Goal: Task Accomplishment & Management: Complete application form

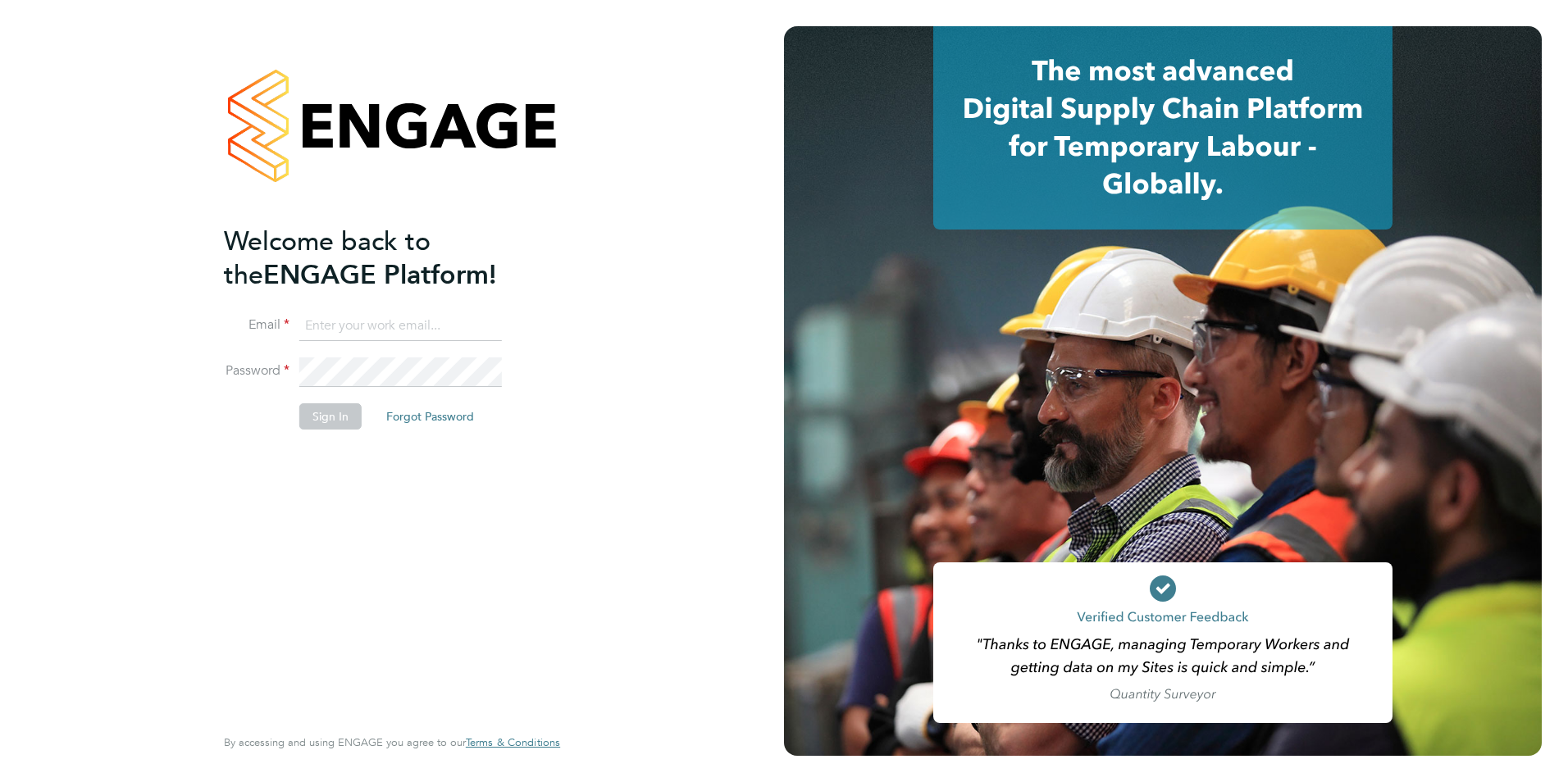
type input "[PERSON_NAME][EMAIL_ADDRESS][DOMAIN_NAME]"
click at [339, 422] on button "Sign In" at bounding box center [331, 417] width 63 height 26
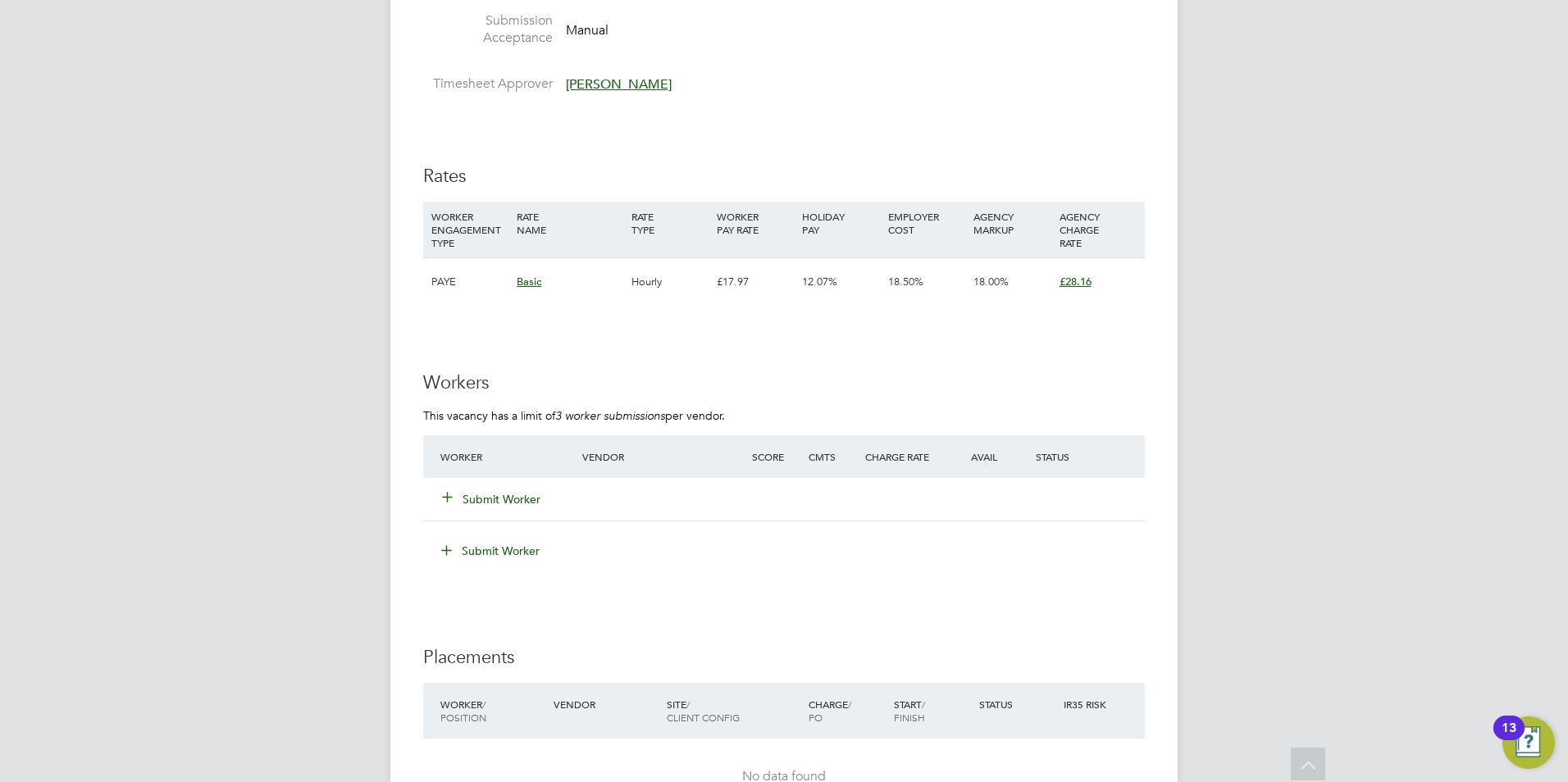
scroll to position [2951, 0]
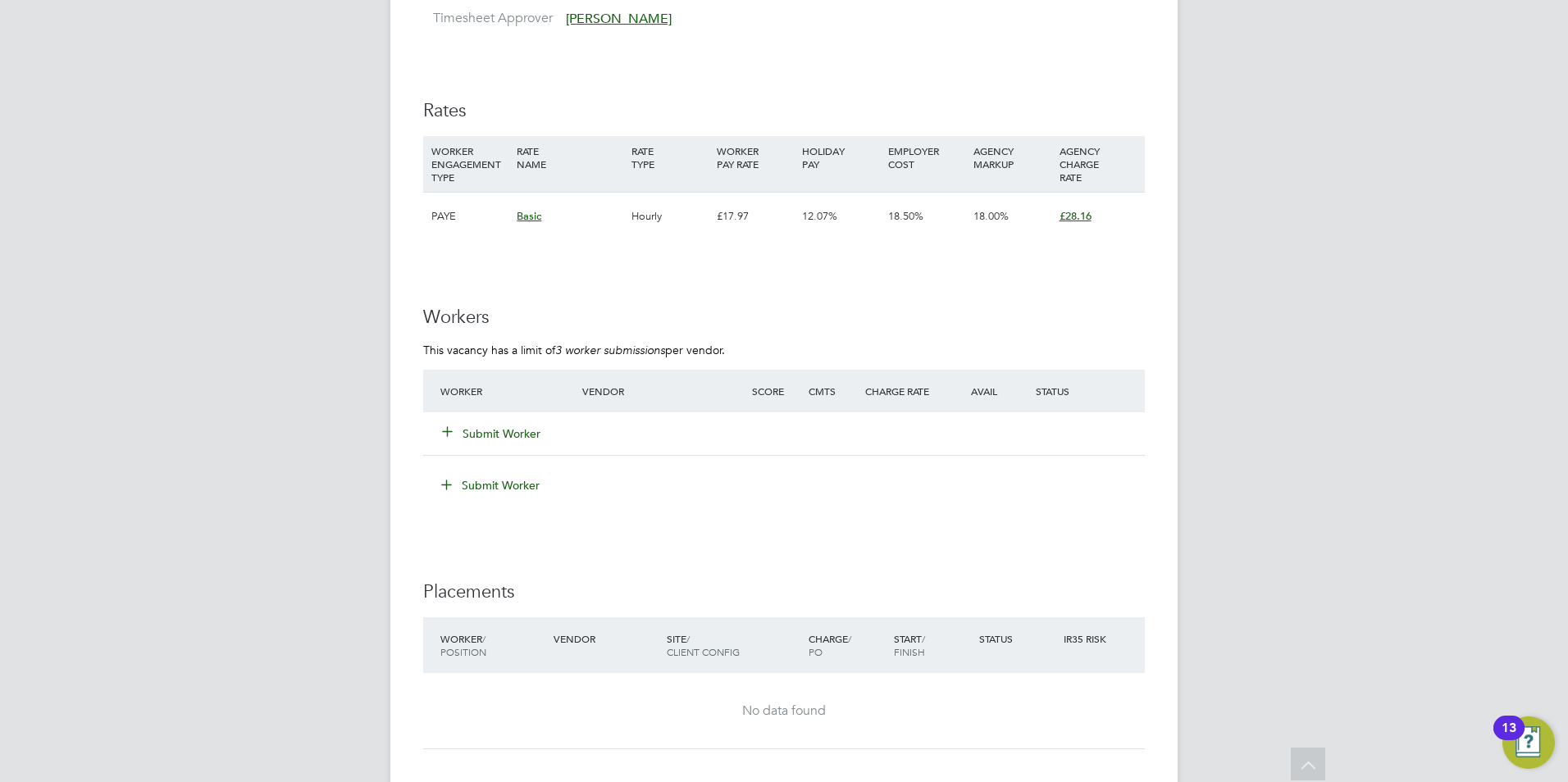
click at [448, 425] on icon at bounding box center [447, 431] width 12 height 12
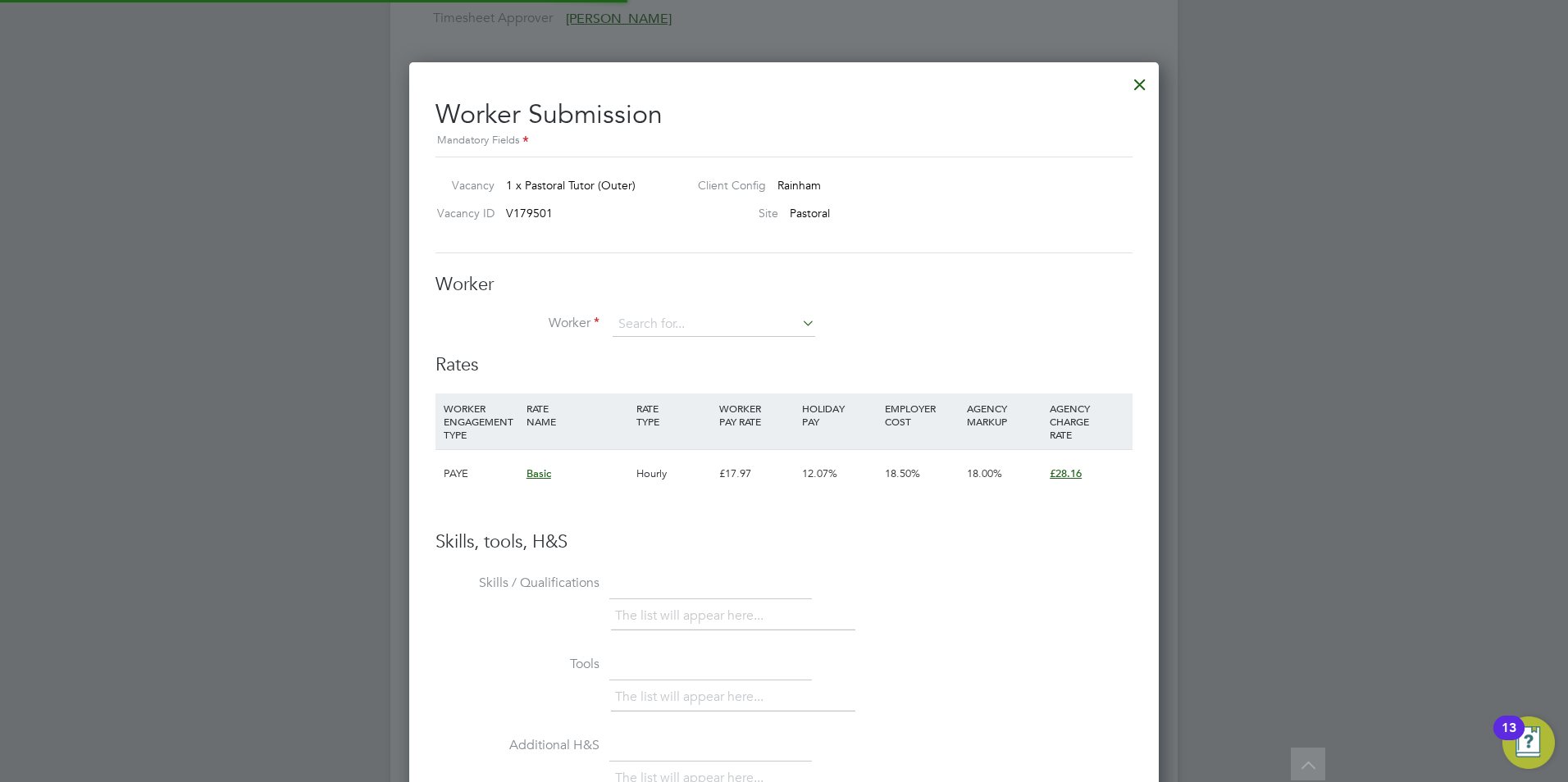
scroll to position [49, 111]
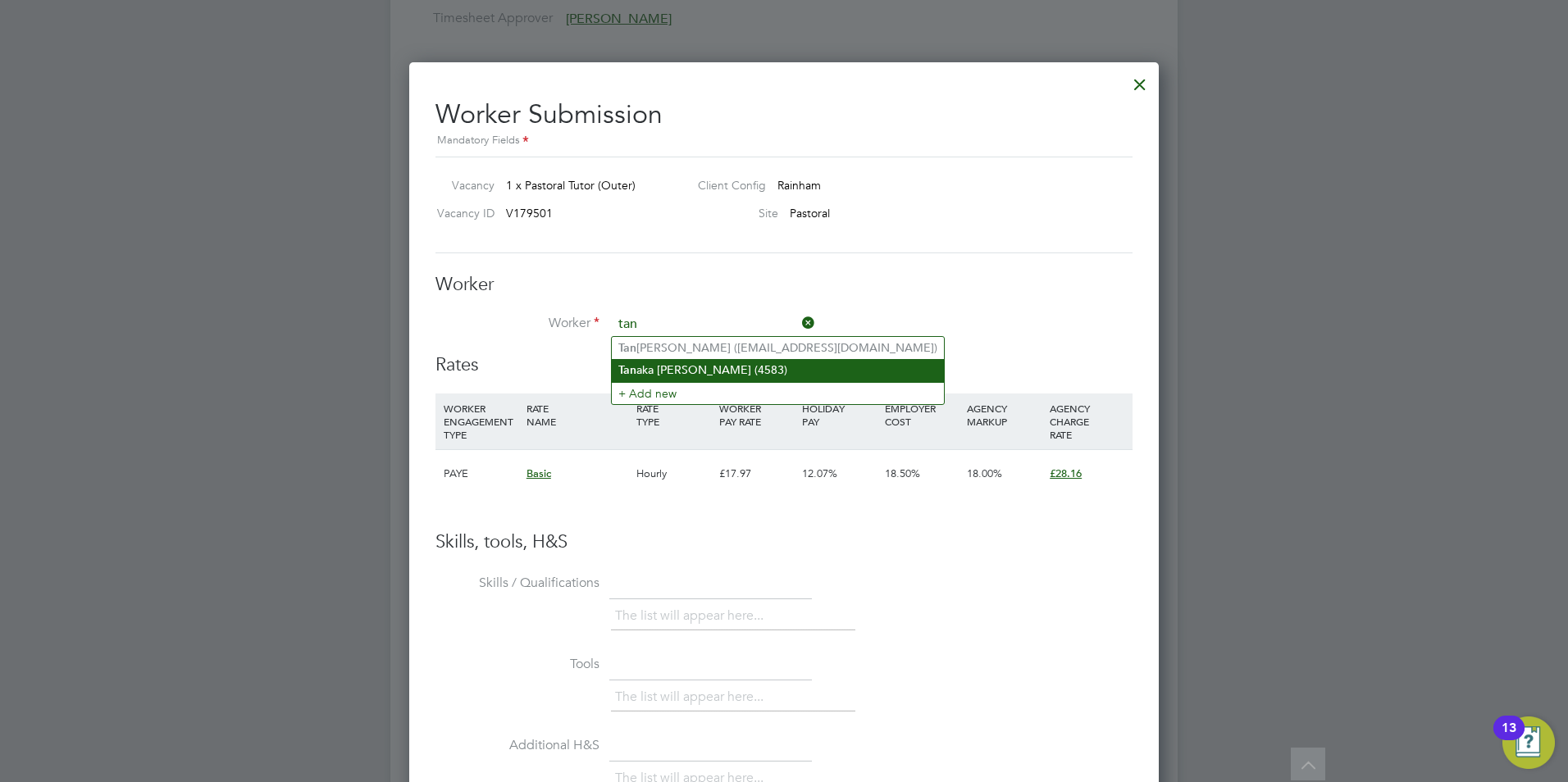
click at [640, 361] on li "Tan aka Sekitoleko (4583)" at bounding box center [777, 370] width 332 height 22
type input "Tanaka Sekitoleko (4583)"
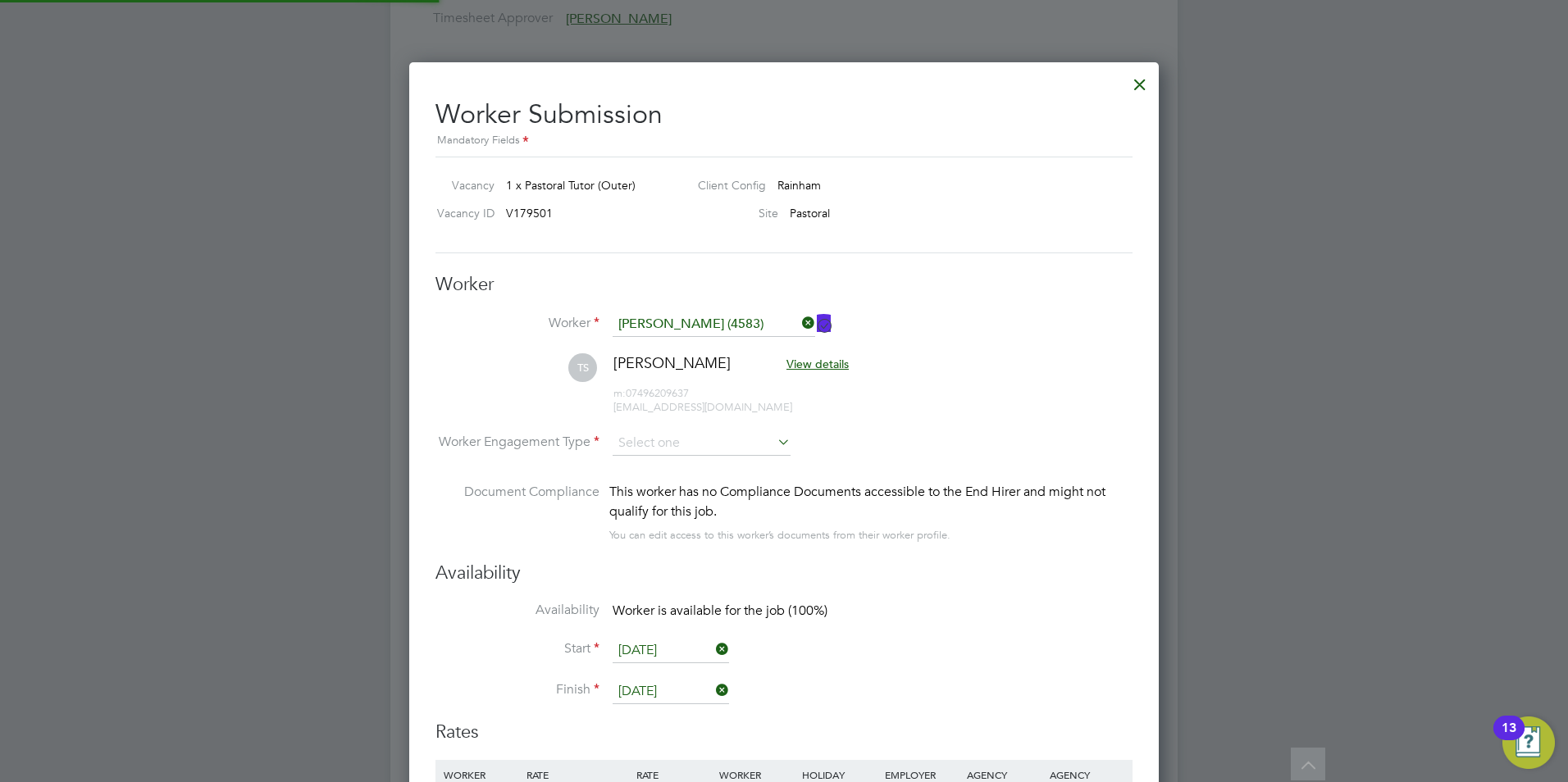
scroll to position [8, 8]
click at [695, 450] on input at bounding box center [701, 445] width 178 height 25
click at [698, 469] on li "Contract" at bounding box center [701, 467] width 180 height 21
type input "Contract"
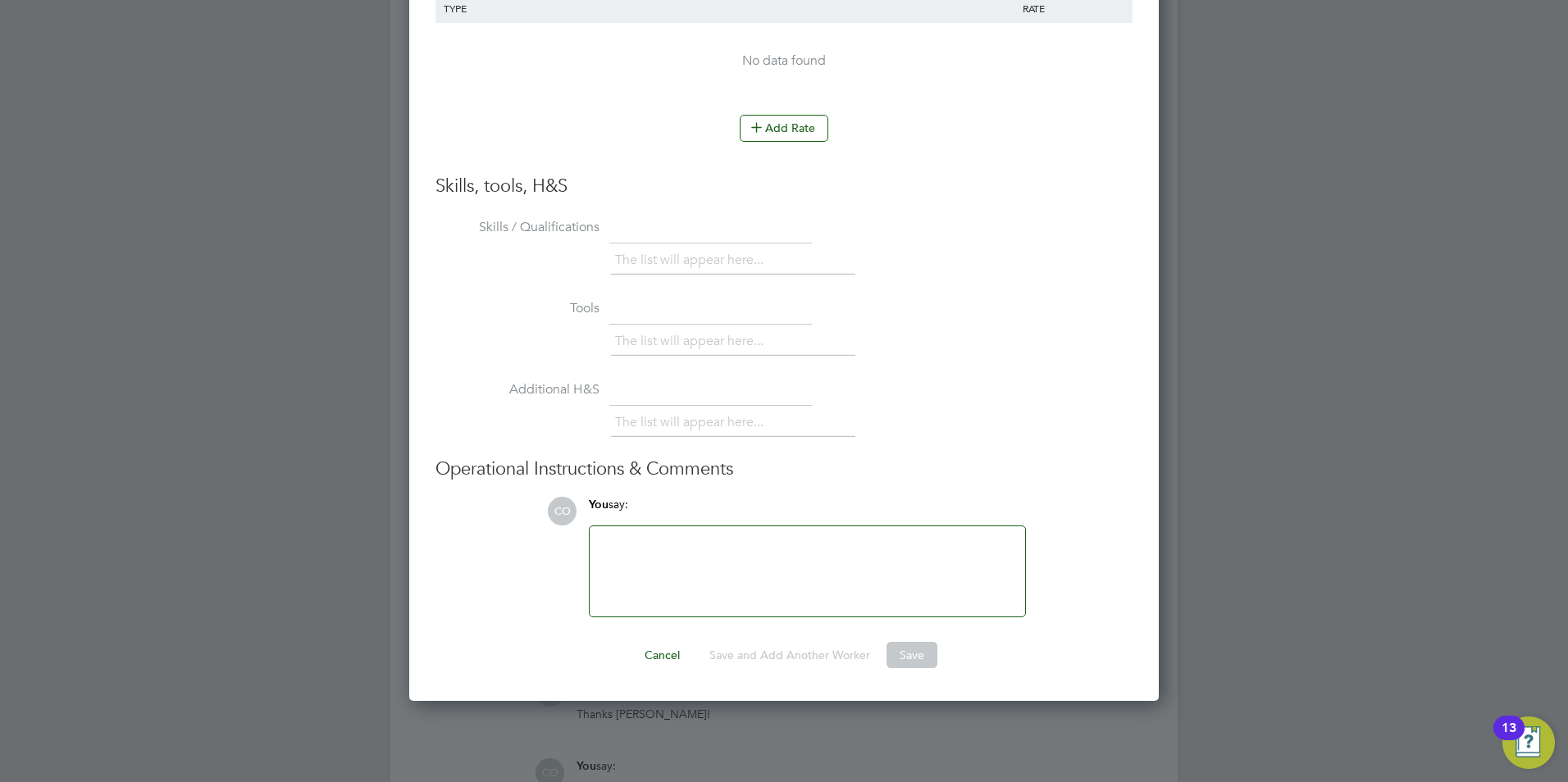
scroll to position [3606, 0]
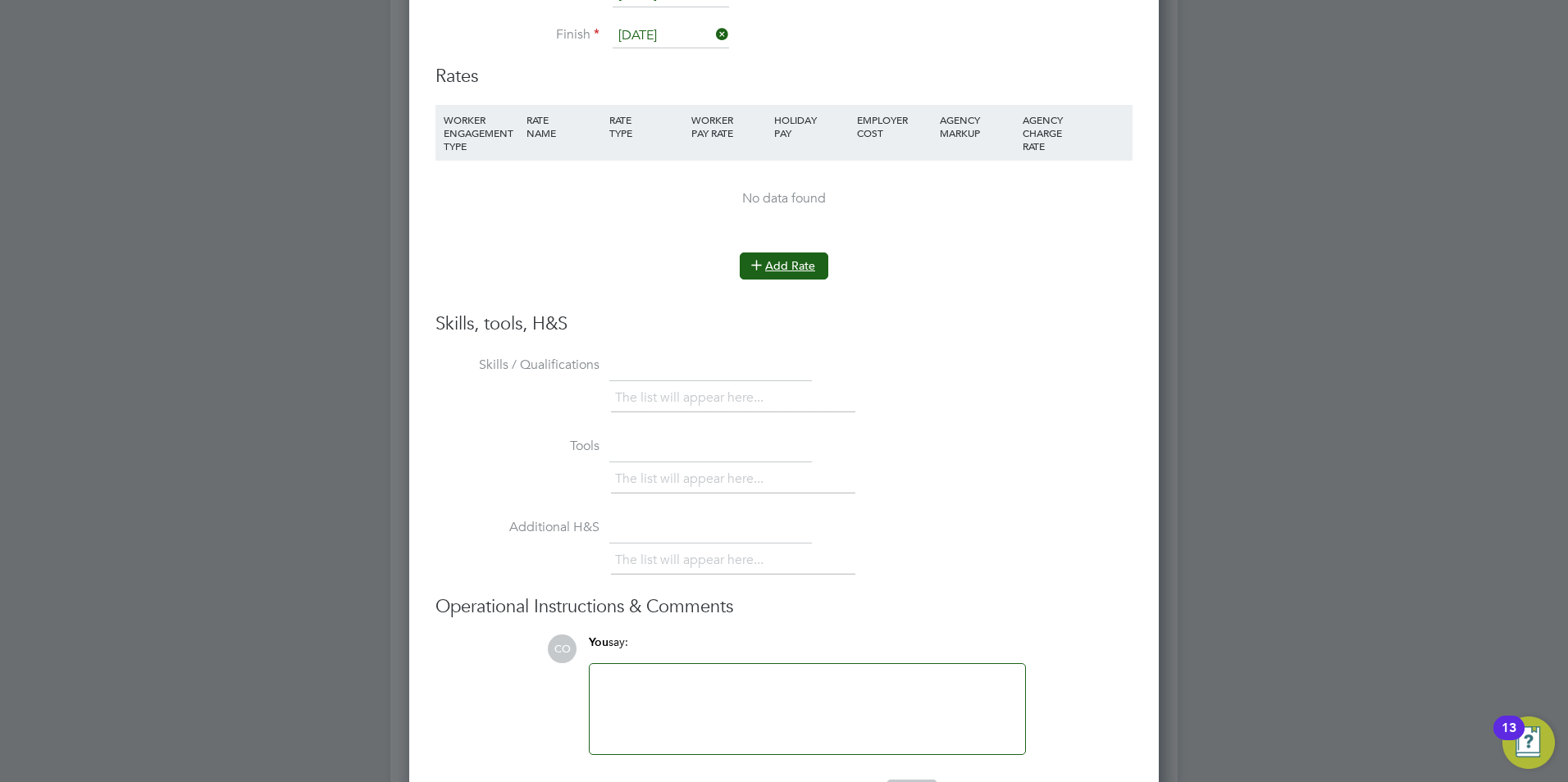
click at [769, 274] on button "Add Rate" at bounding box center [783, 266] width 88 height 26
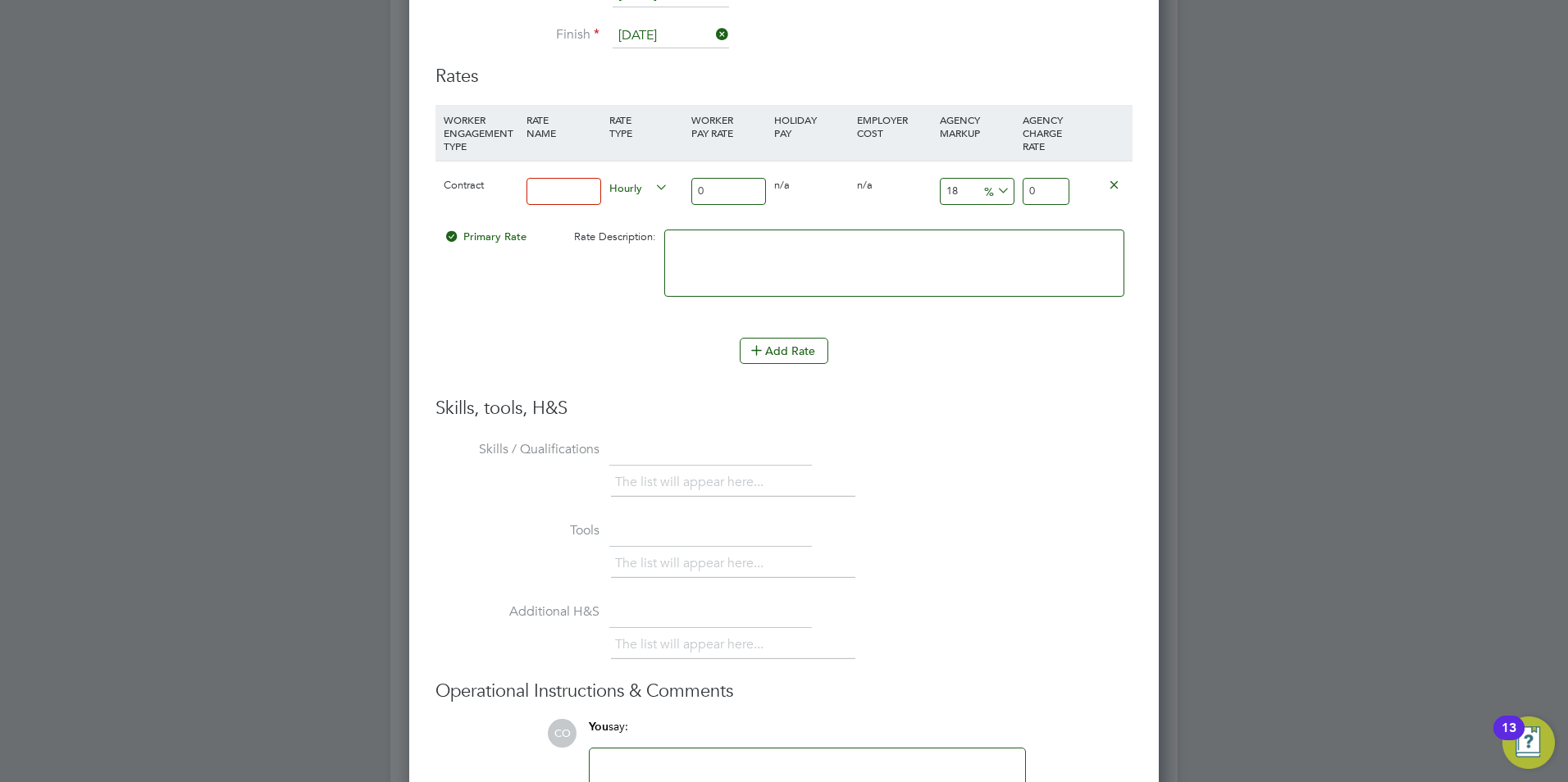
click at [534, 180] on input at bounding box center [564, 191] width 74 height 27
type input "25"
click at [969, 194] on input "18" at bounding box center [977, 191] width 74 height 27
type input "1"
type input "3"
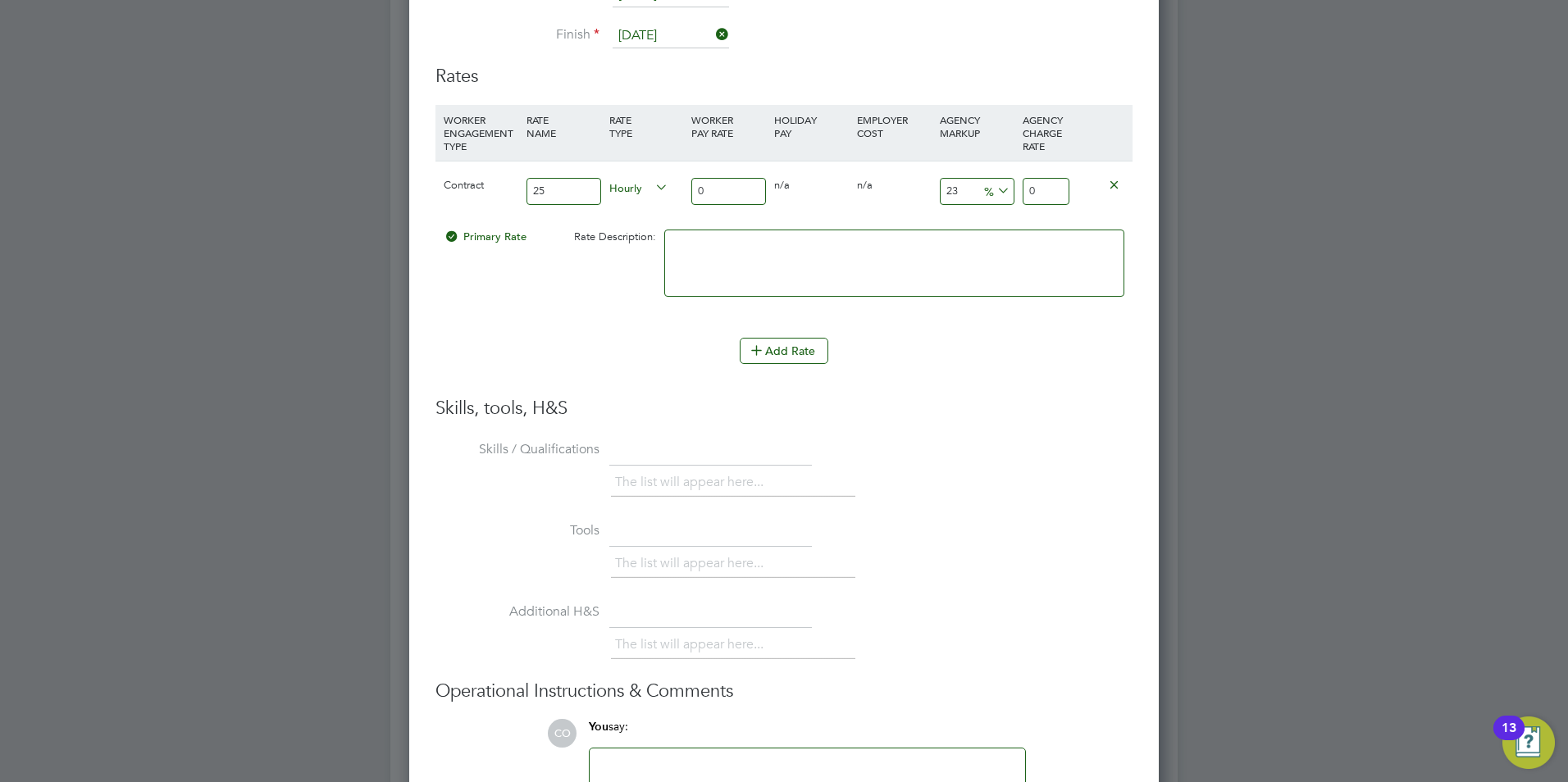
type input "23"
click at [1012, 227] on div at bounding box center [894, 271] width 468 height 100
click at [1041, 207] on div "0" at bounding box center [1046, 191] width 55 height 60
click at [1046, 197] on input "0" at bounding box center [1046, 191] width 47 height 27
drag, startPoint x: 567, startPoint y: 191, endPoint x: 338, endPoint y: 189, distance: 229.0
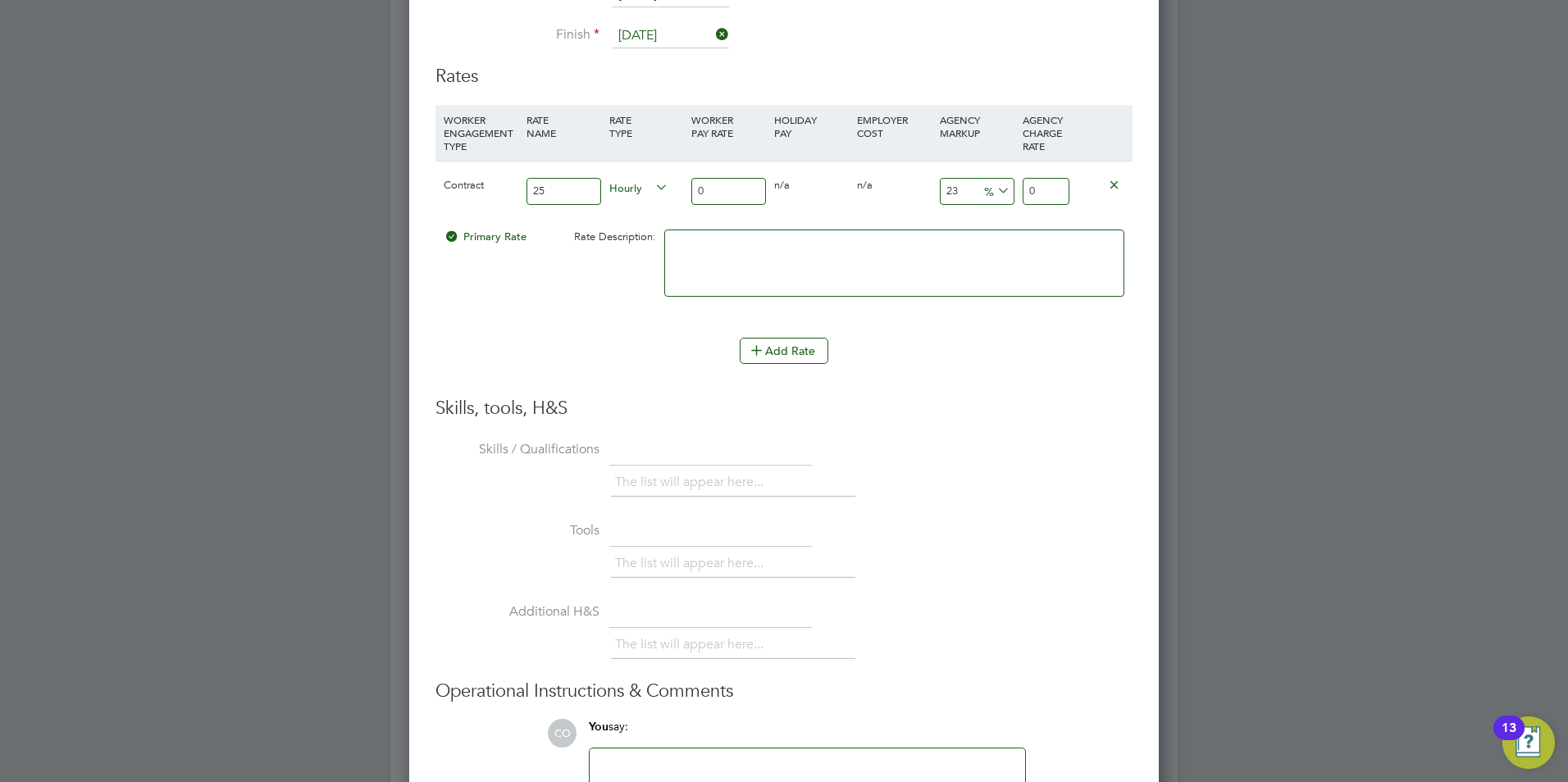
type input "basic"
click at [708, 194] on input "0" at bounding box center [729, 191] width 74 height 27
type input "2"
type input "2.46"
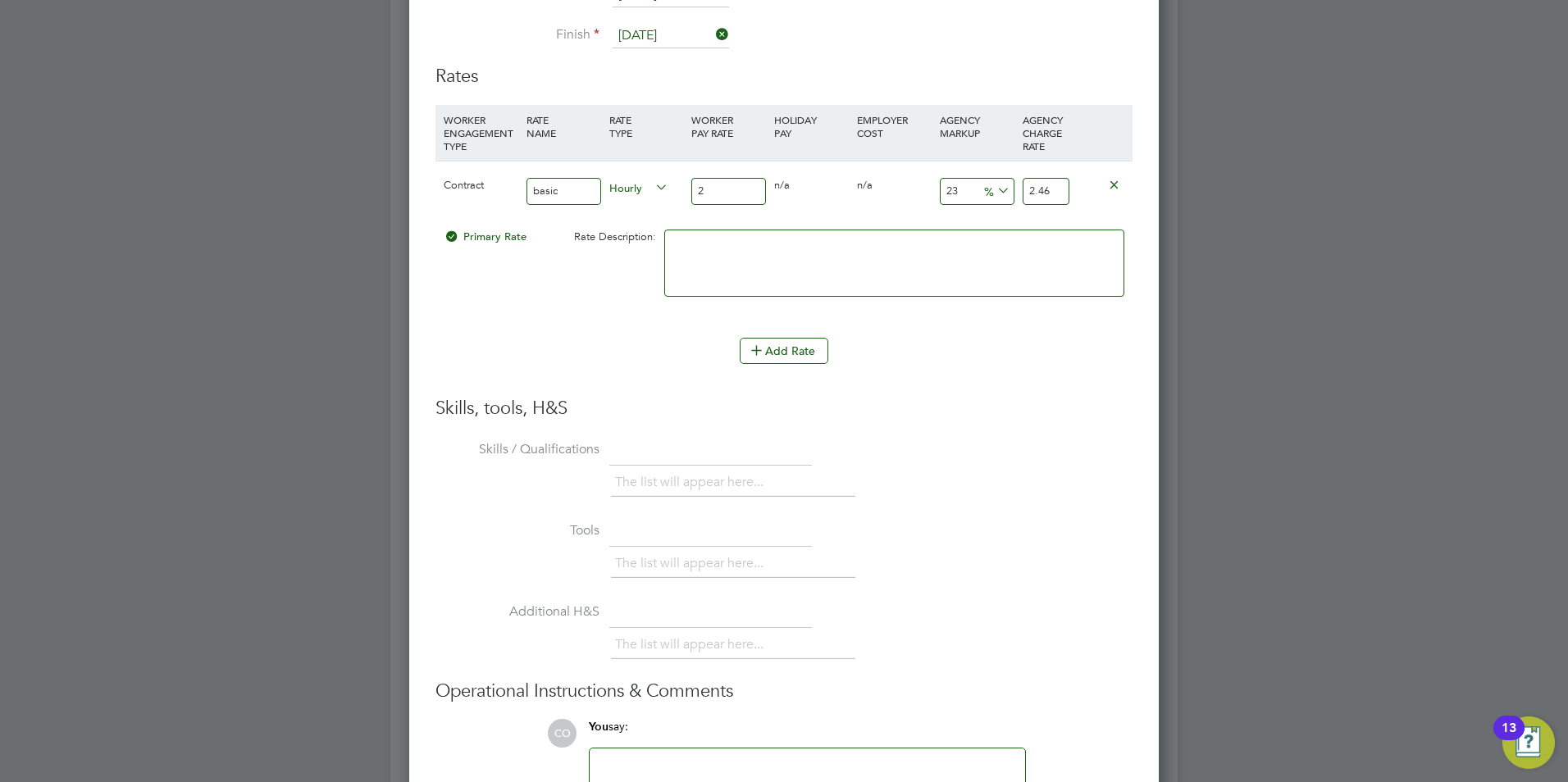
type input "25"
type input "30.75"
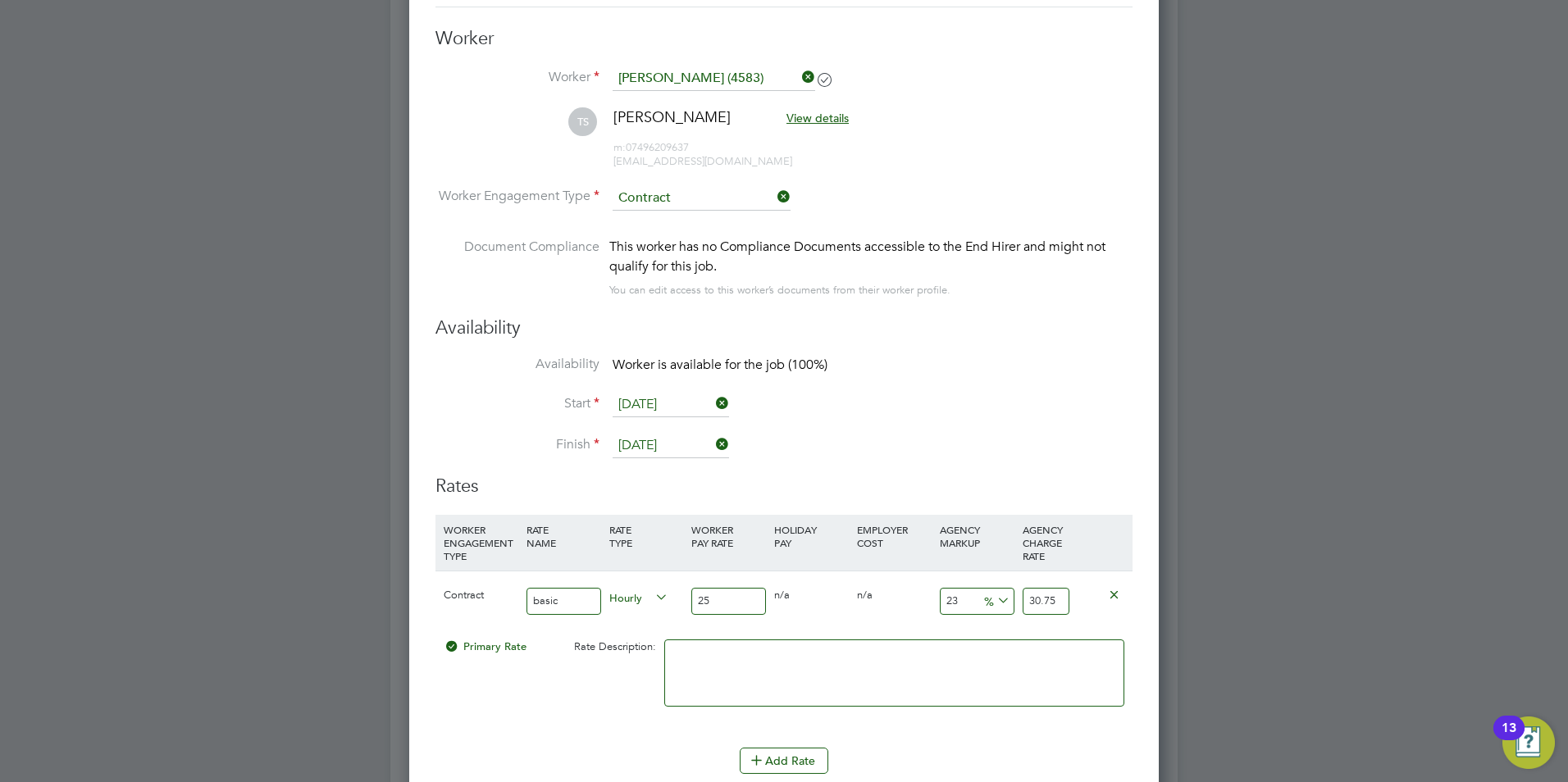
scroll to position [3963, 0]
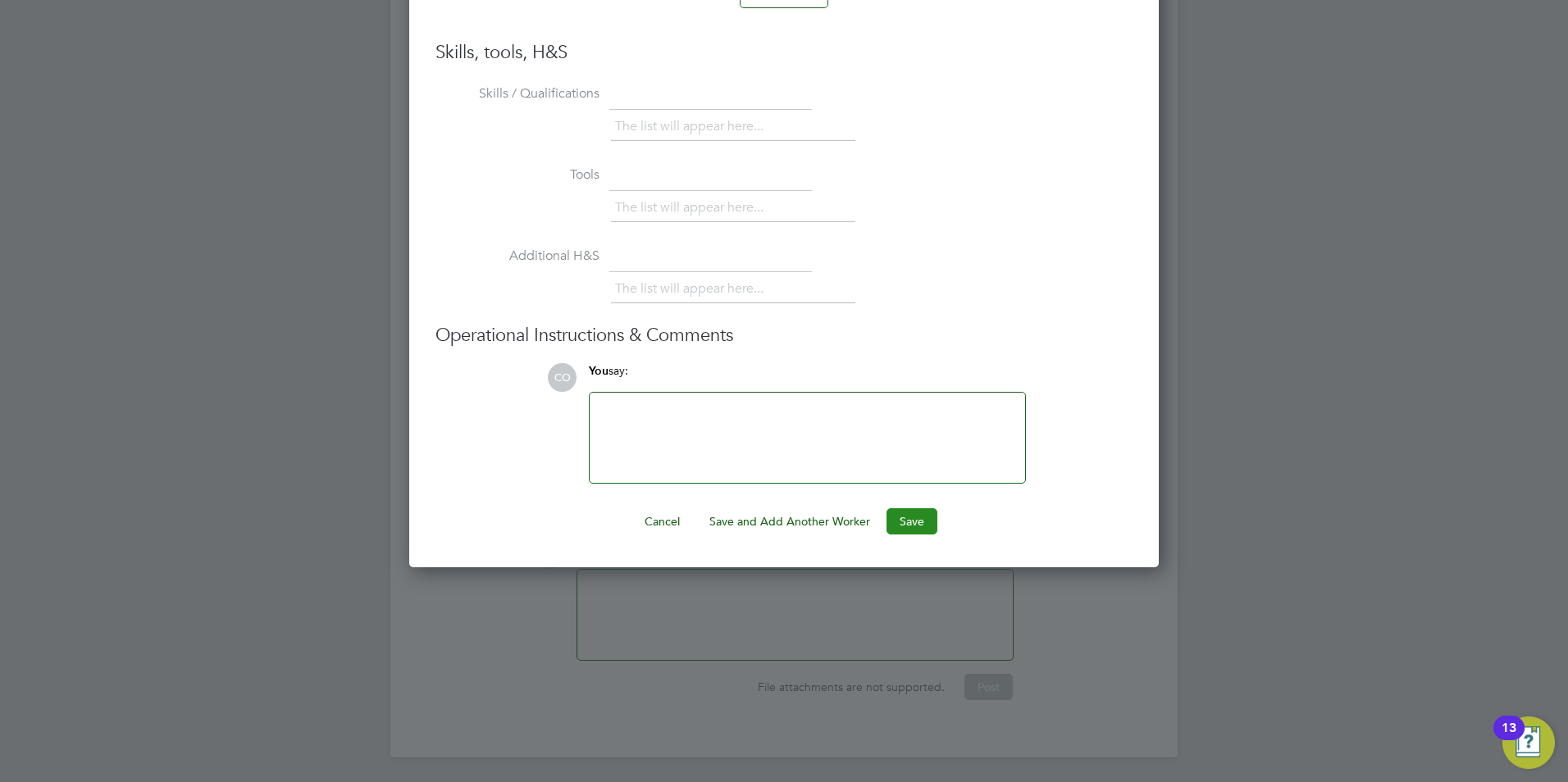
type input "25"
click at [915, 528] on button "Save" at bounding box center [912, 521] width 51 height 26
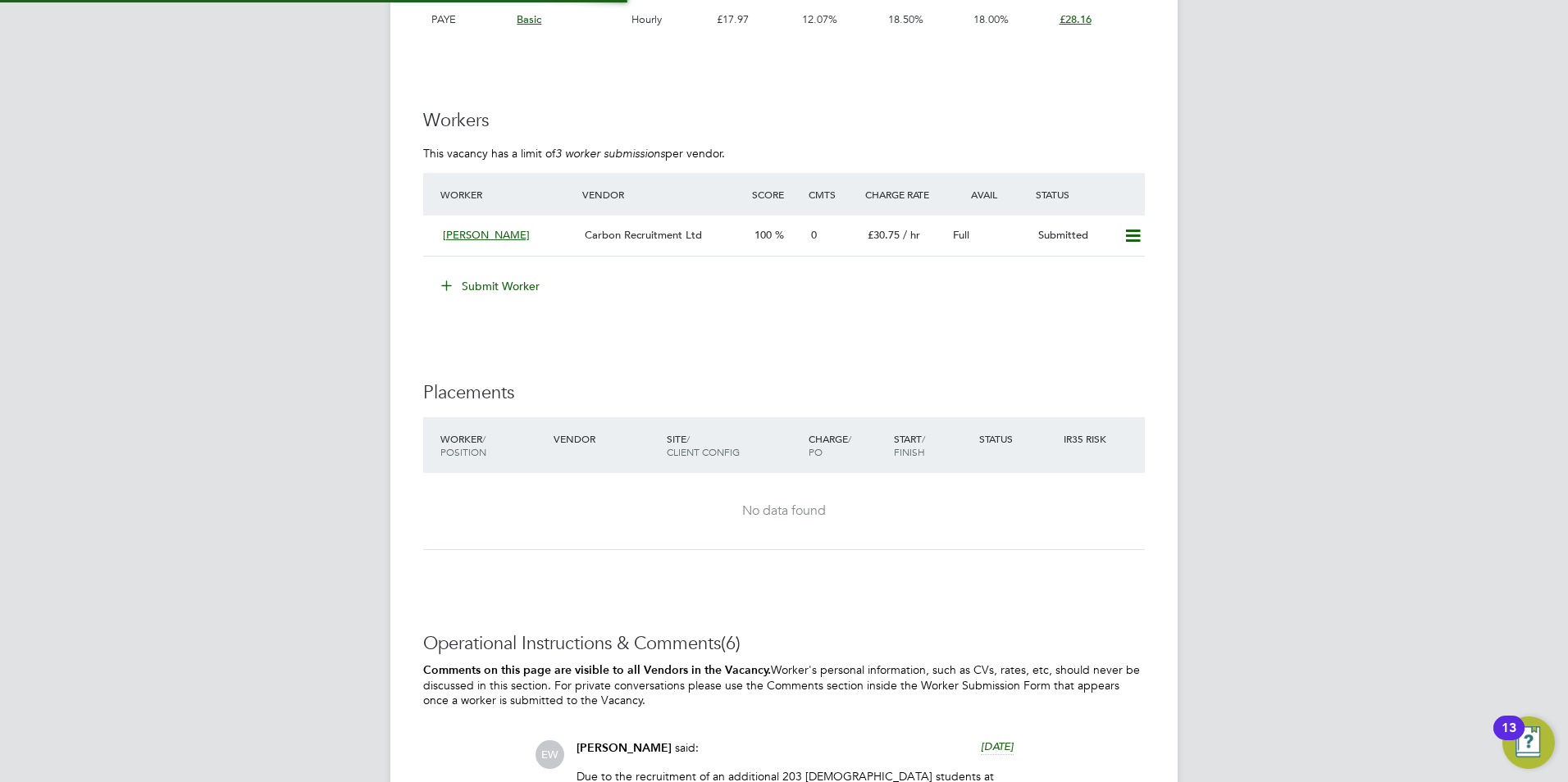
scroll to position [49, 115]
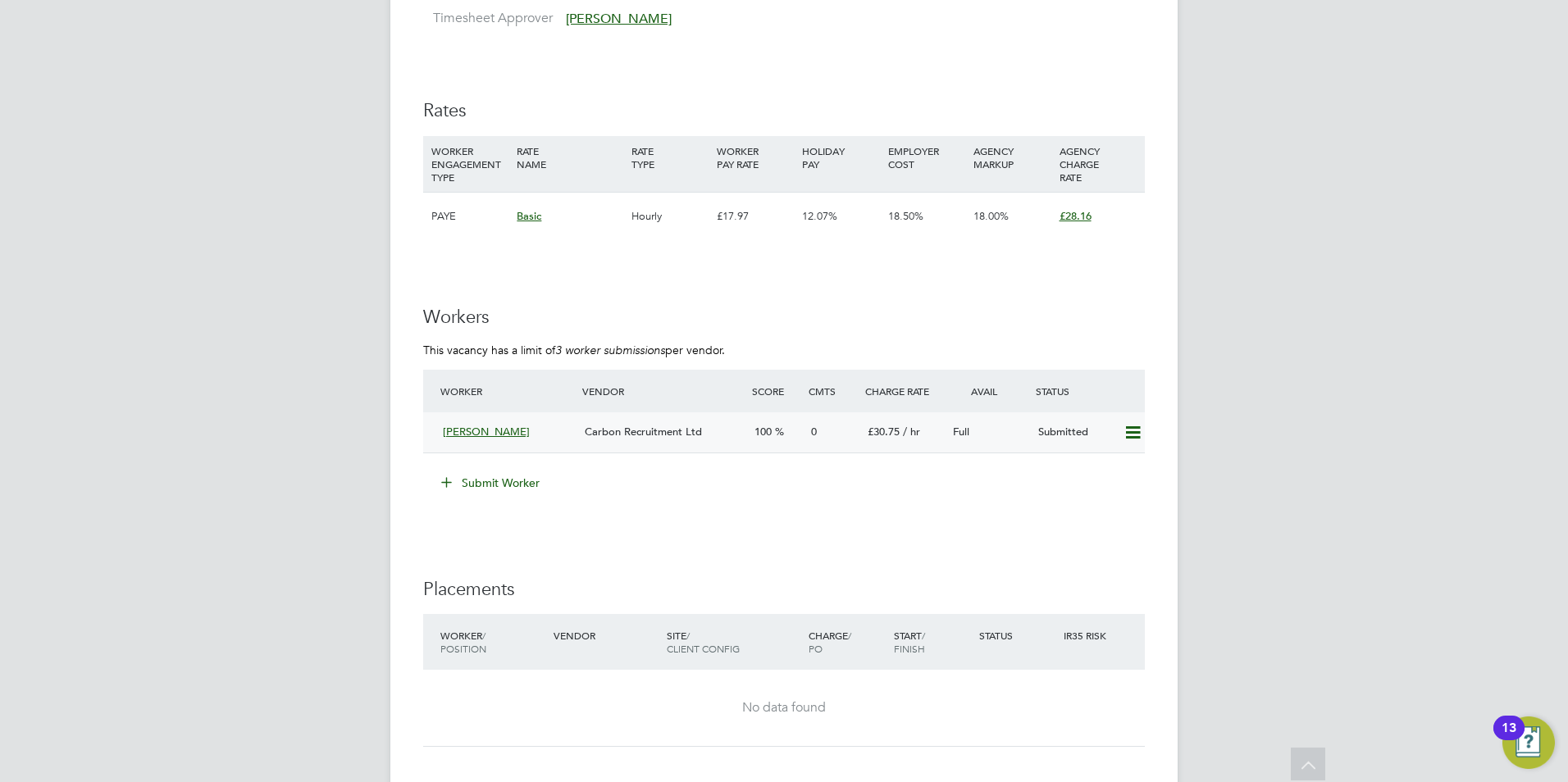
click at [437, 419] on div "[PERSON_NAME]" at bounding box center [508, 432] width 142 height 27
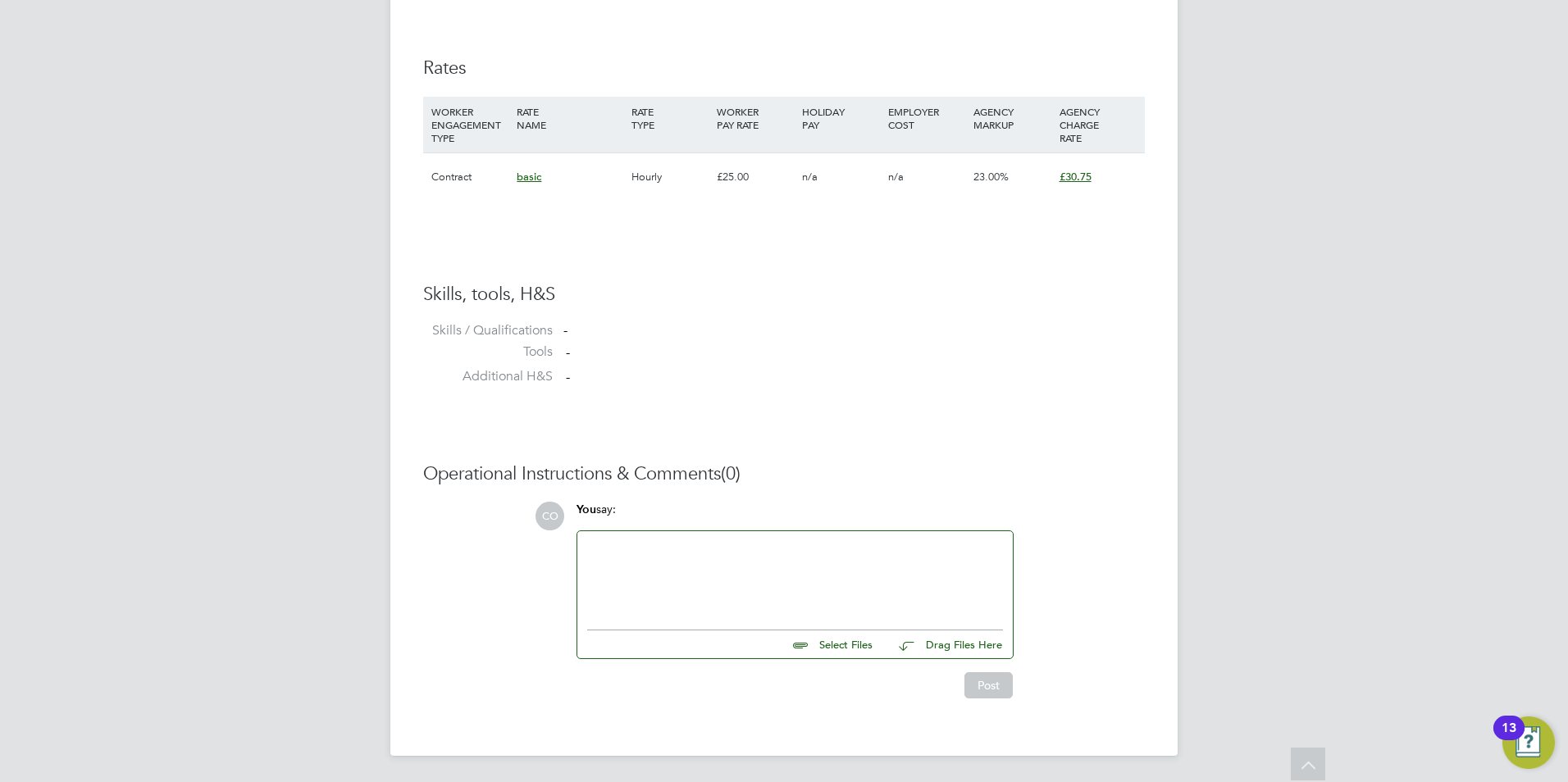
click at [857, 638] on input "file" at bounding box center [880, 642] width 246 height 23
type input "C:\fakepath\Tanaka Sekitoleko_.doc"
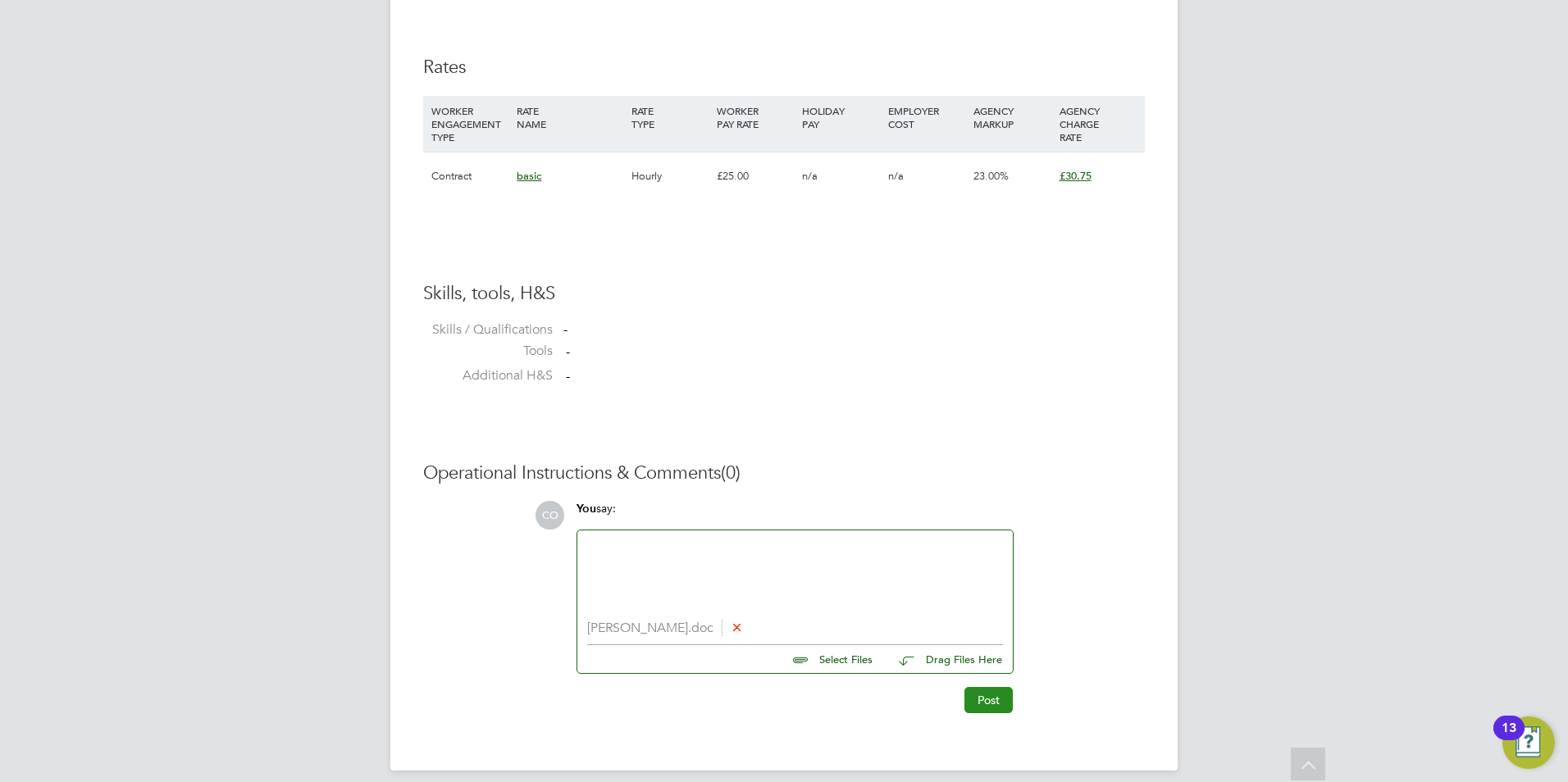
click at [983, 711] on button "Post" at bounding box center [989, 700] width 49 height 26
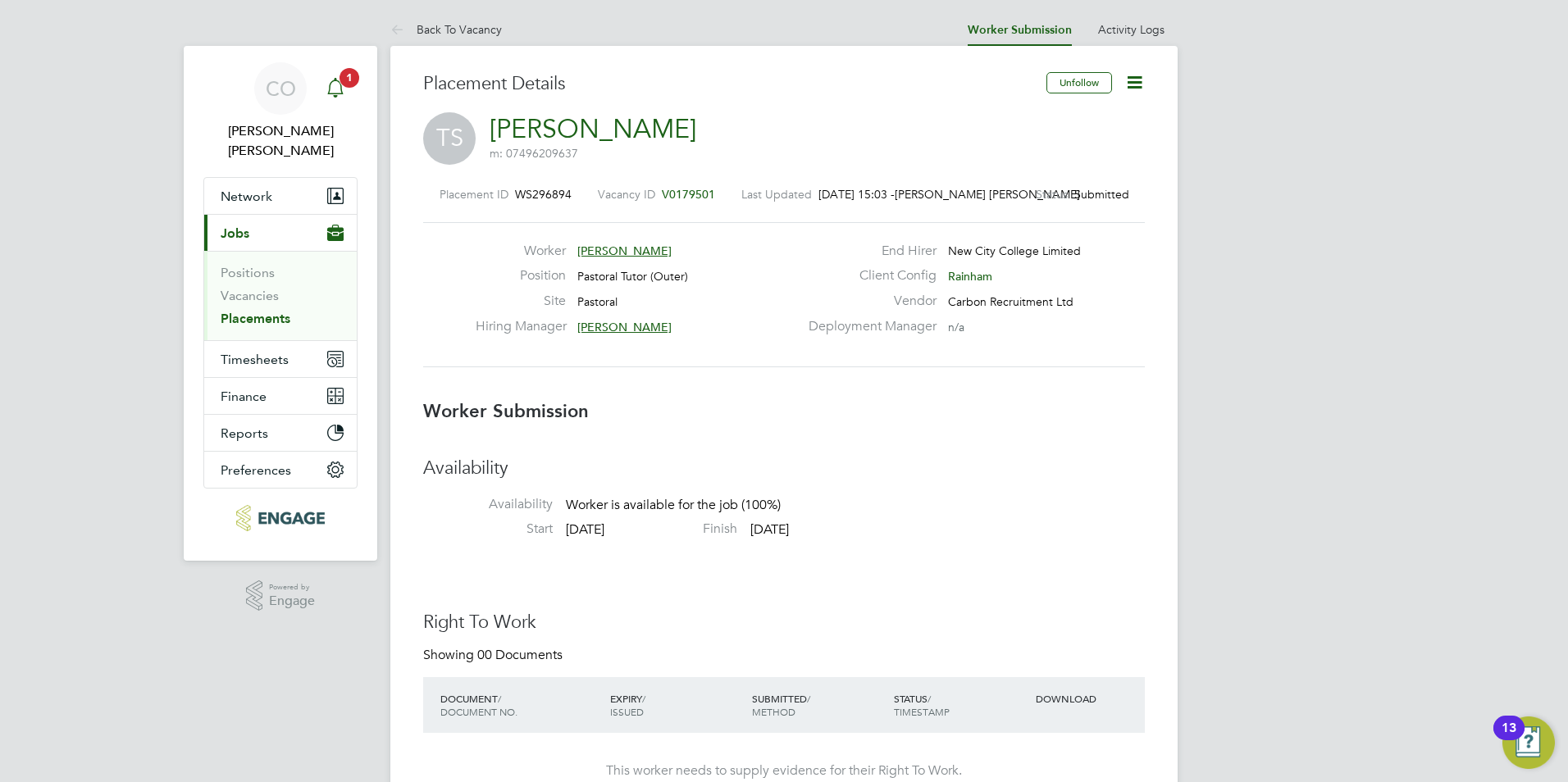
click at [349, 78] on span "1" at bounding box center [349, 78] width 20 height 20
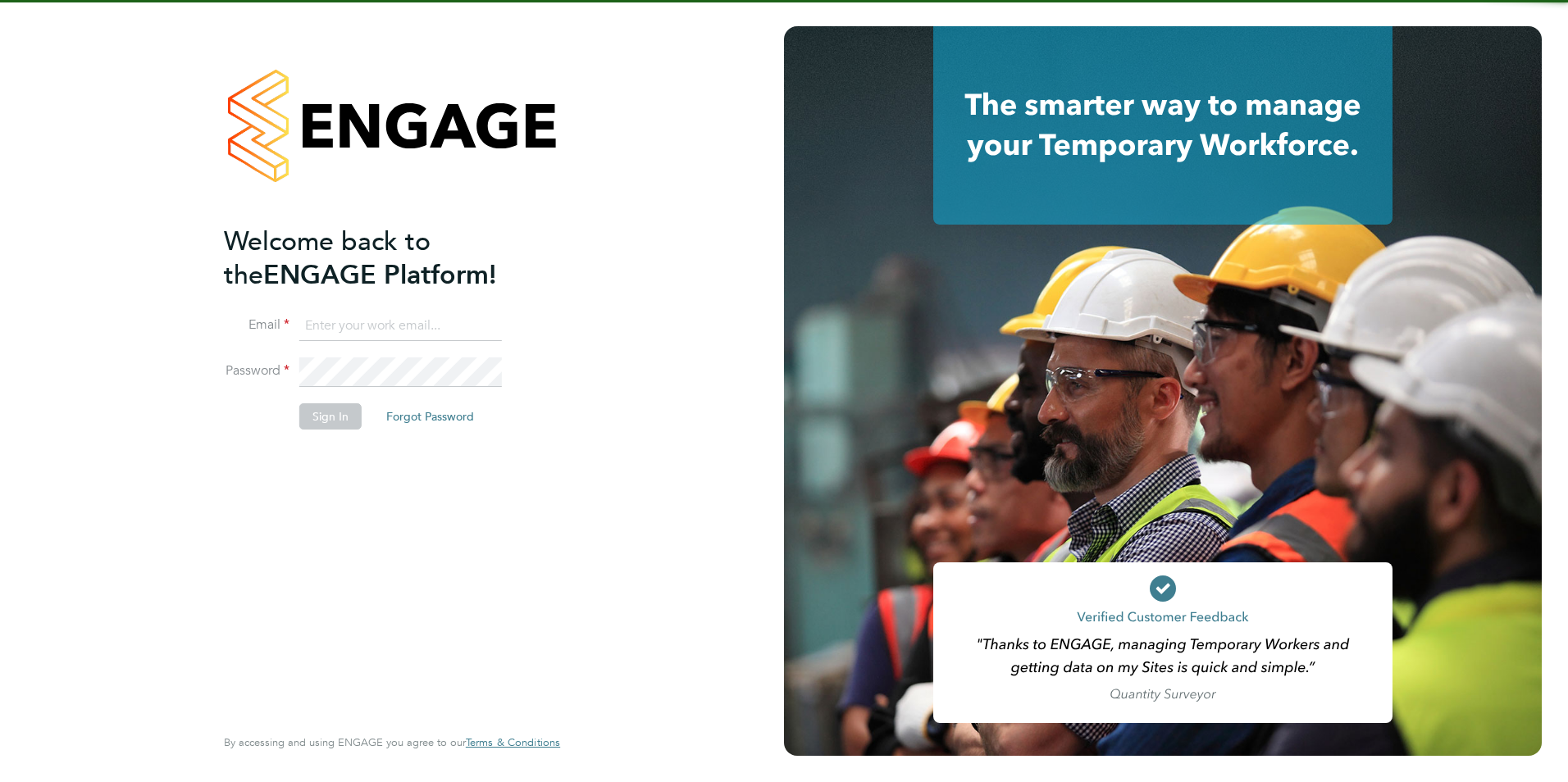
type input "[PERSON_NAME][EMAIL_ADDRESS][DOMAIN_NAME]"
click at [352, 429] on li "Sign In Forgot Password" at bounding box center [384, 425] width 320 height 43
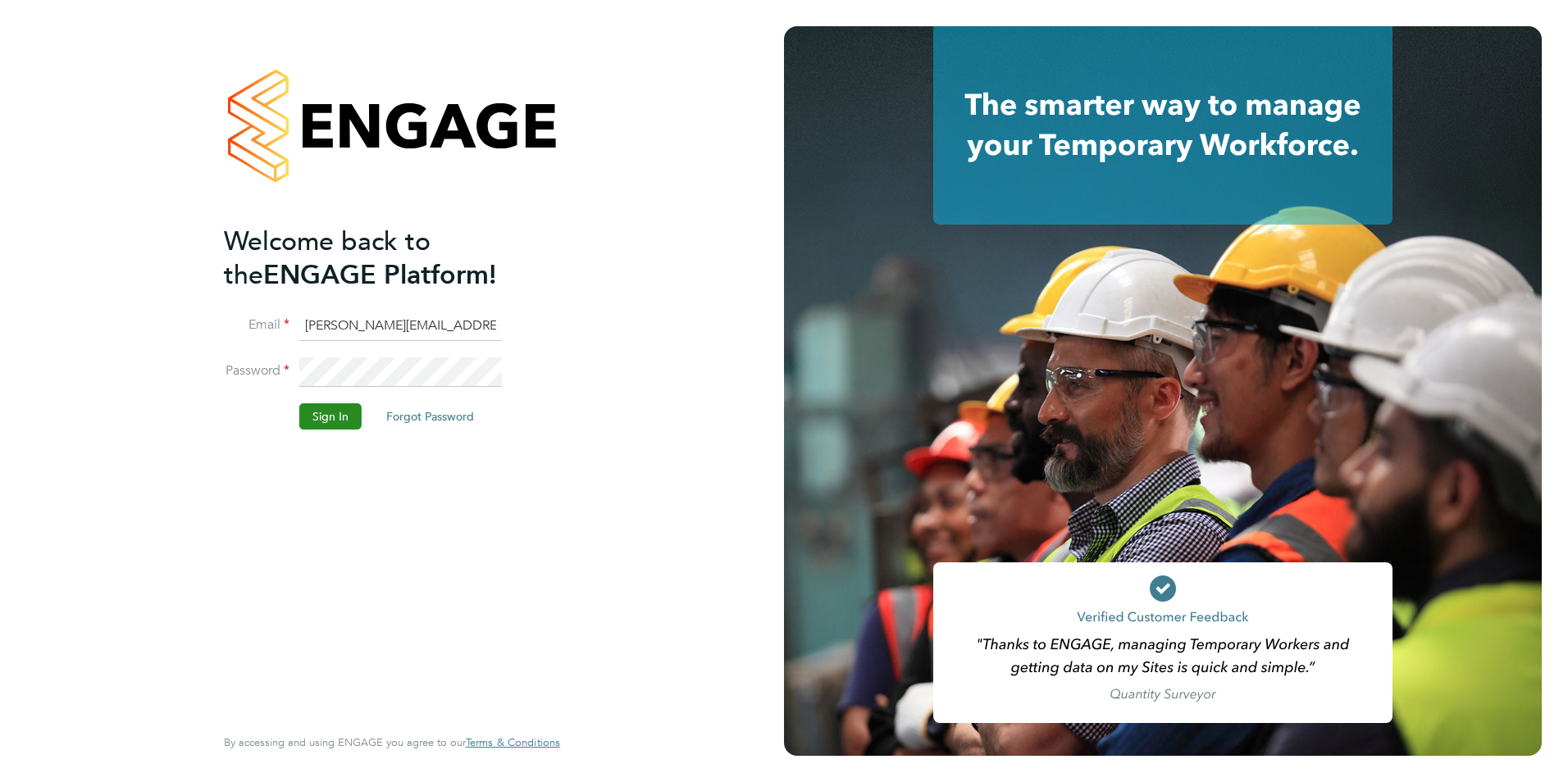
click at [352, 423] on button "Sign In" at bounding box center [331, 417] width 63 height 26
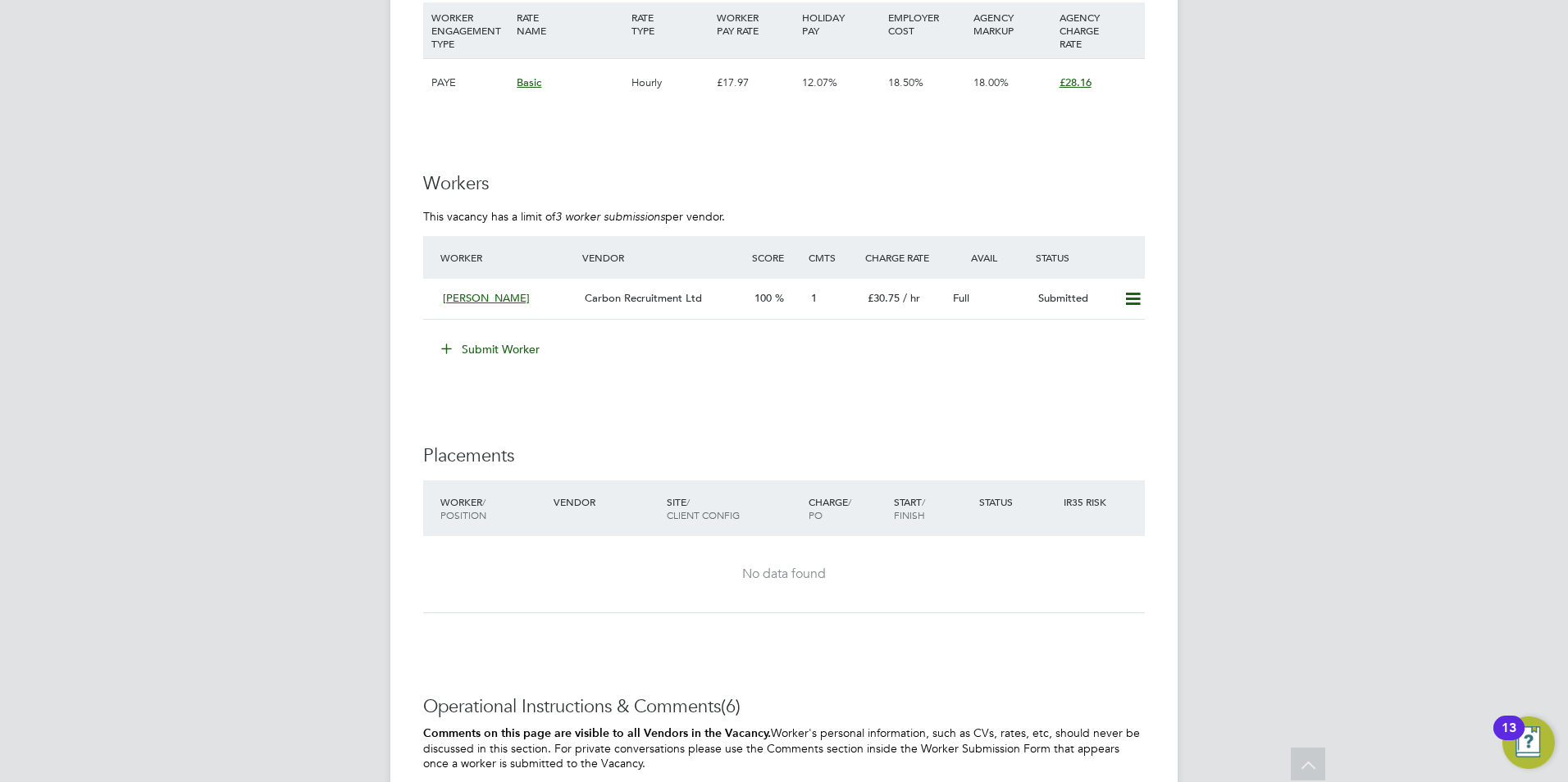
scroll to position [3059, 0]
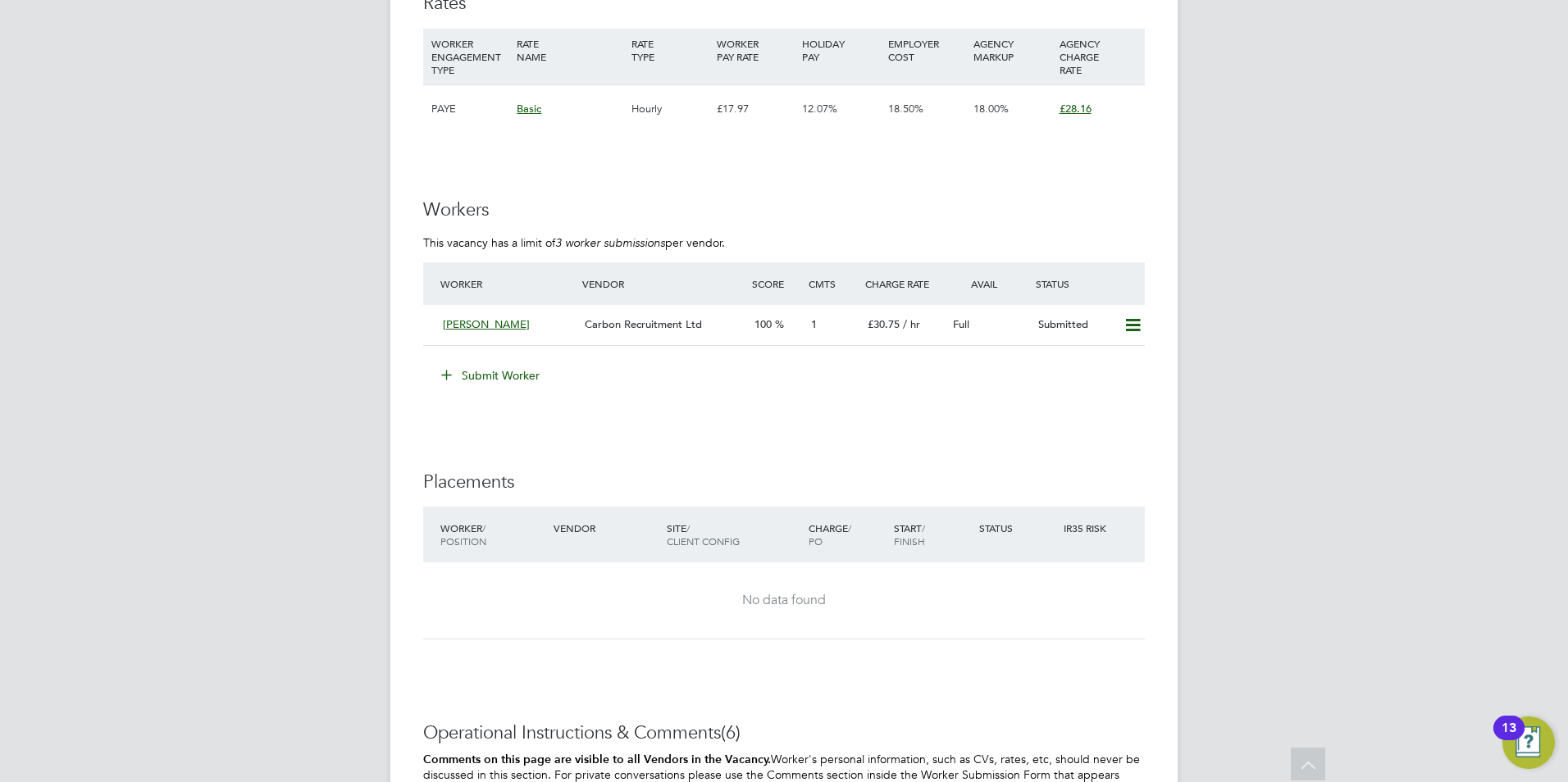
click at [433, 375] on button "Submit Worker" at bounding box center [491, 375] width 123 height 26
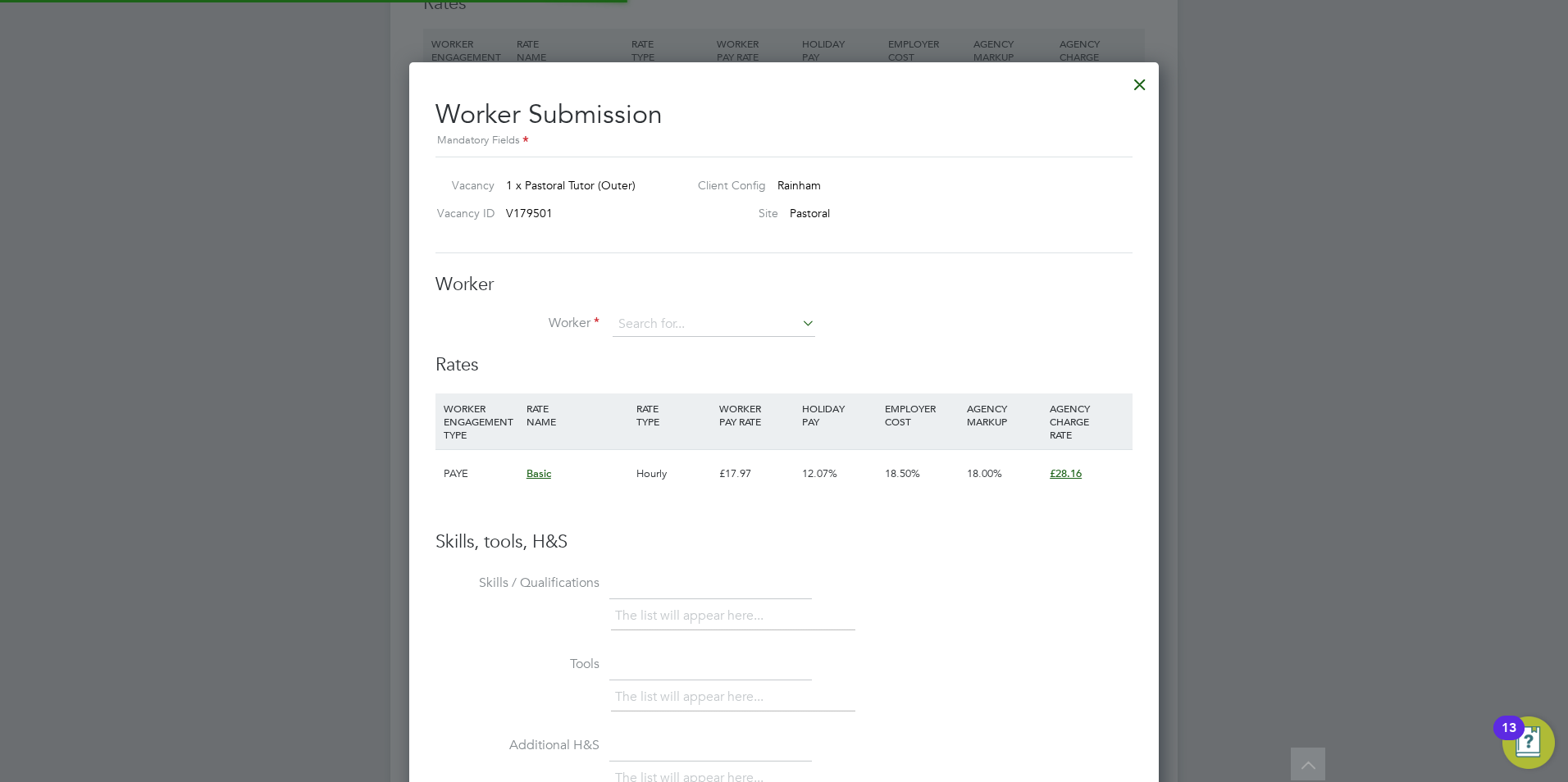
scroll to position [995, 750]
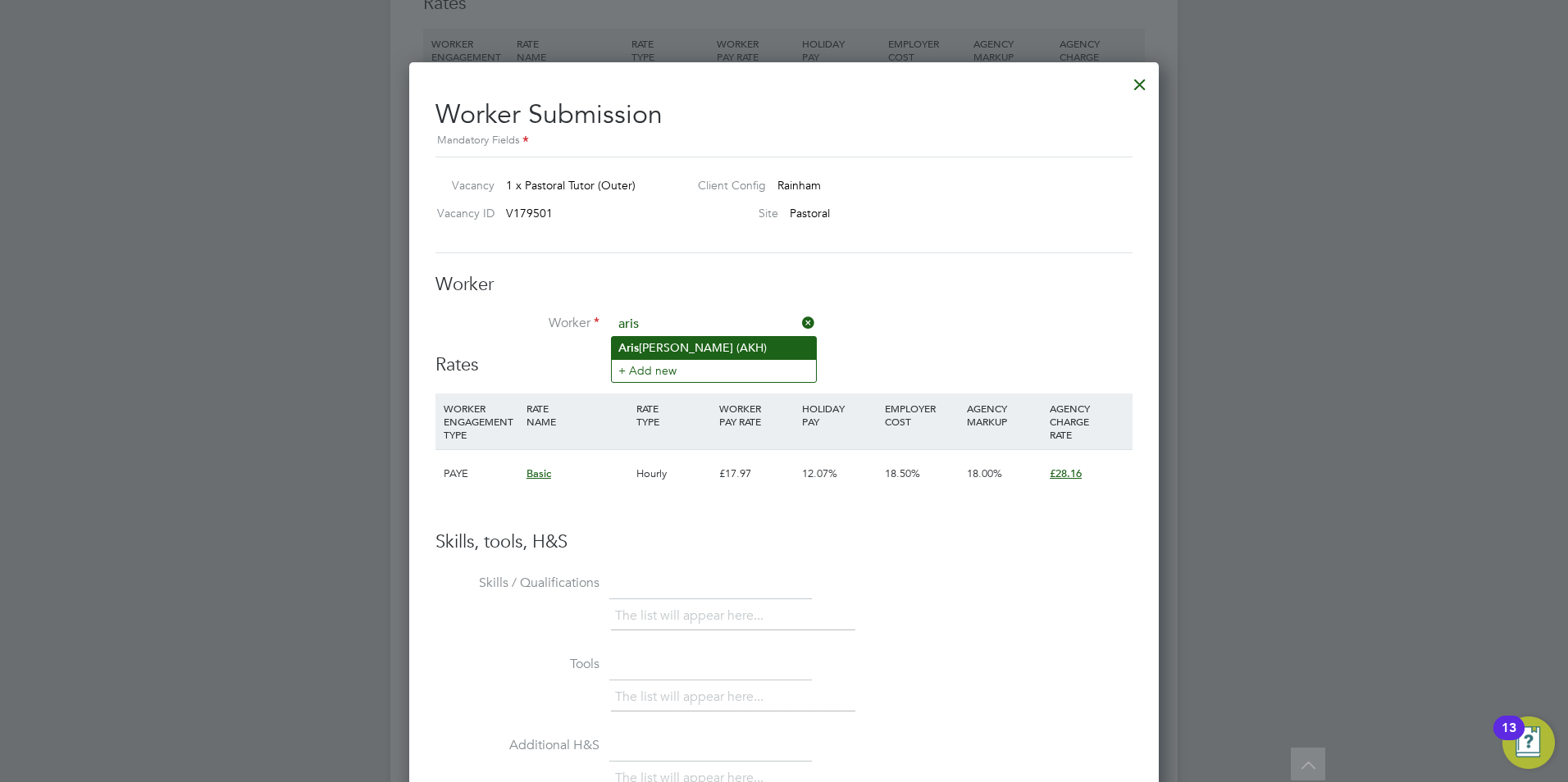
click at [668, 338] on li "Aris ha Khan (AKH)" at bounding box center [713, 347] width 204 height 22
type input "Arisha Khan (AKH)"
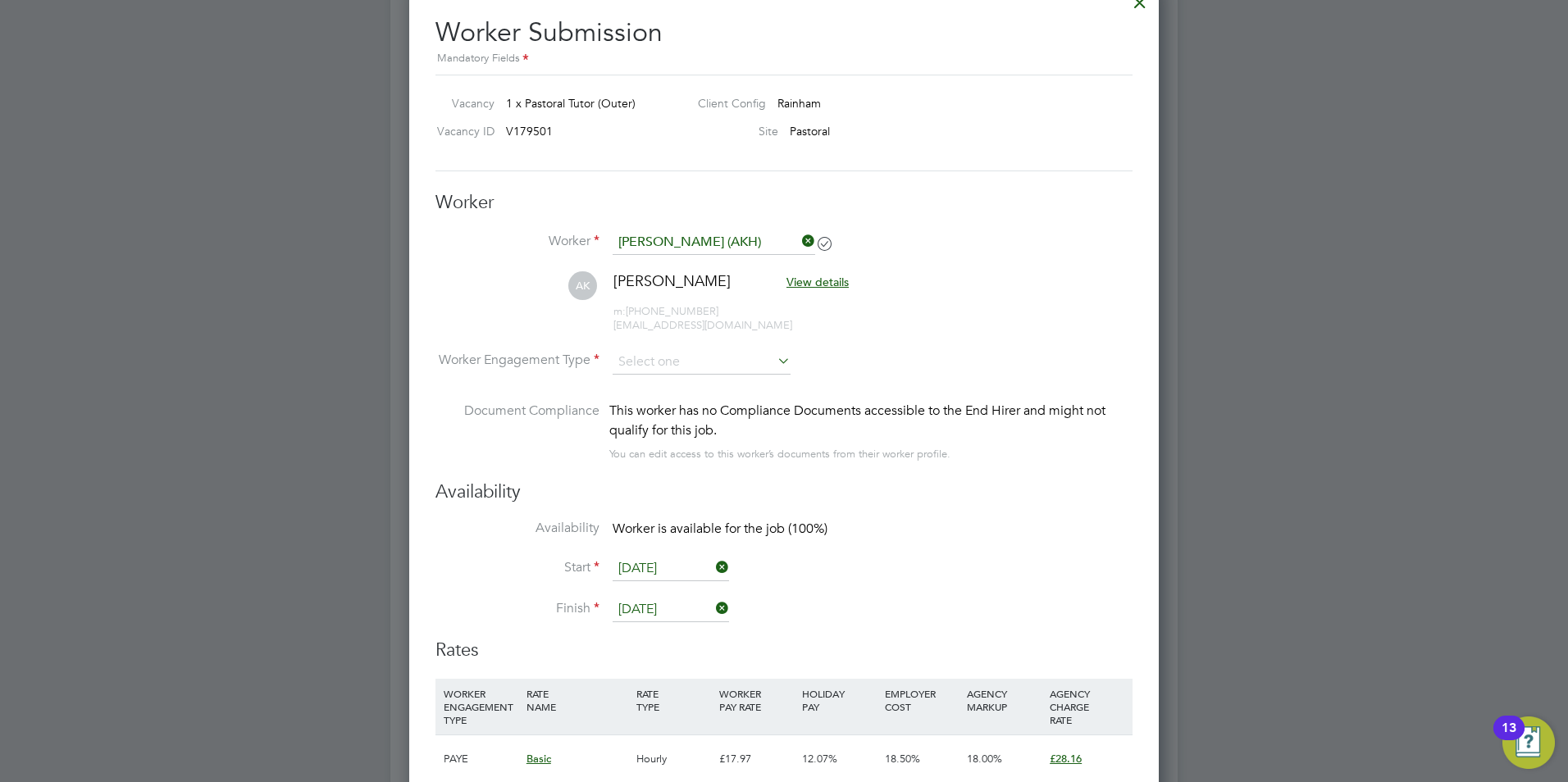
click at [699, 339] on li "AK Arisha Khan View details m: +447990835802 arisha.x124@gmail.com" at bounding box center [784, 310] width 697 height 78
click at [698, 351] on input at bounding box center [701, 362] width 178 height 25
click at [729, 388] on li "Contract" at bounding box center [701, 384] width 180 height 21
type input "Contract"
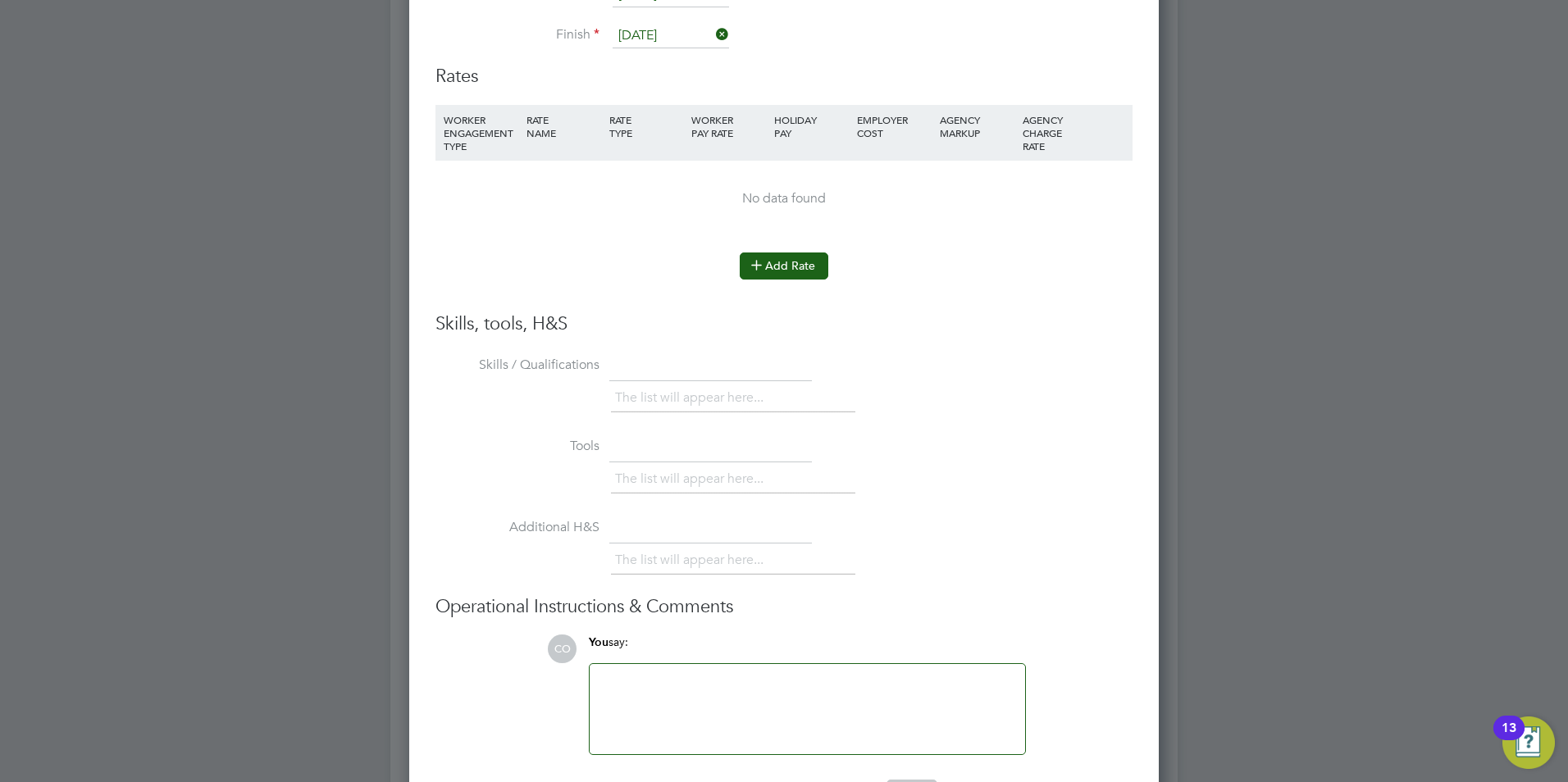
click at [783, 275] on button "Add Rate" at bounding box center [783, 266] width 88 height 26
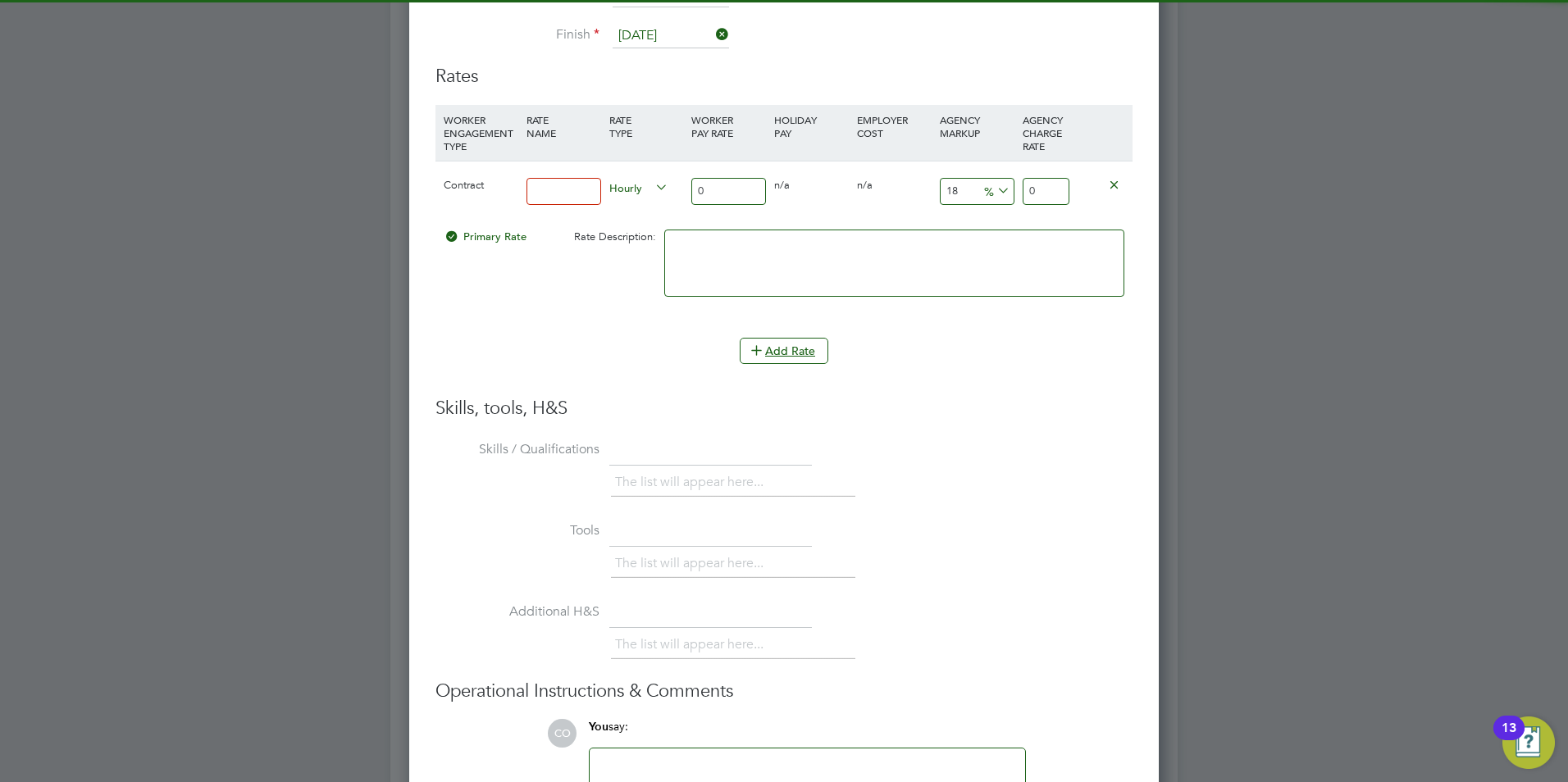
click at [571, 188] on input at bounding box center [564, 191] width 74 height 27
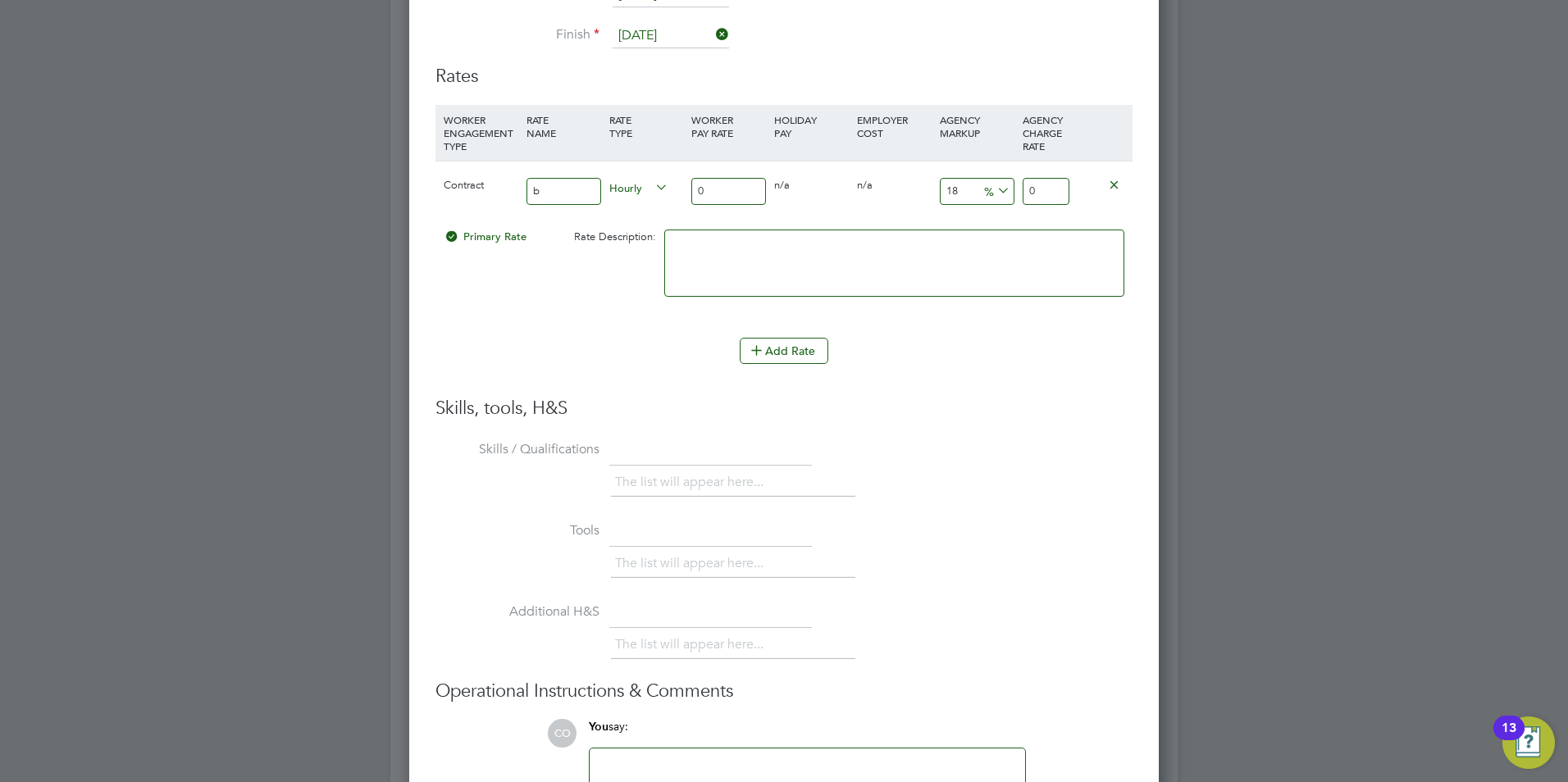
type input "basic"
drag, startPoint x: 739, startPoint y: 186, endPoint x: 677, endPoint y: 196, distance: 62.8
click at [677, 196] on div "Contract basic Hourly 0 0 n/a 0 n/a 18 0 % 0" at bounding box center [784, 191] width 697 height 61
type input "2"
type input "2.36"
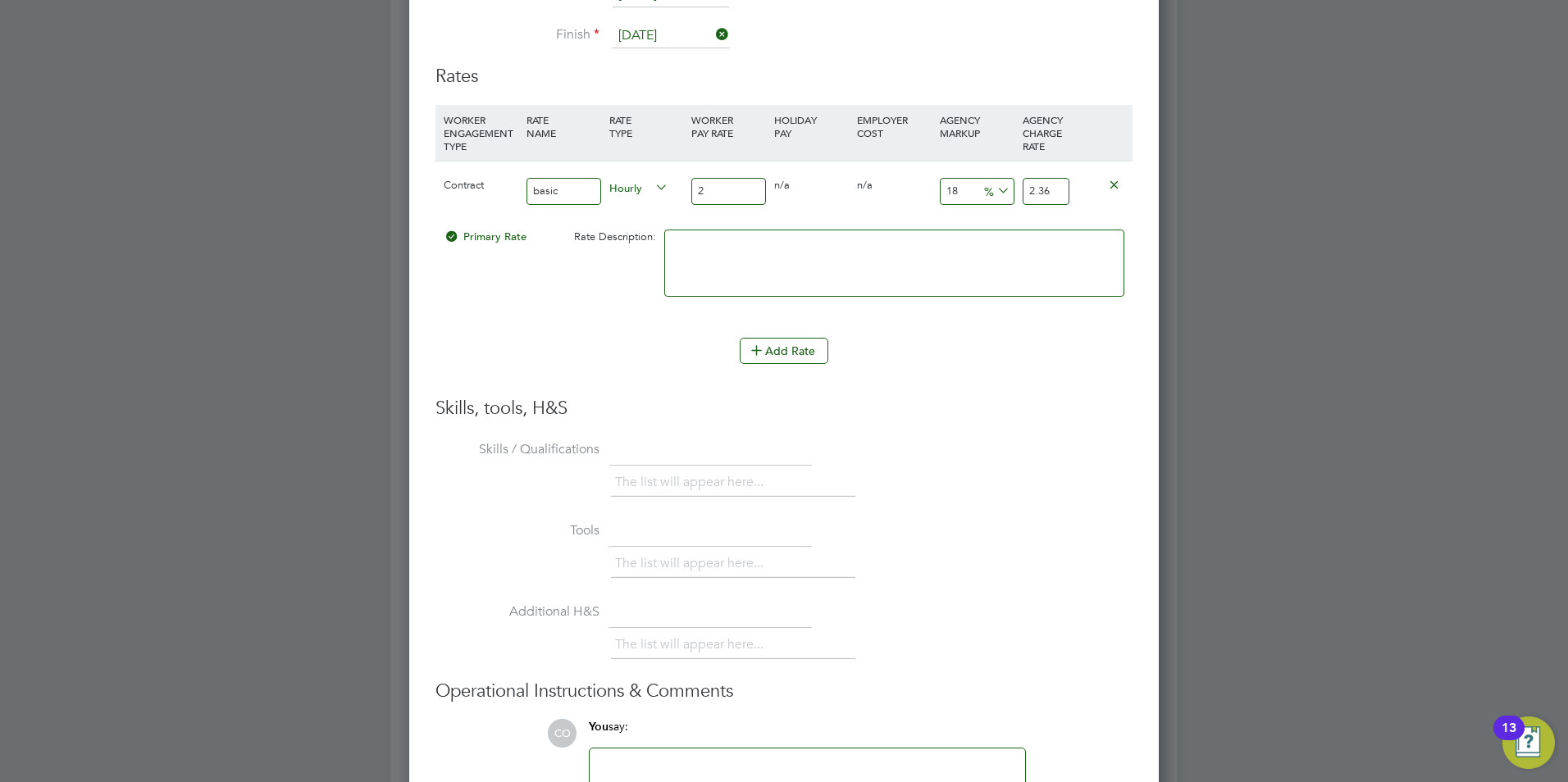
type input "25"
type input "29.5"
type input "25"
drag, startPoint x: 985, startPoint y: 196, endPoint x: 924, endPoint y: 189, distance: 61.4
click at [924, 189] on div "Contract basic Hourly 25 0 n/a 0 n/a 18 4.5 % 29.5" at bounding box center [784, 191] width 697 height 61
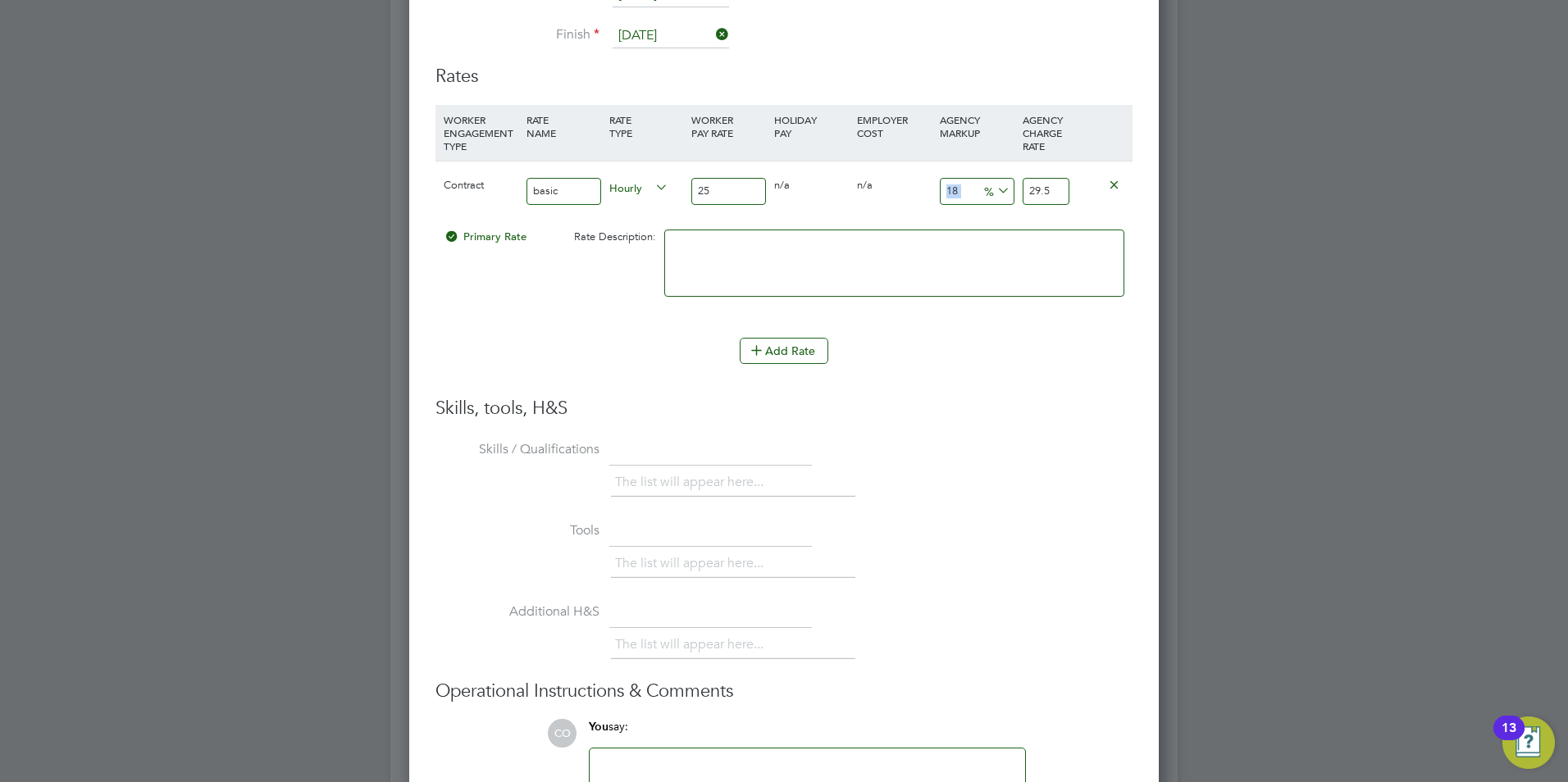
drag, startPoint x: 924, startPoint y: 189, endPoint x: 942, endPoint y: 184, distance: 18.7
click at [942, 184] on input "18" at bounding box center [977, 191] width 74 height 27
click at [958, 186] on input "18" at bounding box center [977, 191] width 74 height 27
type input "1"
type input "25.25"
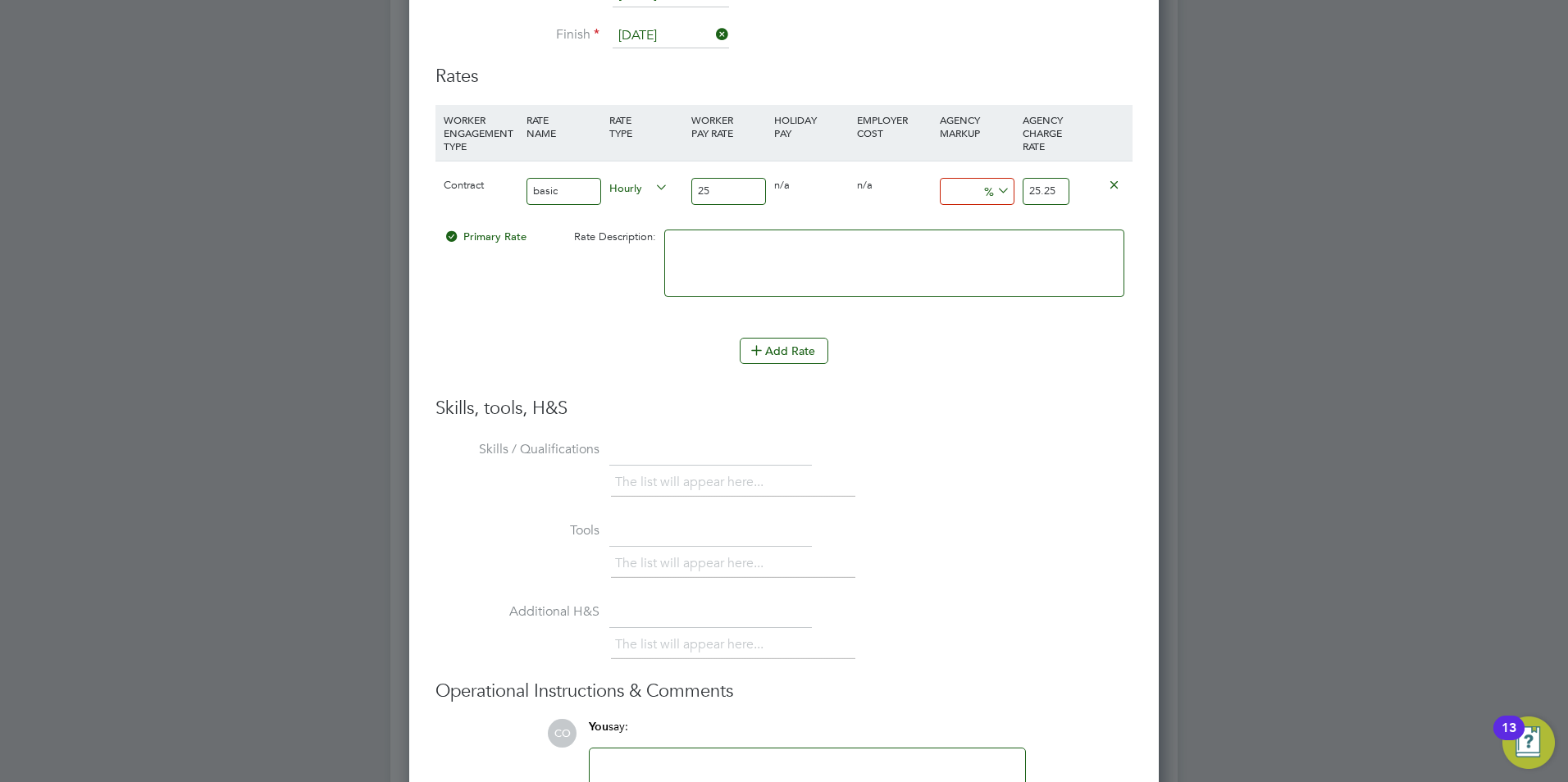
type input "2"
type input "25.5"
type input "23"
type input "30.75"
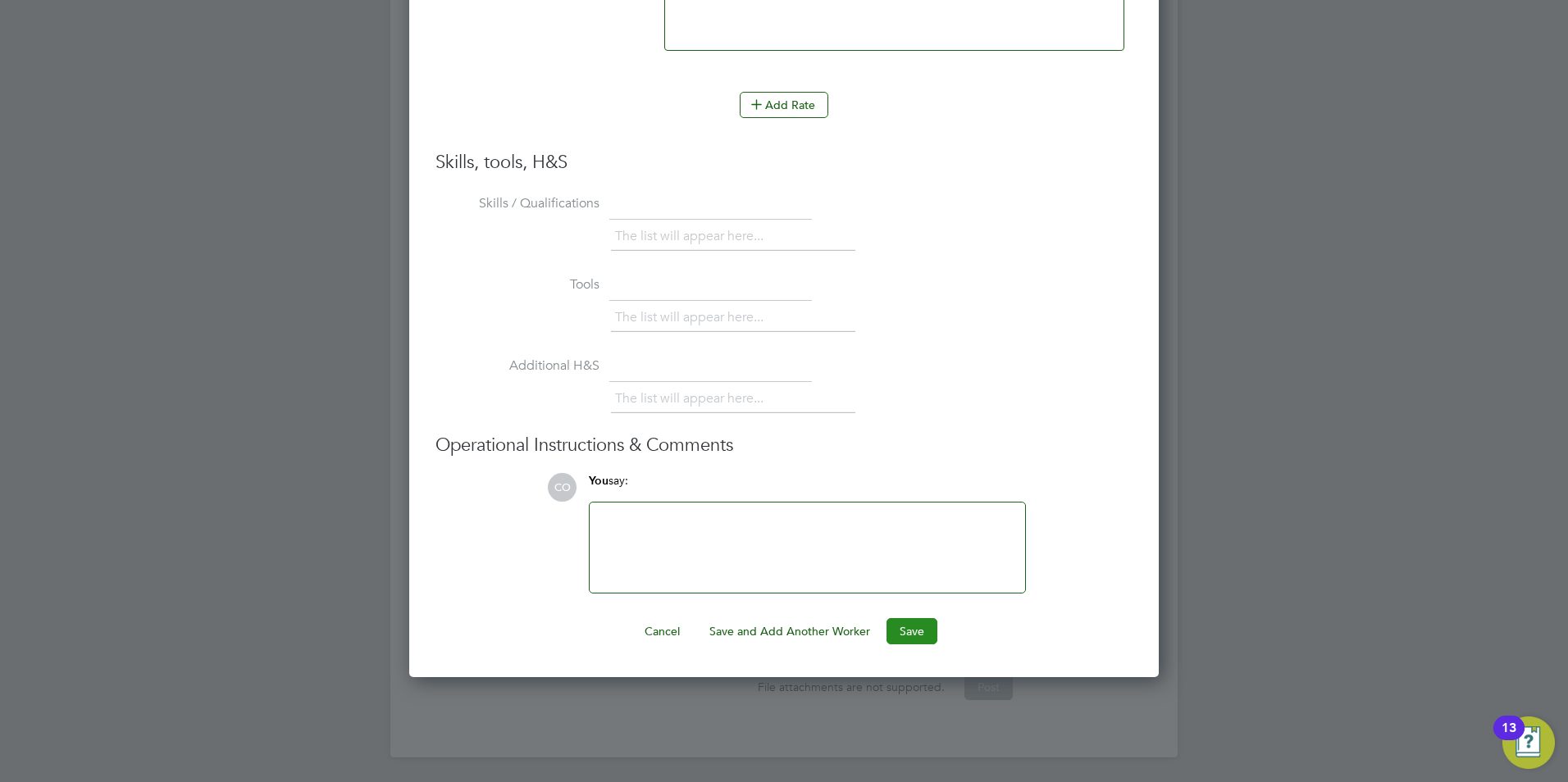
type input "23"
click at [919, 633] on button "Save" at bounding box center [912, 631] width 51 height 26
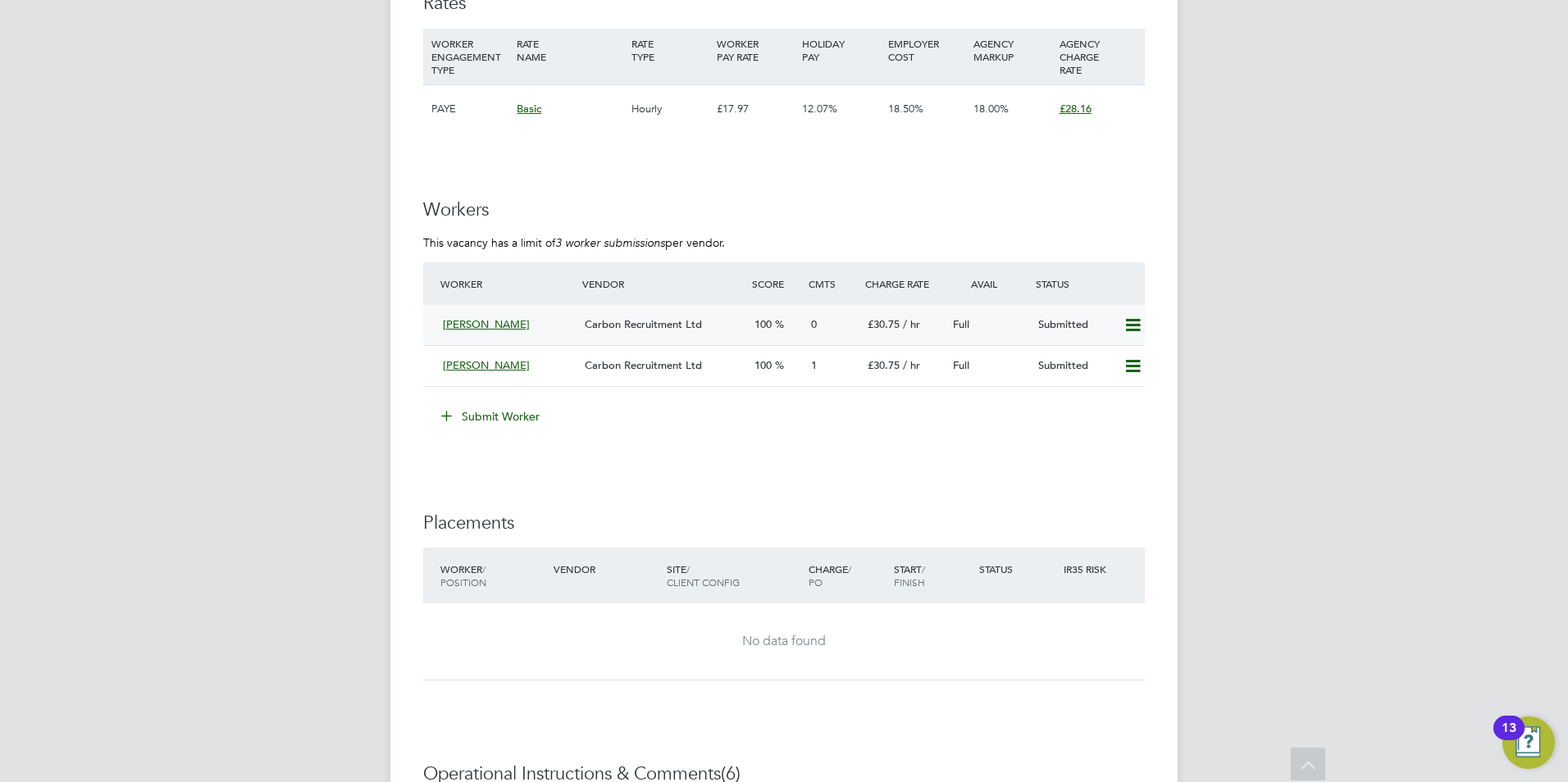
click at [437, 326] on div "[PERSON_NAME]" at bounding box center [508, 325] width 142 height 27
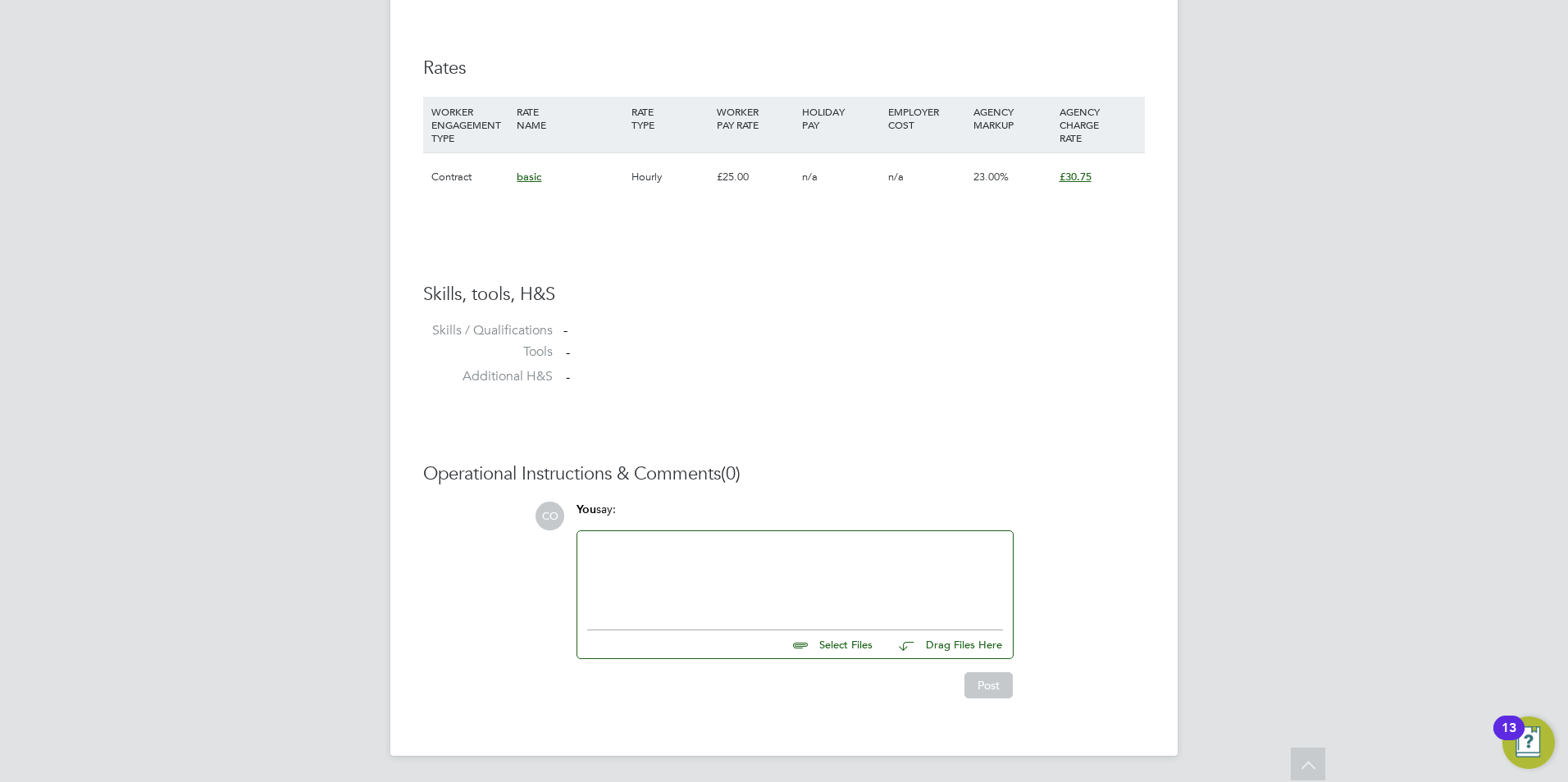
click at [830, 643] on input "file" at bounding box center [880, 642] width 246 height 23
click at [834, 638] on input "file" at bounding box center [880, 642] width 246 height 23
type input "C:\fakepath\arisha khan_29555356_.docx"
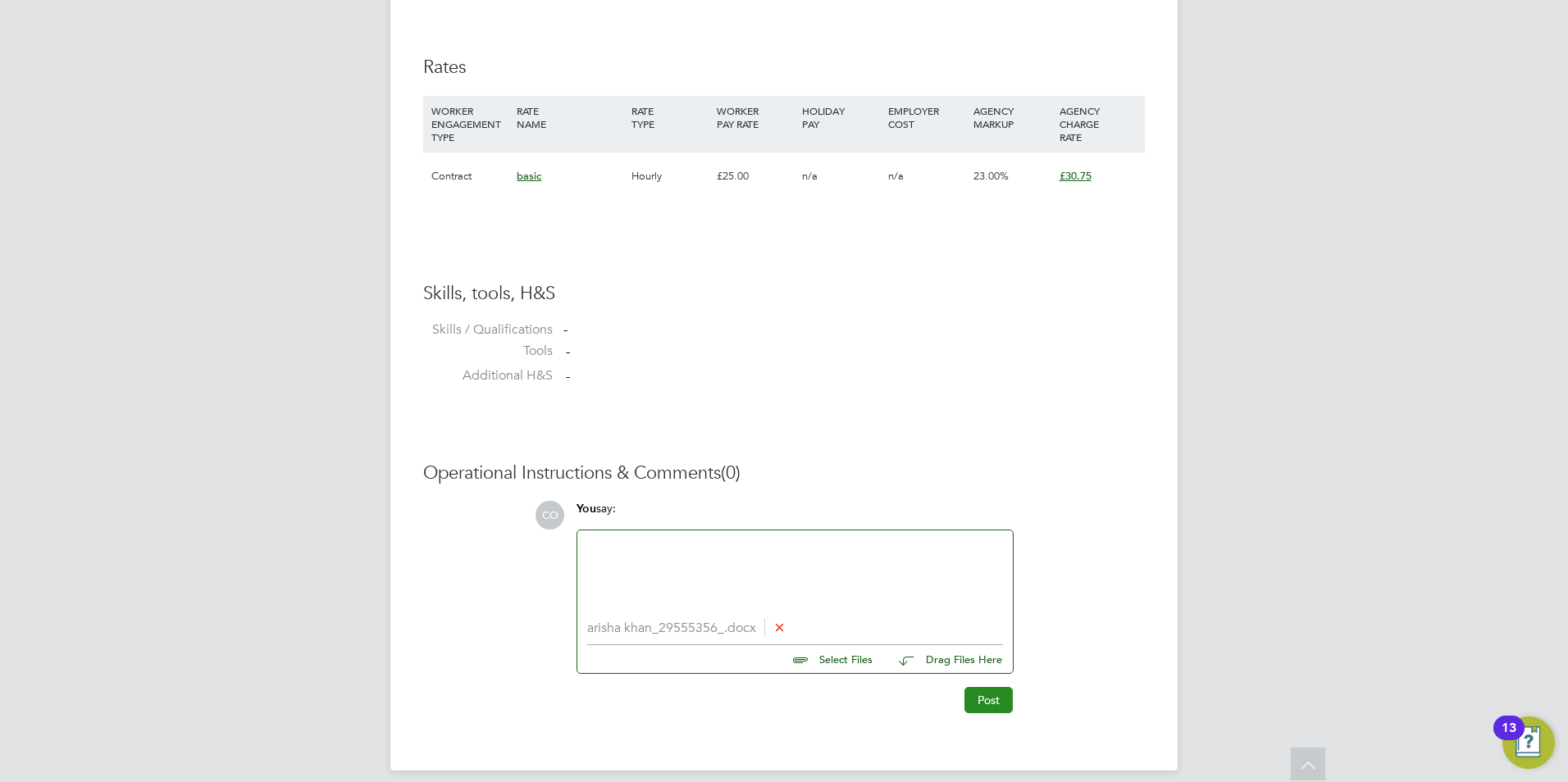
click at [994, 700] on button "Post" at bounding box center [989, 700] width 49 height 26
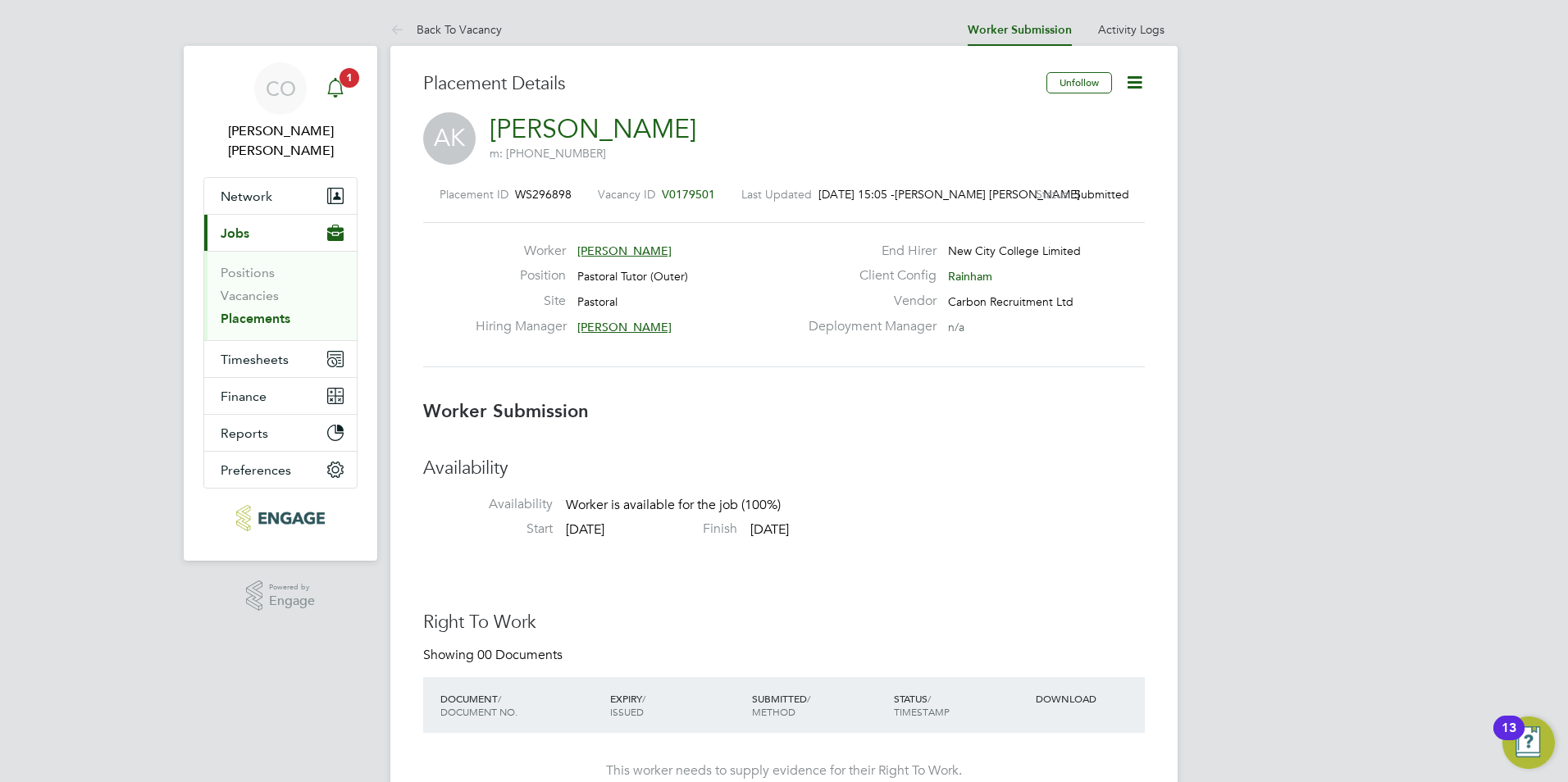
click at [343, 82] on span "1" at bounding box center [349, 78] width 20 height 20
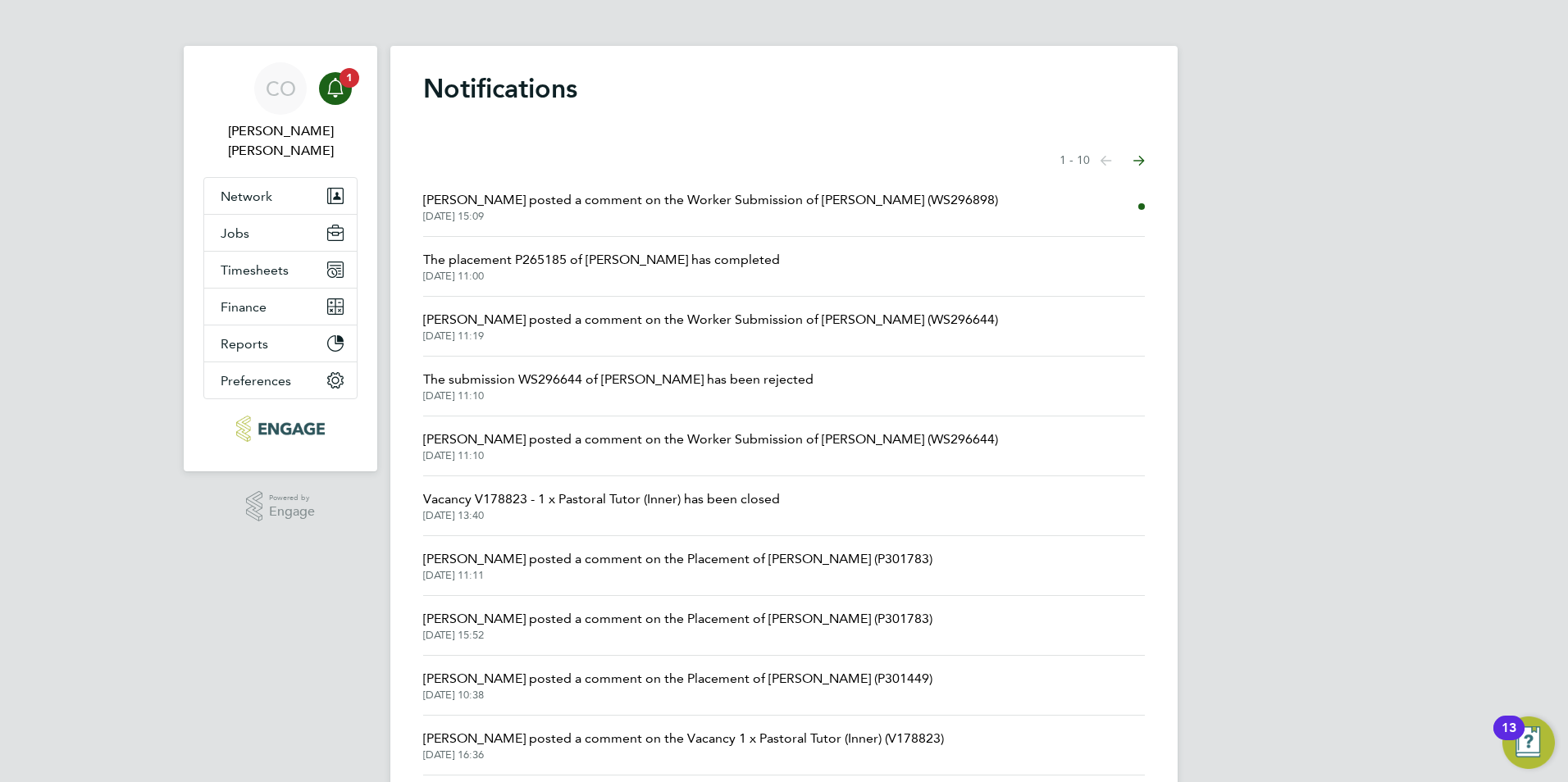
click at [459, 203] on span "[PERSON_NAME] posted a comment on the Worker Submission of [PERSON_NAME] (WS296…" at bounding box center [711, 200] width 575 height 20
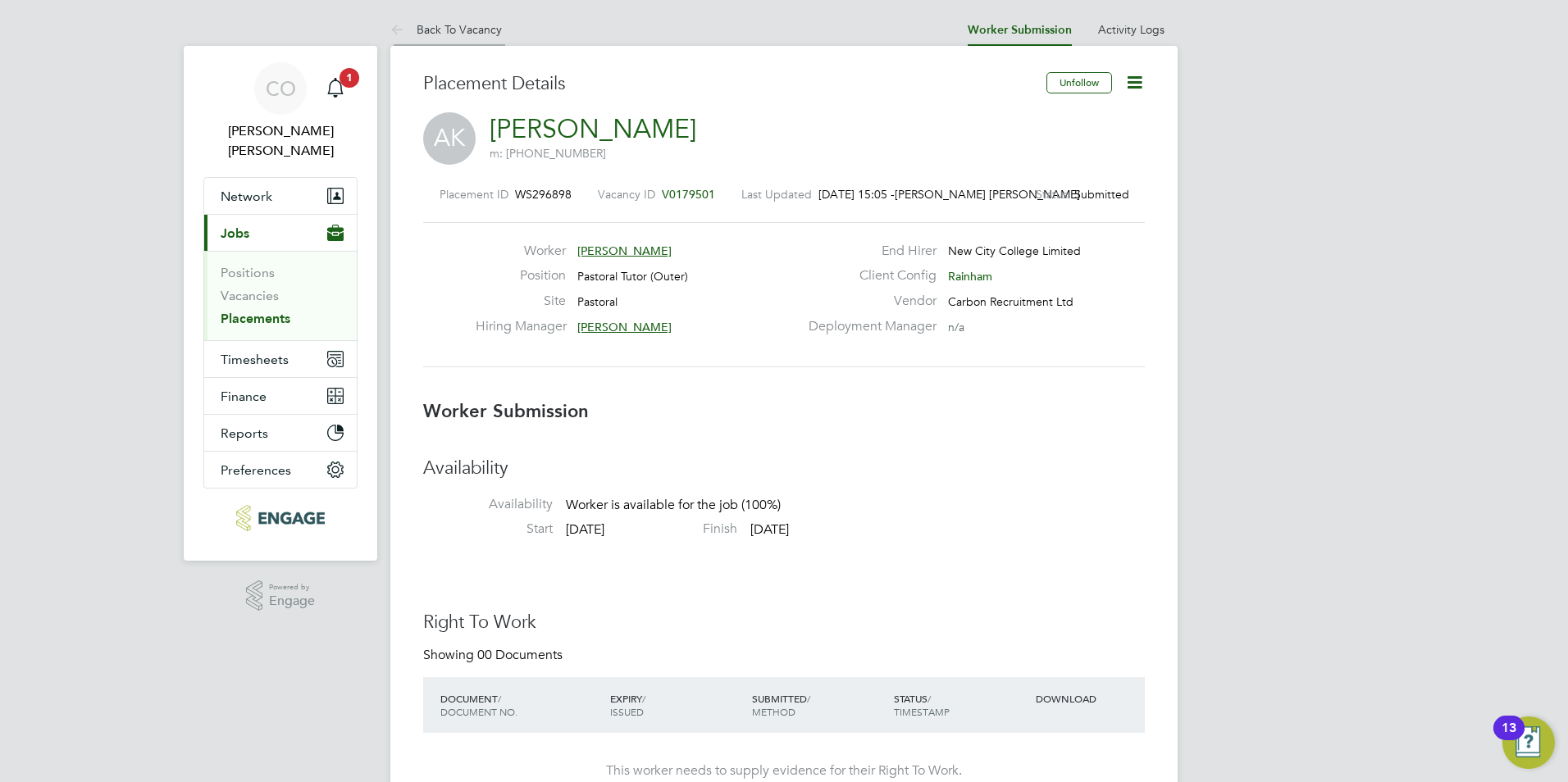
click at [393, 31] on icon at bounding box center [400, 31] width 21 height 21
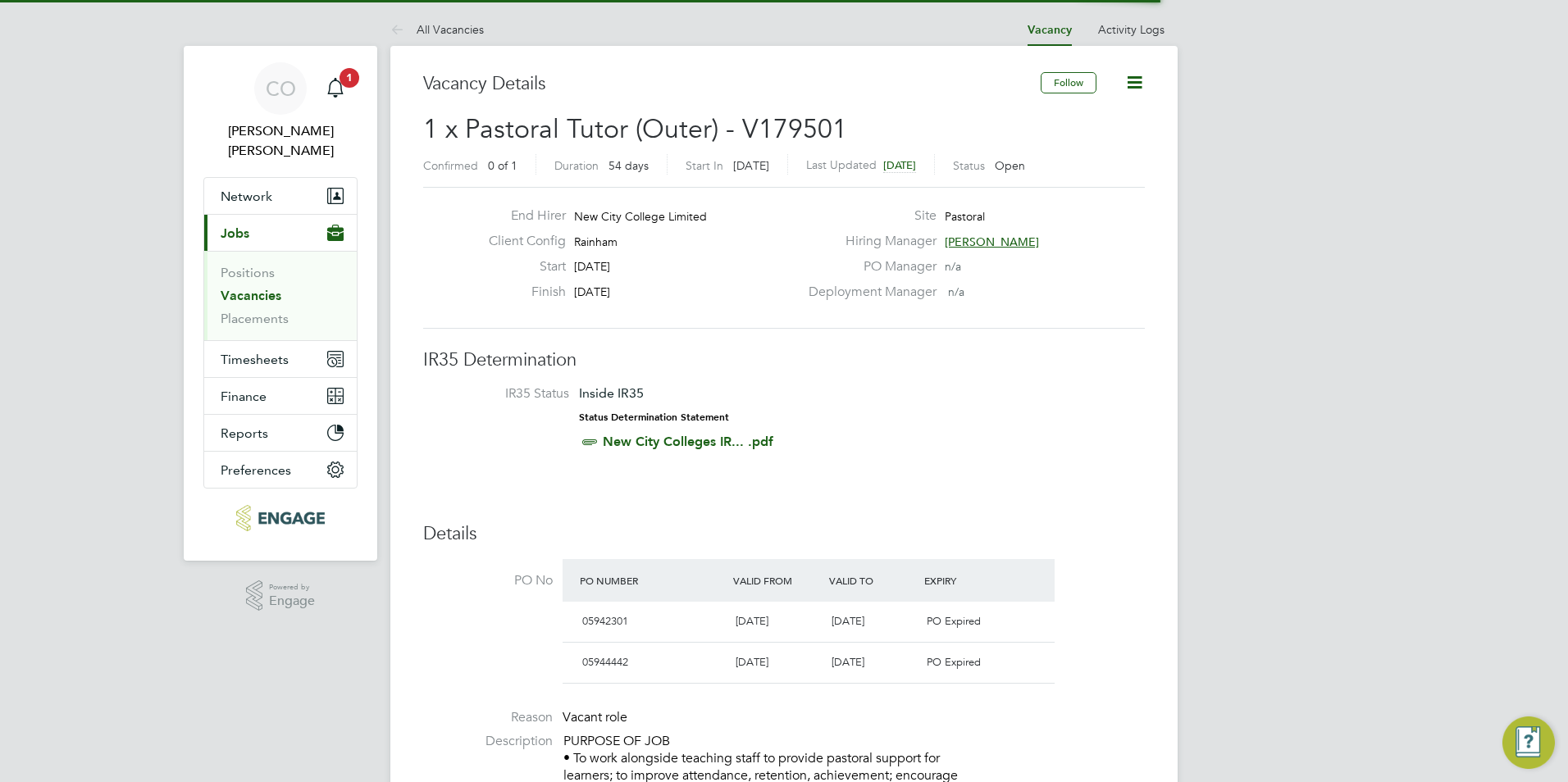
scroll to position [26, 324]
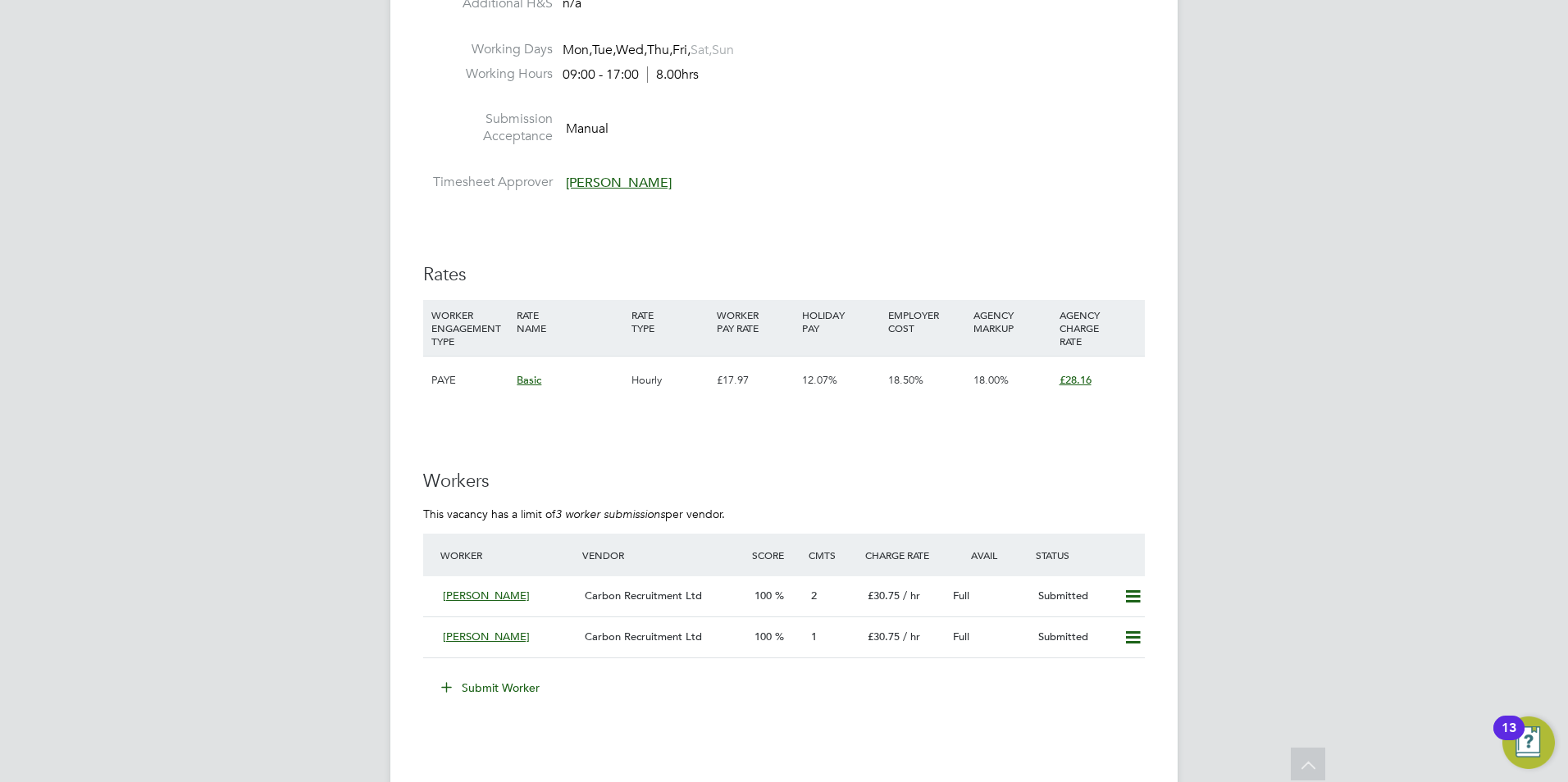
click at [457, 682] on button "Submit Worker" at bounding box center [491, 688] width 123 height 26
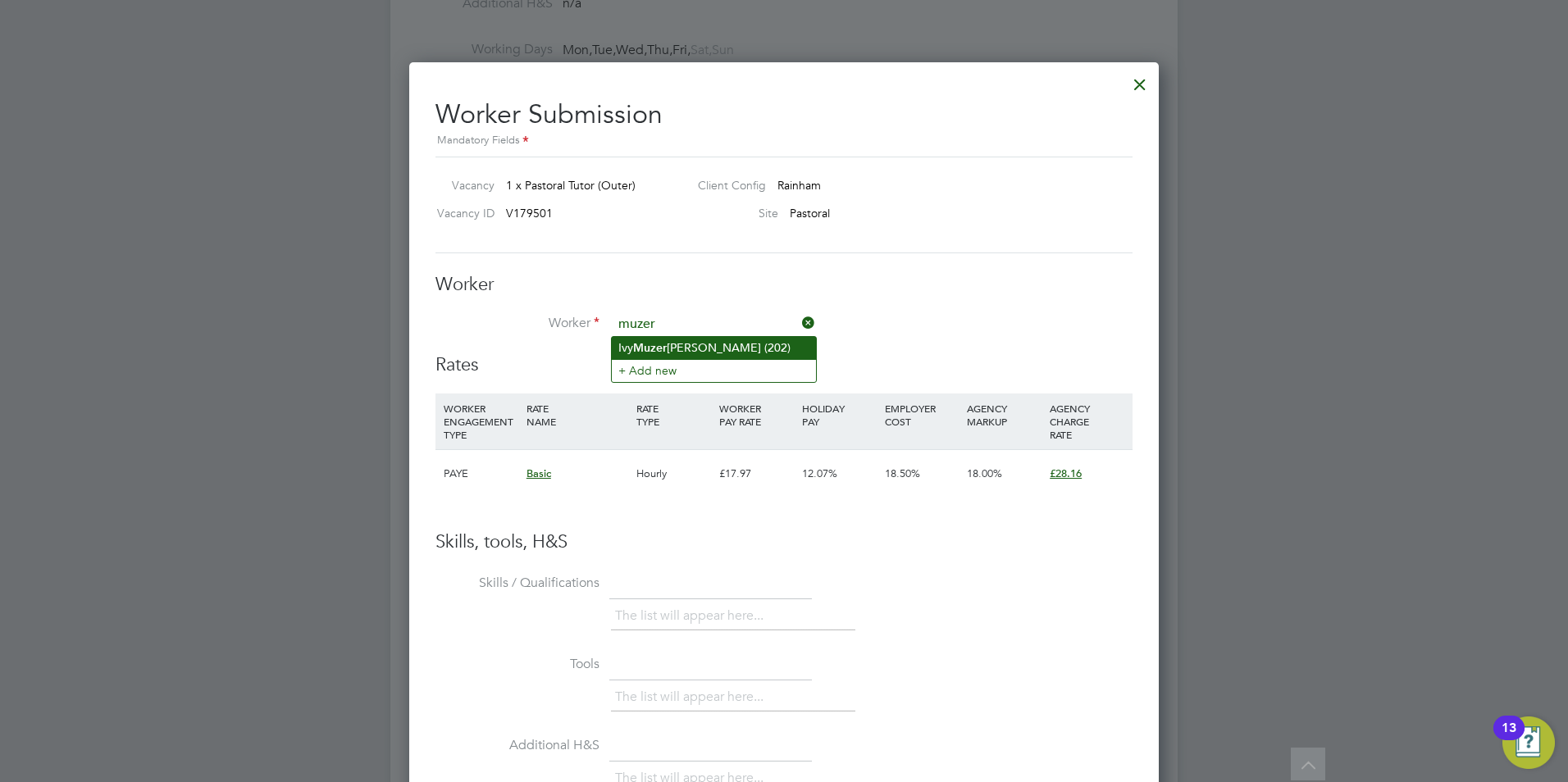
click at [654, 343] on b "Muzer" at bounding box center [649, 347] width 34 height 14
type input "Ivy Muzerlina Ofori (202)"
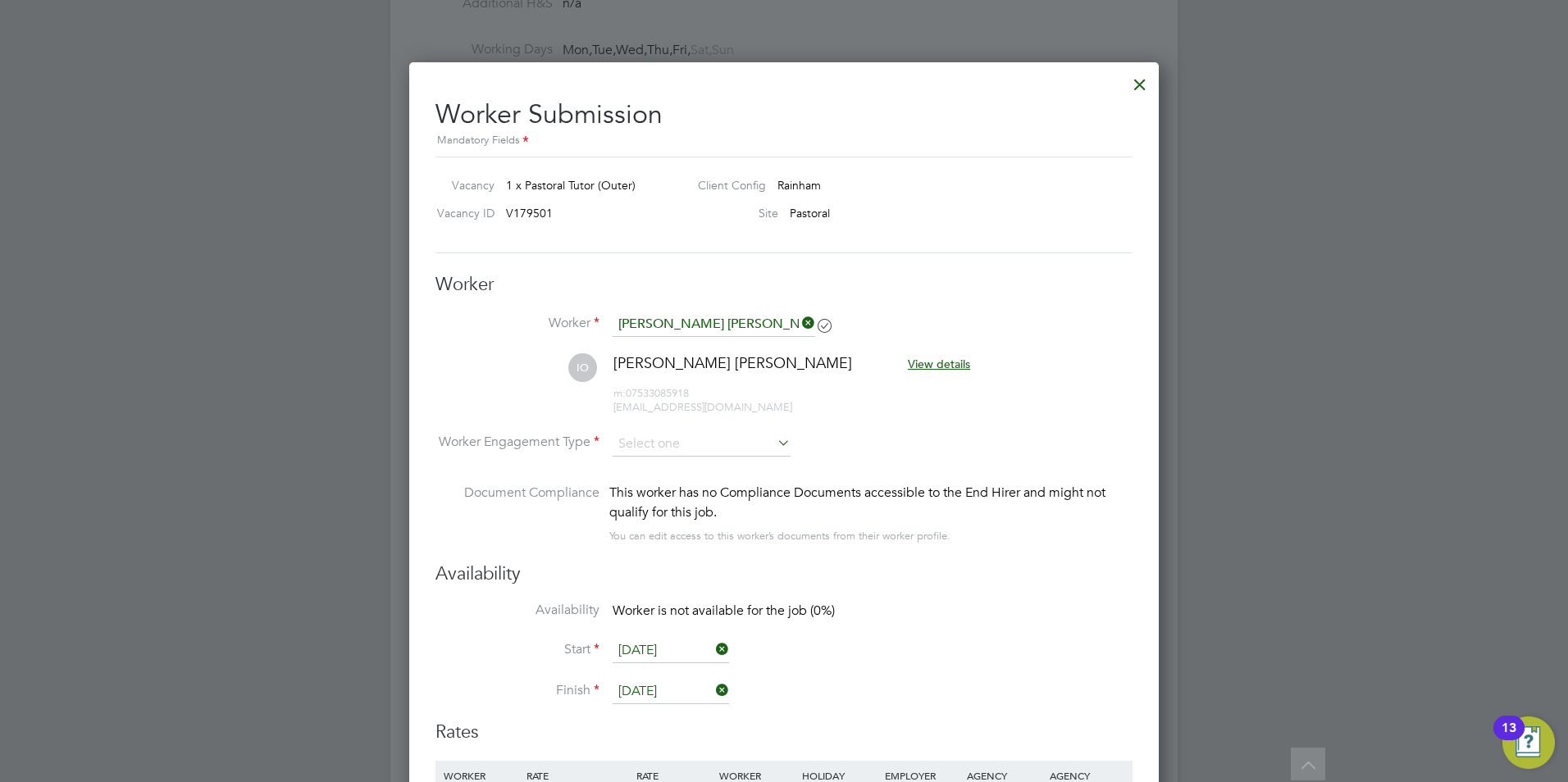
click at [1137, 87] on div at bounding box center [1140, 80] width 30 height 30
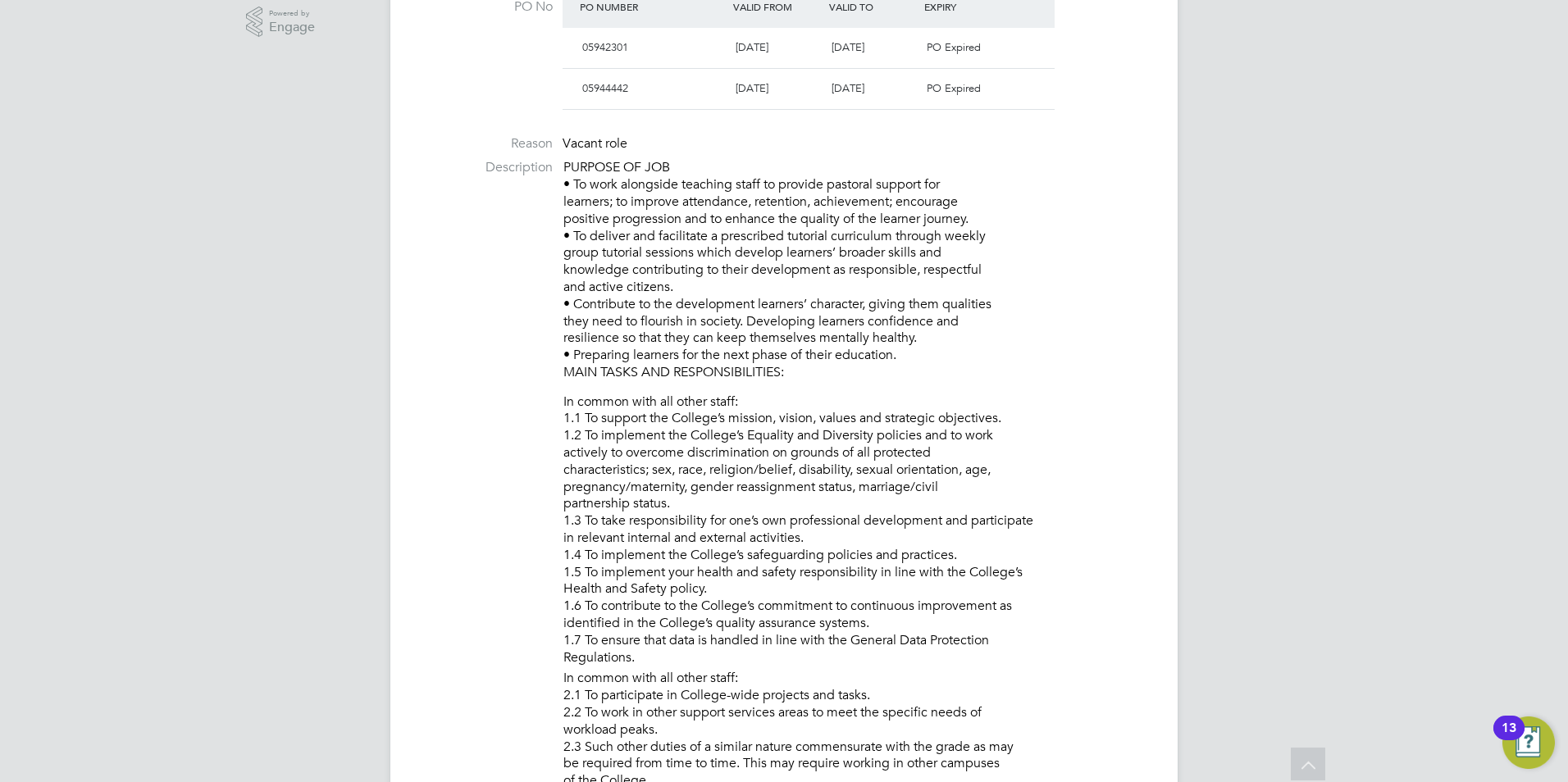
scroll to position [0, 0]
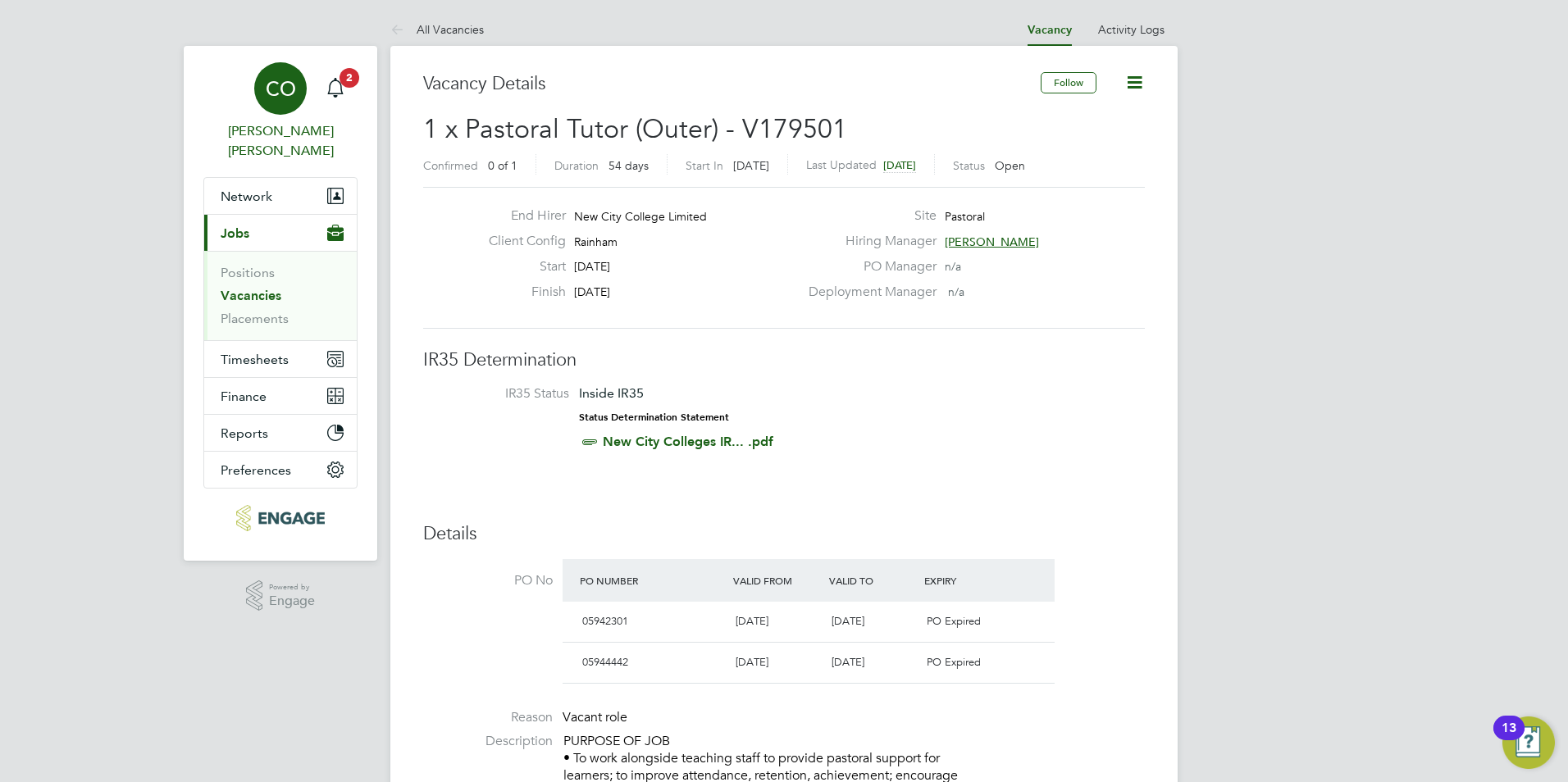
click at [352, 95] on link "CO Connor O'sullivan" at bounding box center [280, 111] width 154 height 98
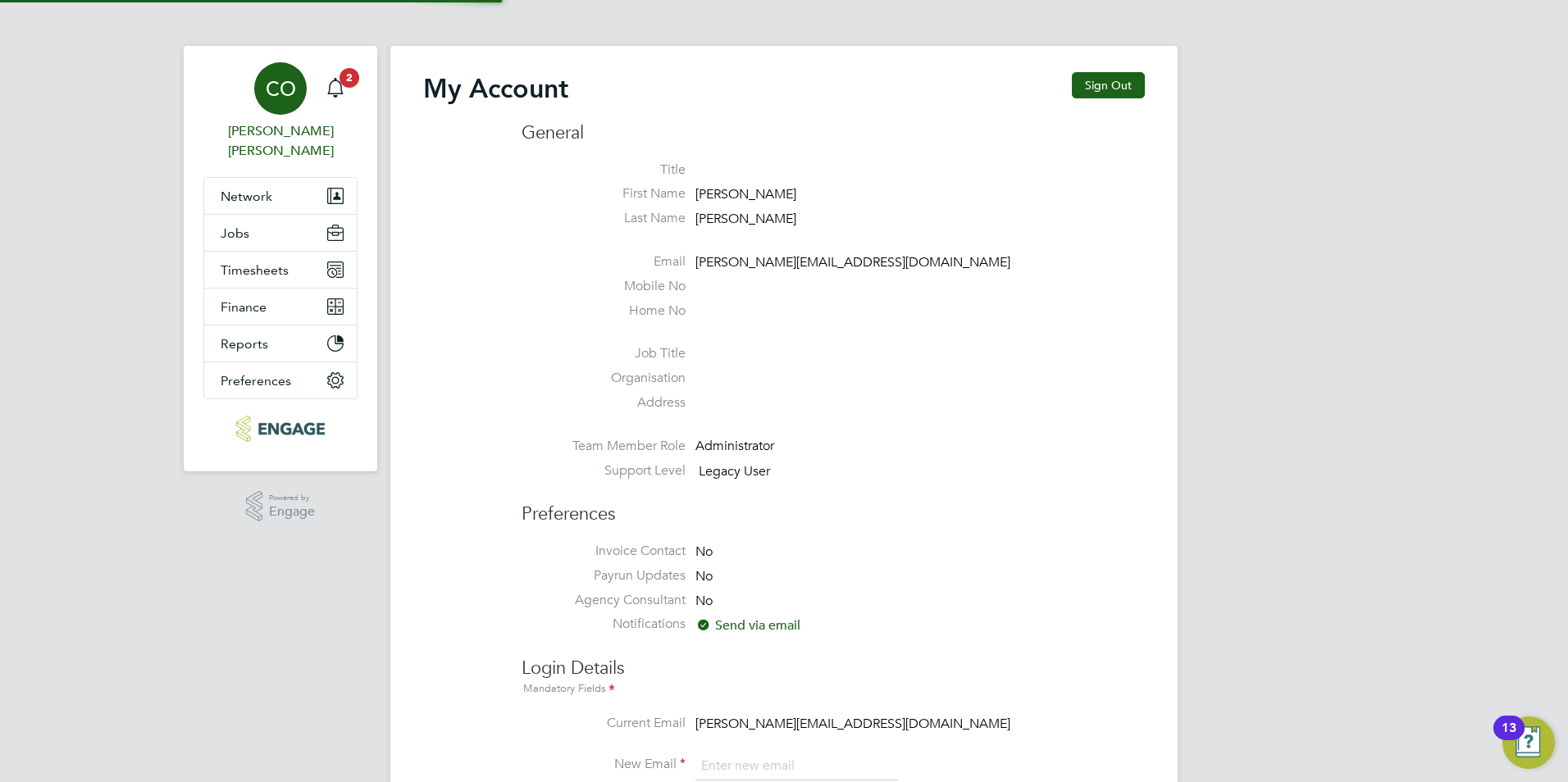
type input "connor@carbonrecruitment.co.uk"
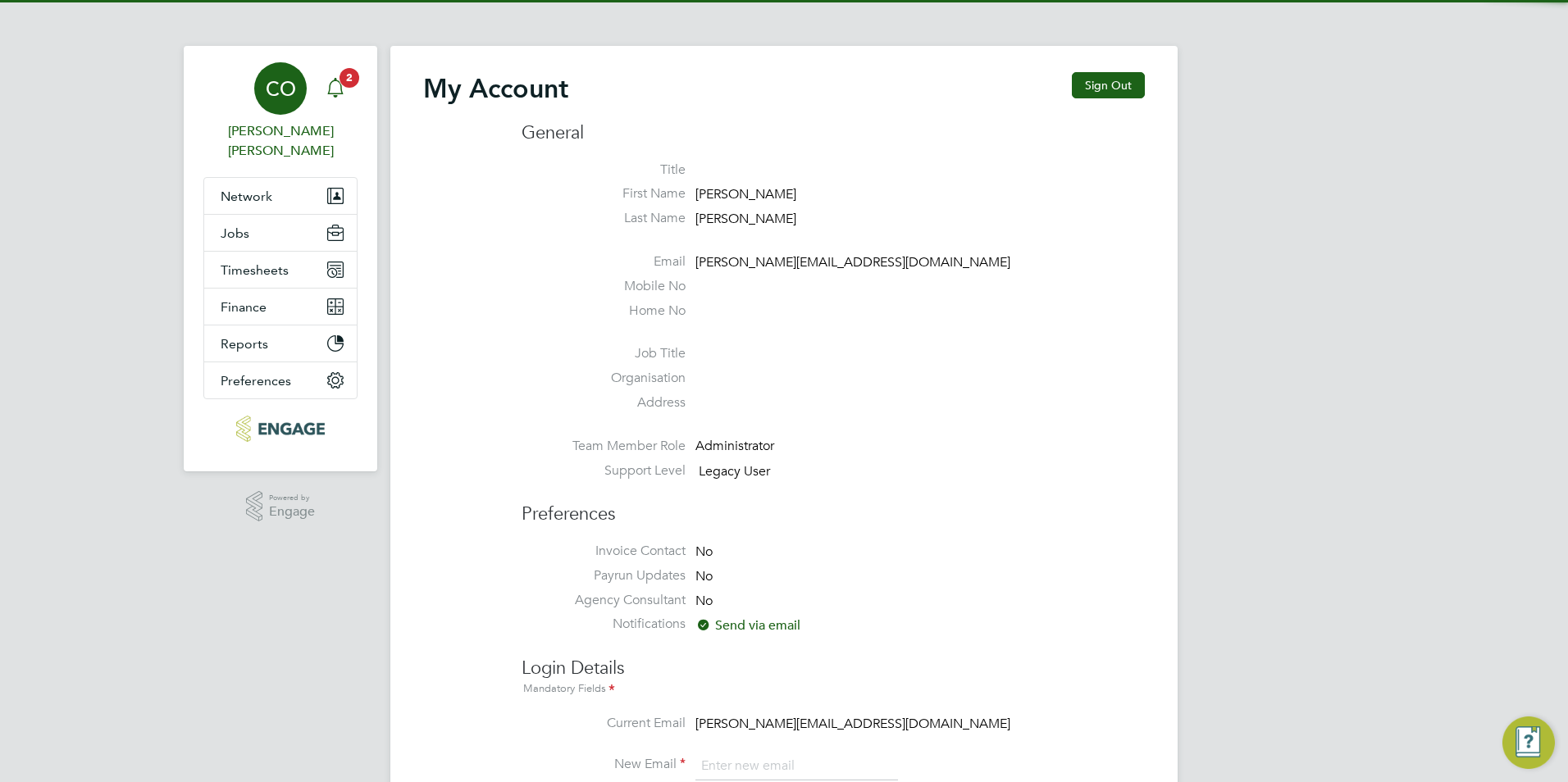
click at [335, 87] on icon "Main navigation" at bounding box center [336, 87] width 20 height 20
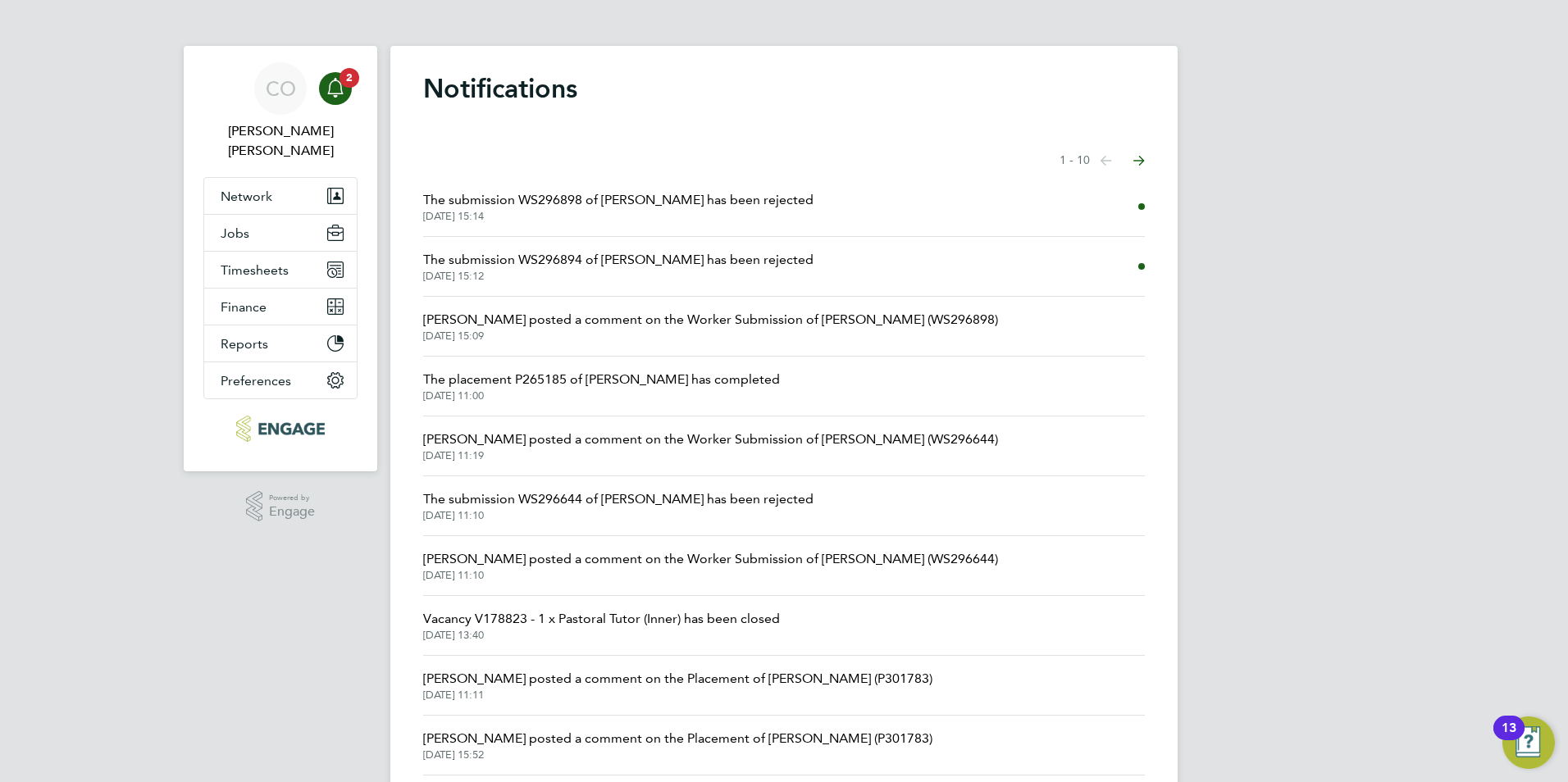
click at [508, 201] on span "The submission WS296898 of [PERSON_NAME] has been rejected" at bounding box center [618, 200] width 390 height 20
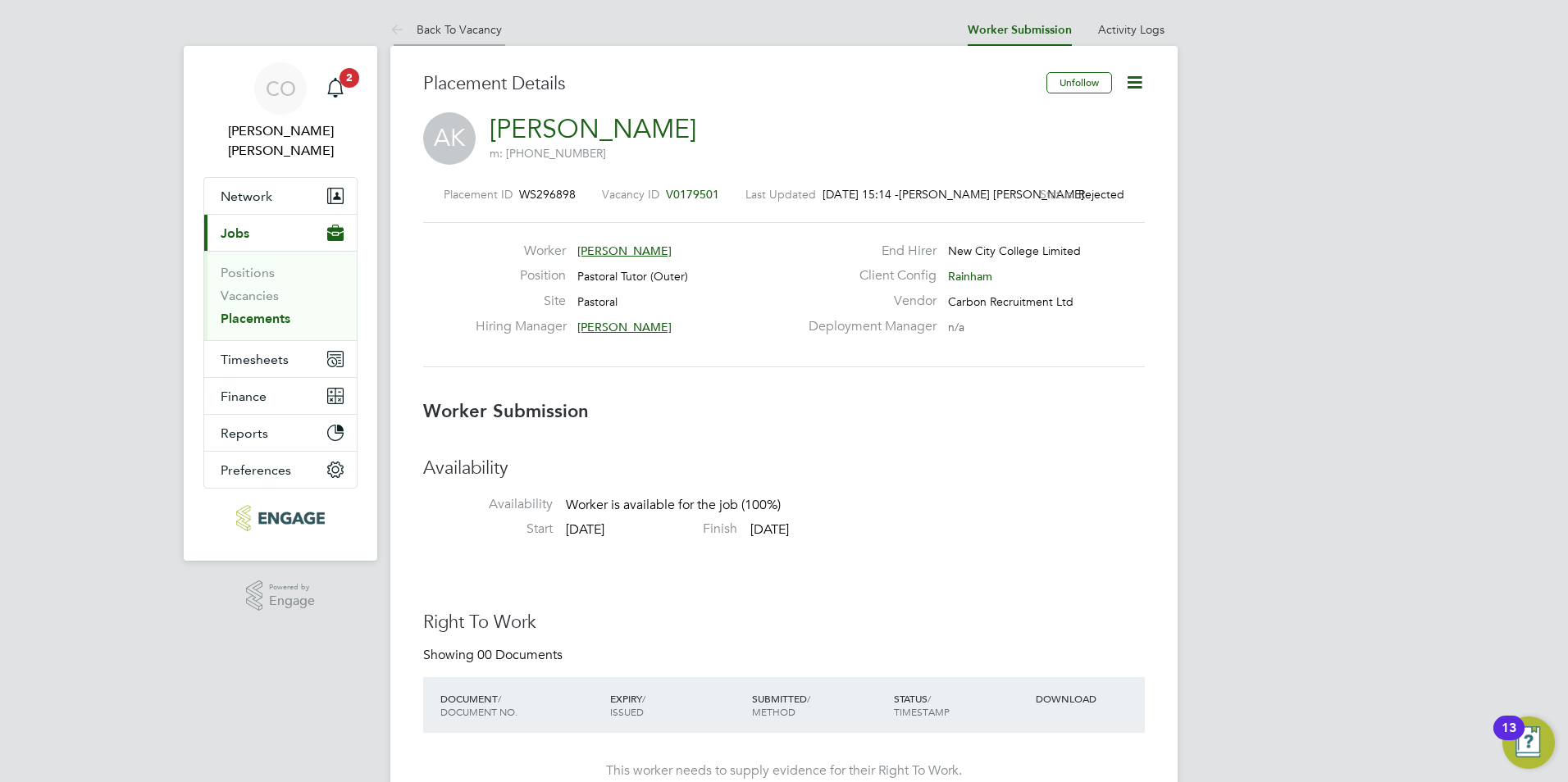
click at [399, 23] on icon at bounding box center [400, 31] width 21 height 21
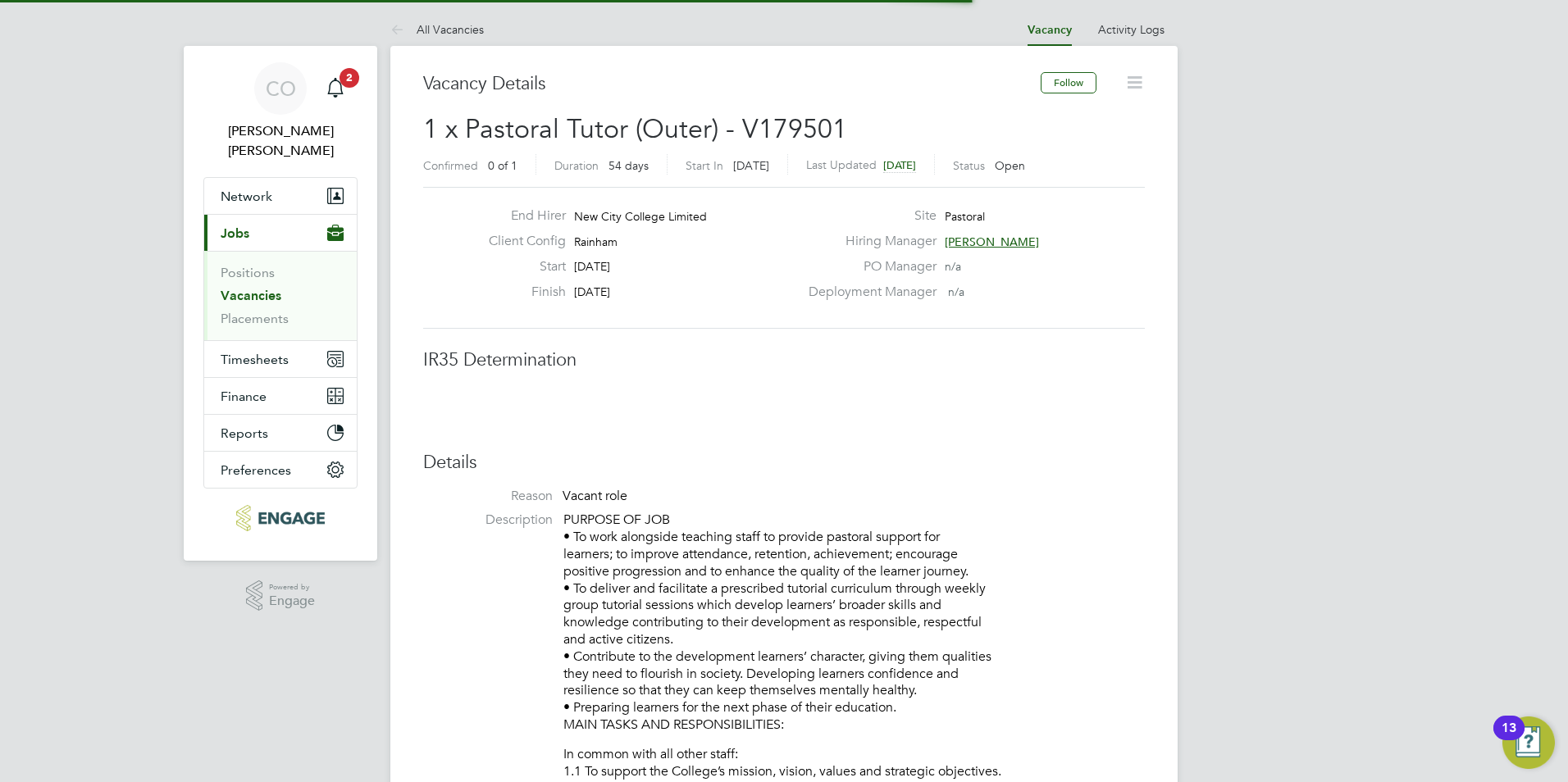
scroll to position [26, 324]
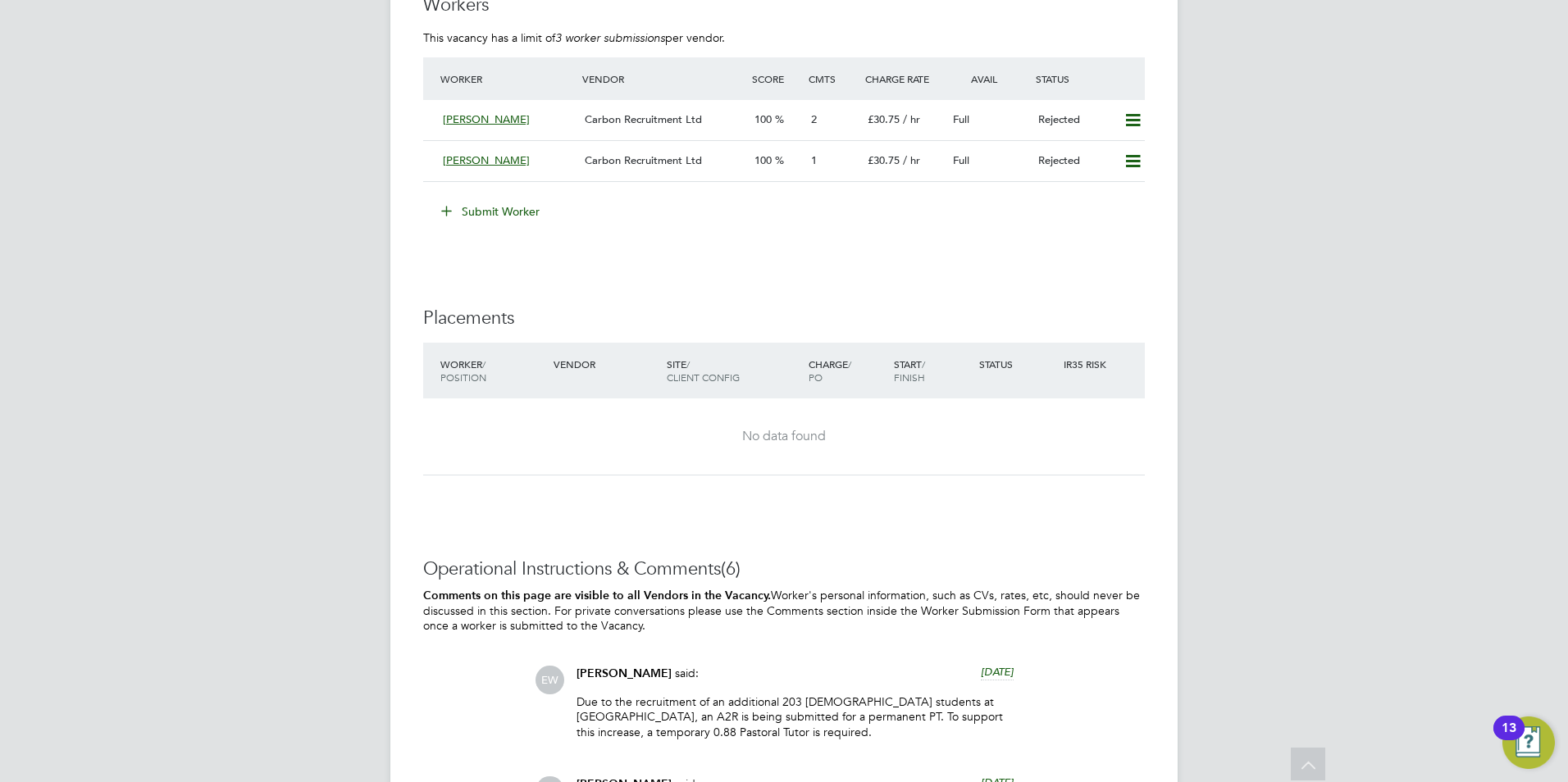
click at [442, 204] on icon at bounding box center [446, 210] width 12 height 12
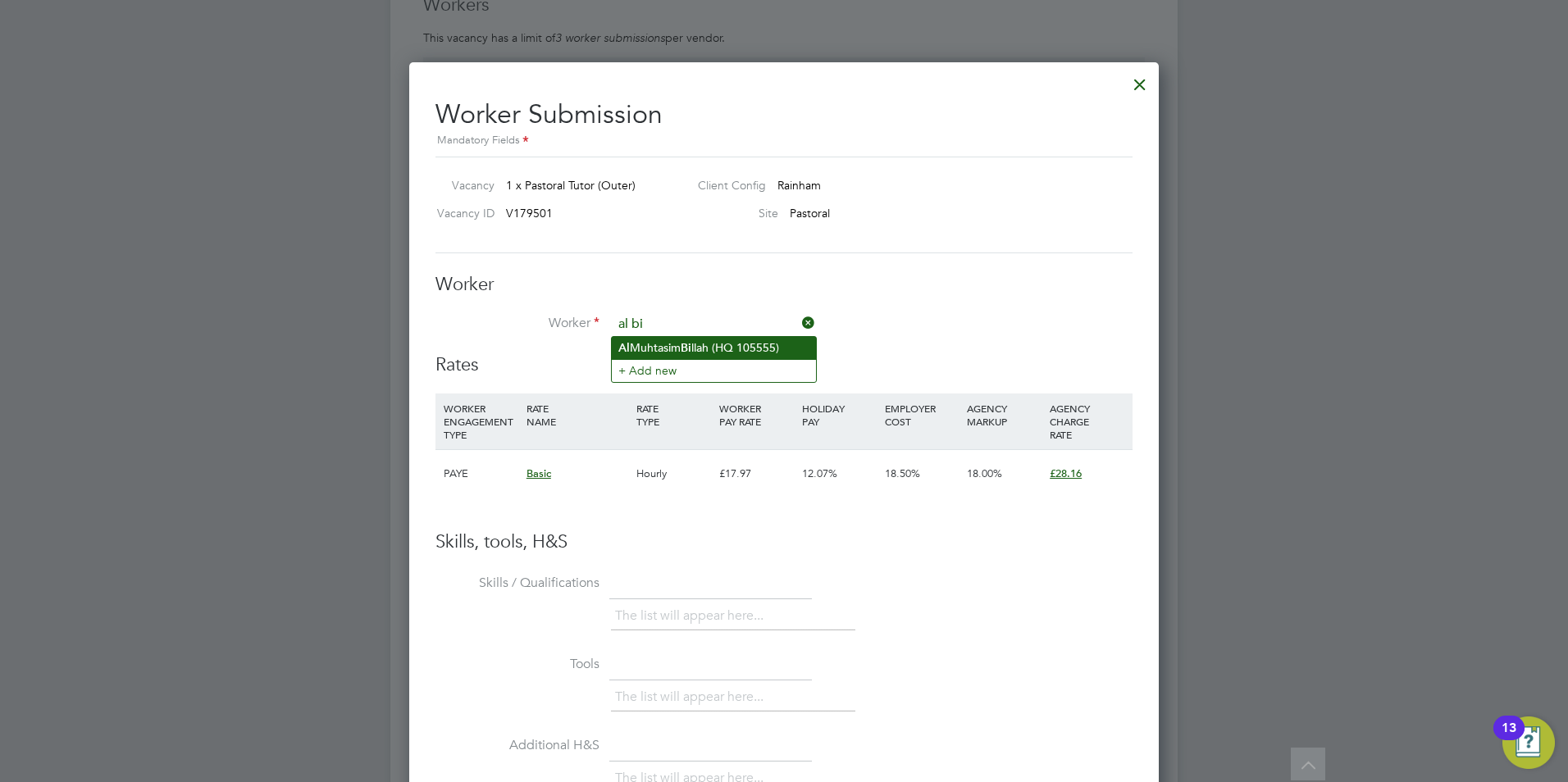
click at [702, 341] on li "Al Muhtasim Bi llah (HQ 105555)" at bounding box center [713, 347] width 204 height 22
type input "Al Muhtasim Billah (HQ 105555)"
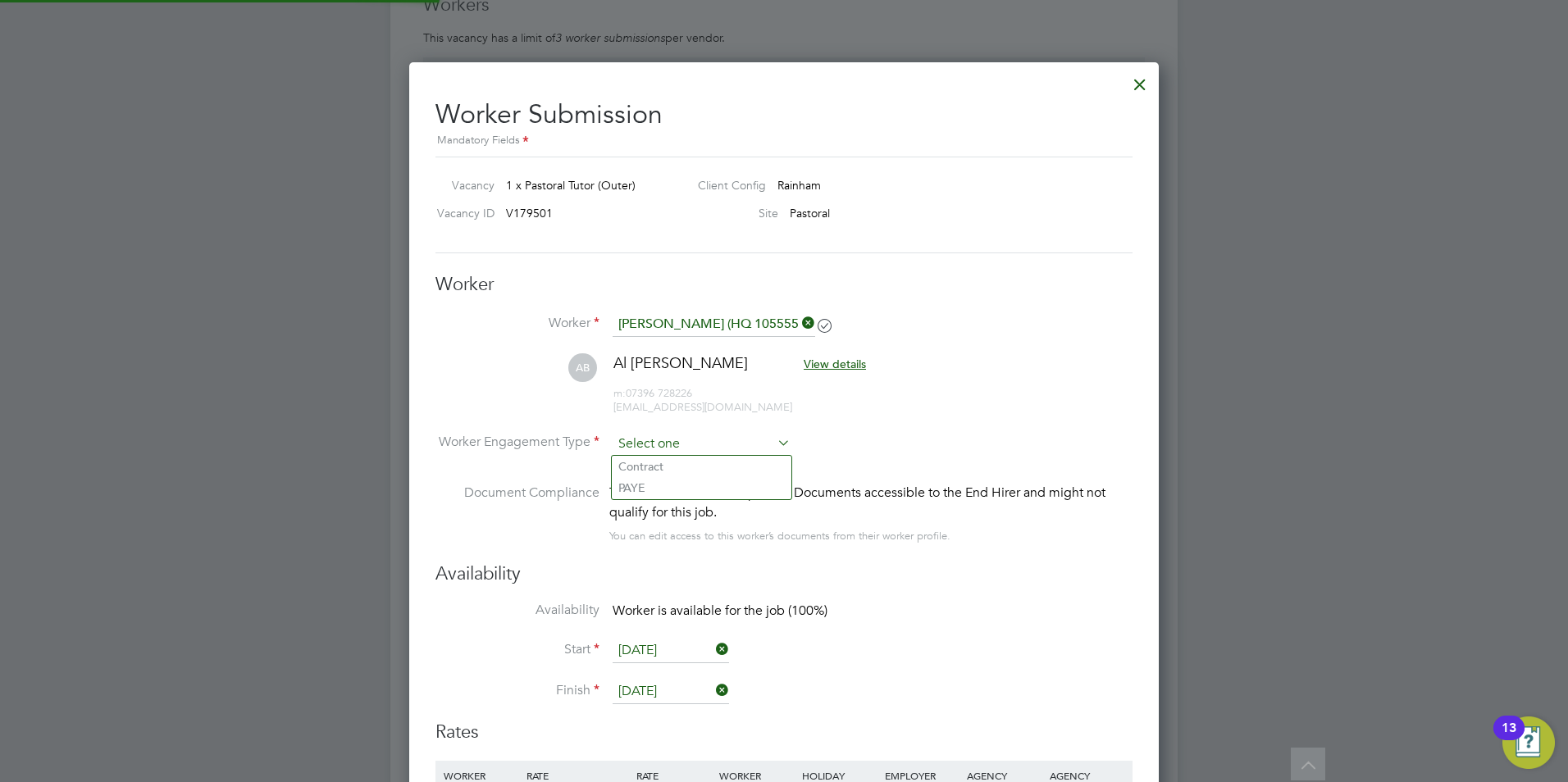
click at [686, 445] on input at bounding box center [701, 445] width 178 height 25
click at [688, 465] on li "Contract" at bounding box center [701, 467] width 180 height 21
type input "Contract"
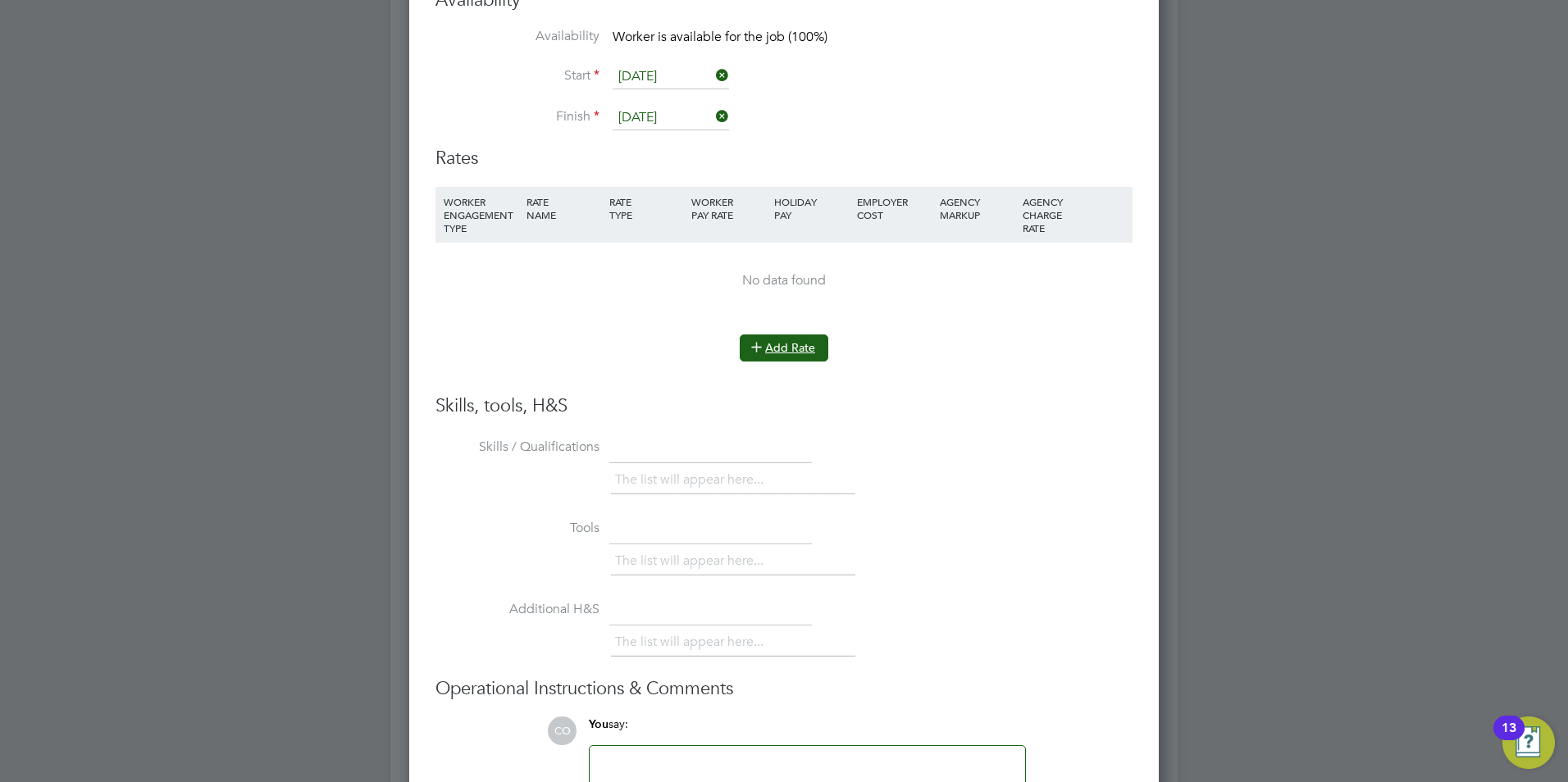
click at [759, 348] on icon at bounding box center [756, 346] width 12 height 12
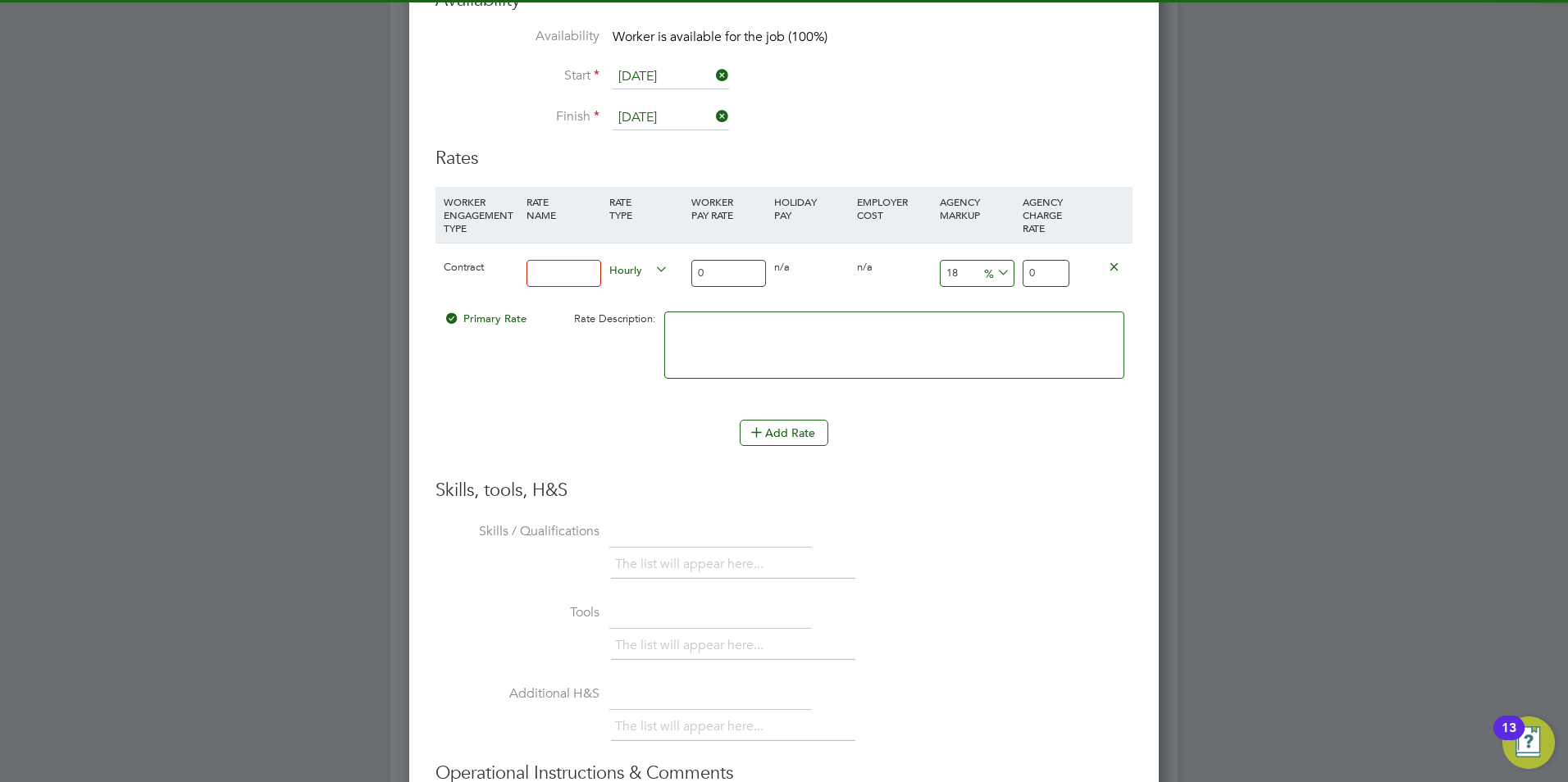
click at [566, 279] on input at bounding box center [564, 273] width 74 height 27
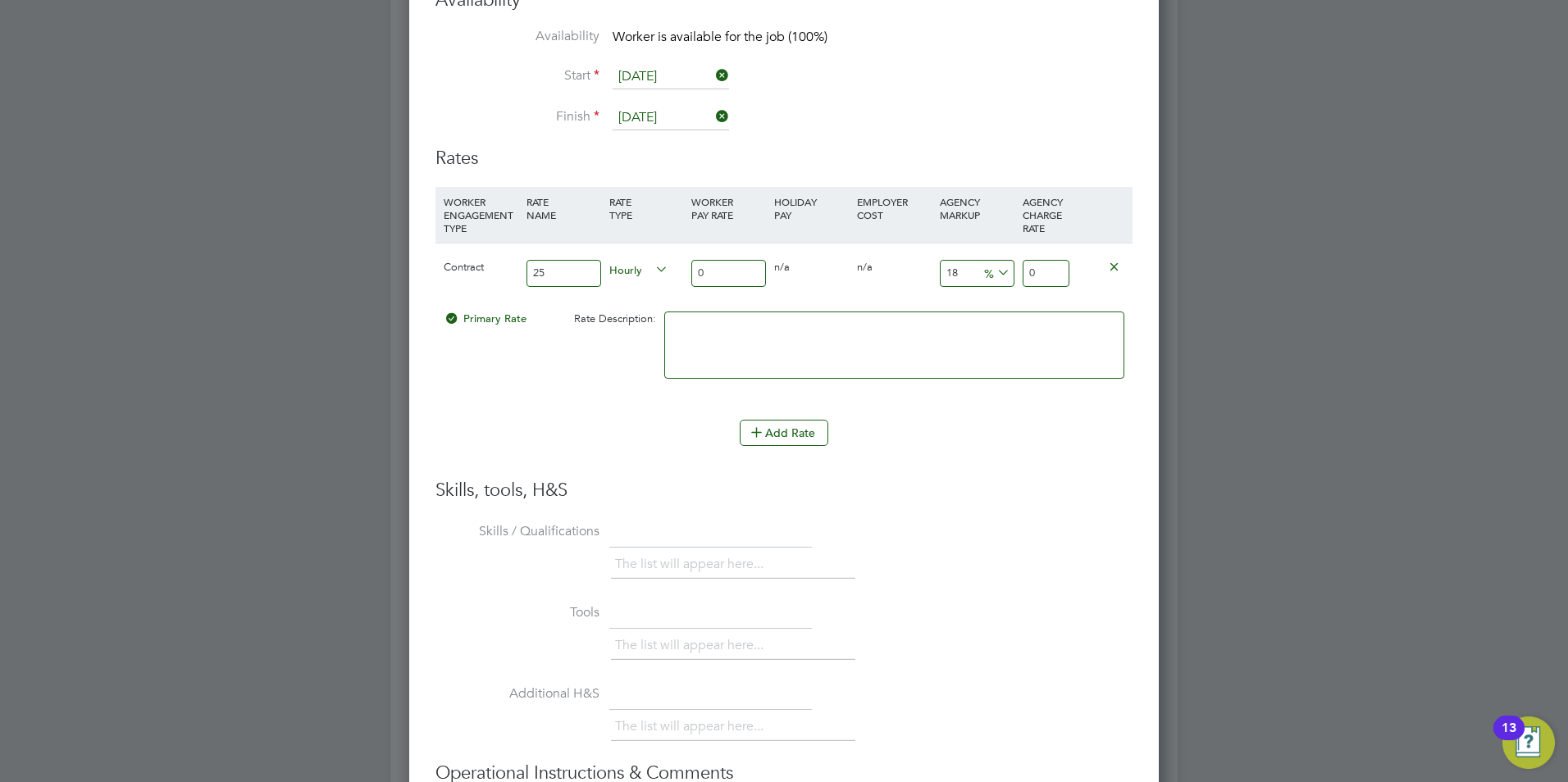
type input "25"
click at [717, 269] on input "0" at bounding box center [729, 273] width 74 height 27
type input "2"
type input "2.36"
type input "25"
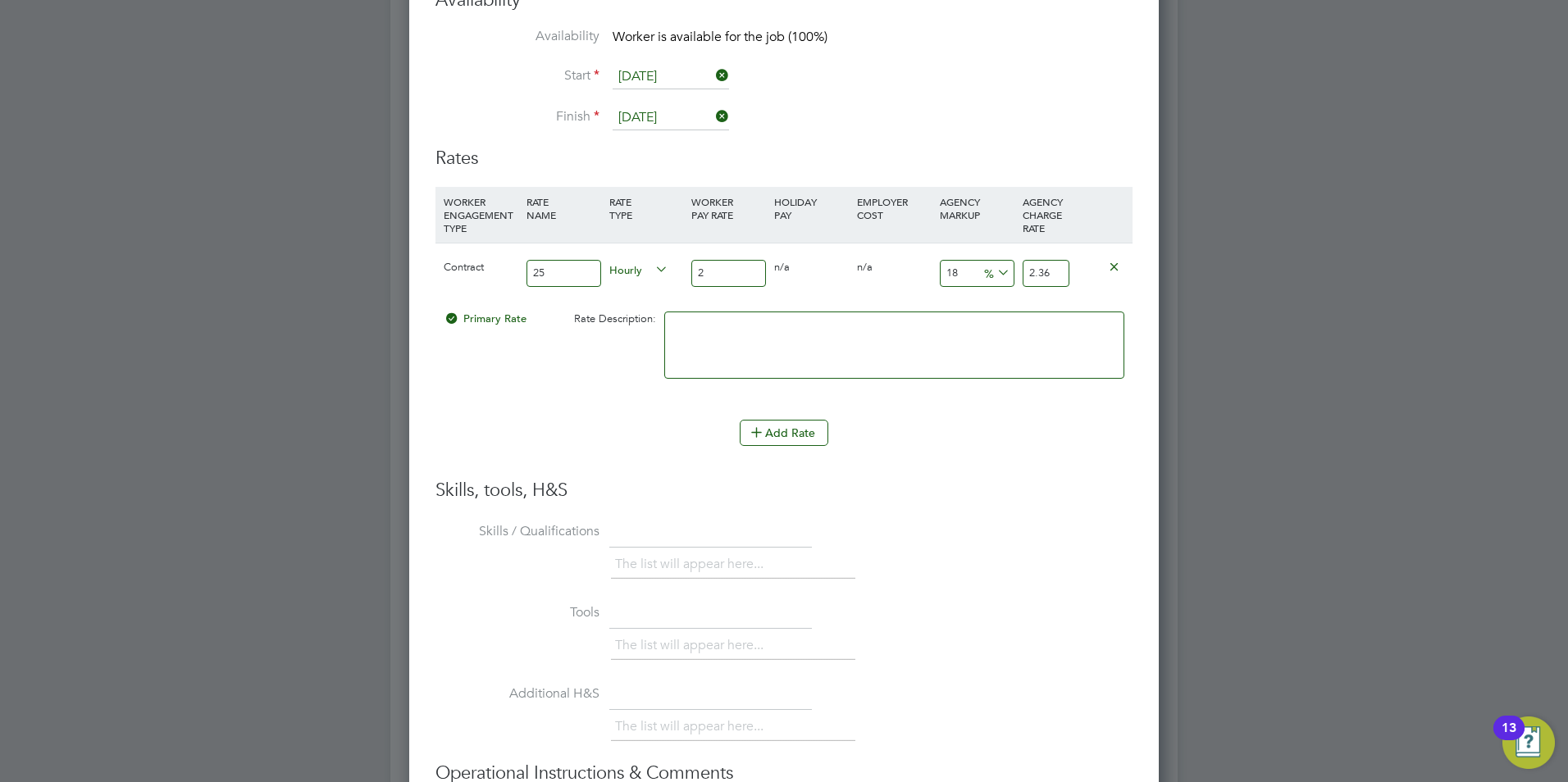
type input "29.5"
type input "25"
drag, startPoint x: 597, startPoint y: 276, endPoint x: 504, endPoint y: 266, distance: 93.5
click at [504, 266] on div "Contract 25 Hourly 25 0 n/a 0 n/a 18 4.5 % 29.5" at bounding box center [784, 273] width 697 height 61
type input "basic"
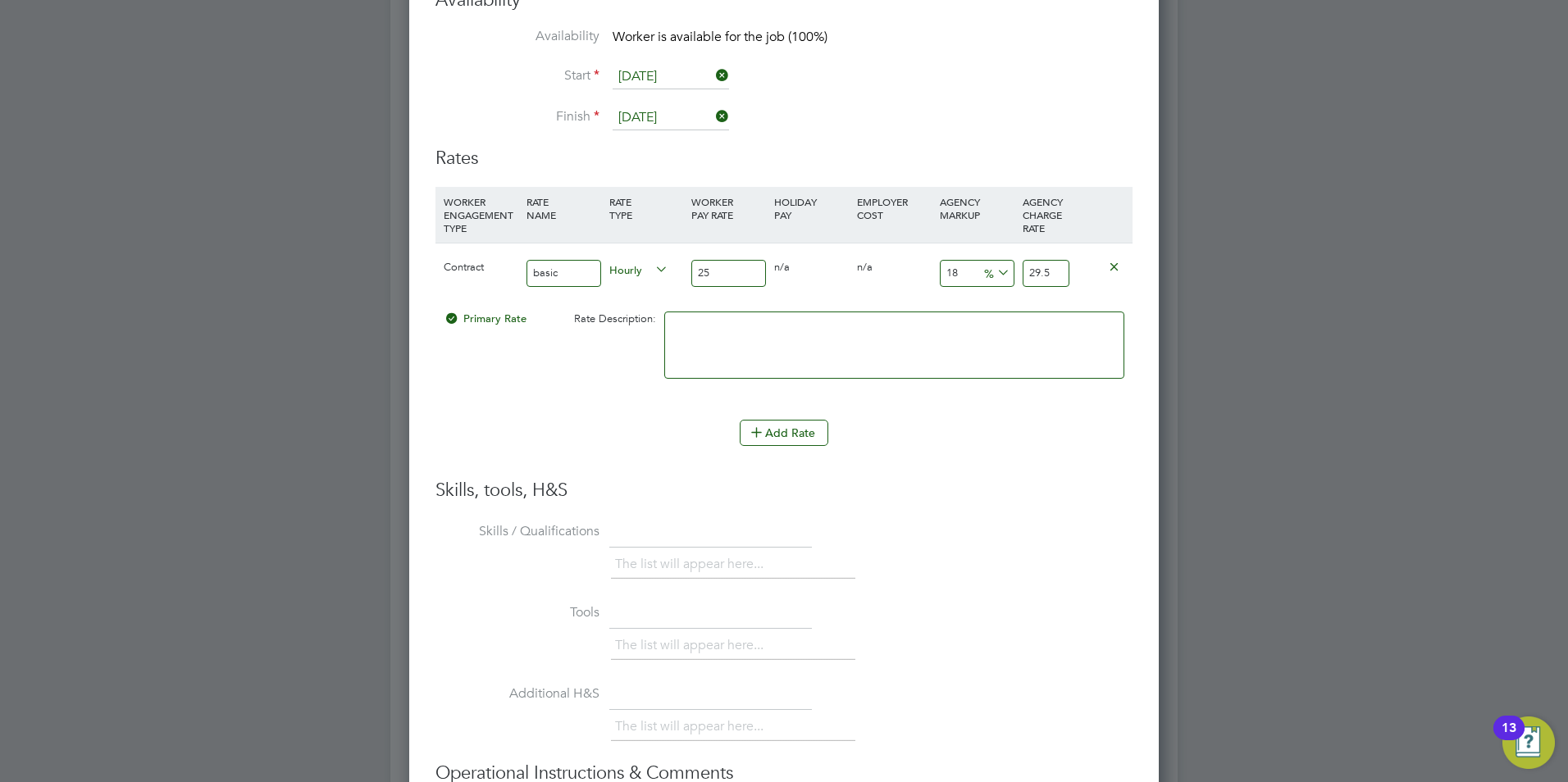
drag, startPoint x: 961, startPoint y: 281, endPoint x: 884, endPoint y: 277, distance: 77.1
click at [896, 278] on div "Contract basic Hourly 25 0 n/a 0 n/a 18 4.5 % 29.5" at bounding box center [784, 273] width 697 height 61
type input "2"
type input "25.5"
type input "23"
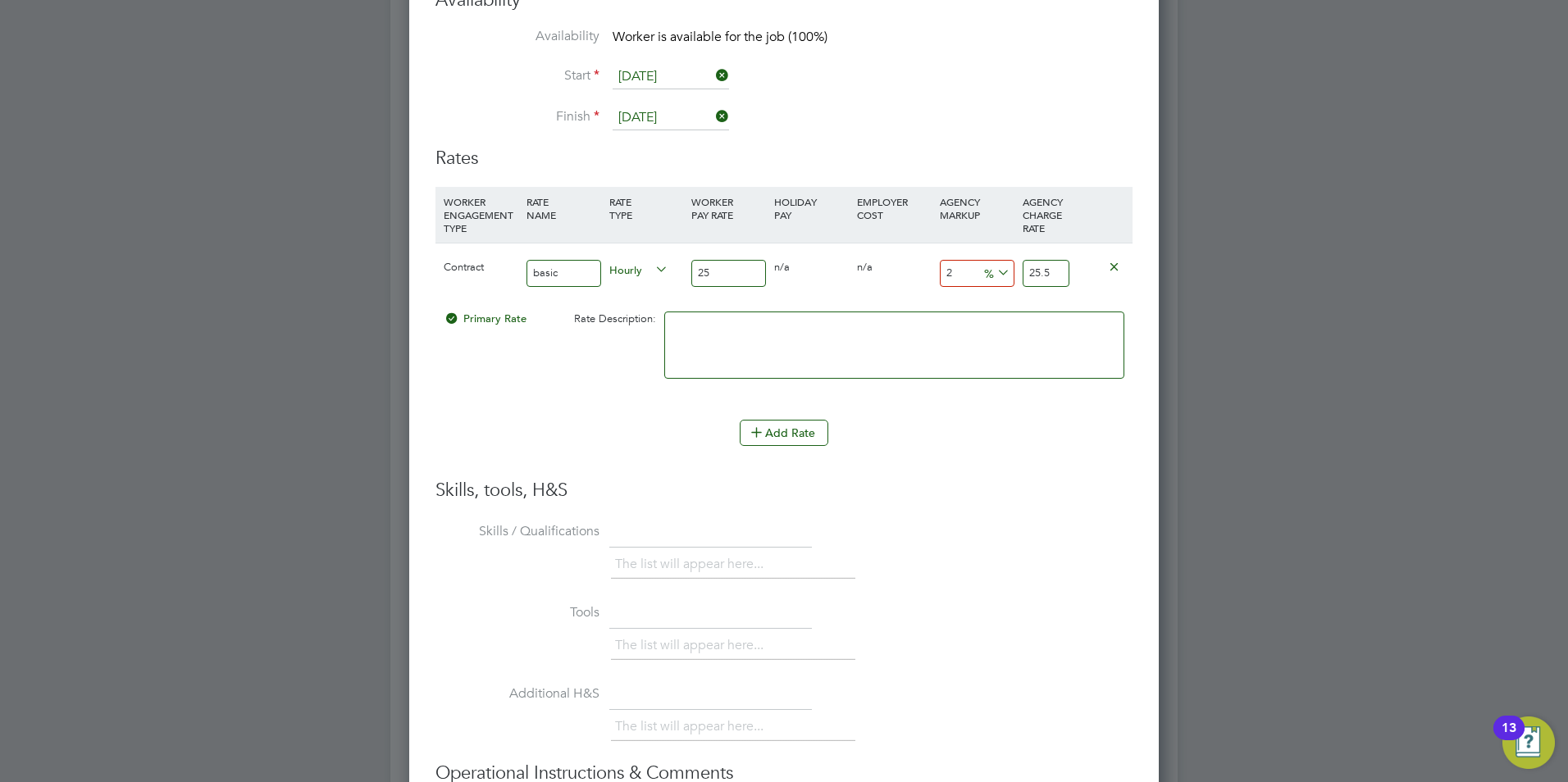
type input "30.75"
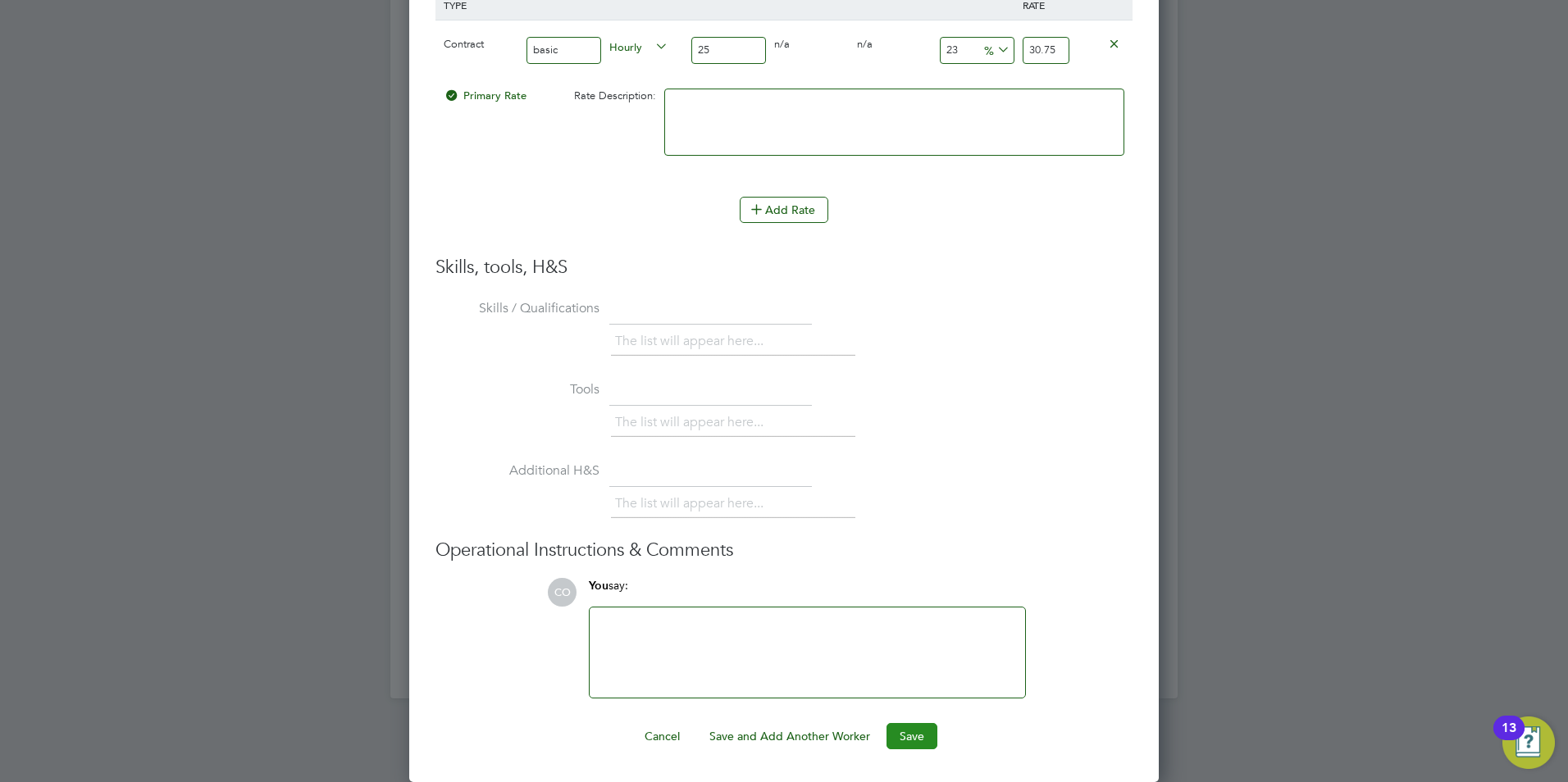
type input "23"
click at [903, 725] on button "Save" at bounding box center [912, 736] width 51 height 26
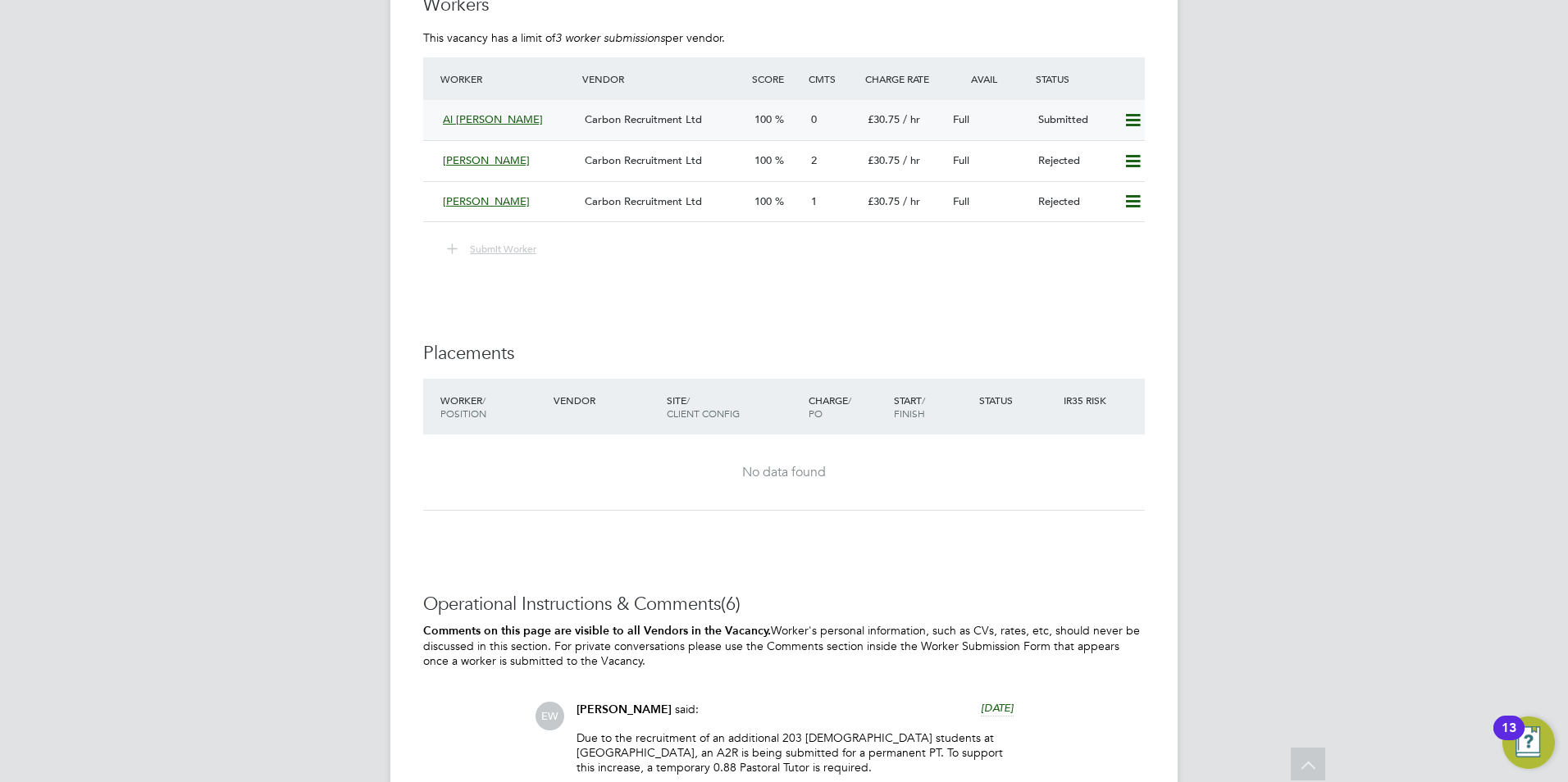
click at [442, 117] on div "Al [PERSON_NAME]" at bounding box center [508, 120] width 142 height 27
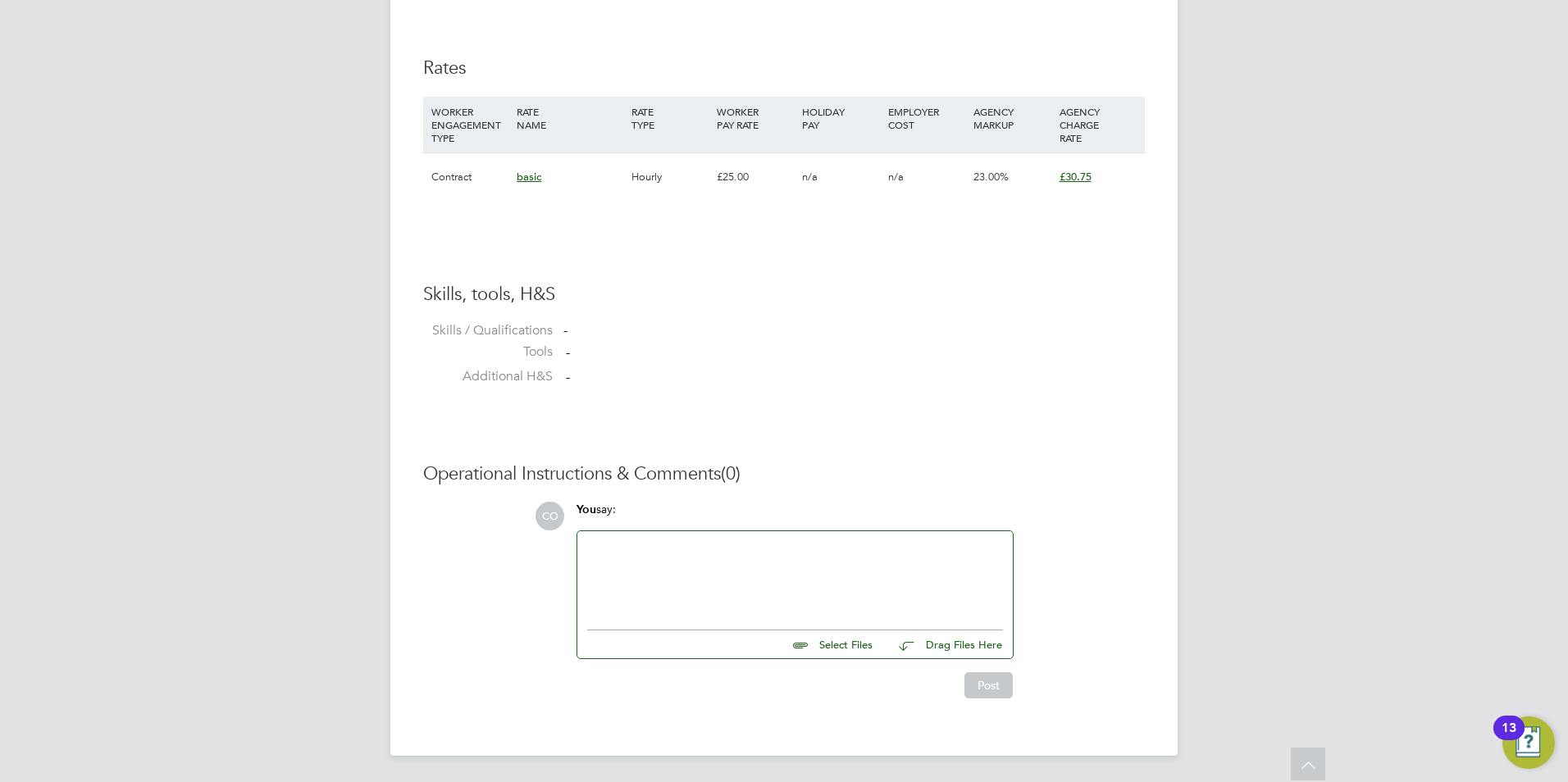
click at [842, 648] on input "file" at bounding box center [880, 642] width 246 height 23
click at [839, 643] on input "file" at bounding box center [880, 642] width 246 height 23
type input "C:\fakepath\AlMuhtasim Billah_28005875_.docx"
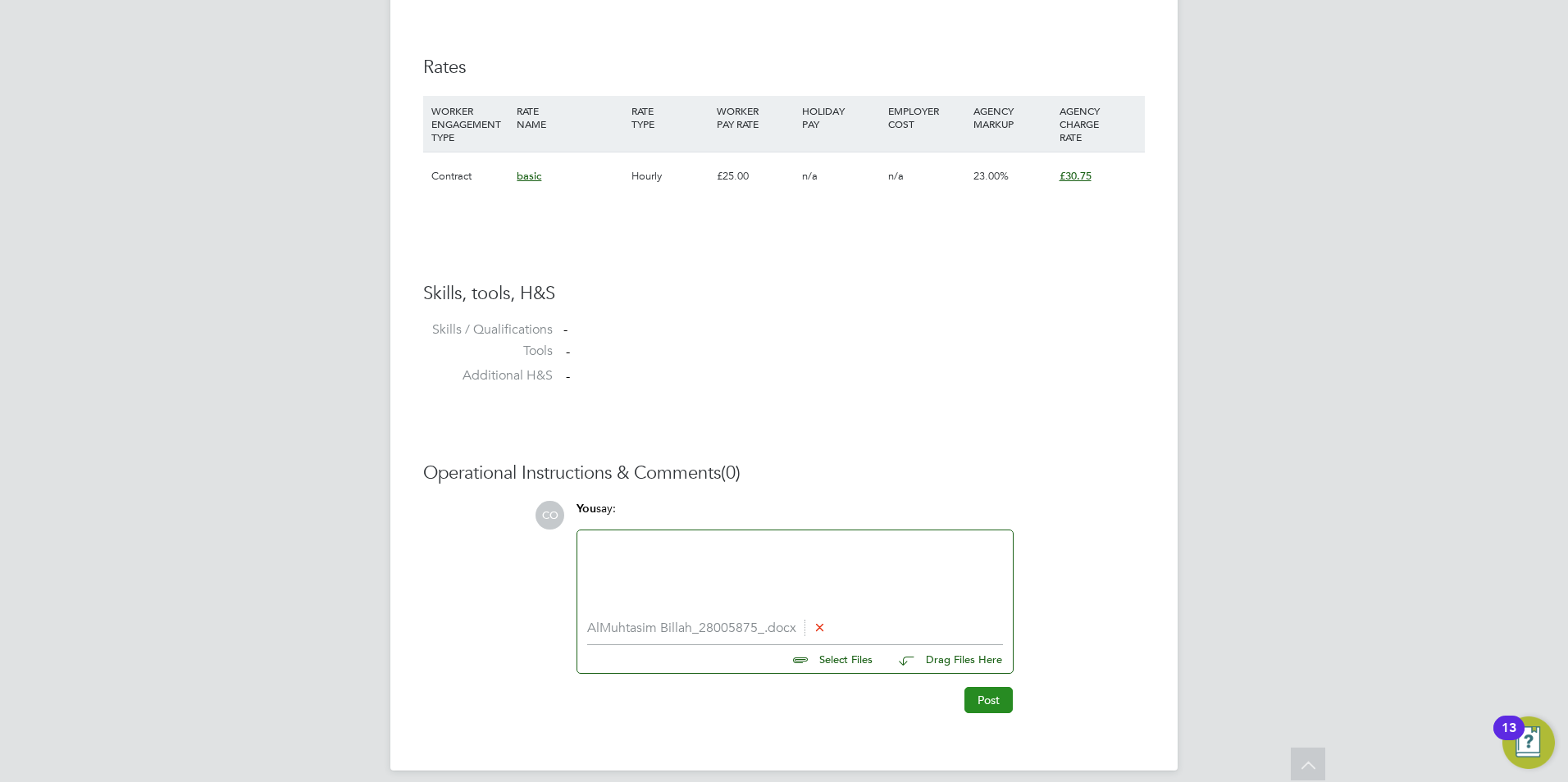
click at [983, 690] on button "Post" at bounding box center [989, 700] width 49 height 26
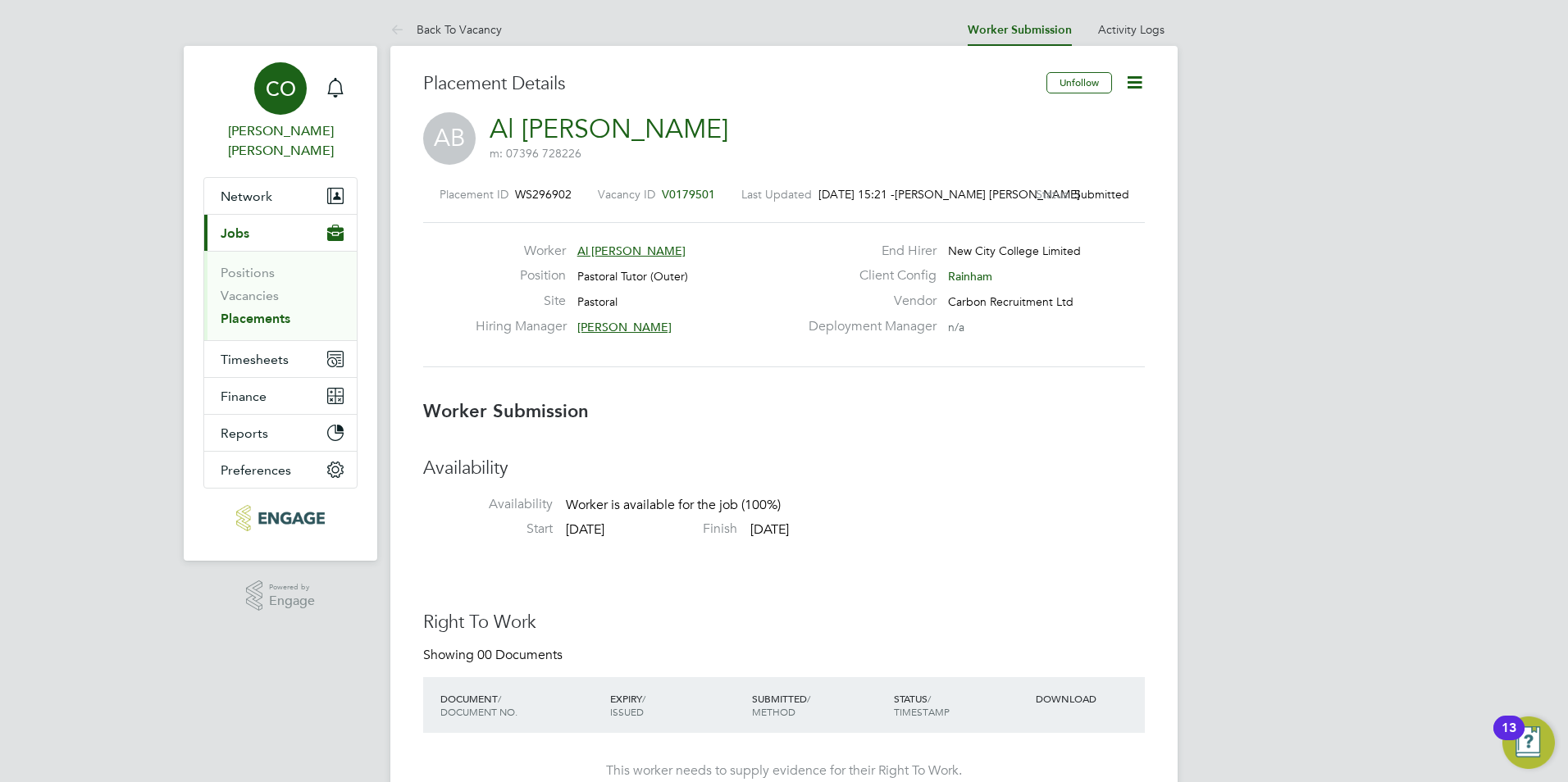
click at [316, 93] on link "CO Connor O'sullivan" at bounding box center [280, 111] width 154 height 98
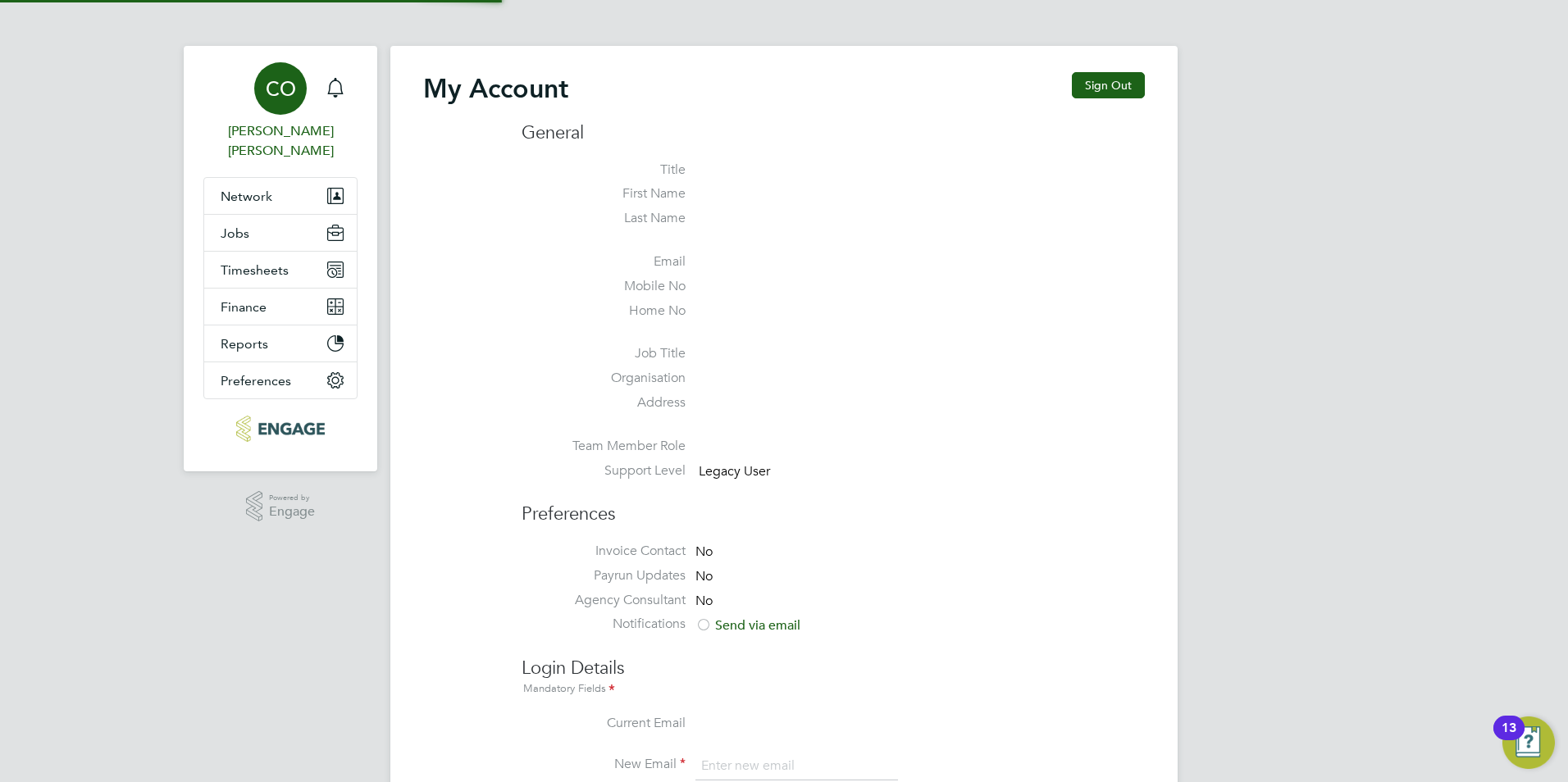
type input "connor@carbonrecruitment.co.uk"
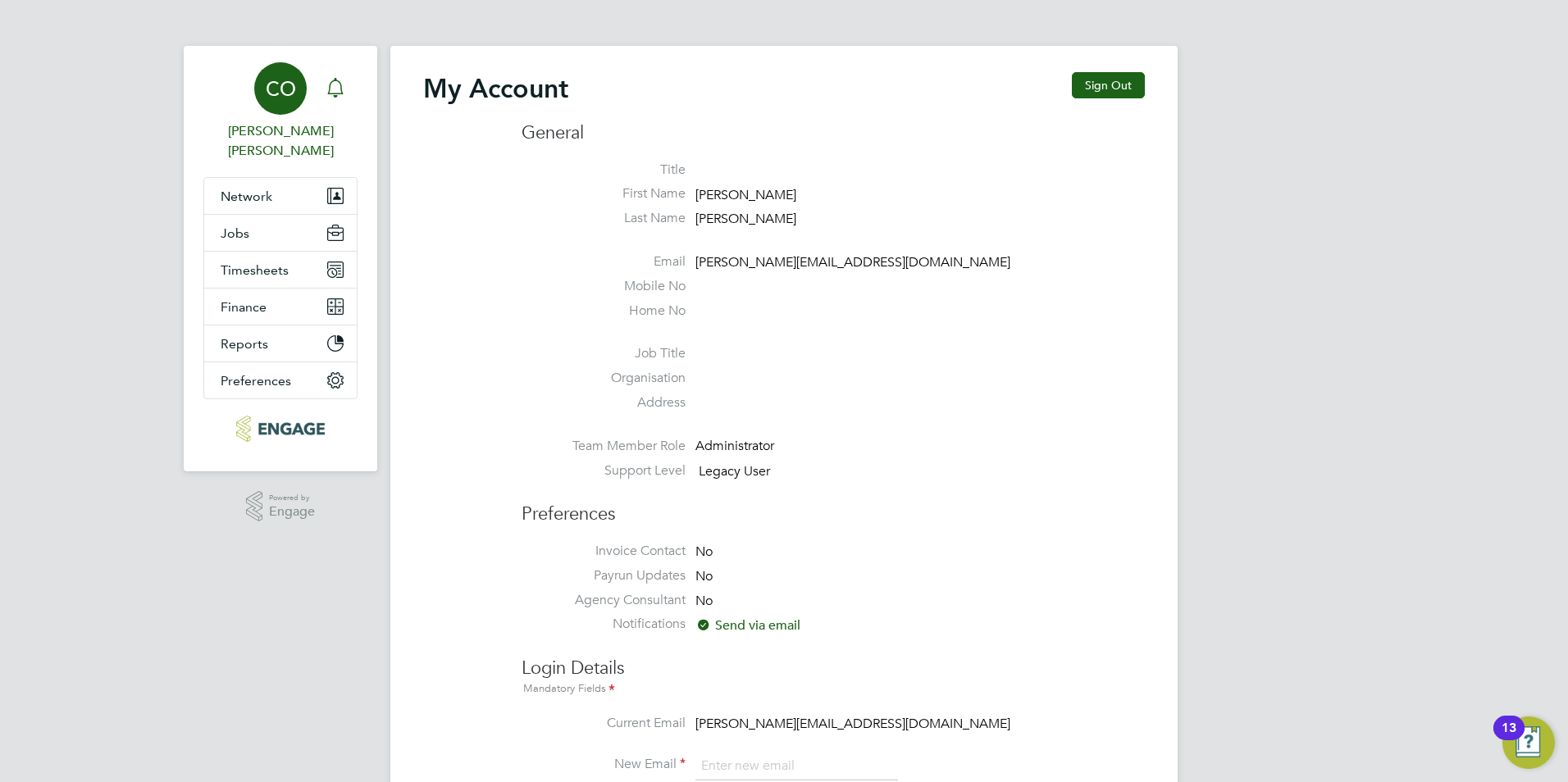
click at [323, 82] on div "Main navigation" at bounding box center [336, 88] width 33 height 33
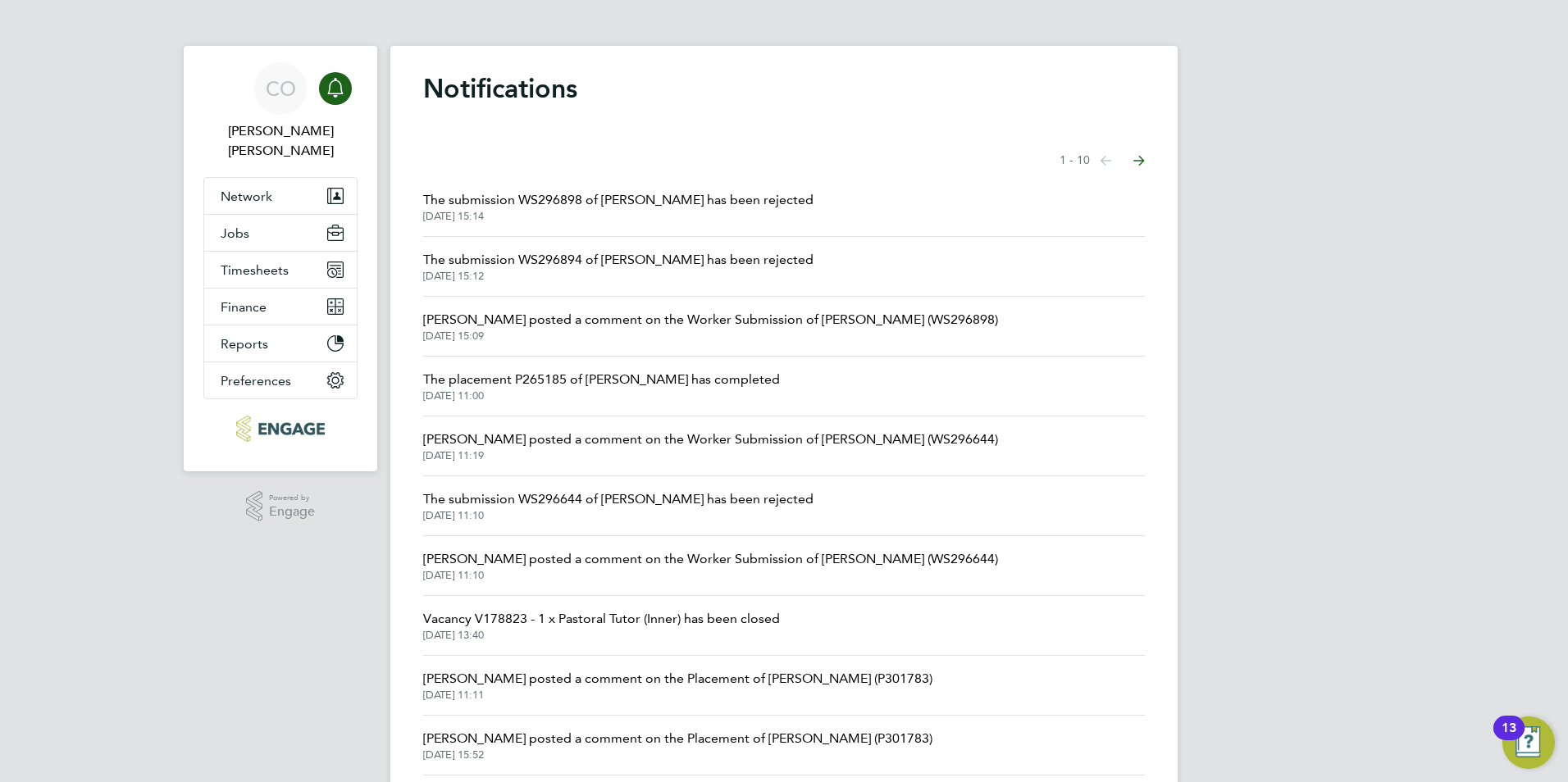
scroll to position [53, 0]
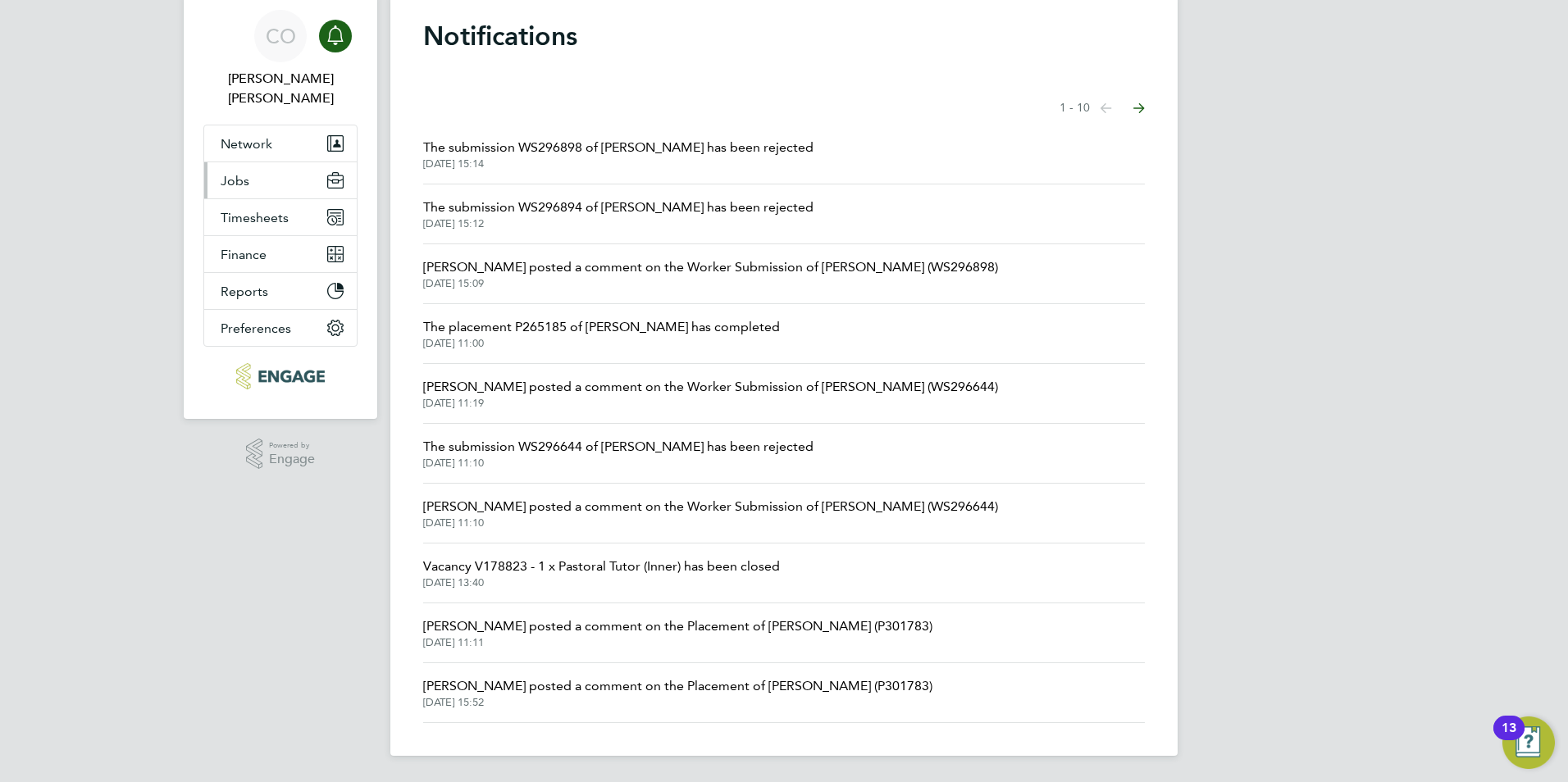
click at [220, 167] on button "Jobs" at bounding box center [280, 181] width 153 height 36
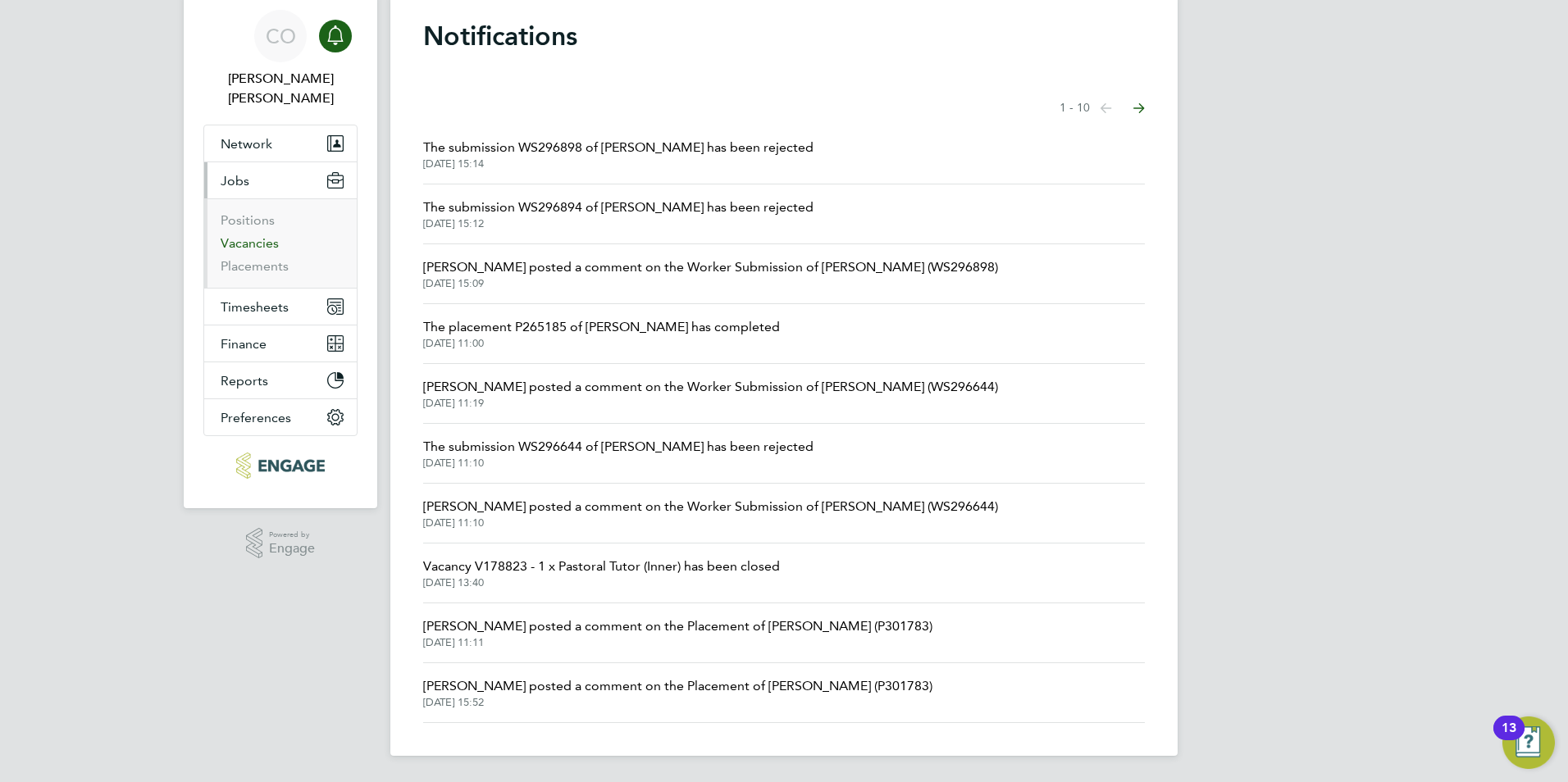
click at [245, 235] on link "Vacancies" at bounding box center [249, 243] width 59 height 16
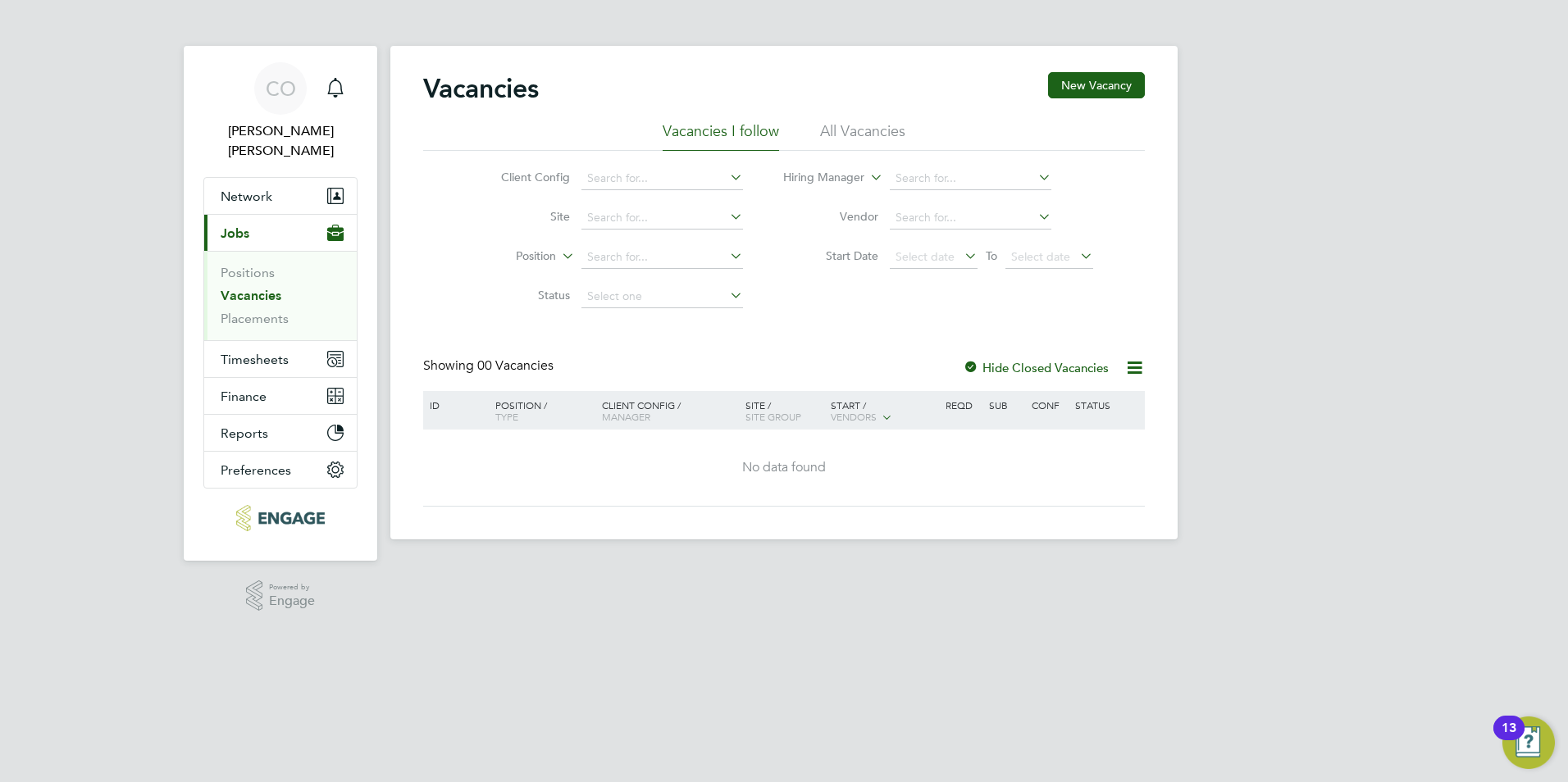
click at [822, 133] on li "All Vacancies" at bounding box center [862, 136] width 85 height 30
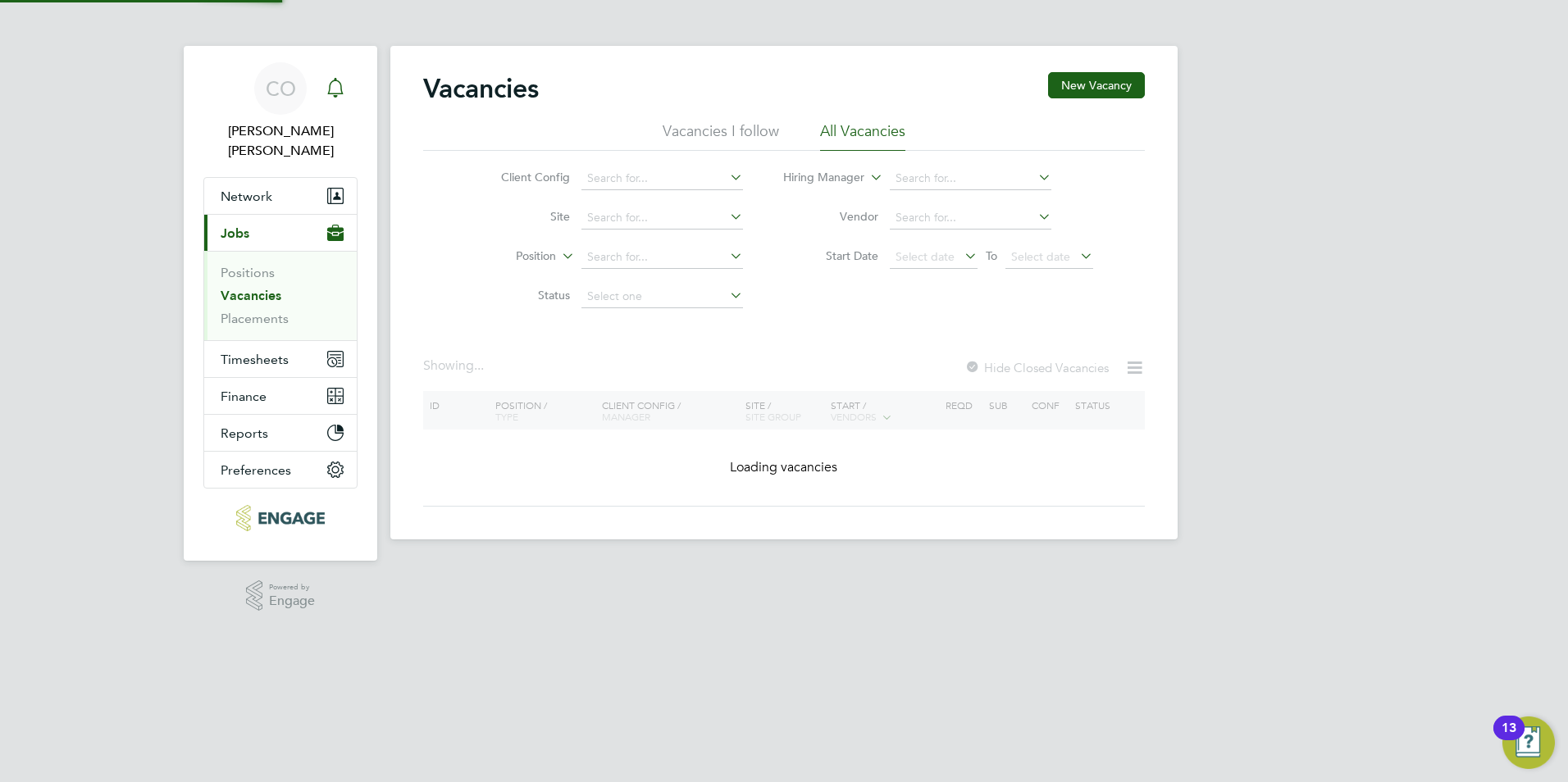
click at [336, 84] on icon "Main navigation" at bounding box center [336, 87] width 20 height 20
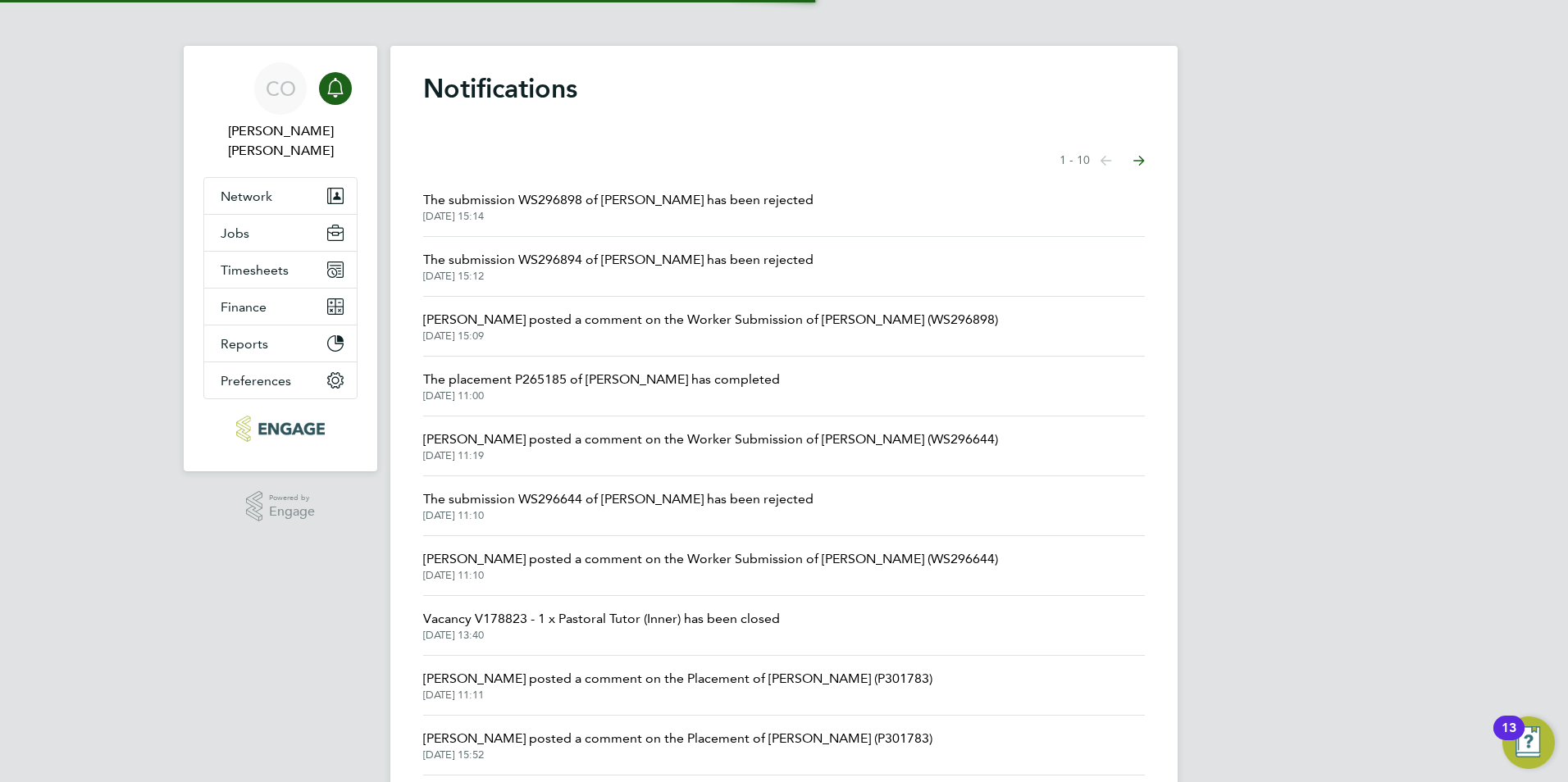
scroll to position [53, 0]
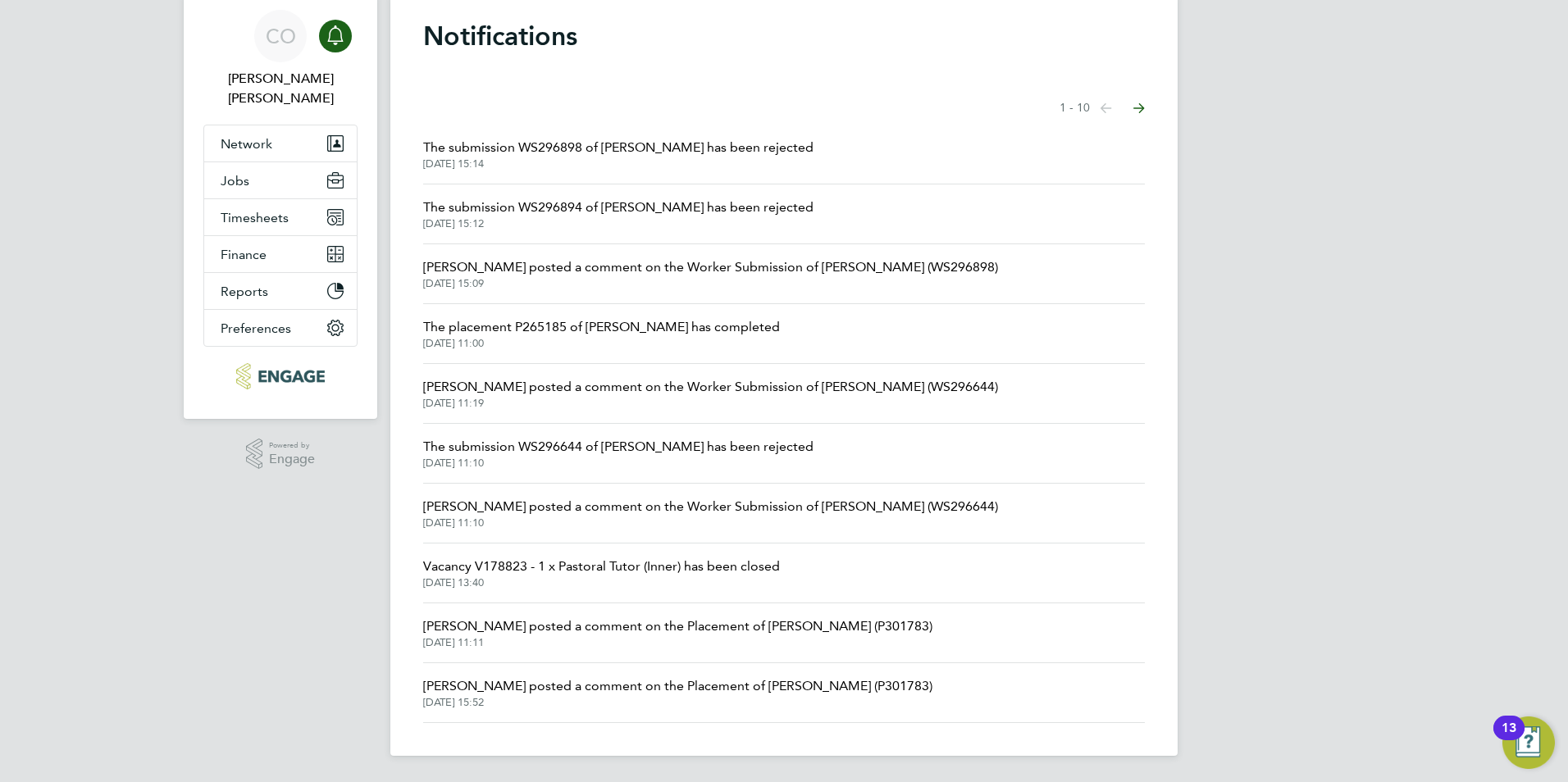
click at [1112, 103] on icon "Select page of notifications list" at bounding box center [1107, 108] width 12 height 10
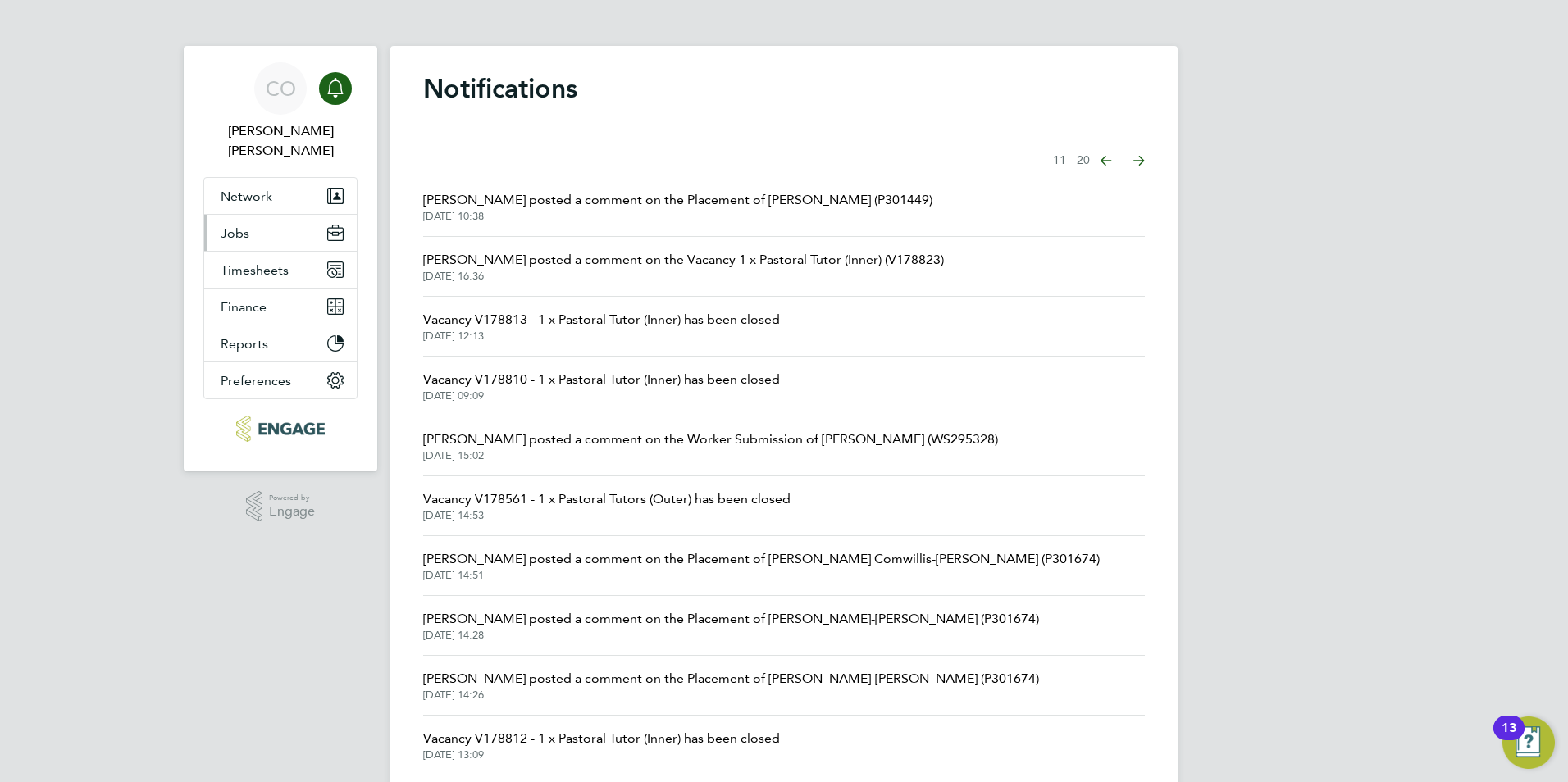
click at [264, 214] on button "Jobs" at bounding box center [280, 233] width 153 height 36
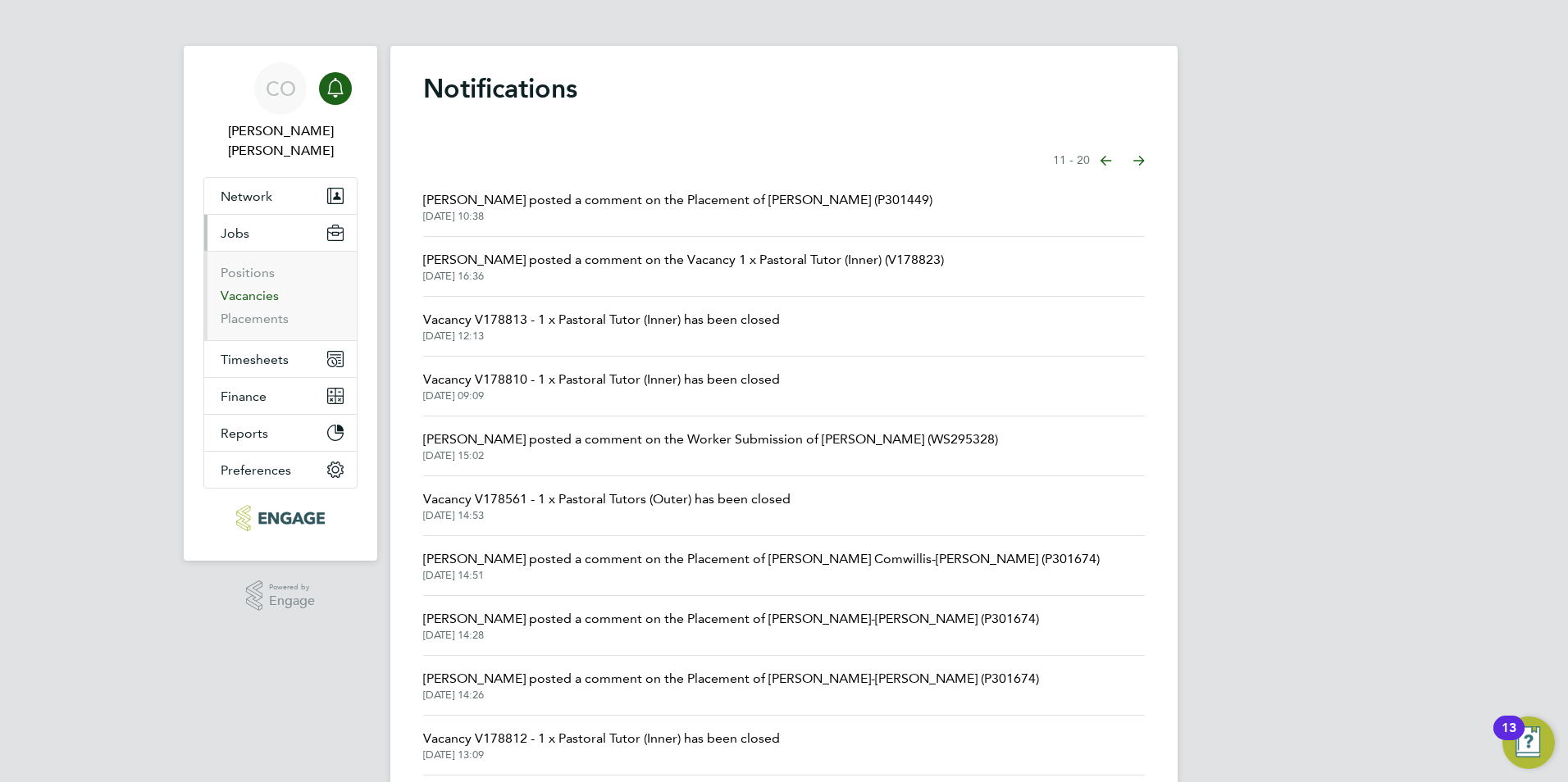
click at [265, 288] on link "Vacancies" at bounding box center [249, 295] width 59 height 16
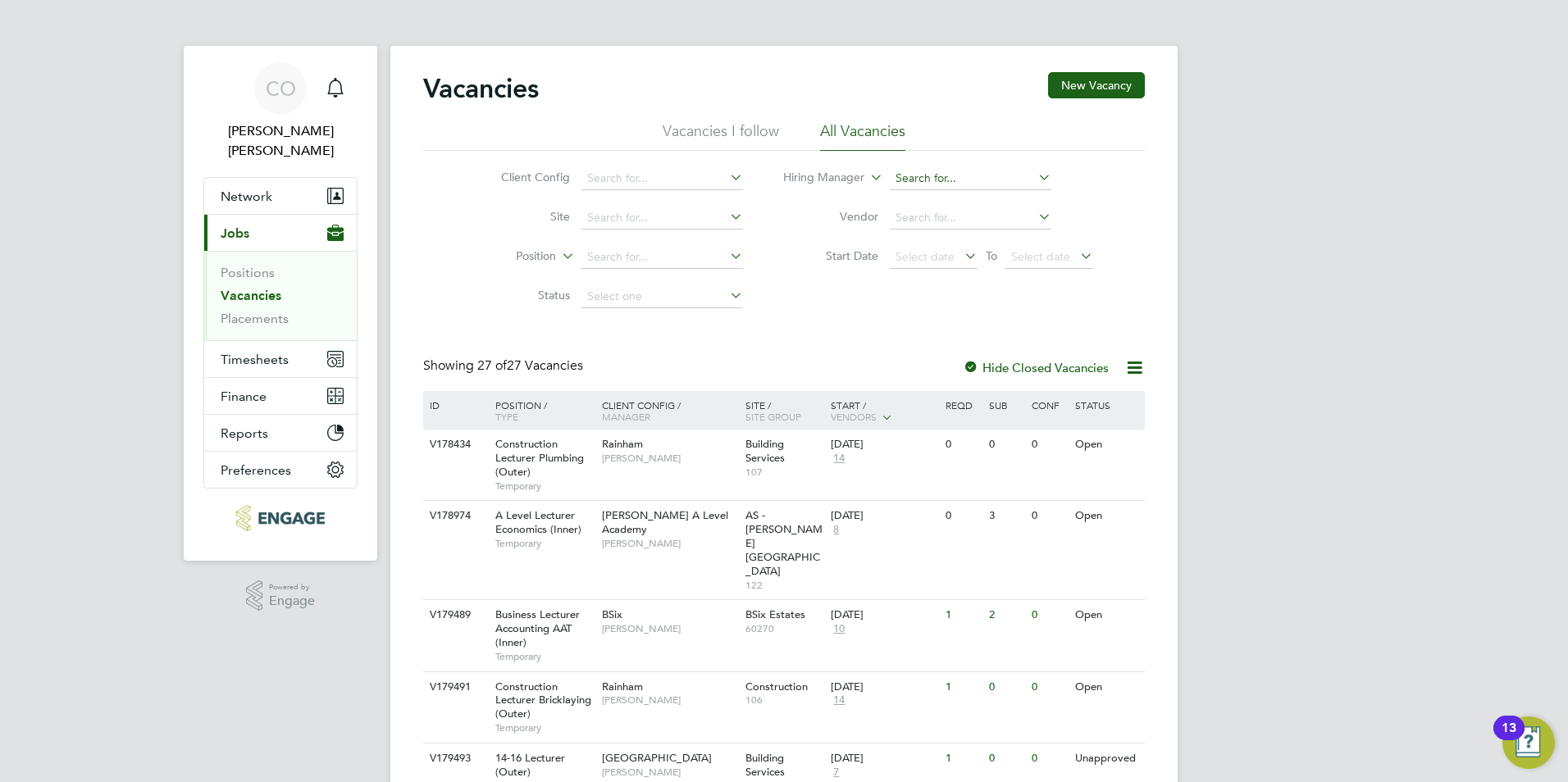
click at [915, 178] on input at bounding box center [971, 179] width 162 height 23
type input "emm"
click at [936, 179] on input at bounding box center [971, 179] width 162 height 23
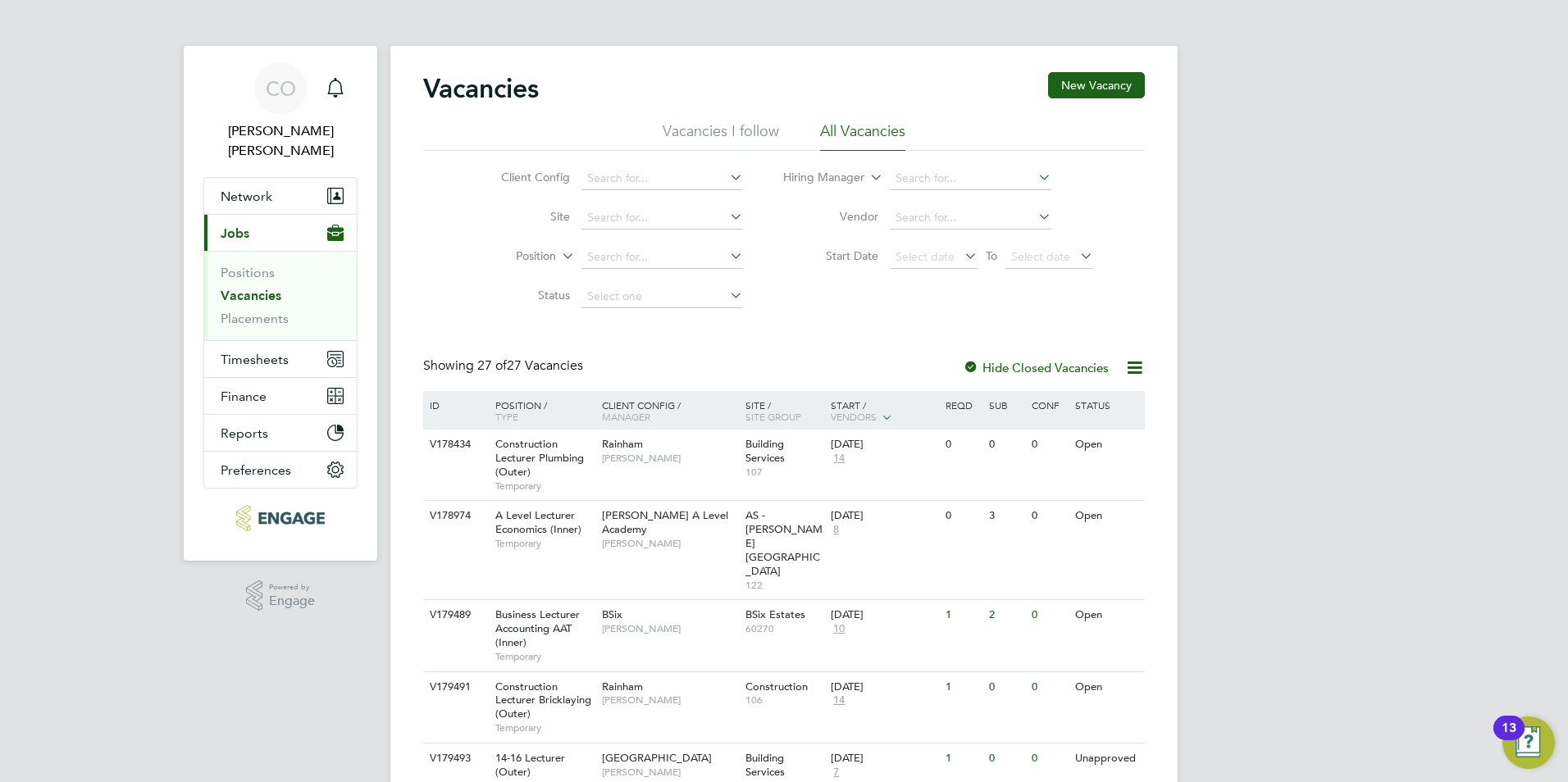
click at [983, 364] on label "Hide Closed Vacancies" at bounding box center [1036, 367] width 146 height 16
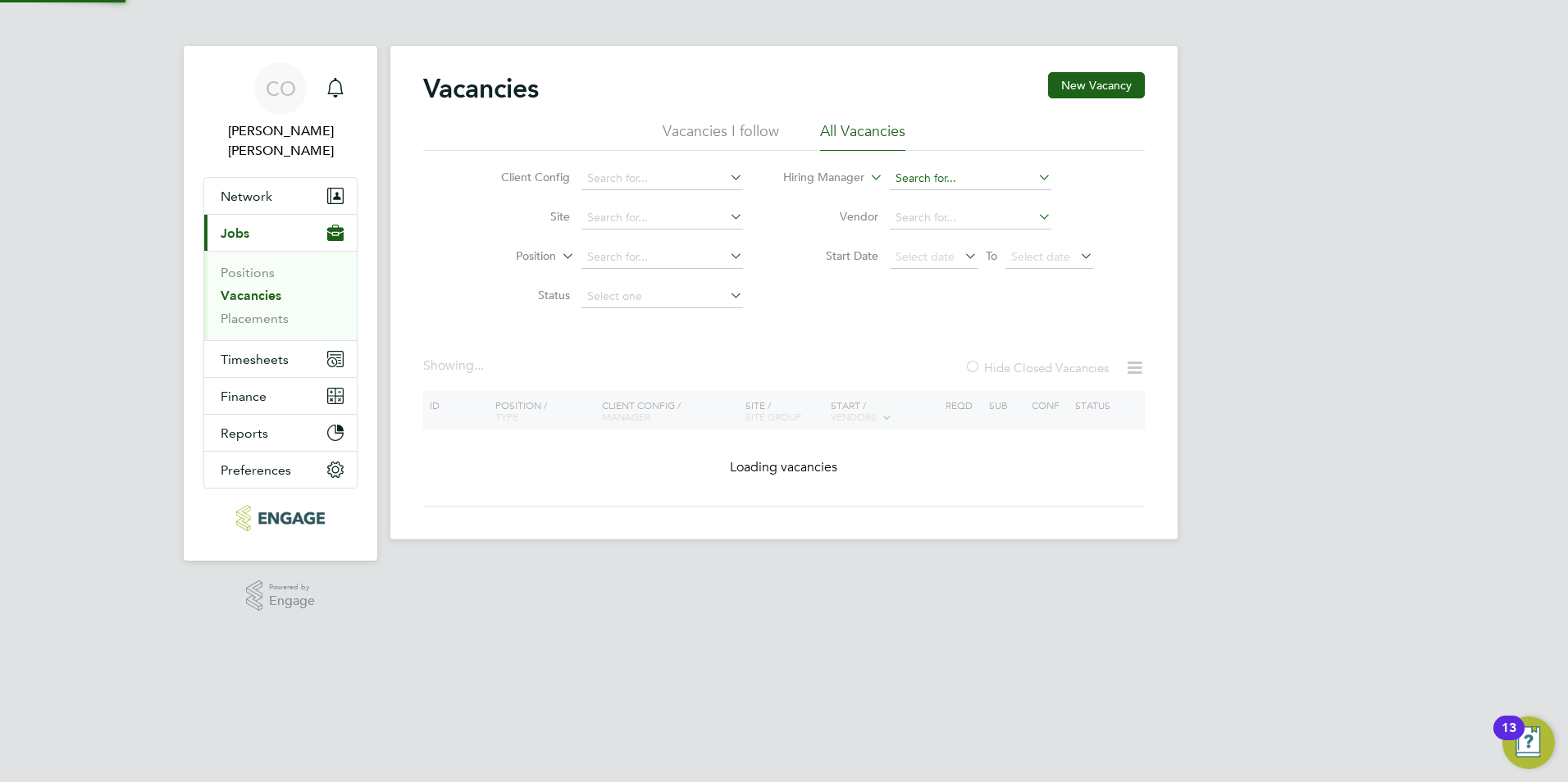
click at [906, 167] on li "Hiring Manager" at bounding box center [938, 179] width 350 height 40
click at [910, 177] on input at bounding box center [971, 179] width 162 height 23
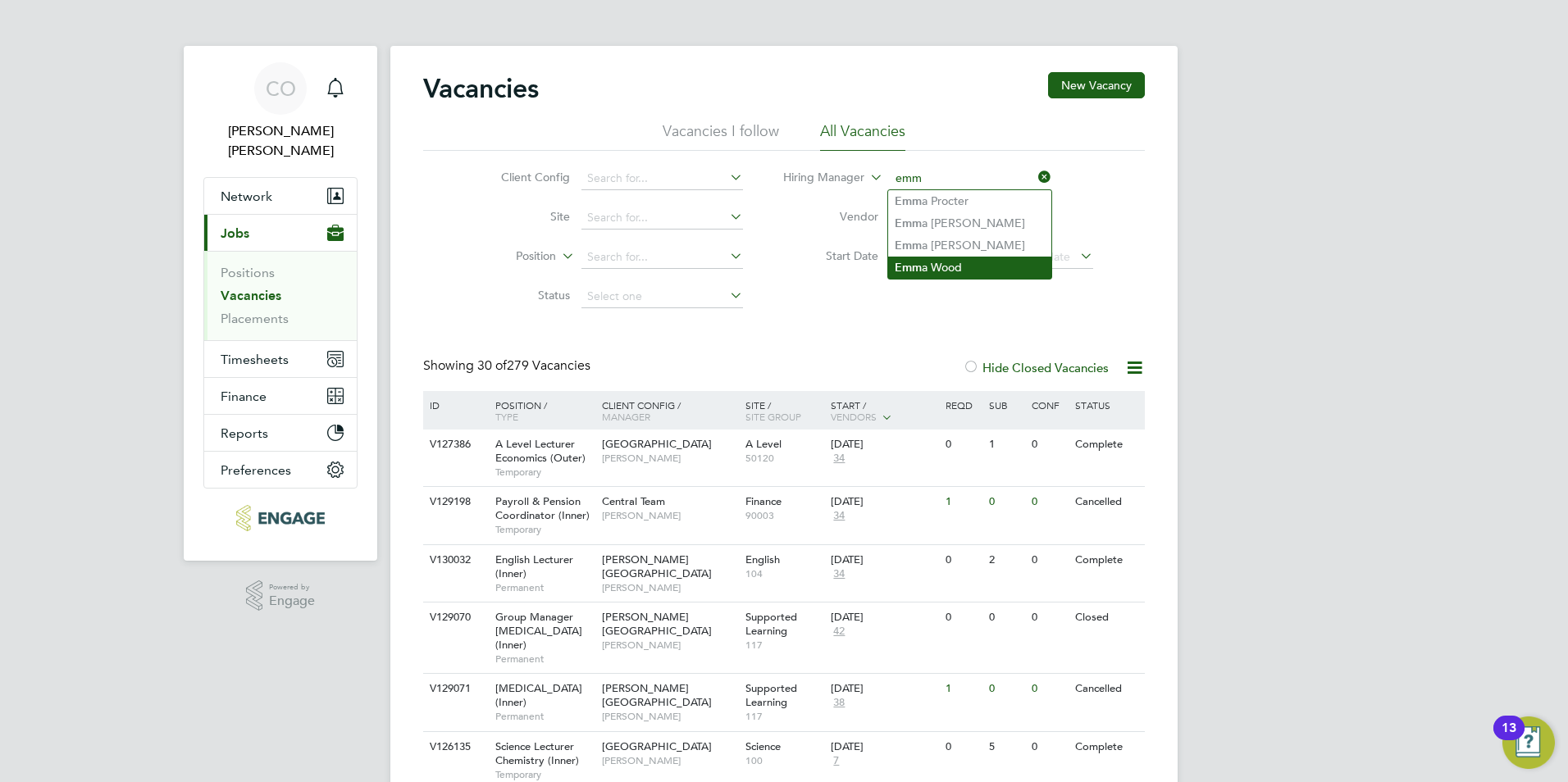
click at [953, 257] on li "Emm a Wood" at bounding box center [970, 267] width 163 height 22
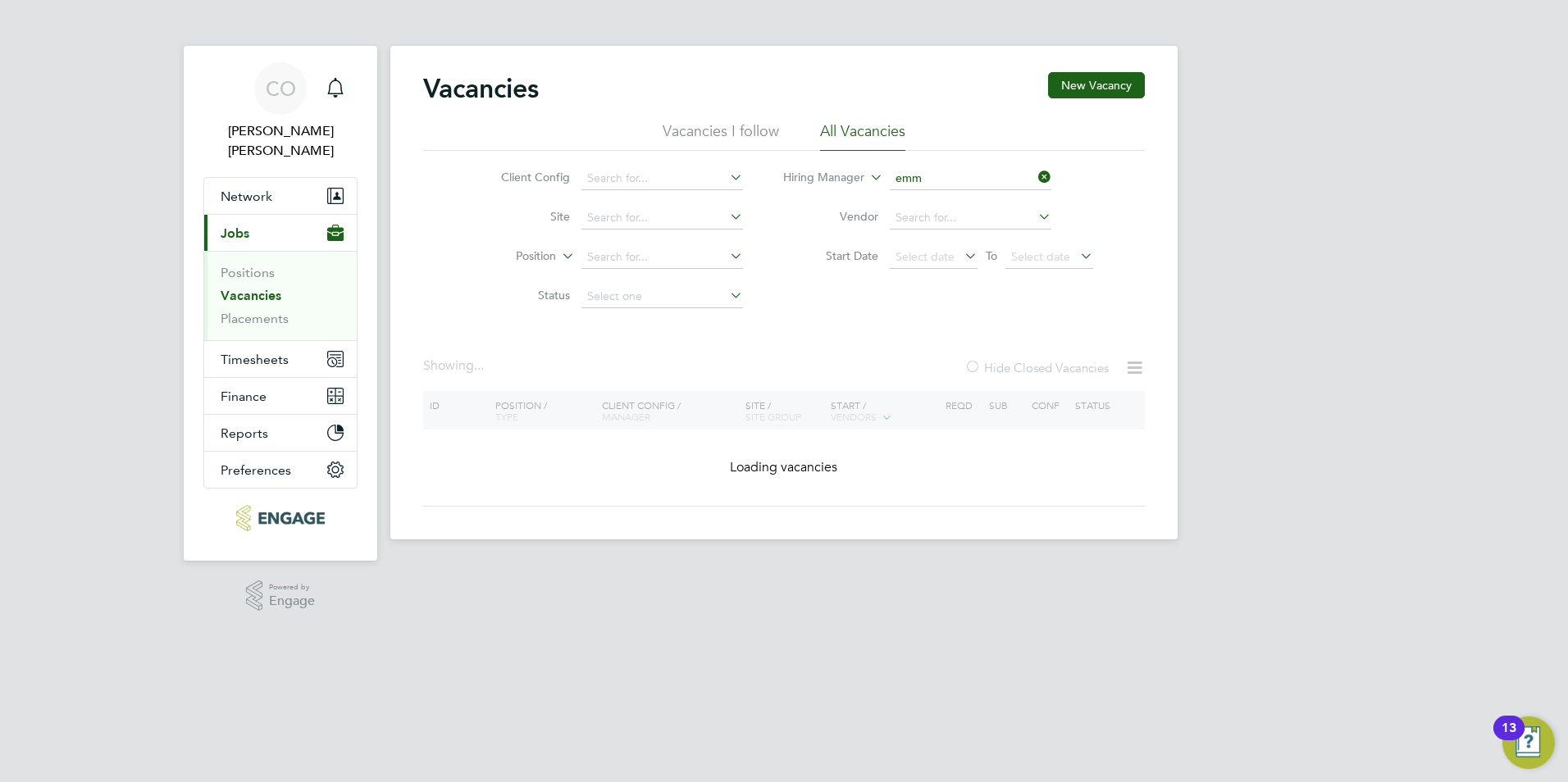
type input "[PERSON_NAME]"
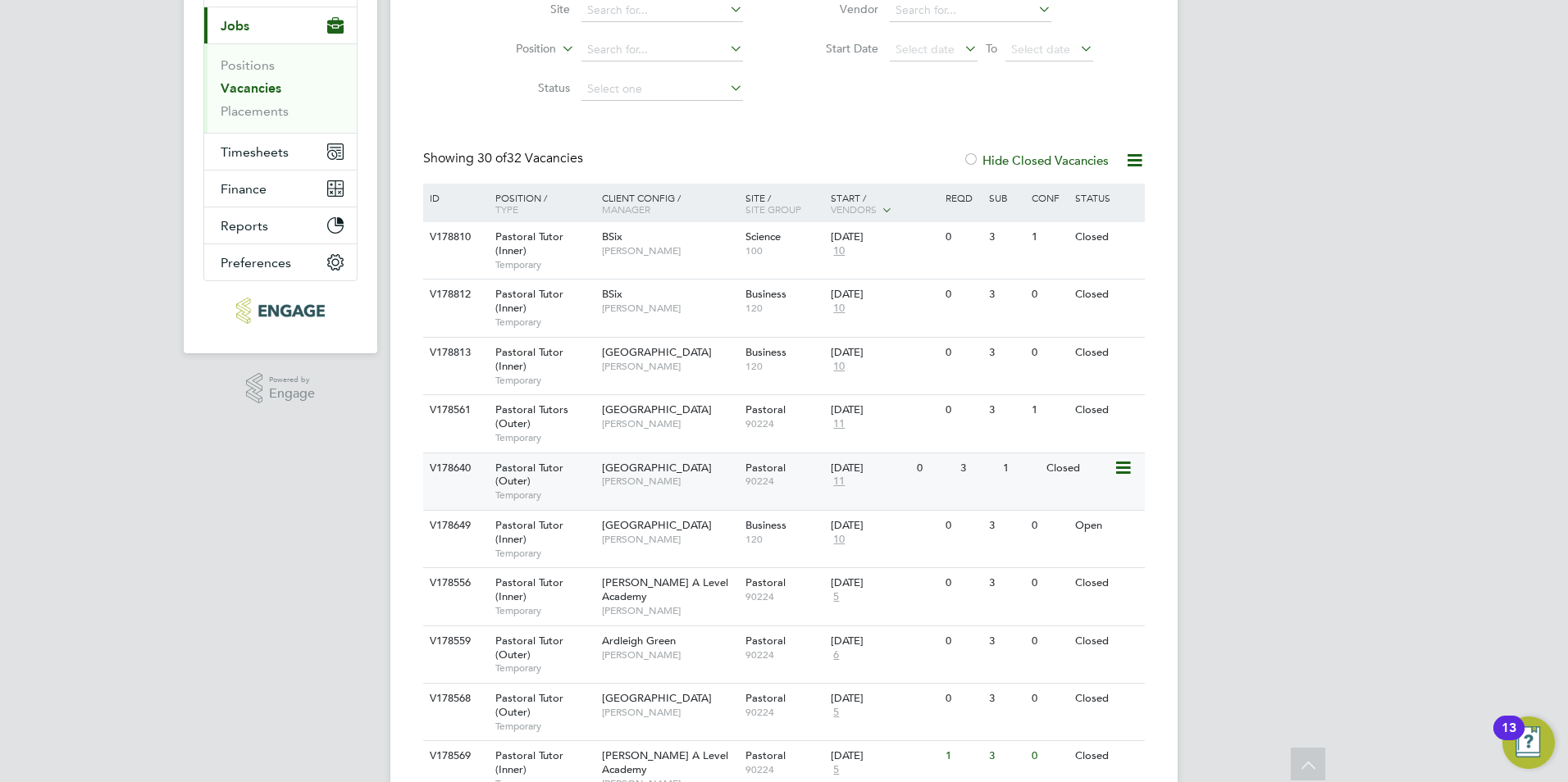
scroll to position [246, 0]
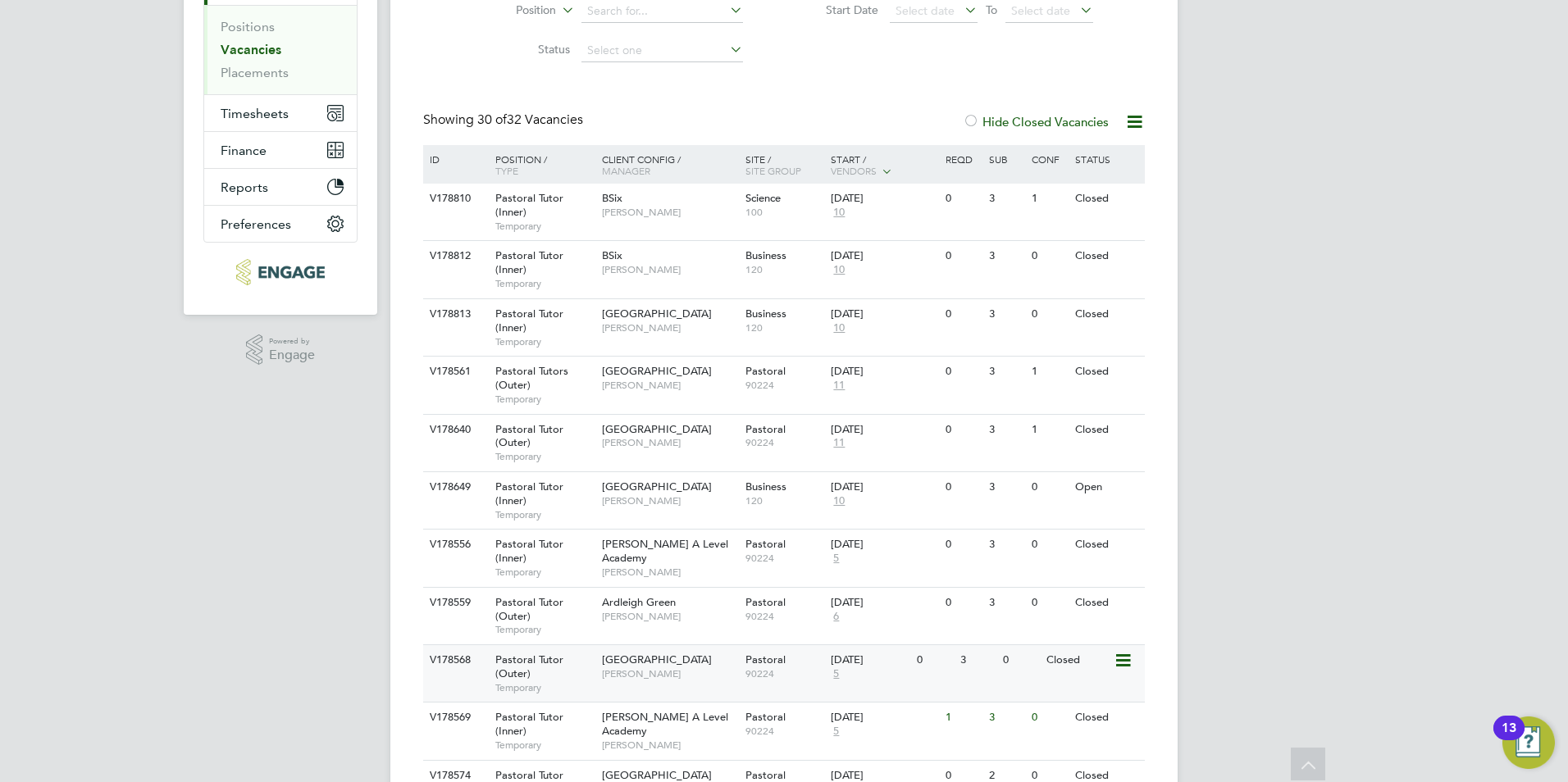
click at [707, 661] on div "Redbridge Campus Emma Wood" at bounding box center [669, 667] width 144 height 43
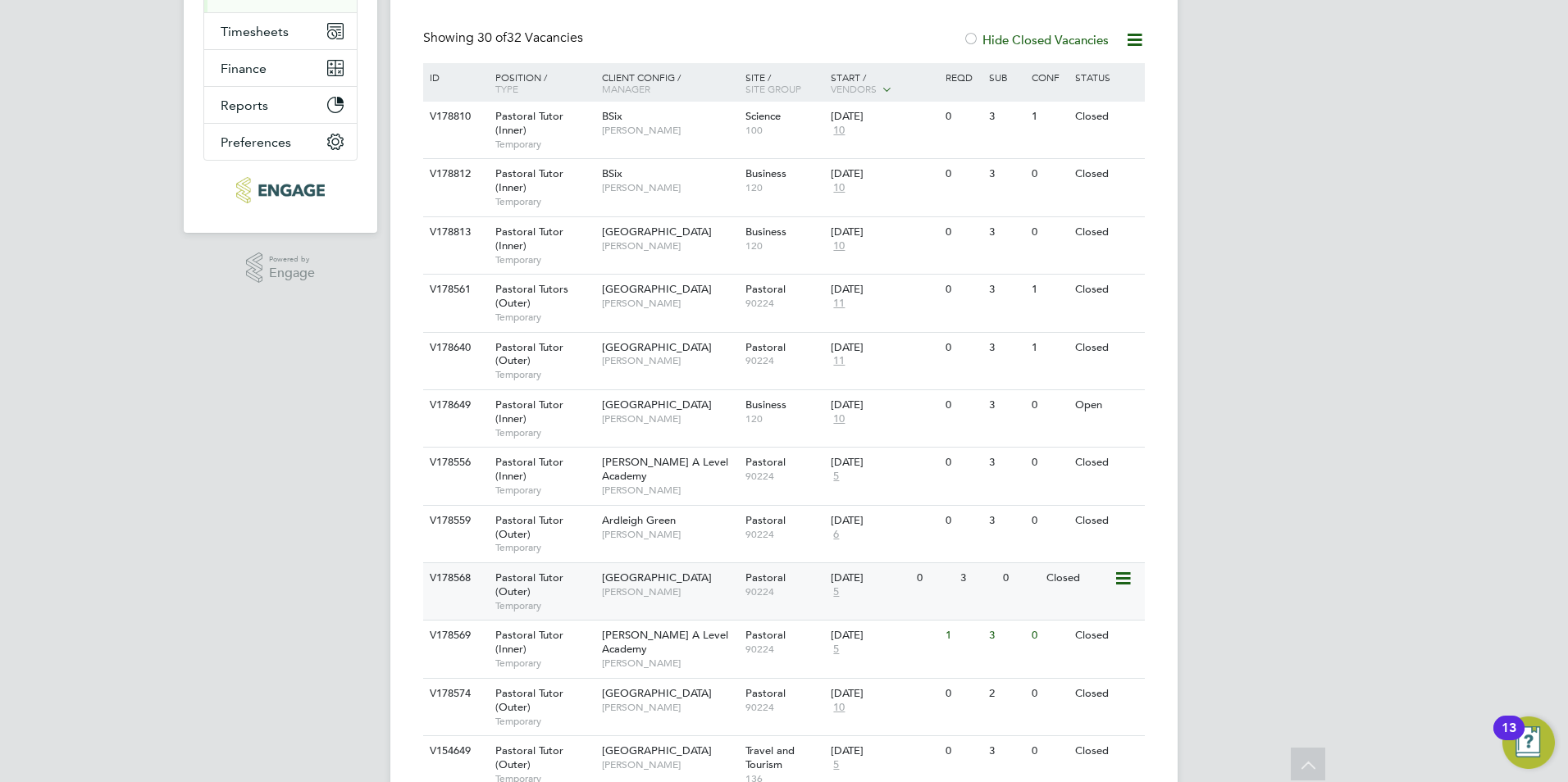
click at [640, 601] on div "Redbridge Campus Emma Wood" at bounding box center [669, 585] width 144 height 43
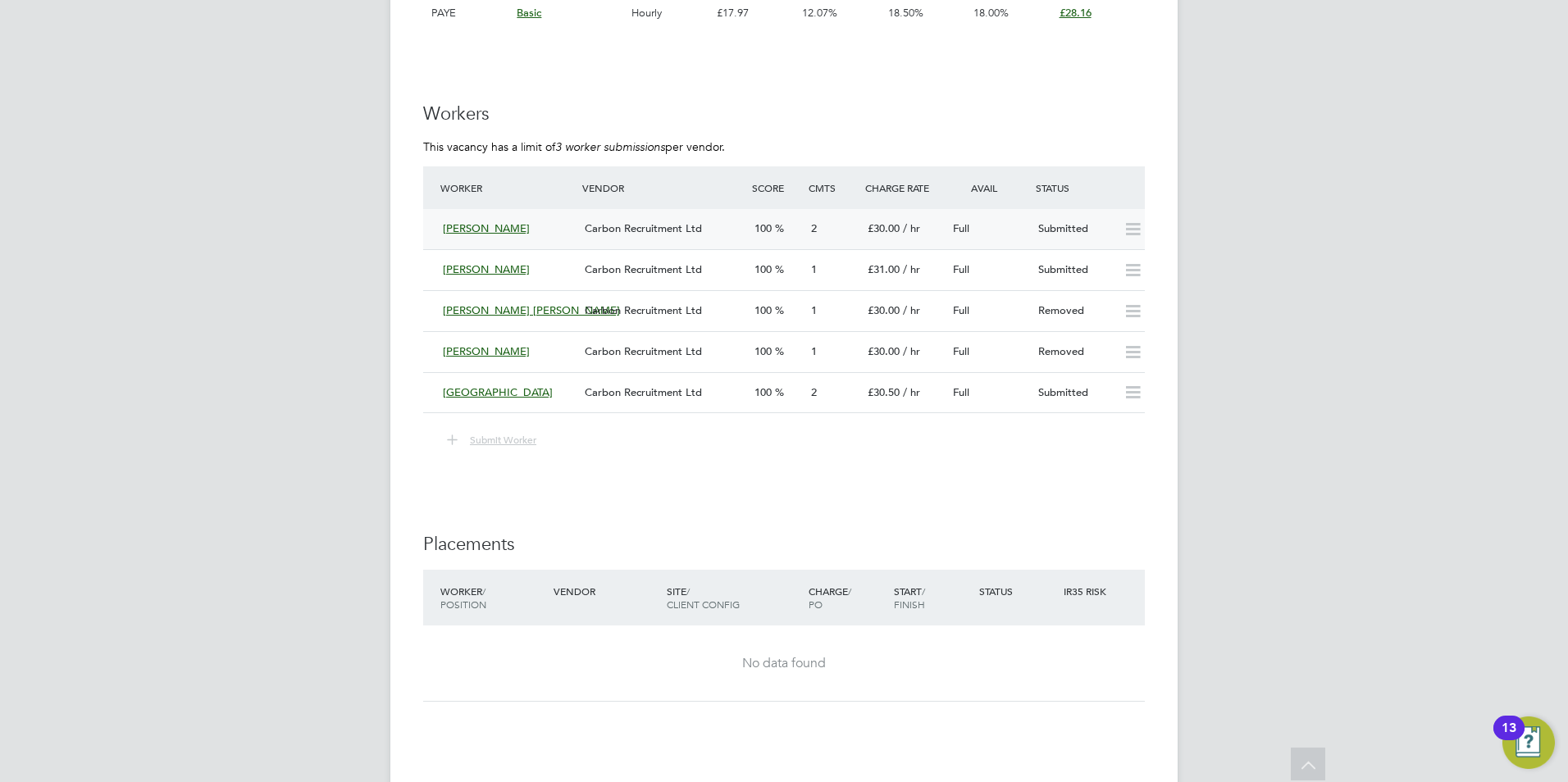
click at [441, 224] on div "[PERSON_NAME]" at bounding box center [508, 228] width 142 height 27
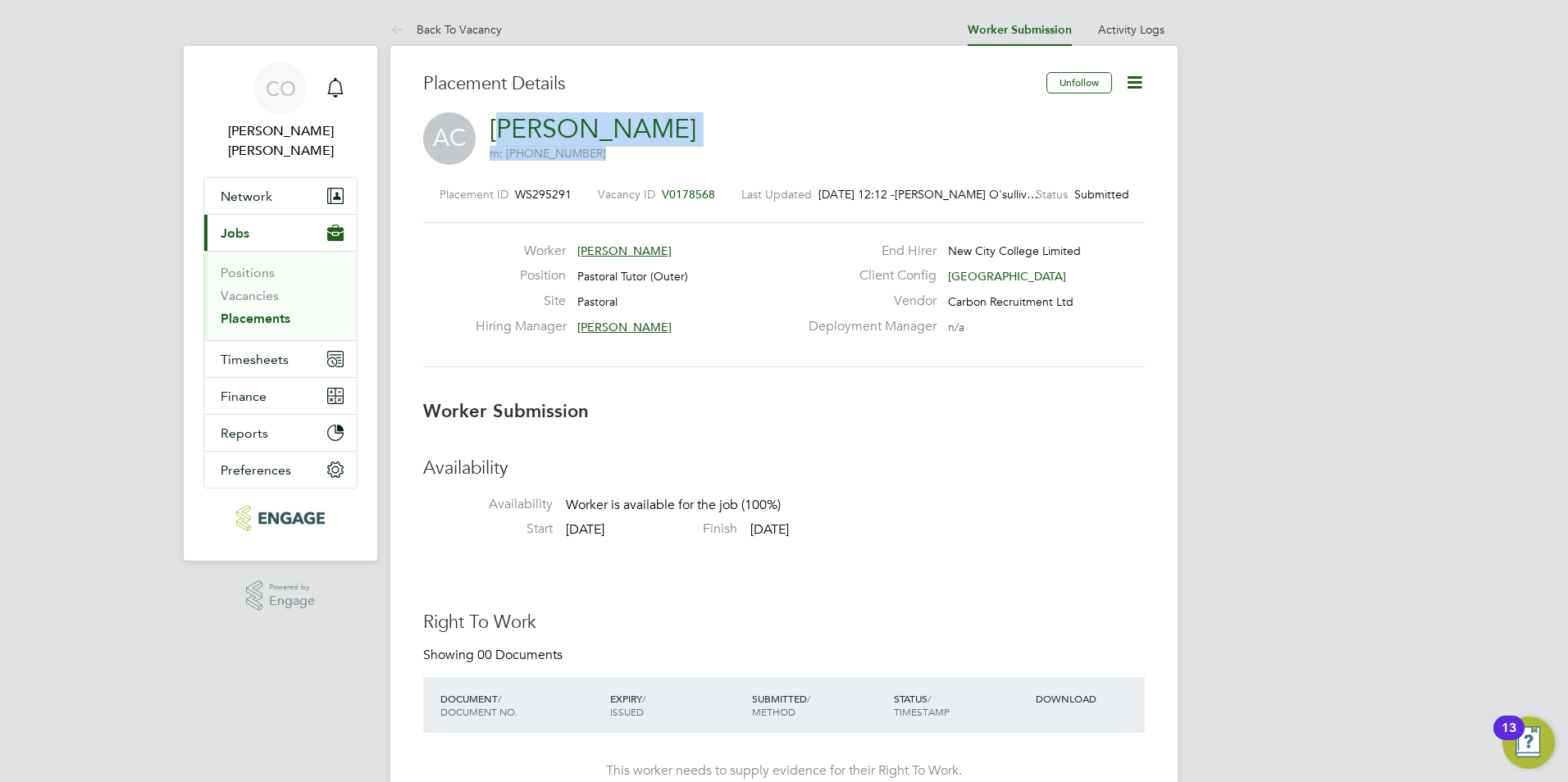
drag, startPoint x: 712, startPoint y: 146, endPoint x: 503, endPoint y: 129, distance: 209.7
click at [503, 129] on div "AC Amadou Coulibaly m: +44 7884206049" at bounding box center [784, 140] width 721 height 56
drag, startPoint x: 503, startPoint y: 129, endPoint x: 747, endPoint y: 147, distance: 244.7
click at [747, 147] on div "AC Amadou Coulibaly m: +44 7884206049" at bounding box center [784, 140] width 721 height 56
drag, startPoint x: 721, startPoint y: 130, endPoint x: 520, endPoint y: 118, distance: 201.4
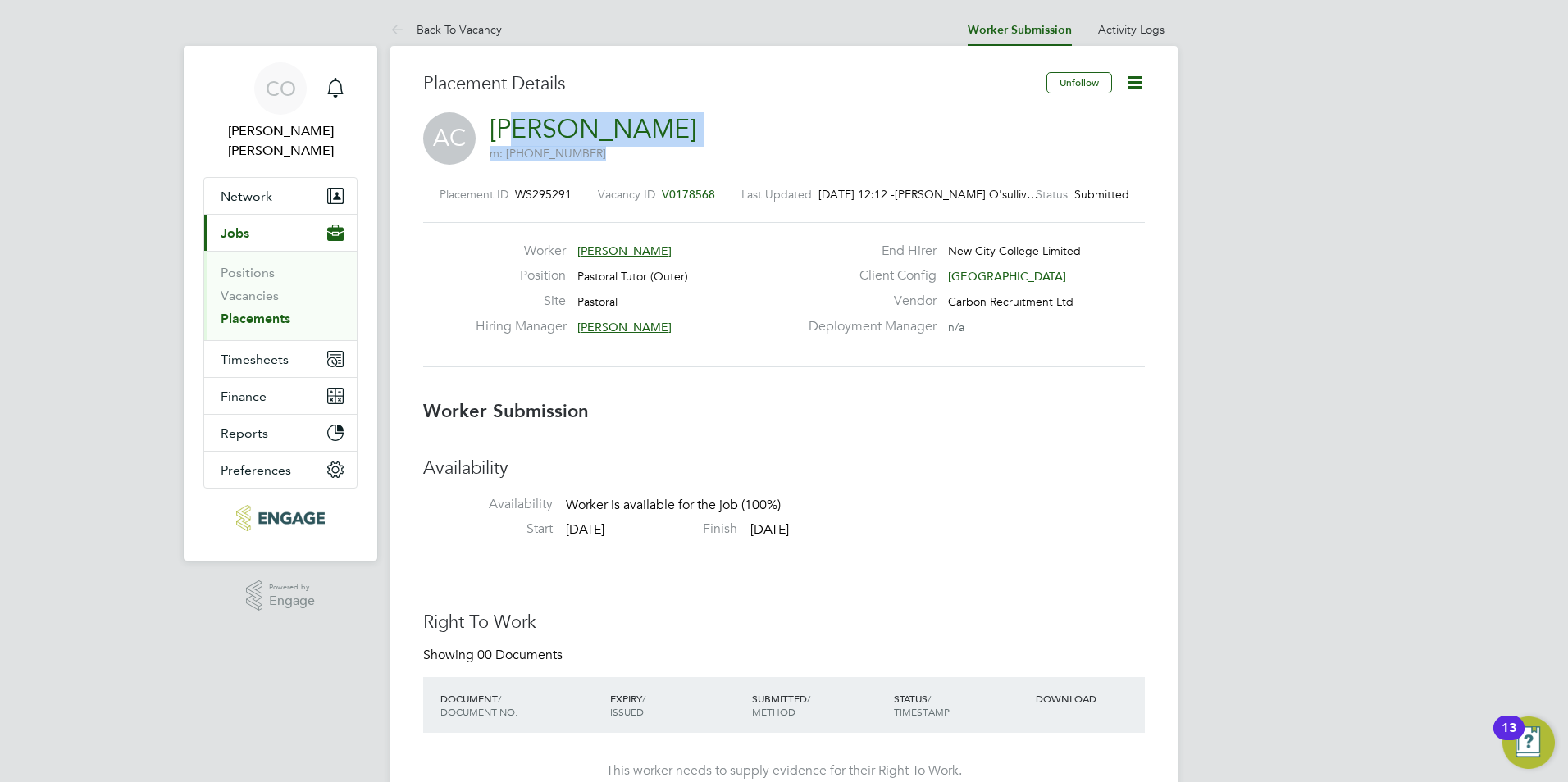
click at [521, 118] on div "AC Amadou Coulibaly m: +44 7884206049" at bounding box center [784, 140] width 721 height 56
click at [513, 119] on link "[PERSON_NAME]" at bounding box center [593, 129] width 206 height 32
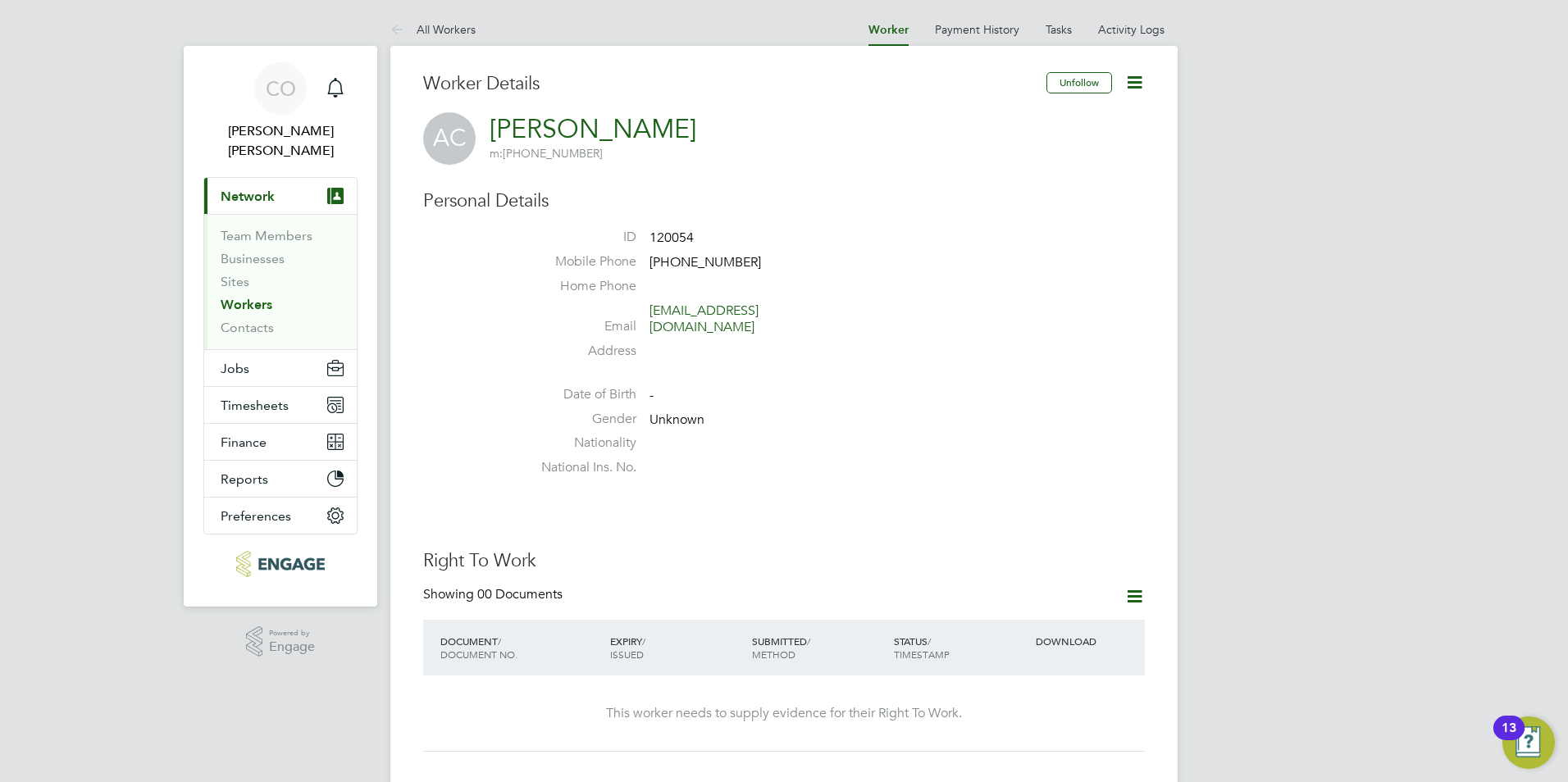
drag, startPoint x: 711, startPoint y: 127, endPoint x: 485, endPoint y: 125, distance: 226.0
click at [485, 125] on div "AC [PERSON_NAME] m: [PHONE_NUMBER]" at bounding box center [784, 139] width 721 height 53
drag, startPoint x: 485, startPoint y: 125, endPoint x: 504, endPoint y: 115, distance: 21.5
click at [404, 28] on icon at bounding box center [400, 31] width 21 height 21
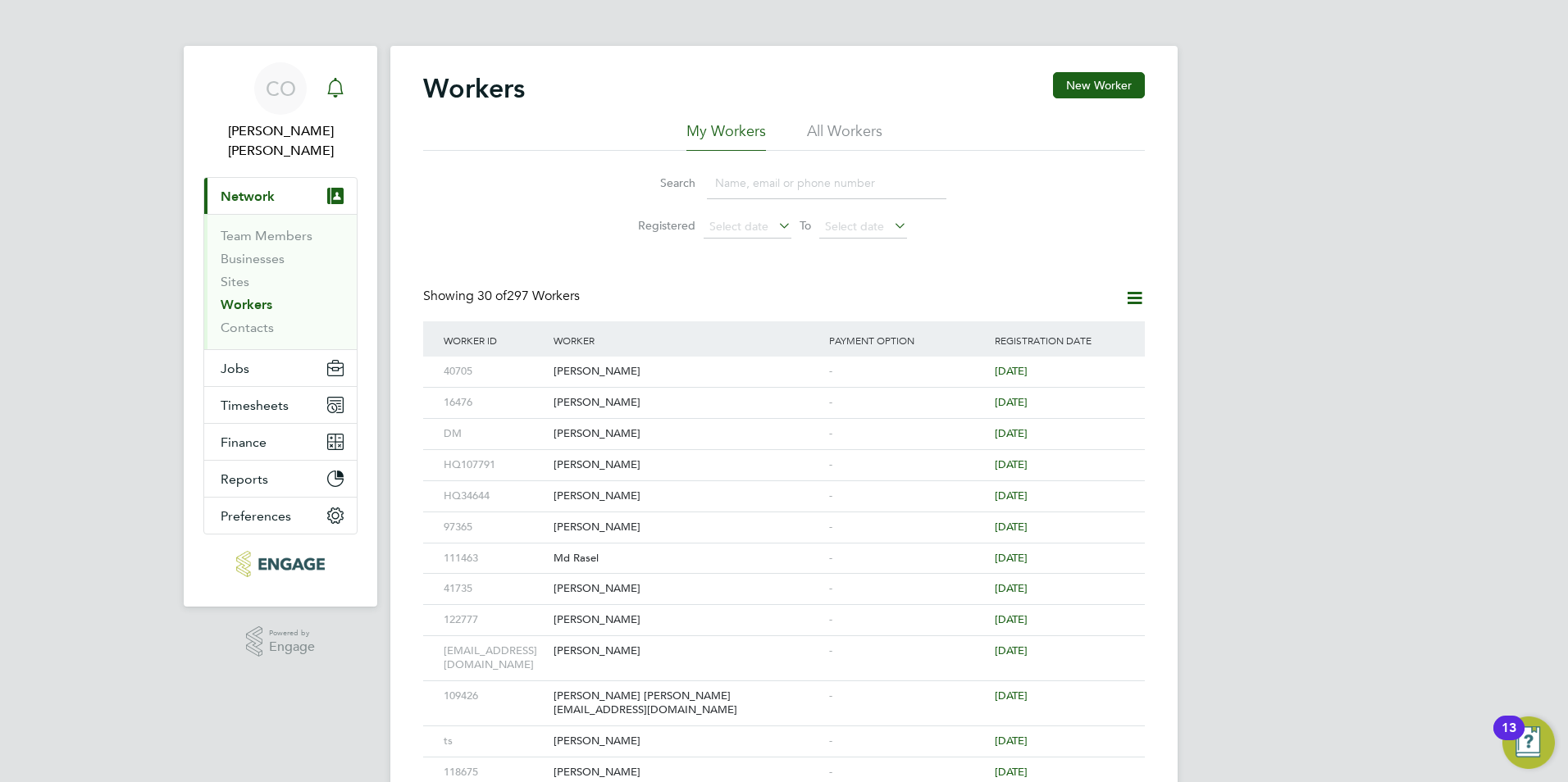
click at [325, 89] on div "Main navigation" at bounding box center [336, 88] width 33 height 33
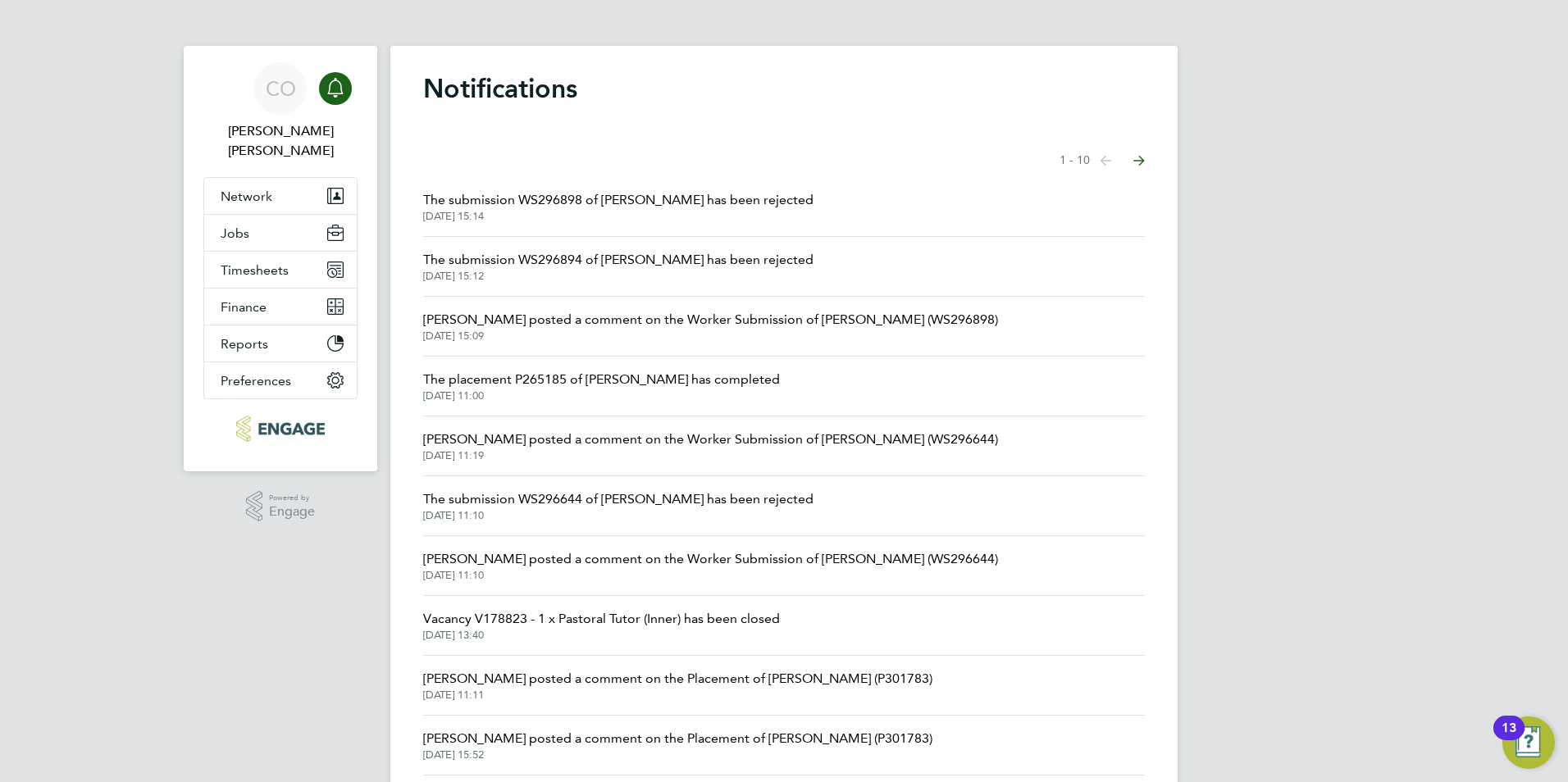
click at [598, 196] on span "The submission WS296898 of [PERSON_NAME] has been rejected" at bounding box center [618, 200] width 390 height 20
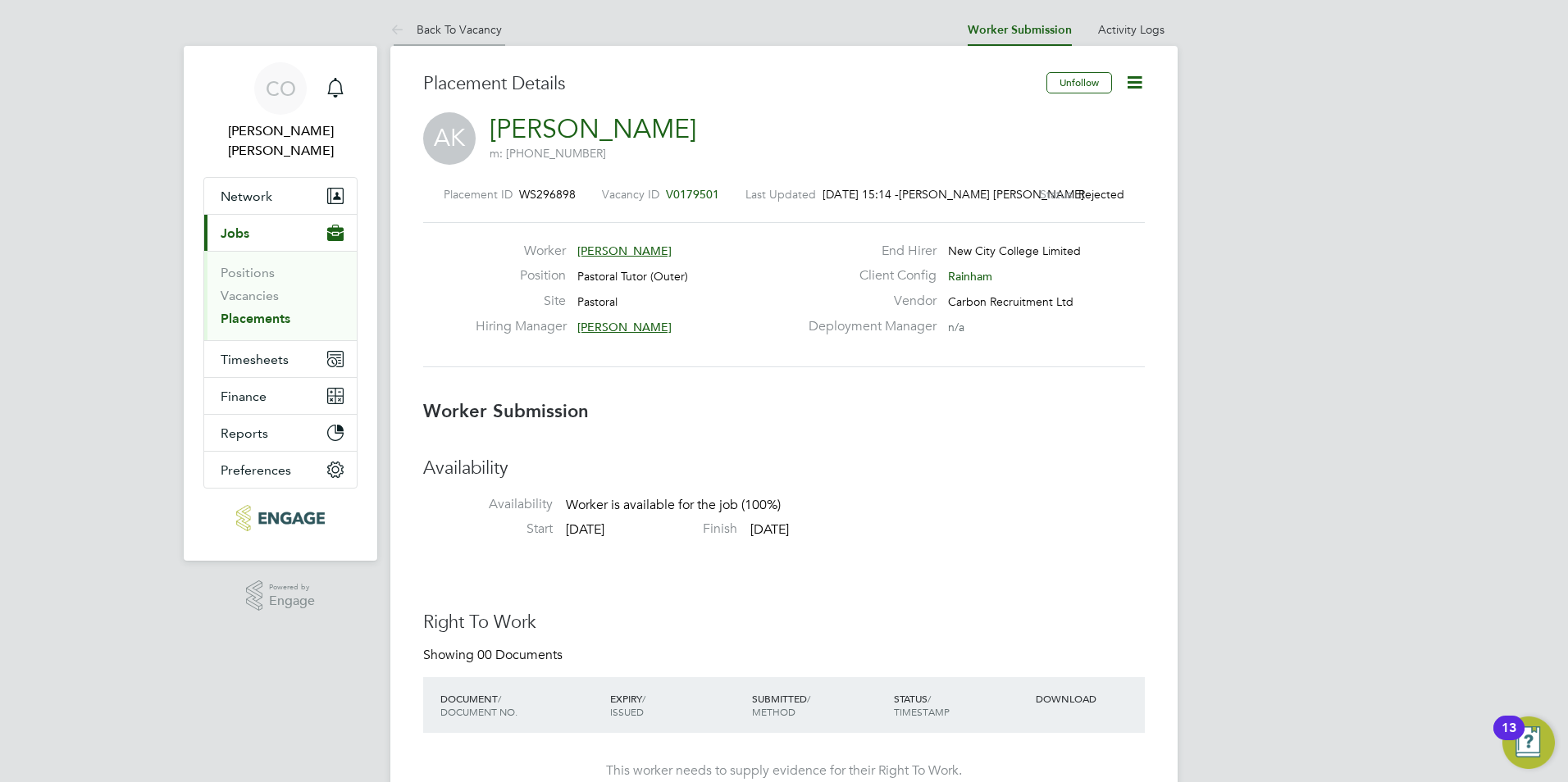
click at [394, 32] on icon at bounding box center [400, 31] width 21 height 21
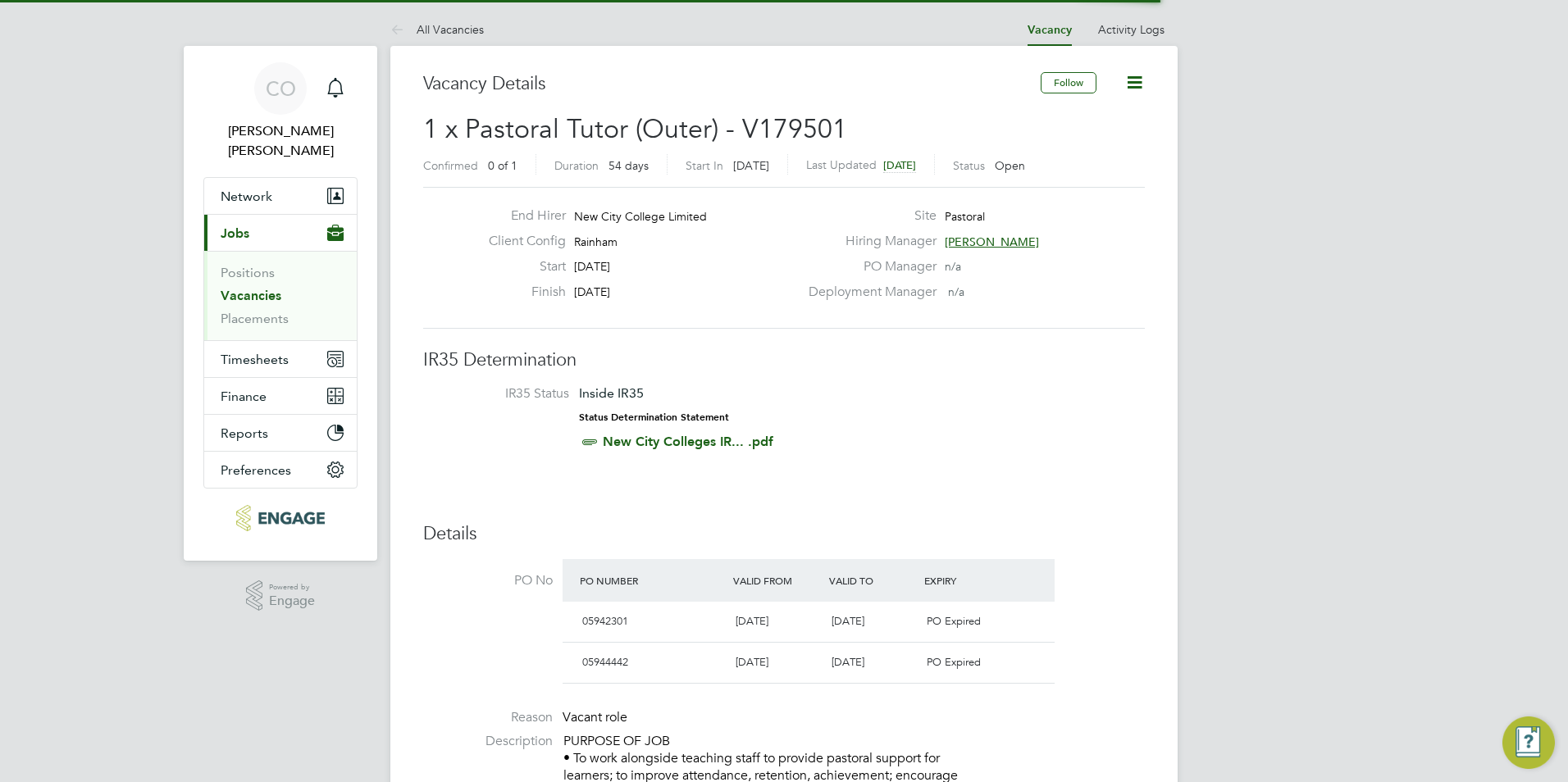
scroll to position [26, 324]
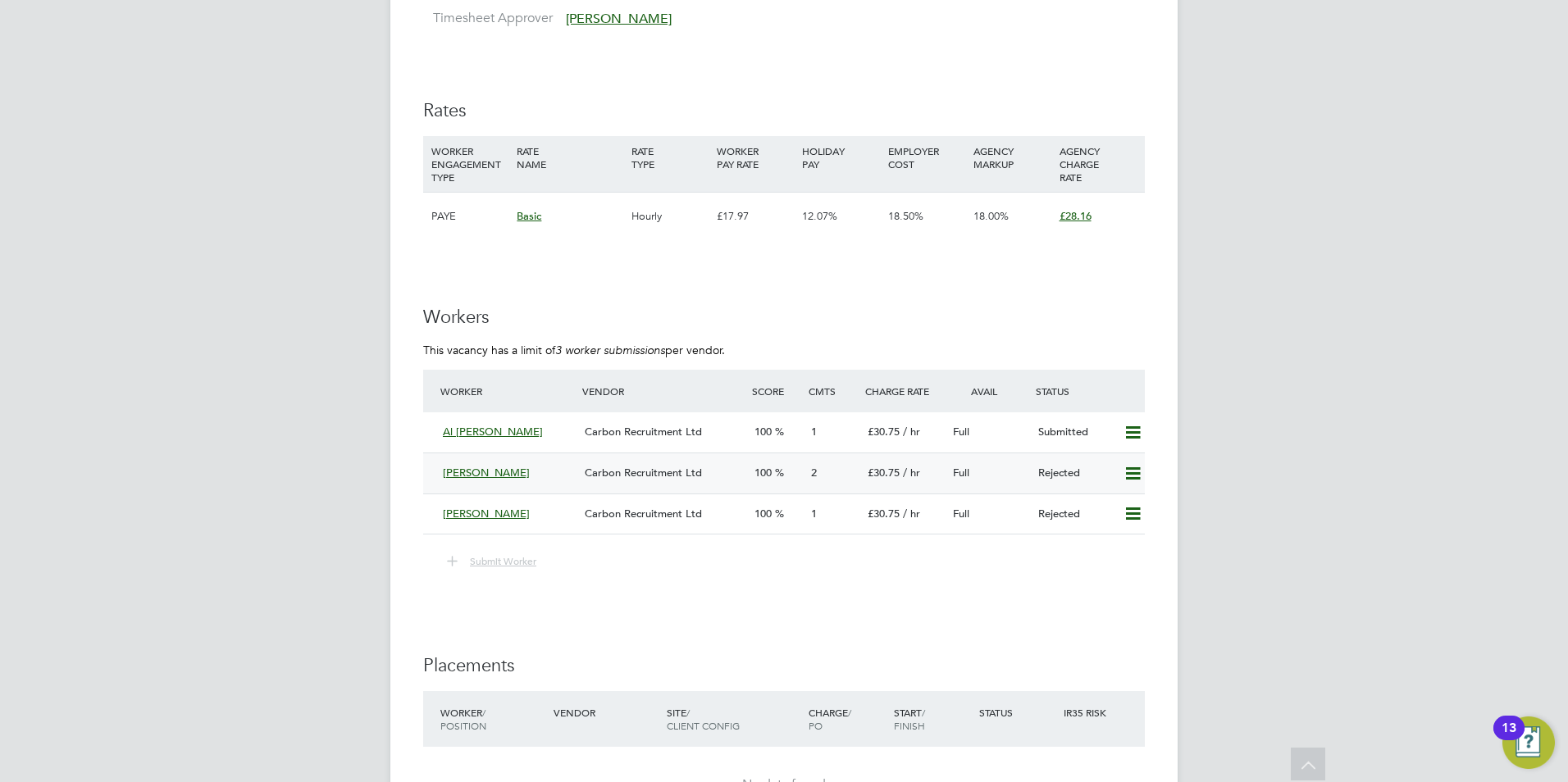
click at [1131, 467] on icon at bounding box center [1132, 473] width 21 height 13
click at [1107, 511] on li "Resubmit" at bounding box center [1106, 508] width 69 height 23
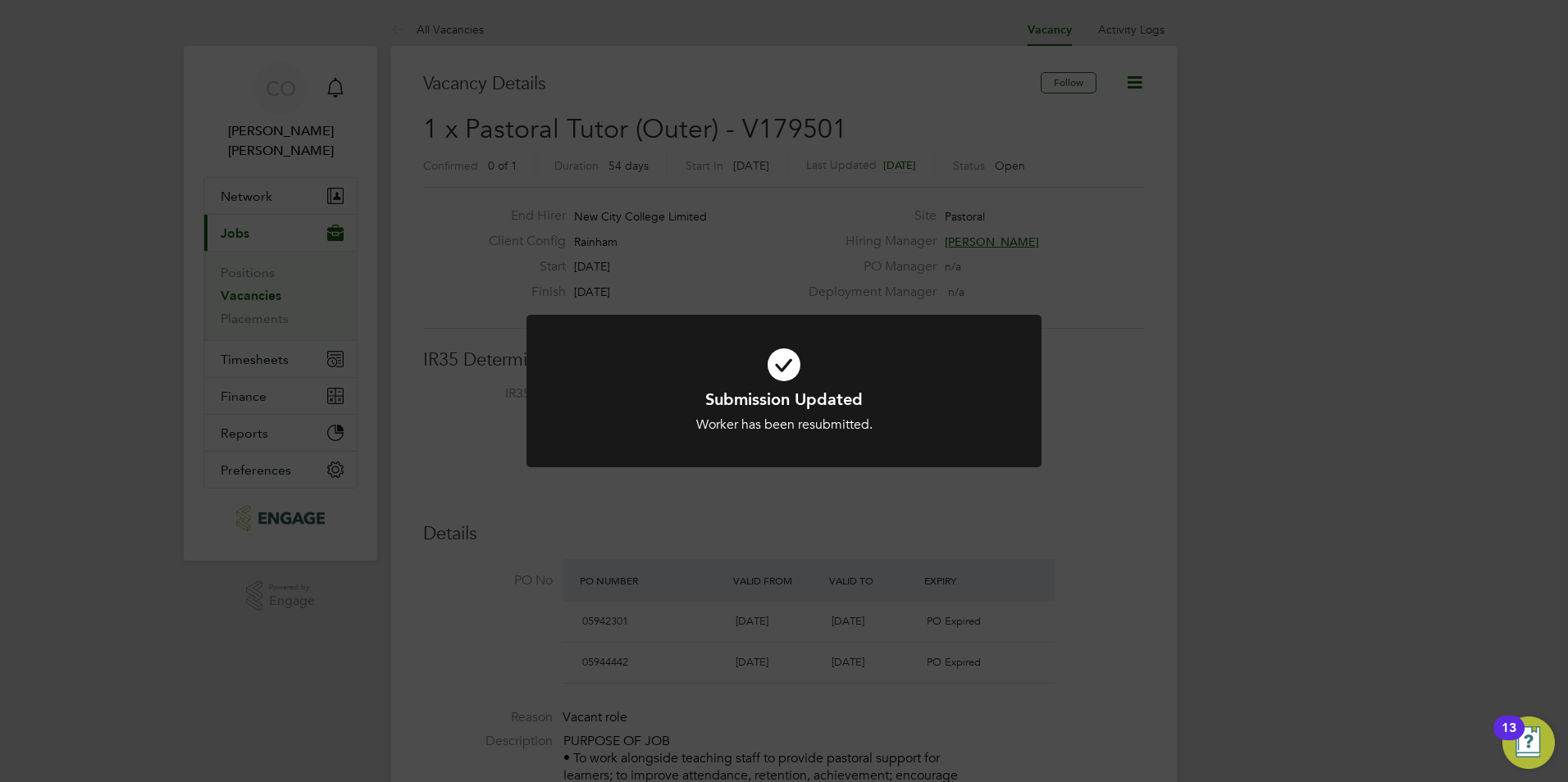
click at [1076, 496] on div "Submission Updated Worker has been resubmitted. Cancel Okay" at bounding box center [784, 391] width 1568 height 782
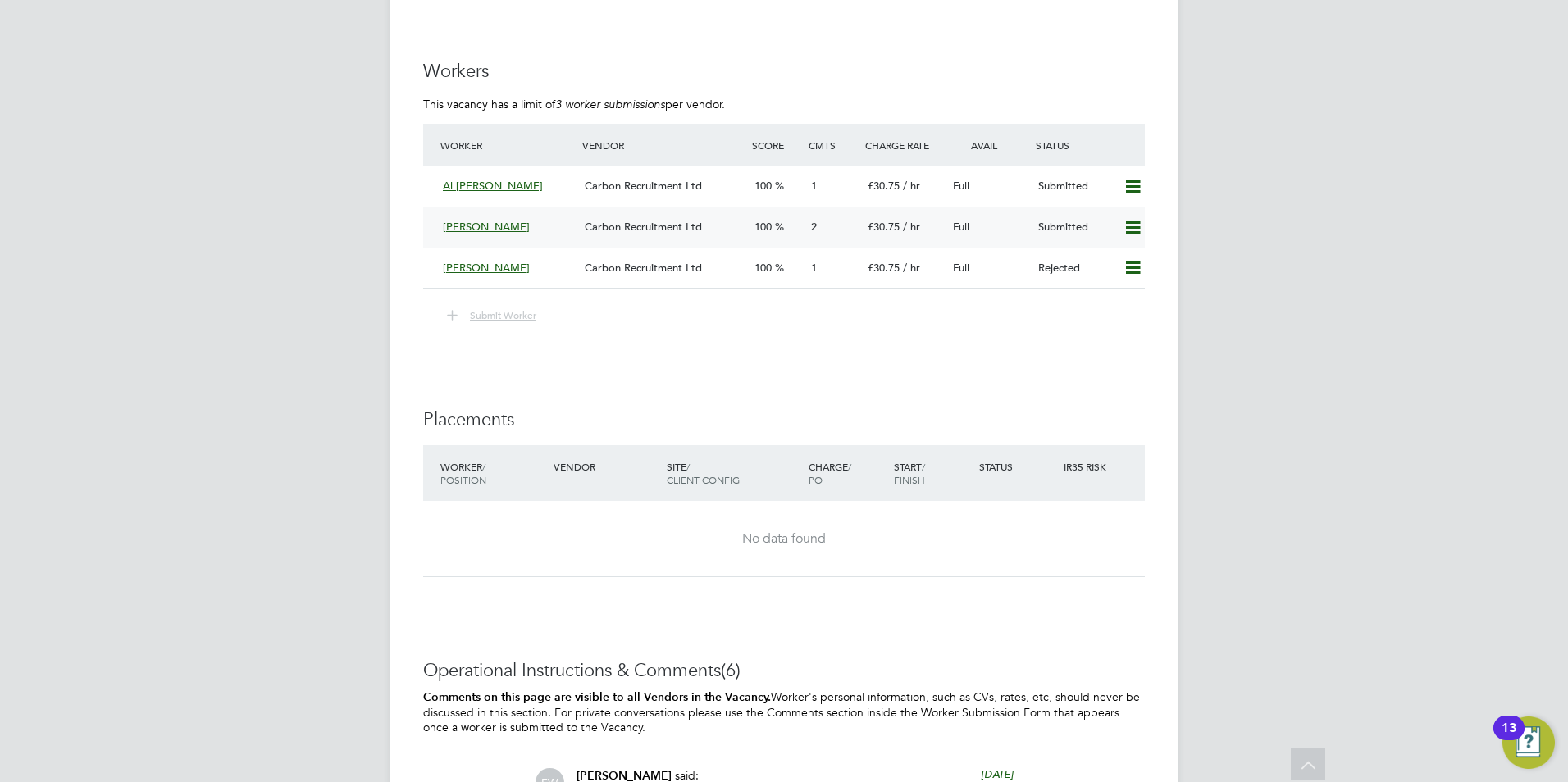
click at [1125, 221] on icon at bounding box center [1132, 228] width 21 height 13
click at [1103, 261] on li "Remove" at bounding box center [1109, 262] width 64 height 23
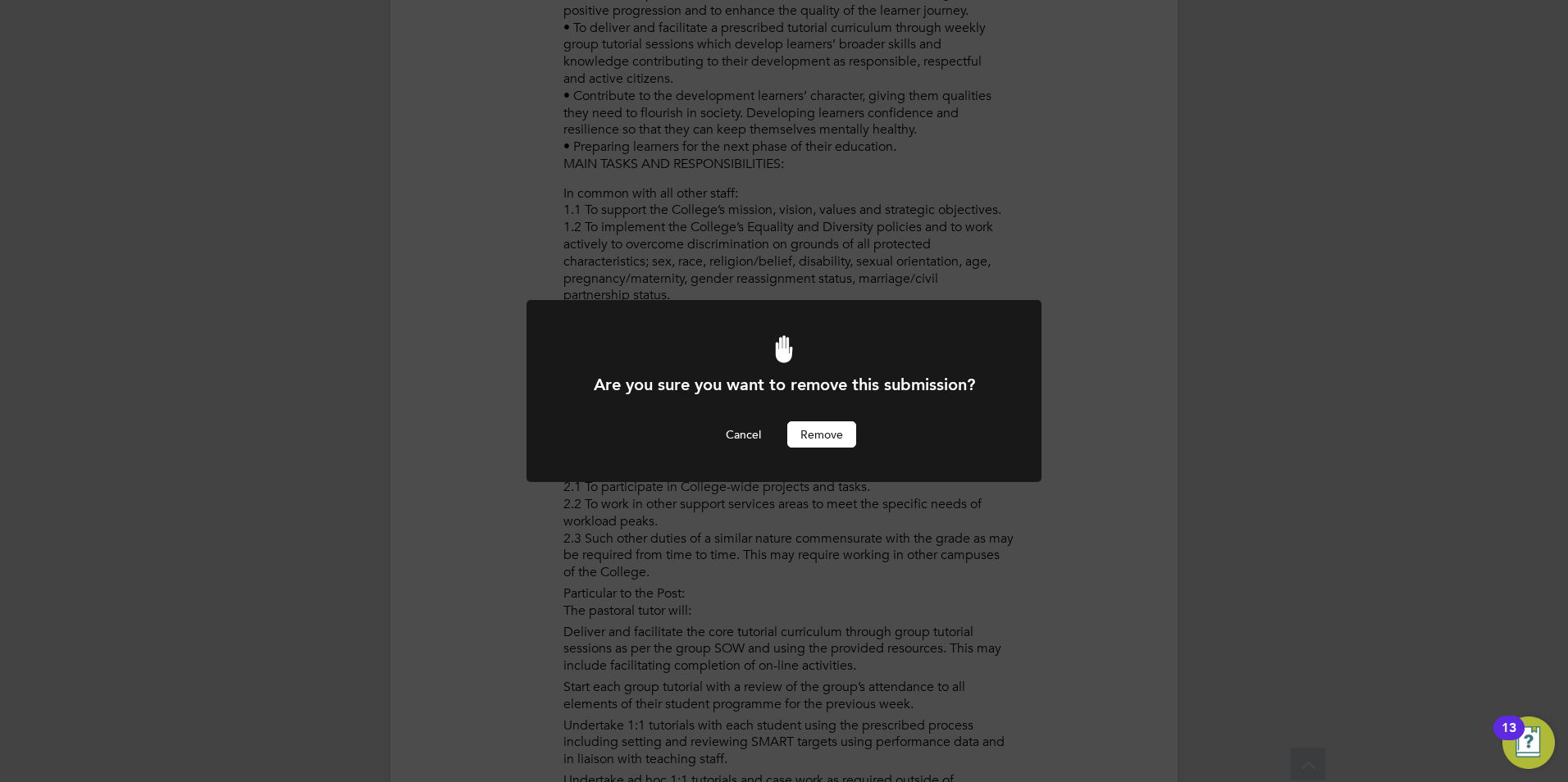
click at [845, 426] on button "Remove" at bounding box center [821, 435] width 68 height 26
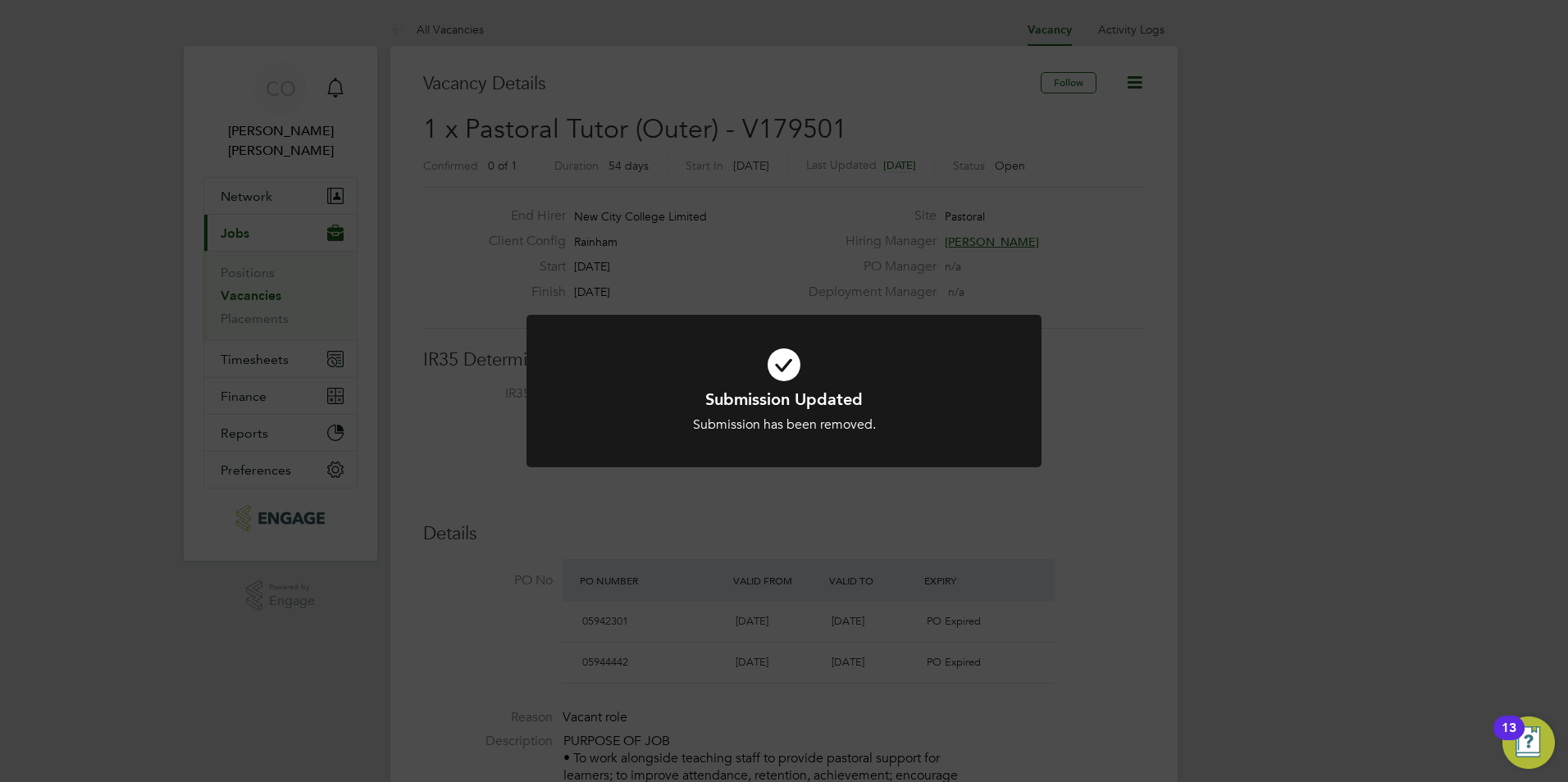
click at [808, 403] on h1 "Submission Updated" at bounding box center [784, 399] width 427 height 21
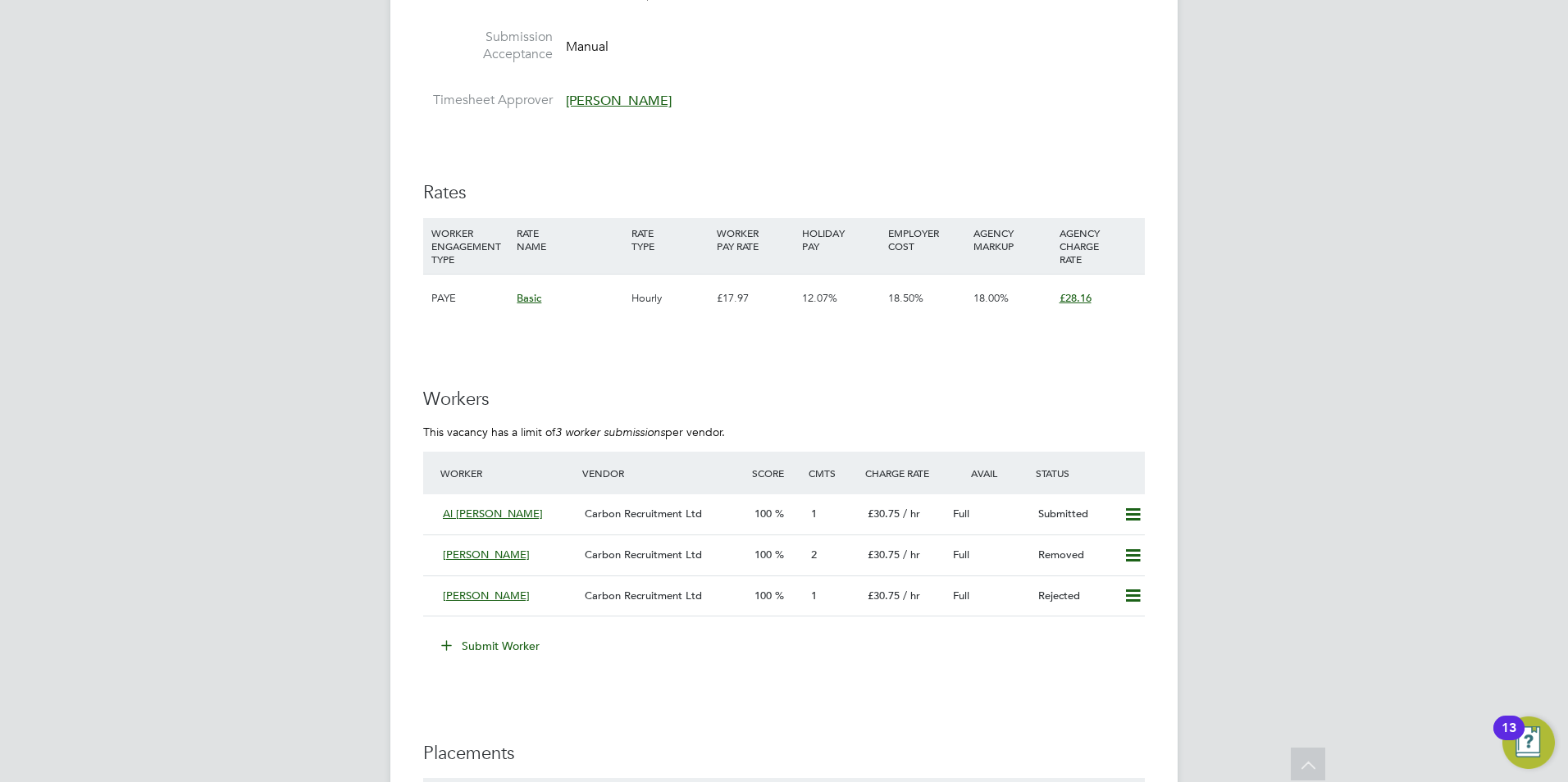
click at [449, 643] on icon at bounding box center [446, 644] width 12 height 12
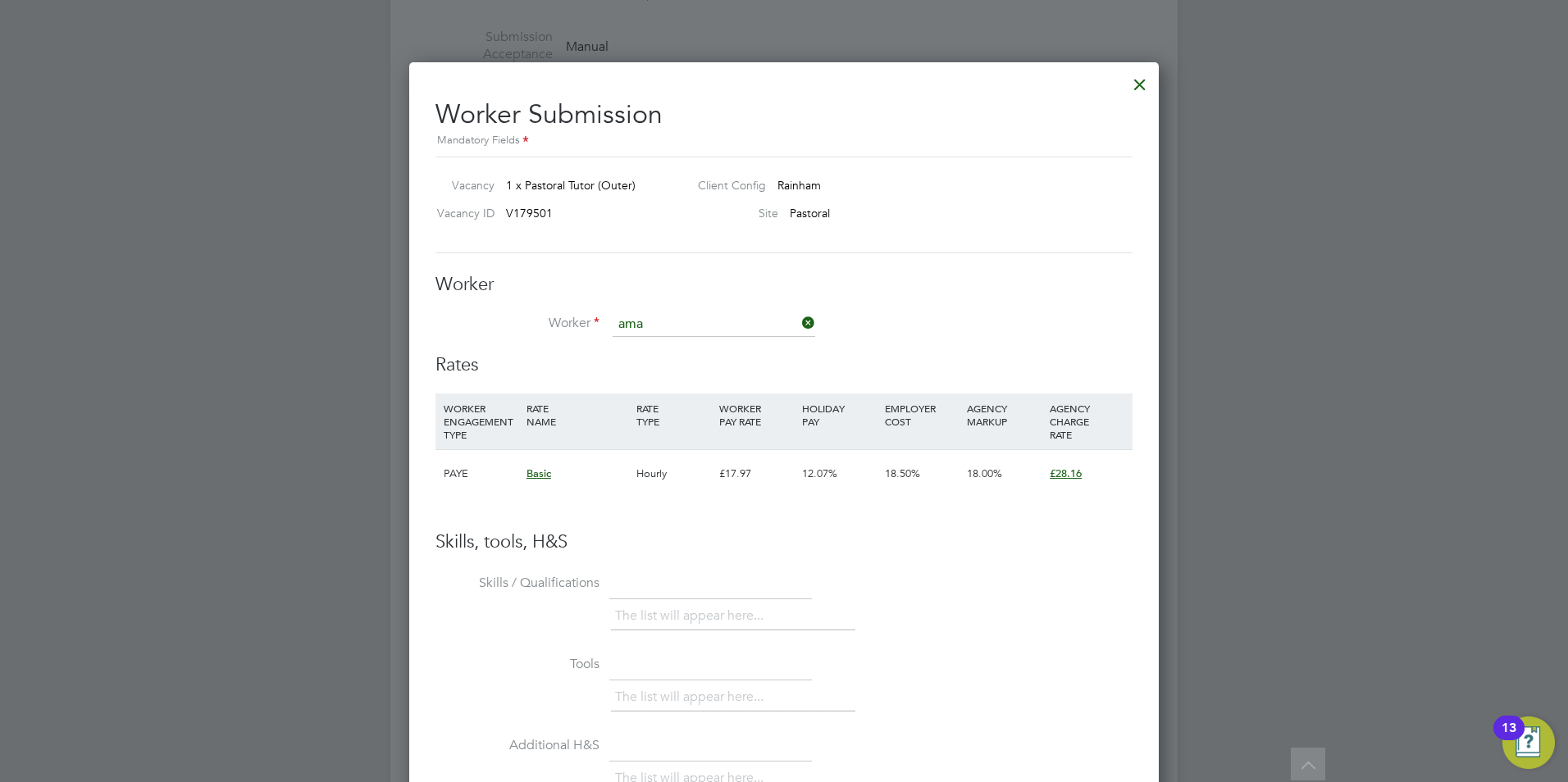
click at [670, 375] on li "Ama dou Coulibaly (120054)" at bounding box center [714, 370] width 205 height 22
type input "Amadou Coulibaly (120054)"
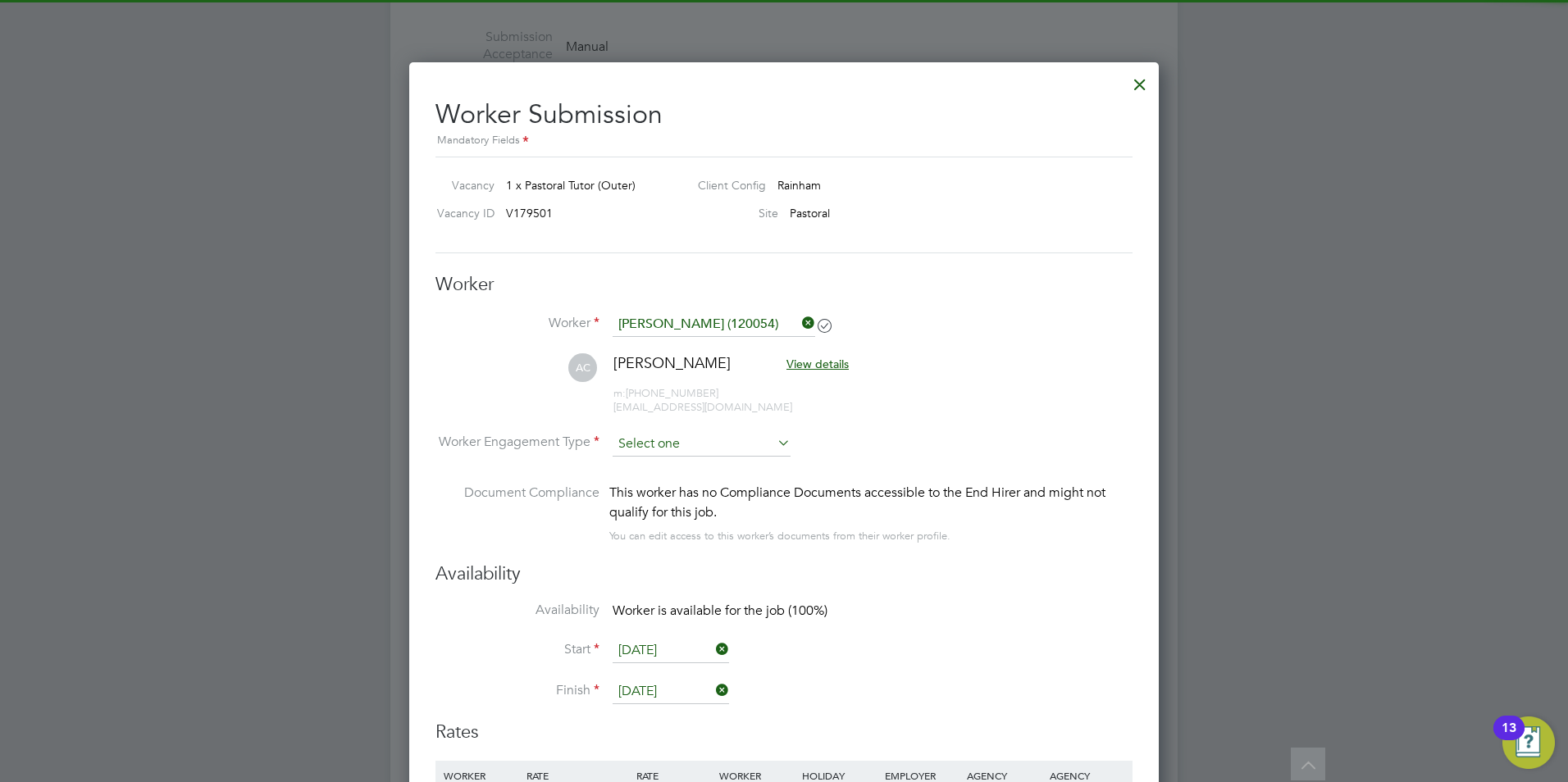
click at [664, 438] on input at bounding box center [701, 445] width 178 height 25
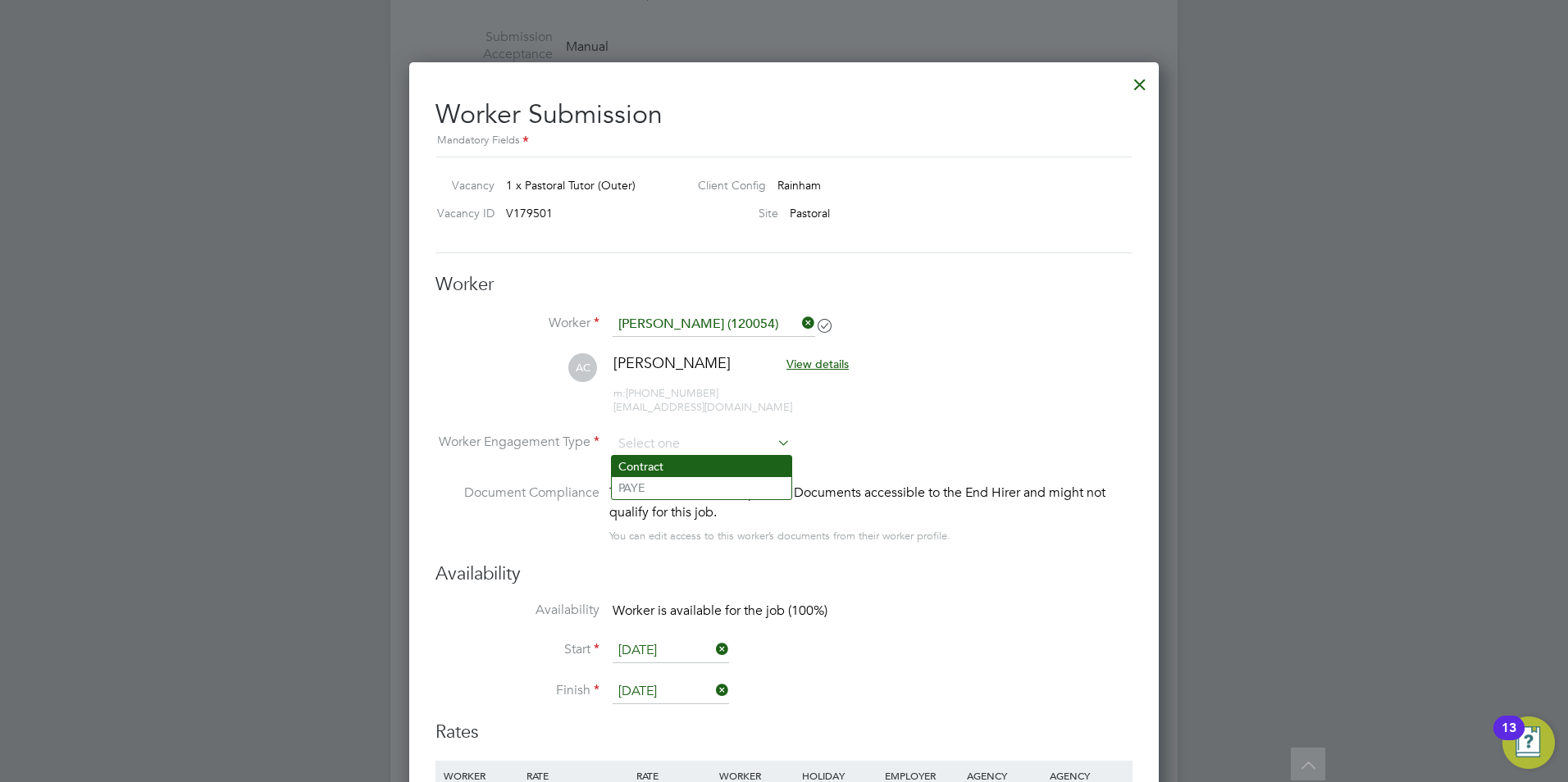
click at [667, 462] on li "Contract" at bounding box center [701, 467] width 180 height 21
type input "Contract"
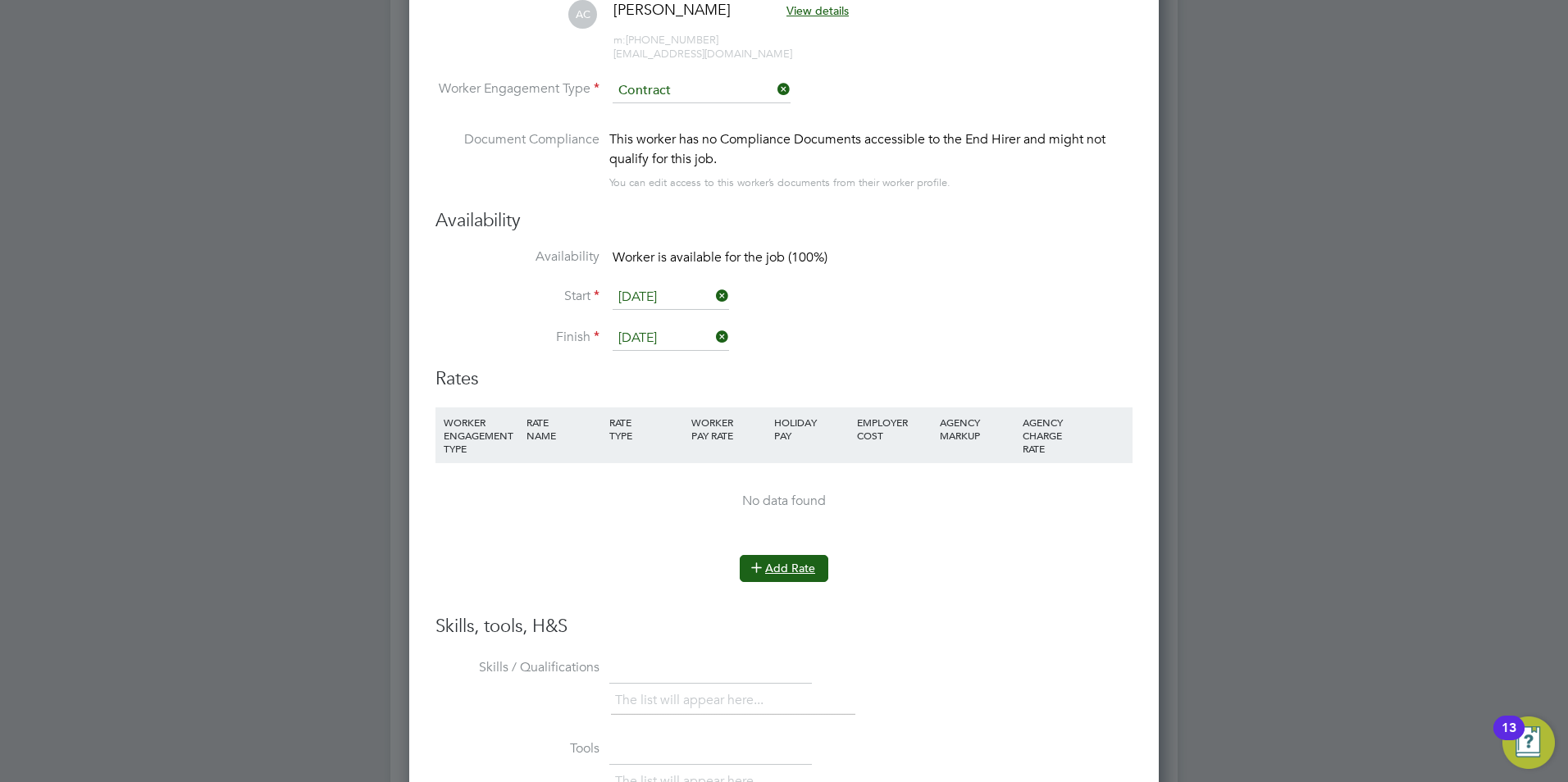
click at [792, 560] on button "Add Rate" at bounding box center [783, 568] width 88 height 26
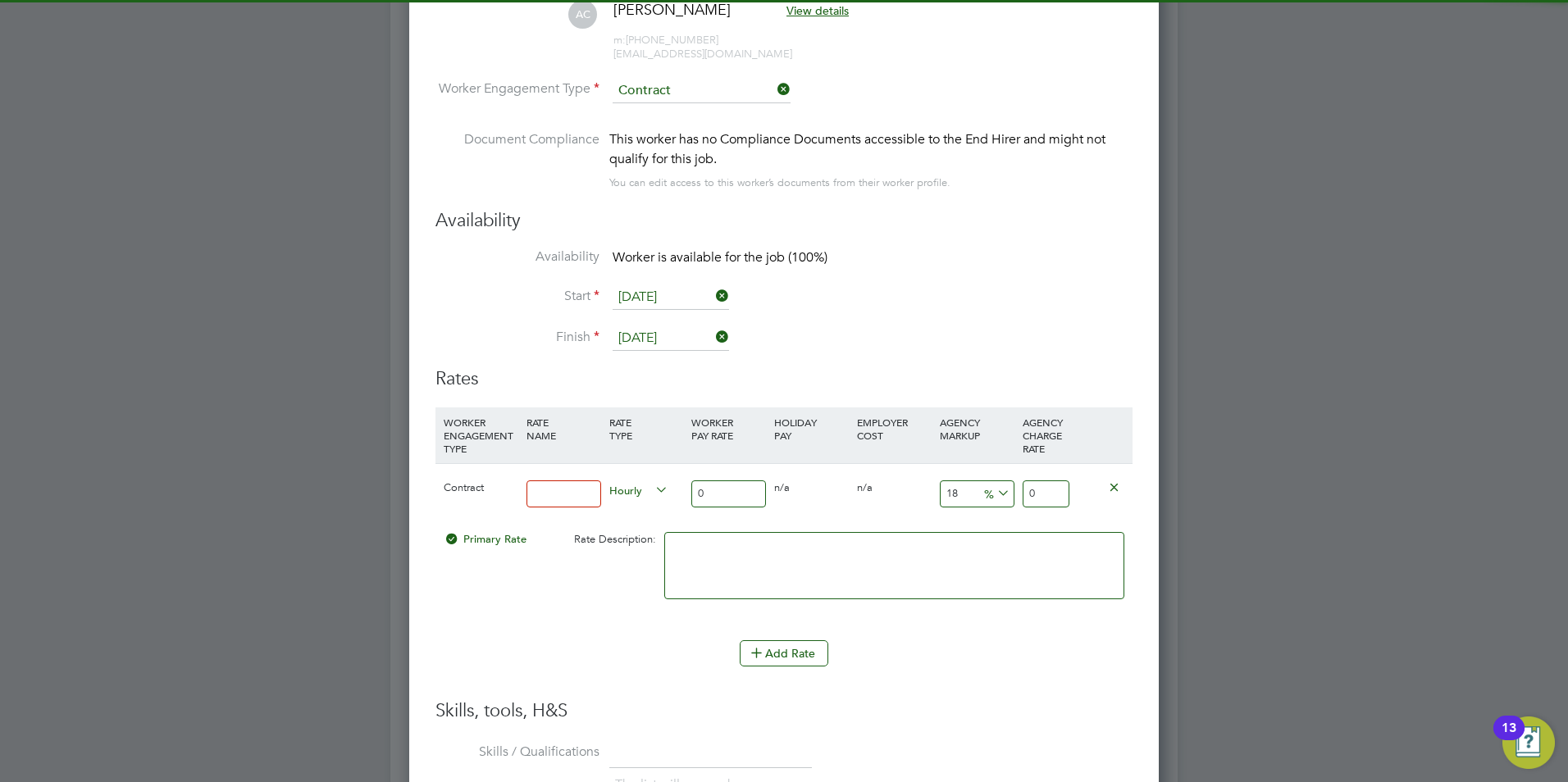
click at [571, 487] on input at bounding box center [564, 493] width 74 height 27
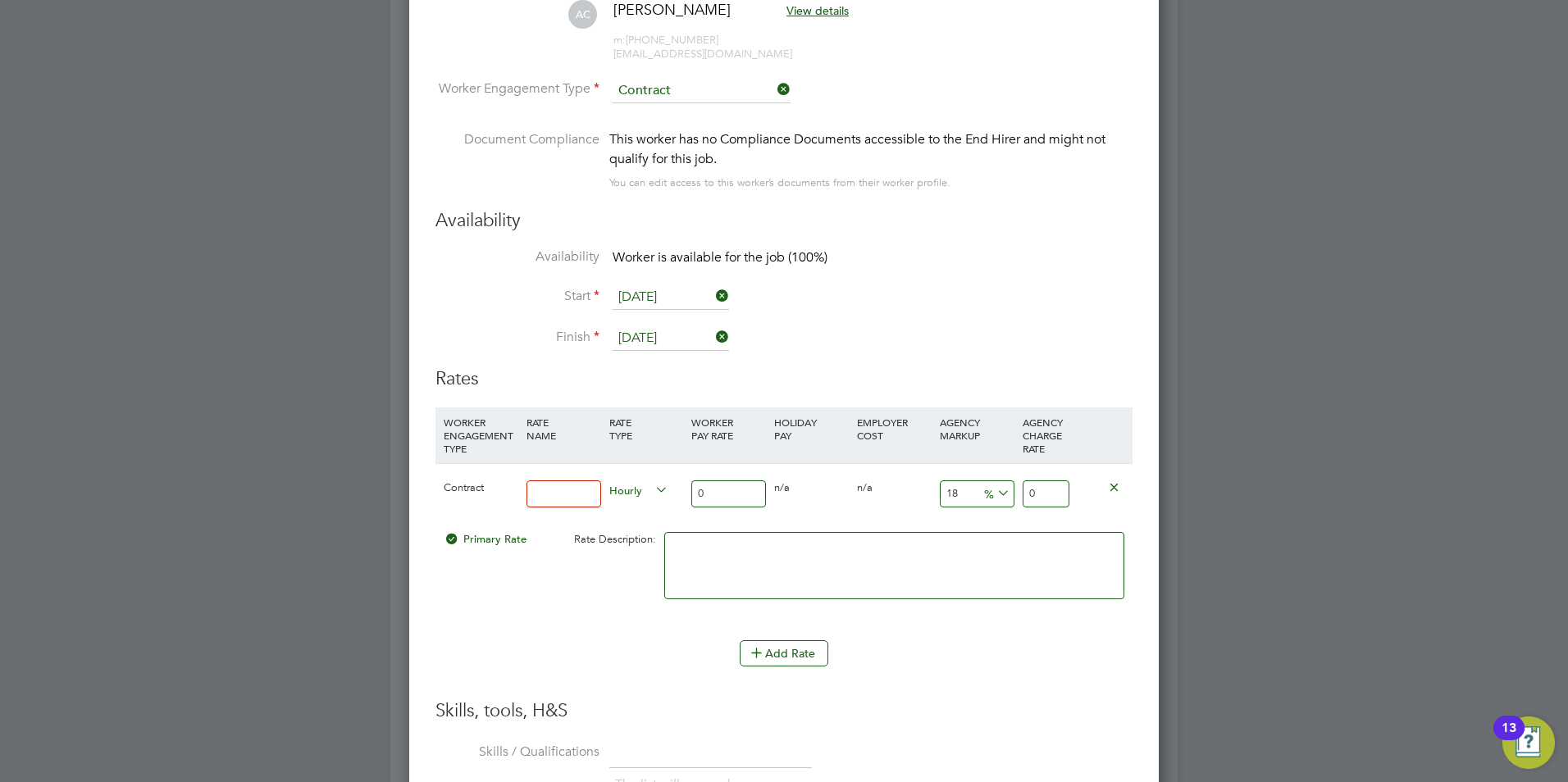
type input "basic"
drag, startPoint x: 709, startPoint y: 497, endPoint x: 649, endPoint y: 495, distance: 60.0
click at [649, 495] on div "Contract basic Hourly 0 0 n/a 0 n/a 18 0 % 0" at bounding box center [784, 493] width 697 height 61
type input "2"
type input "2.36"
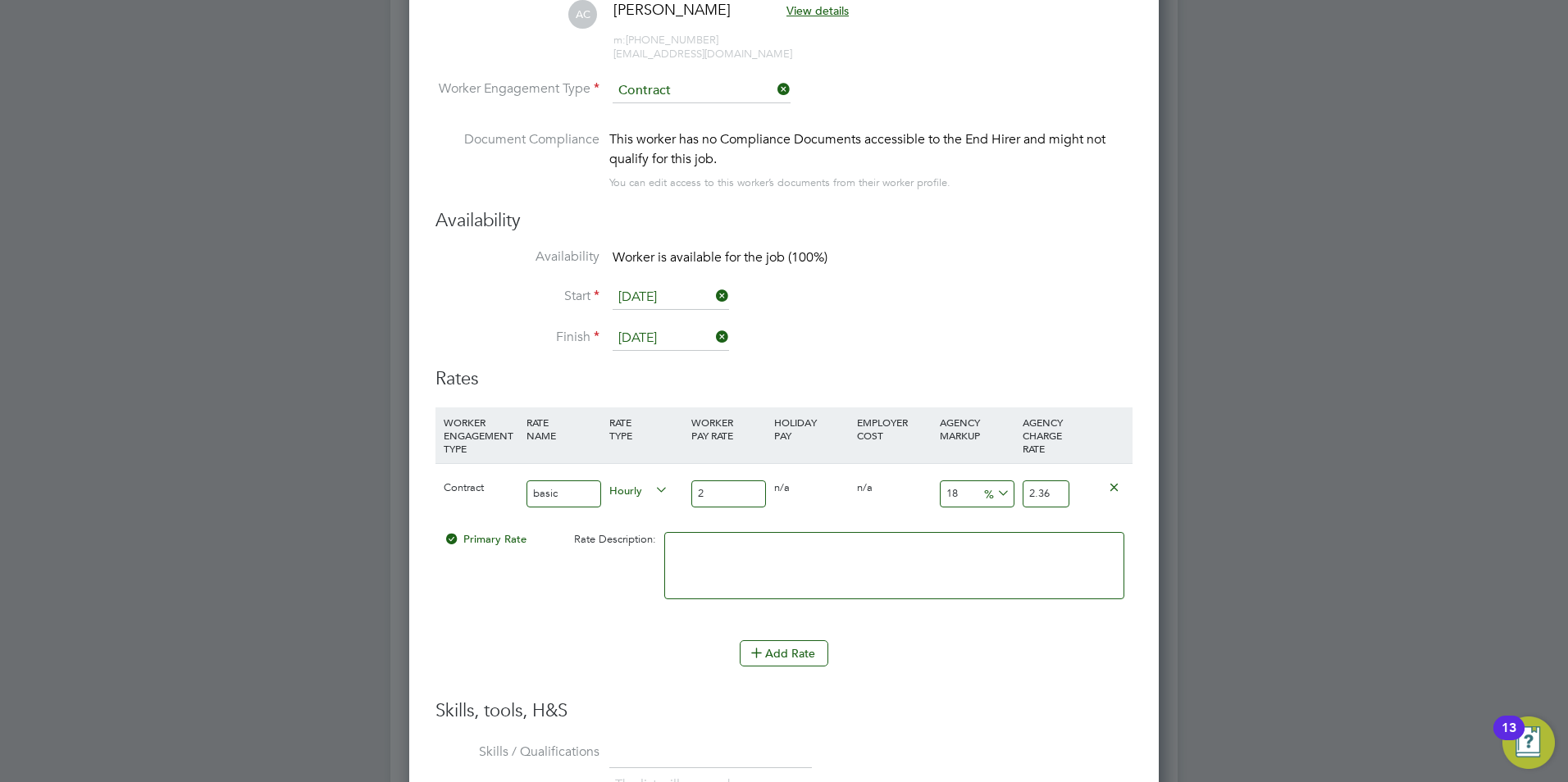
type input "25"
type input "29.5"
type input "25"
drag, startPoint x: 959, startPoint y: 491, endPoint x: 905, endPoint y: 488, distance: 54.1
click at [908, 488] on div "Contract basic Hourly 25 0 n/a 0 n/a 18 4.5 % 29.5" at bounding box center [784, 493] width 697 height 61
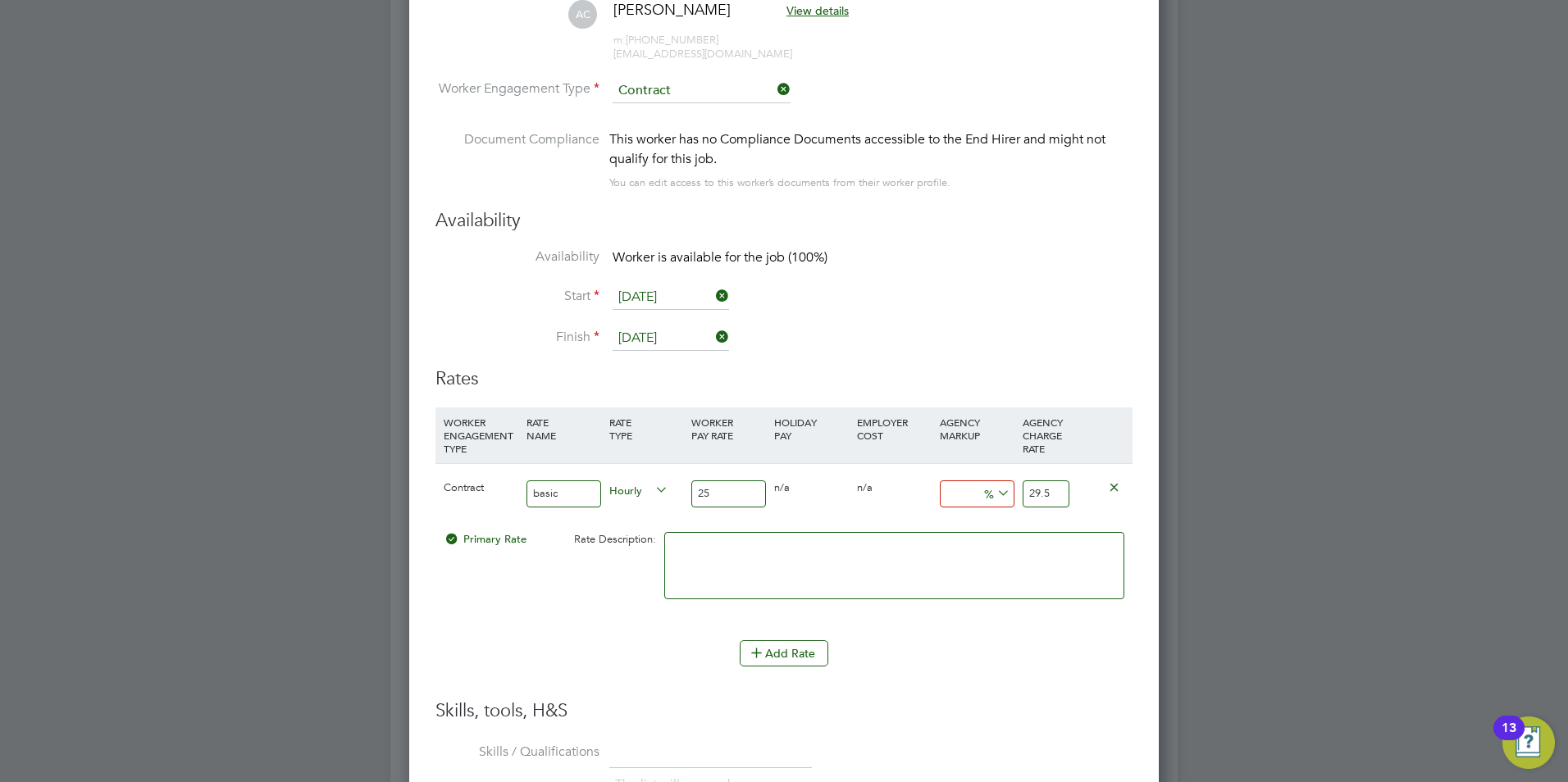
type input "2"
type input "25.5"
type input "23"
type input "30.75"
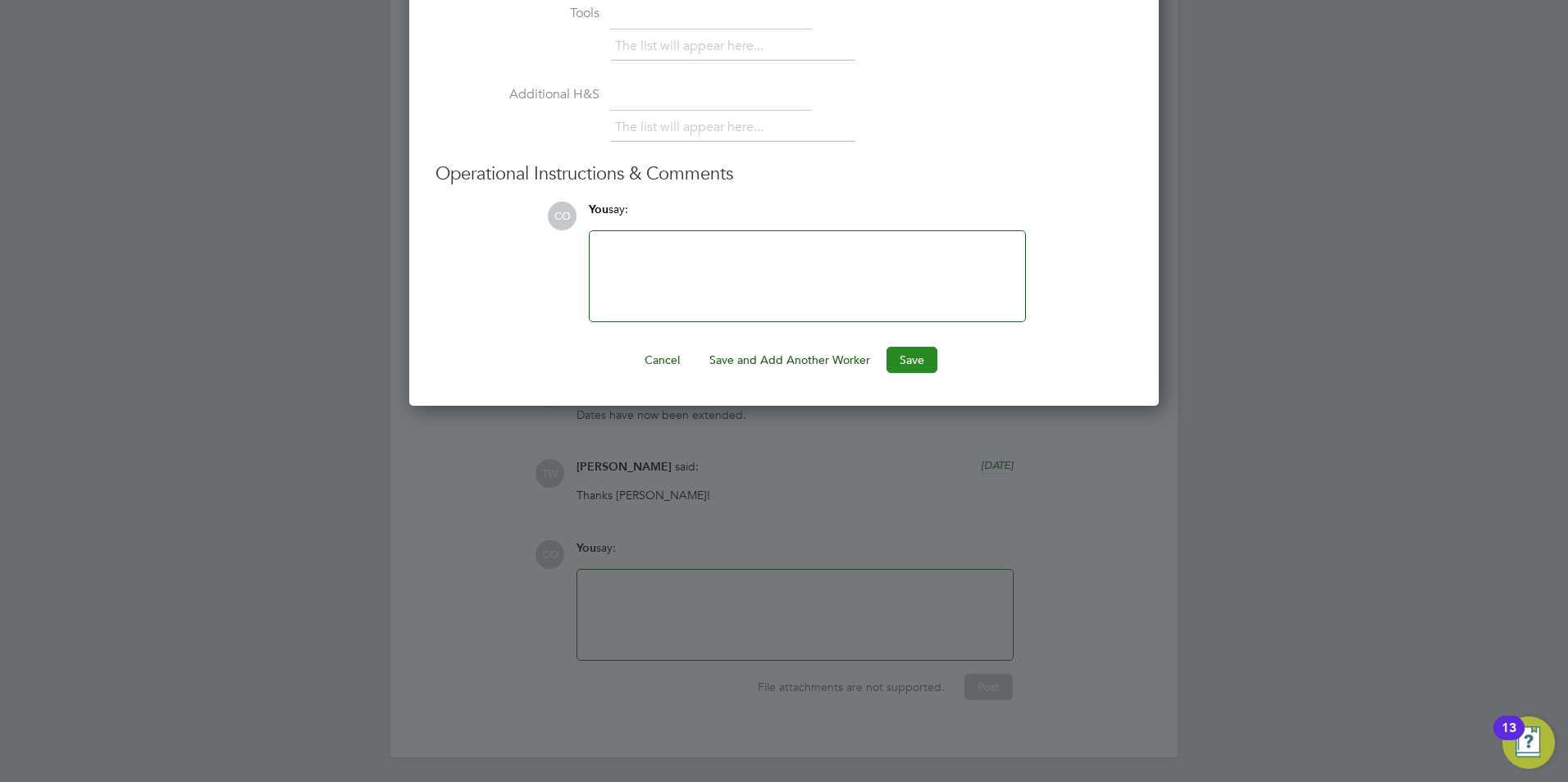
type input "23"
click at [905, 353] on button "Save" at bounding box center [912, 360] width 51 height 26
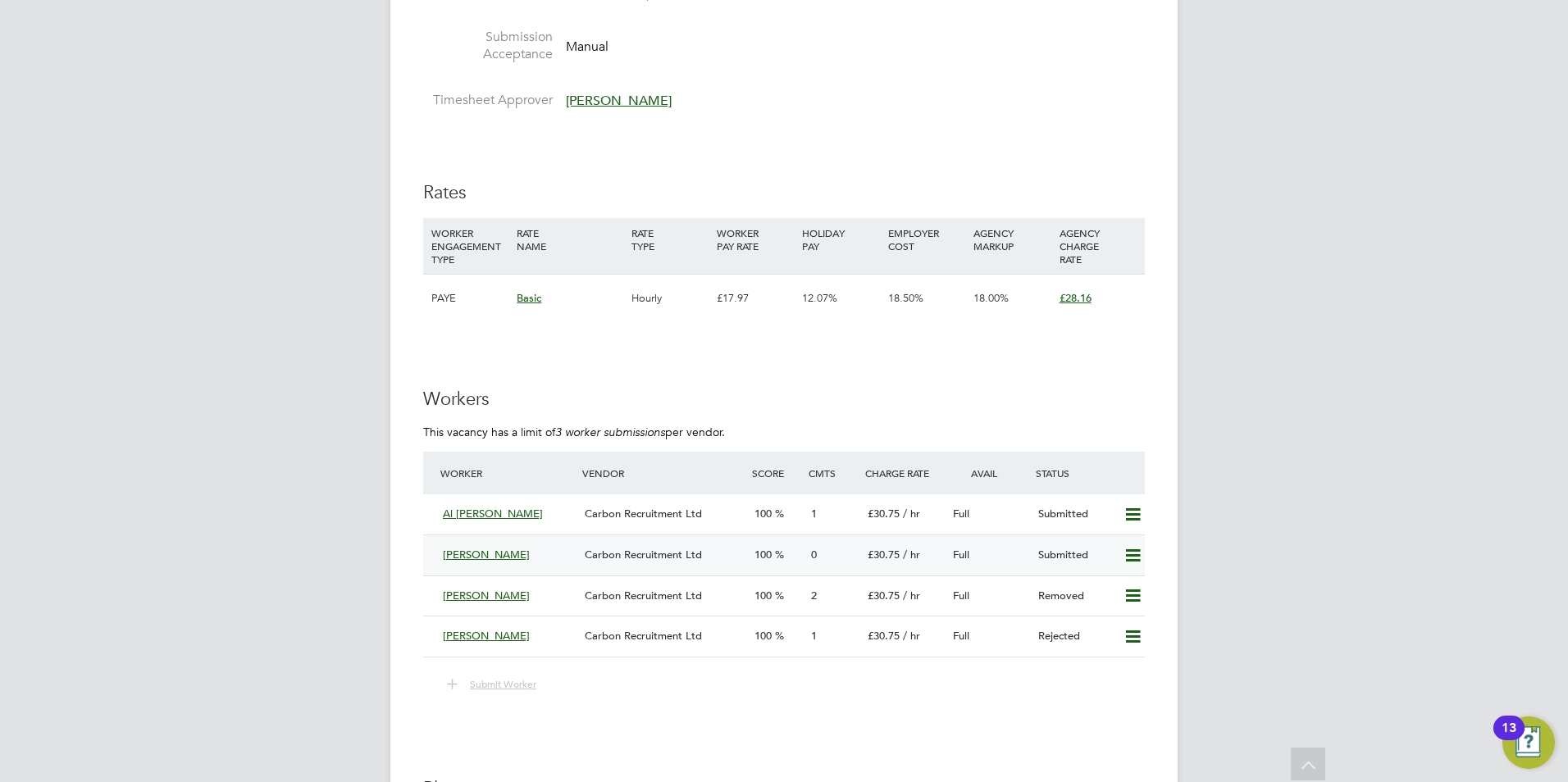
click at [435, 545] on div "Amadou Coulibaly Carbon Recruitment Ltd 100 0 £30.75 / hr Full Submitted" at bounding box center [784, 555] width 721 height 41
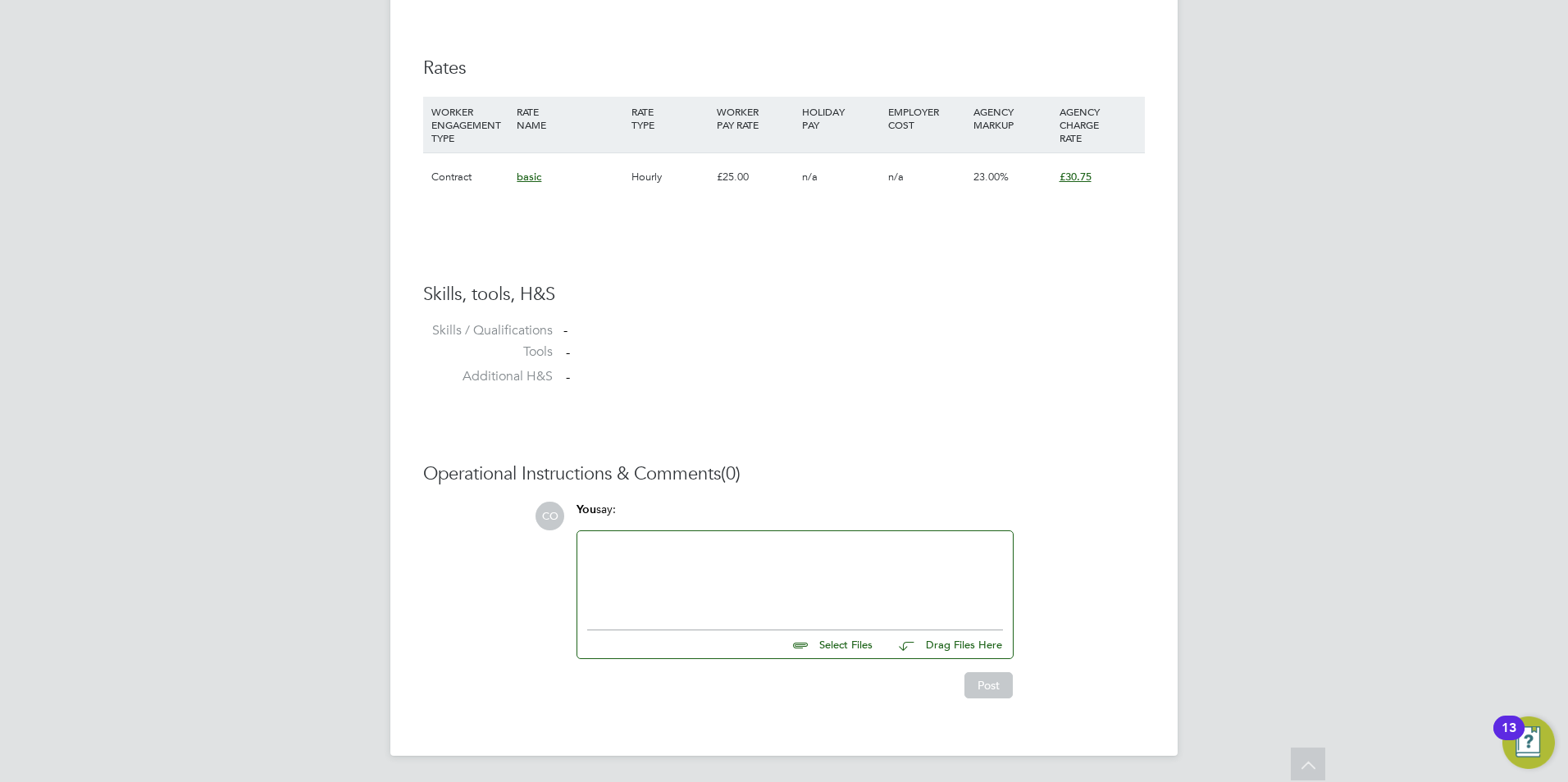
click at [836, 643] on input "file" at bounding box center [880, 642] width 246 height 23
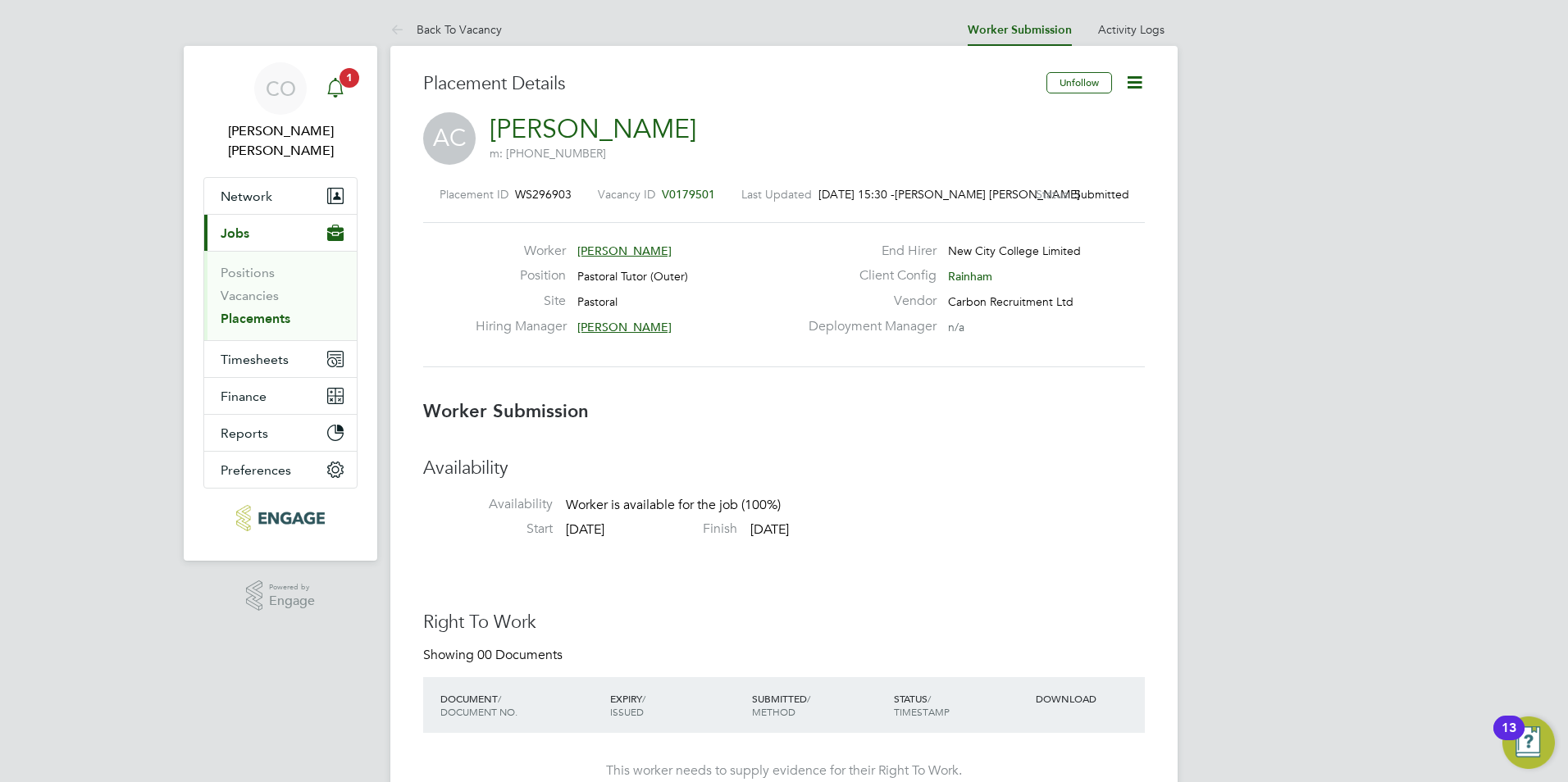
click at [355, 82] on span "1" at bounding box center [349, 78] width 20 height 20
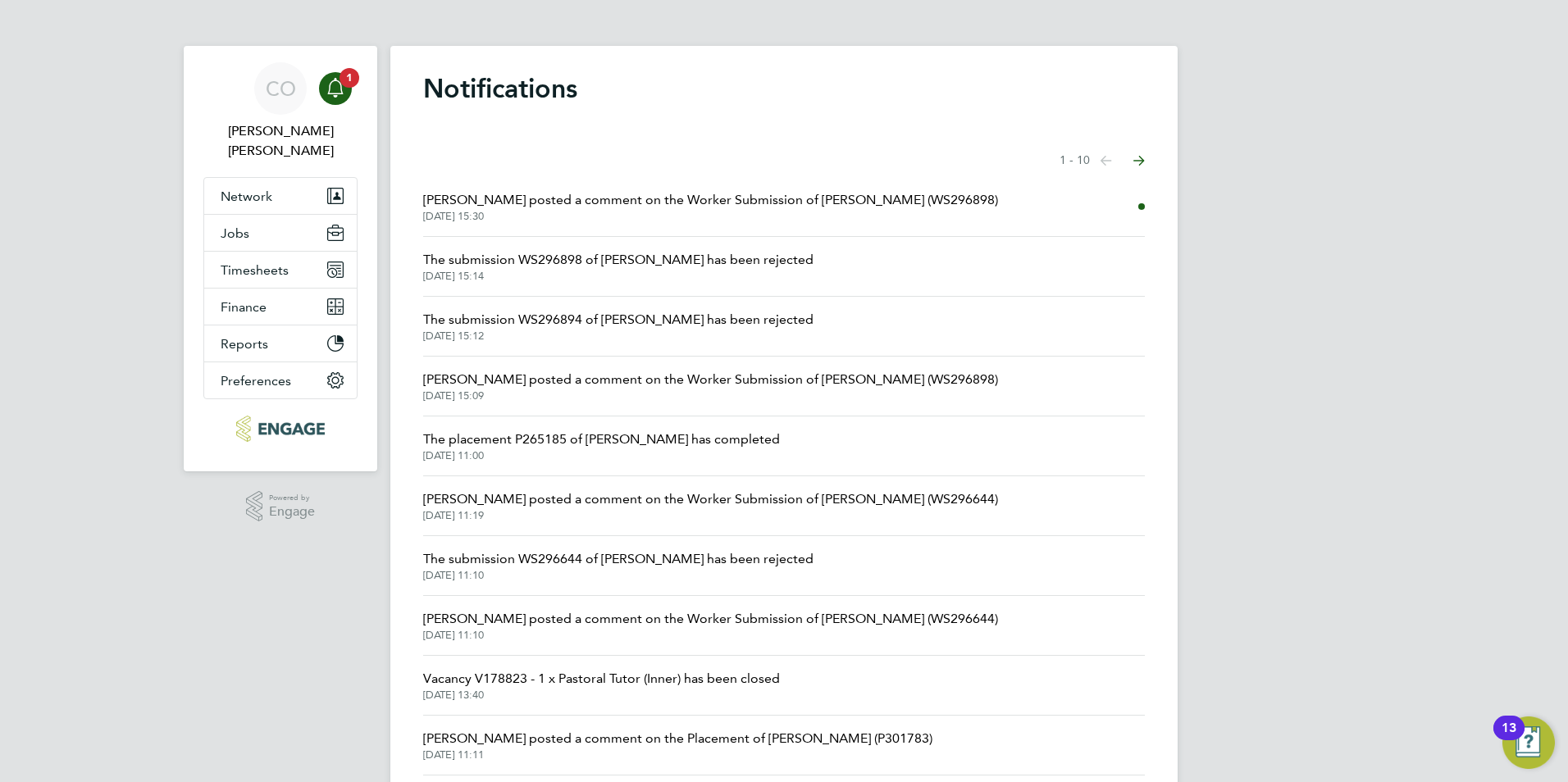
click at [676, 201] on span "[PERSON_NAME] posted a comment on the Worker Submission of [PERSON_NAME] (WS296…" at bounding box center [711, 200] width 575 height 20
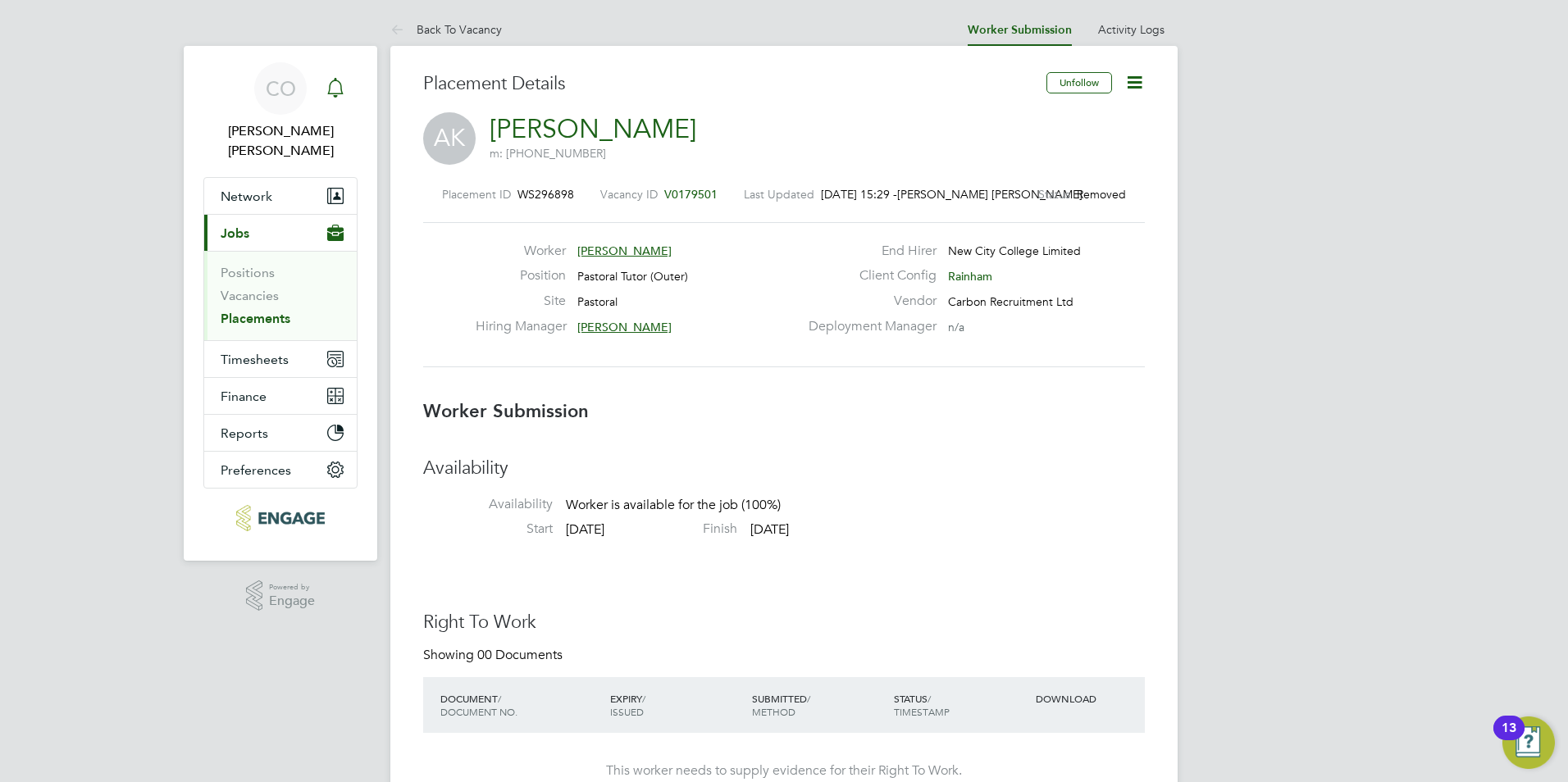
click at [344, 87] on icon "Main navigation" at bounding box center [336, 87] width 20 height 20
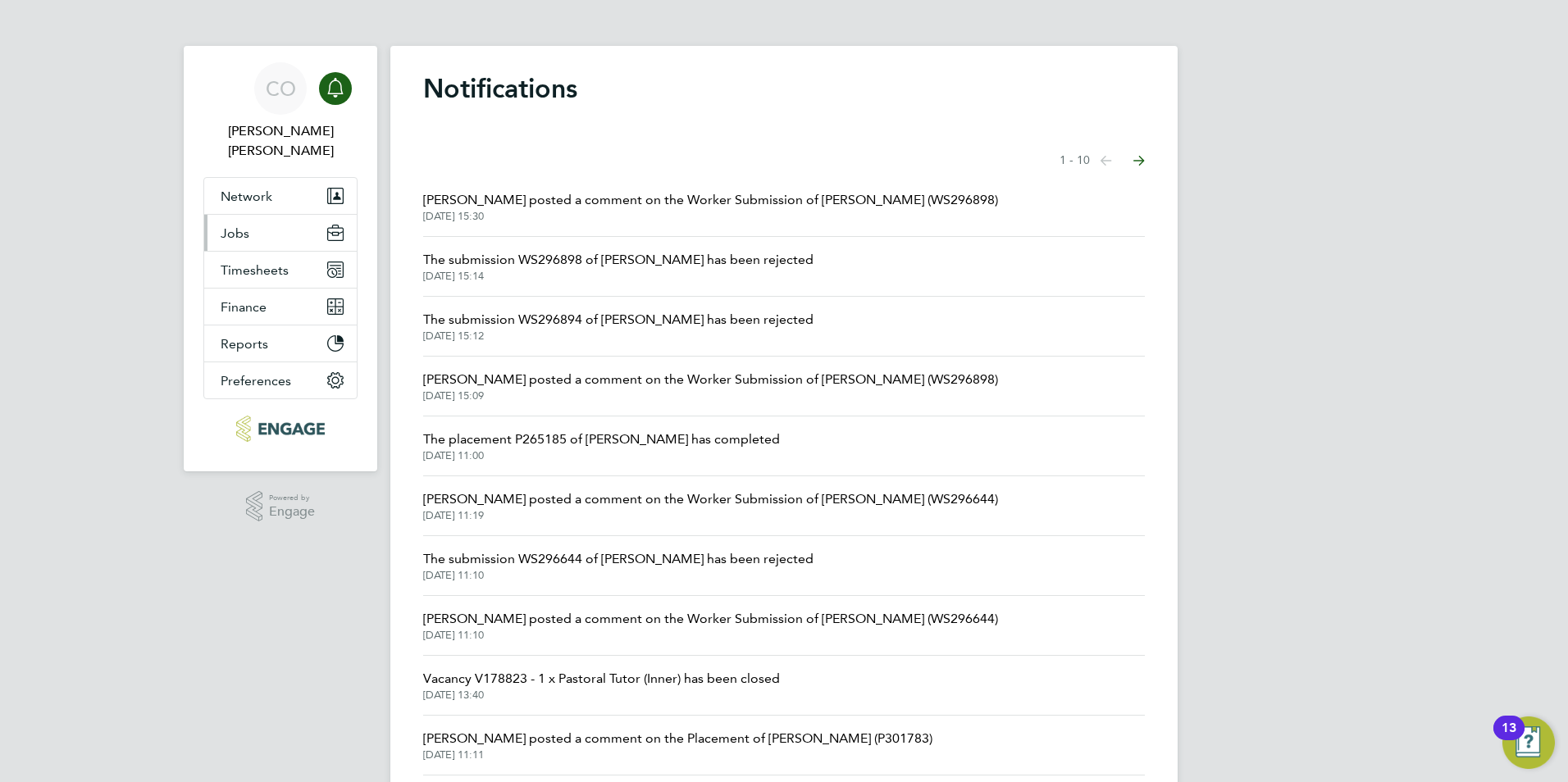
click at [227, 225] on span "Jobs" at bounding box center [234, 233] width 29 height 16
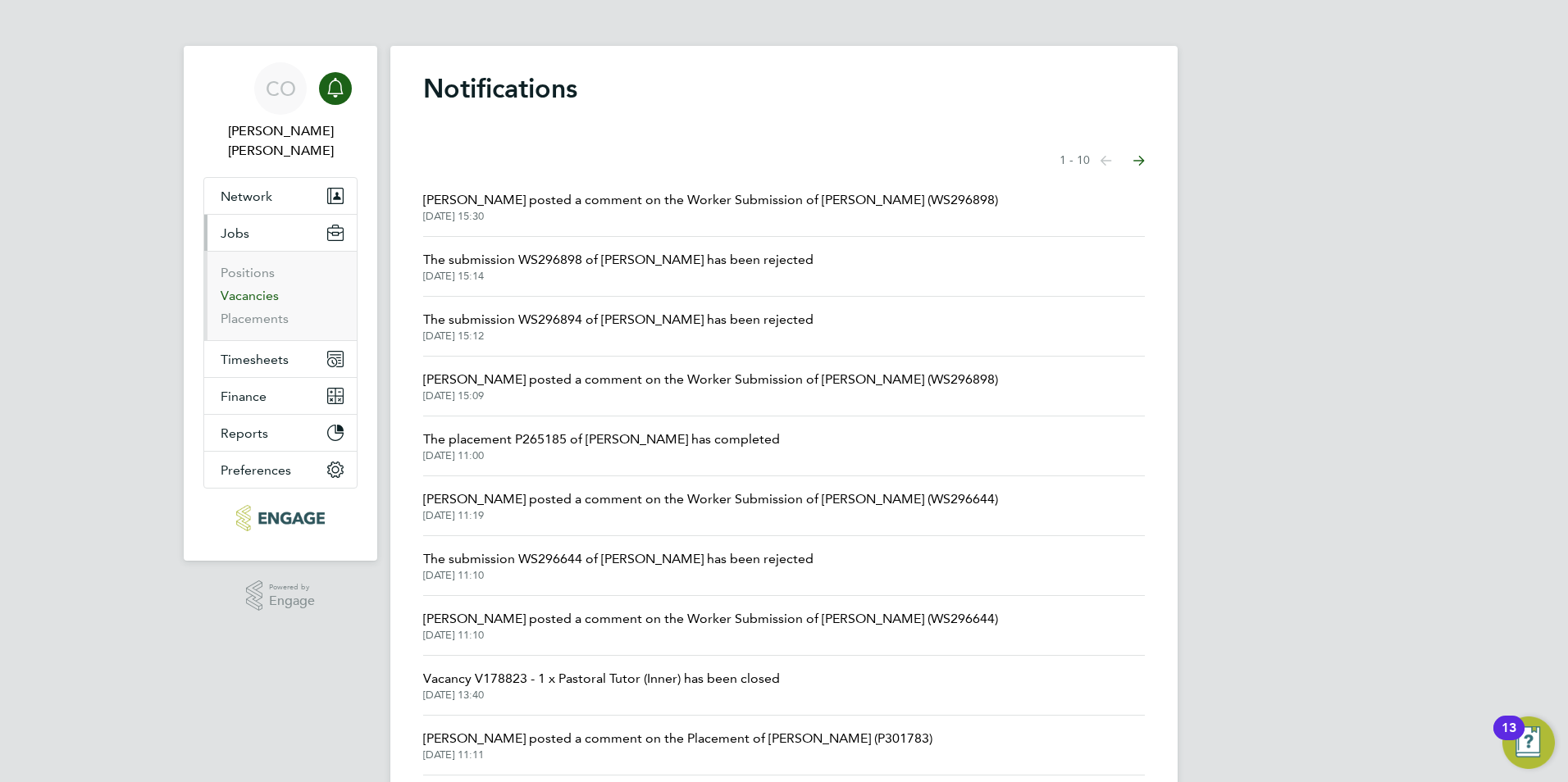
click at [228, 288] on link "Vacancies" at bounding box center [249, 295] width 59 height 16
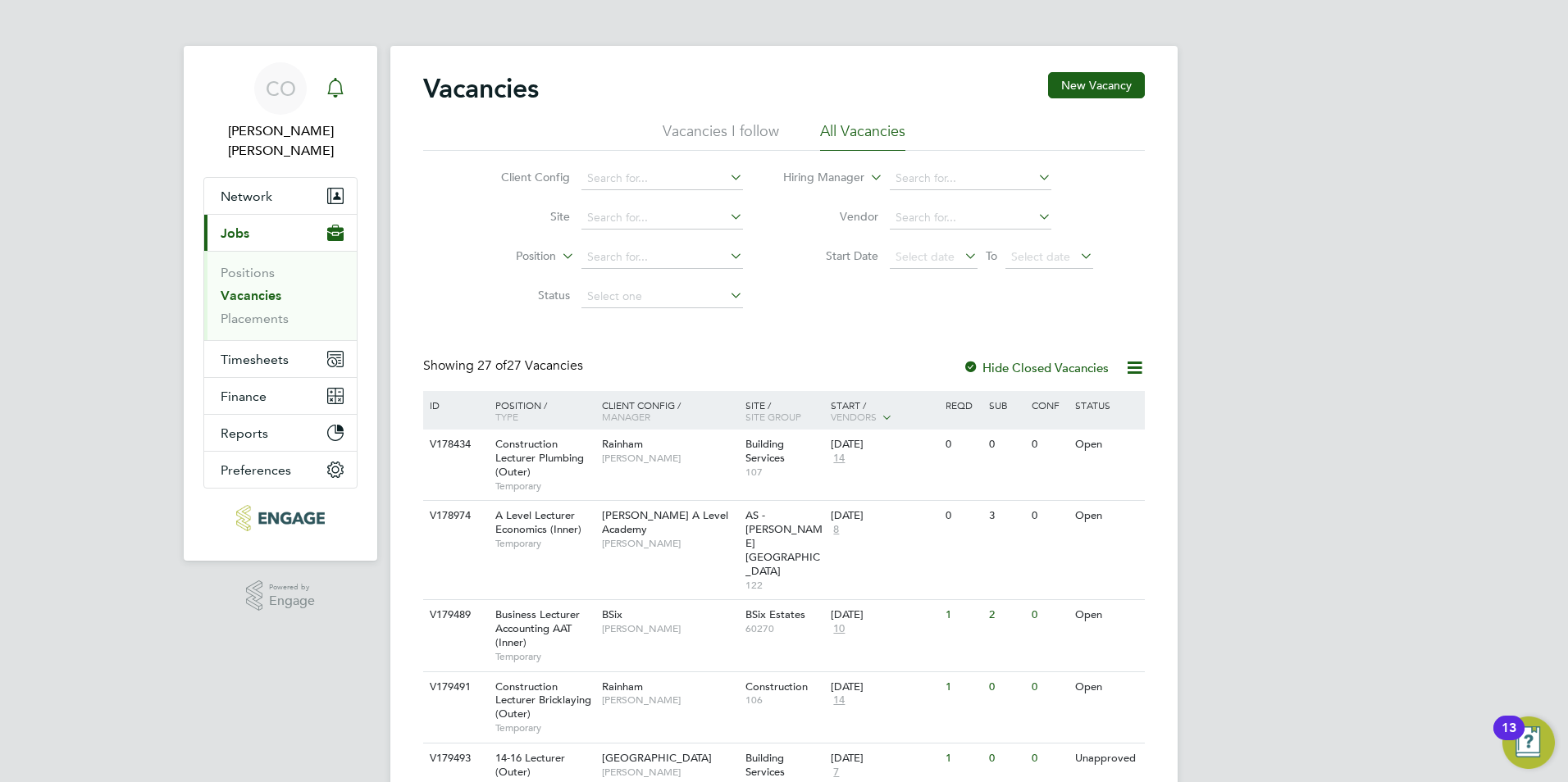
click at [328, 82] on icon "Main navigation" at bounding box center [336, 87] width 20 height 20
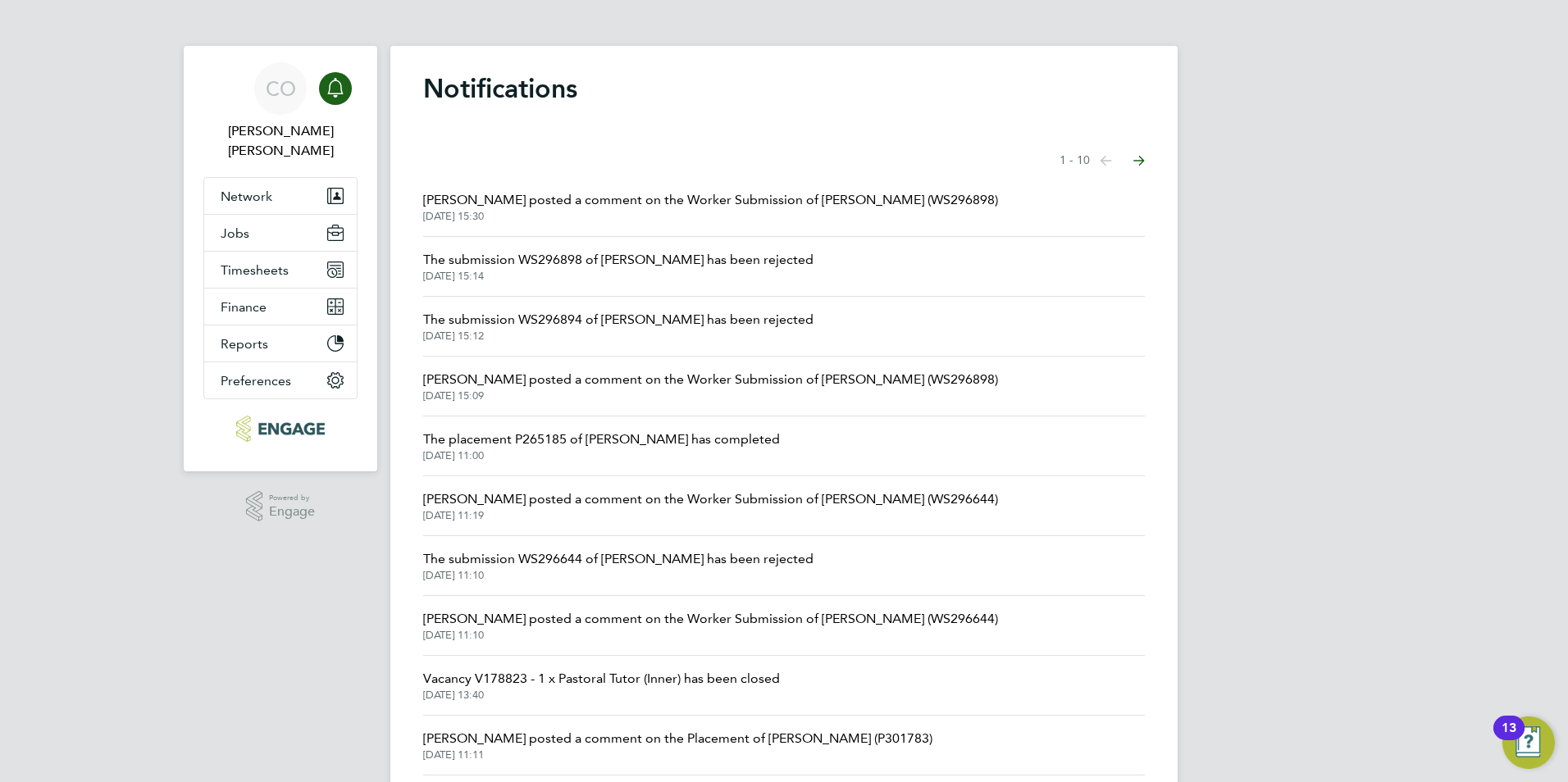
click at [711, 203] on span "[PERSON_NAME] posted a comment on the Worker Submission of [PERSON_NAME] (WS296…" at bounding box center [711, 200] width 575 height 20
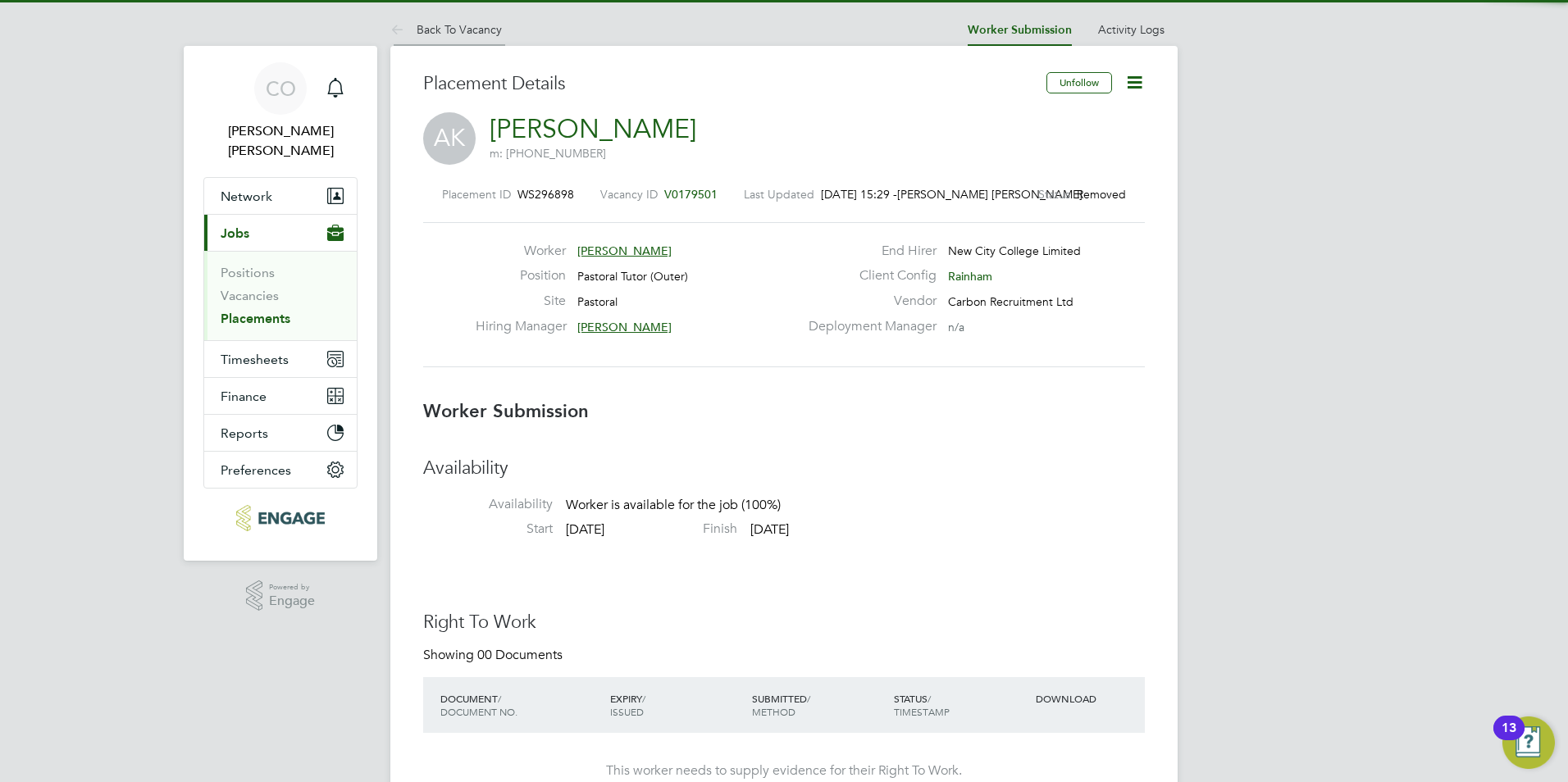
click at [403, 33] on icon at bounding box center [400, 31] width 21 height 21
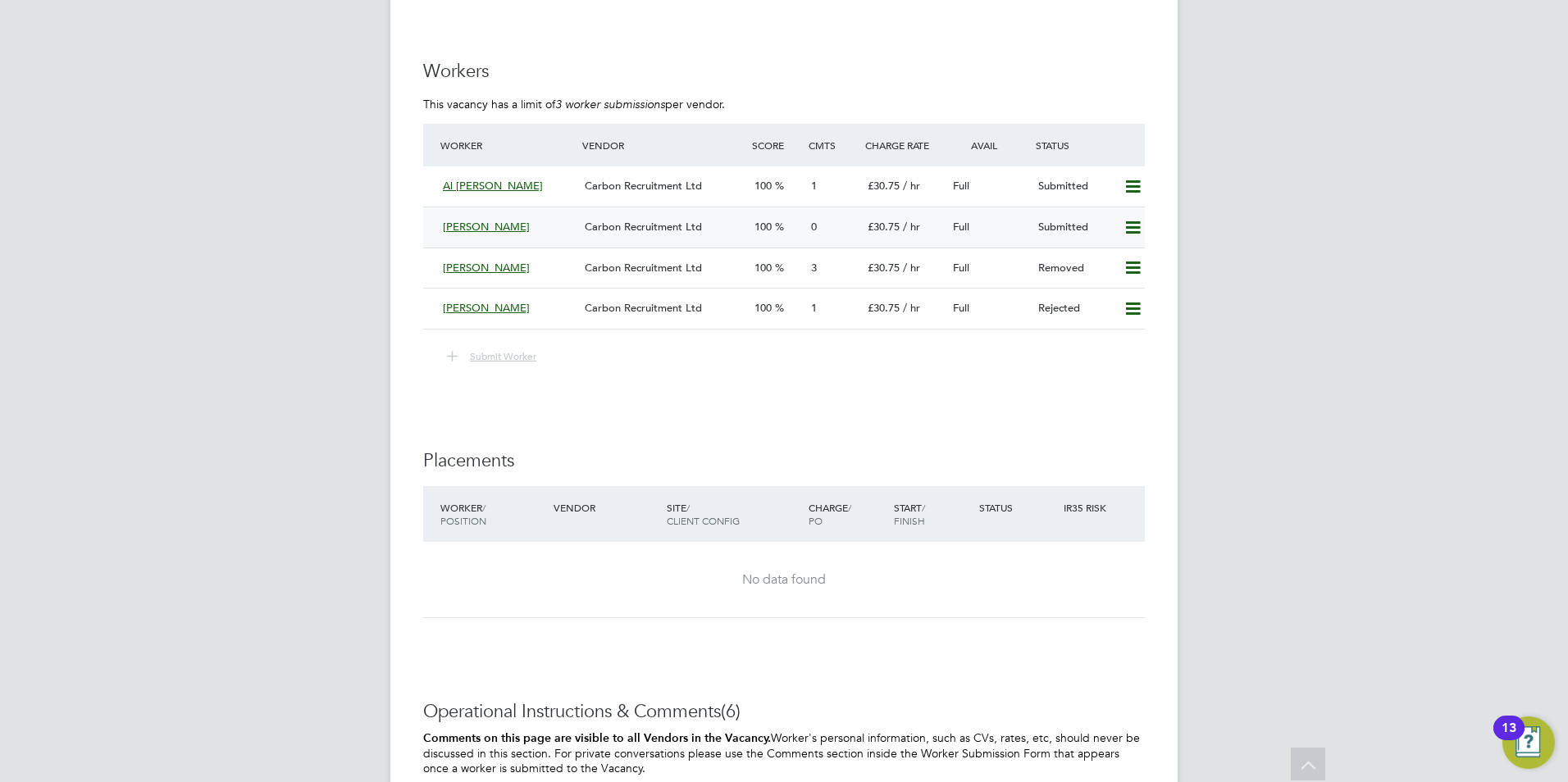
click at [436, 226] on div "Amadou Coulibaly Carbon Recruitment Ltd 100 0 £30.75 / hr Full Submitted" at bounding box center [784, 227] width 721 height 41
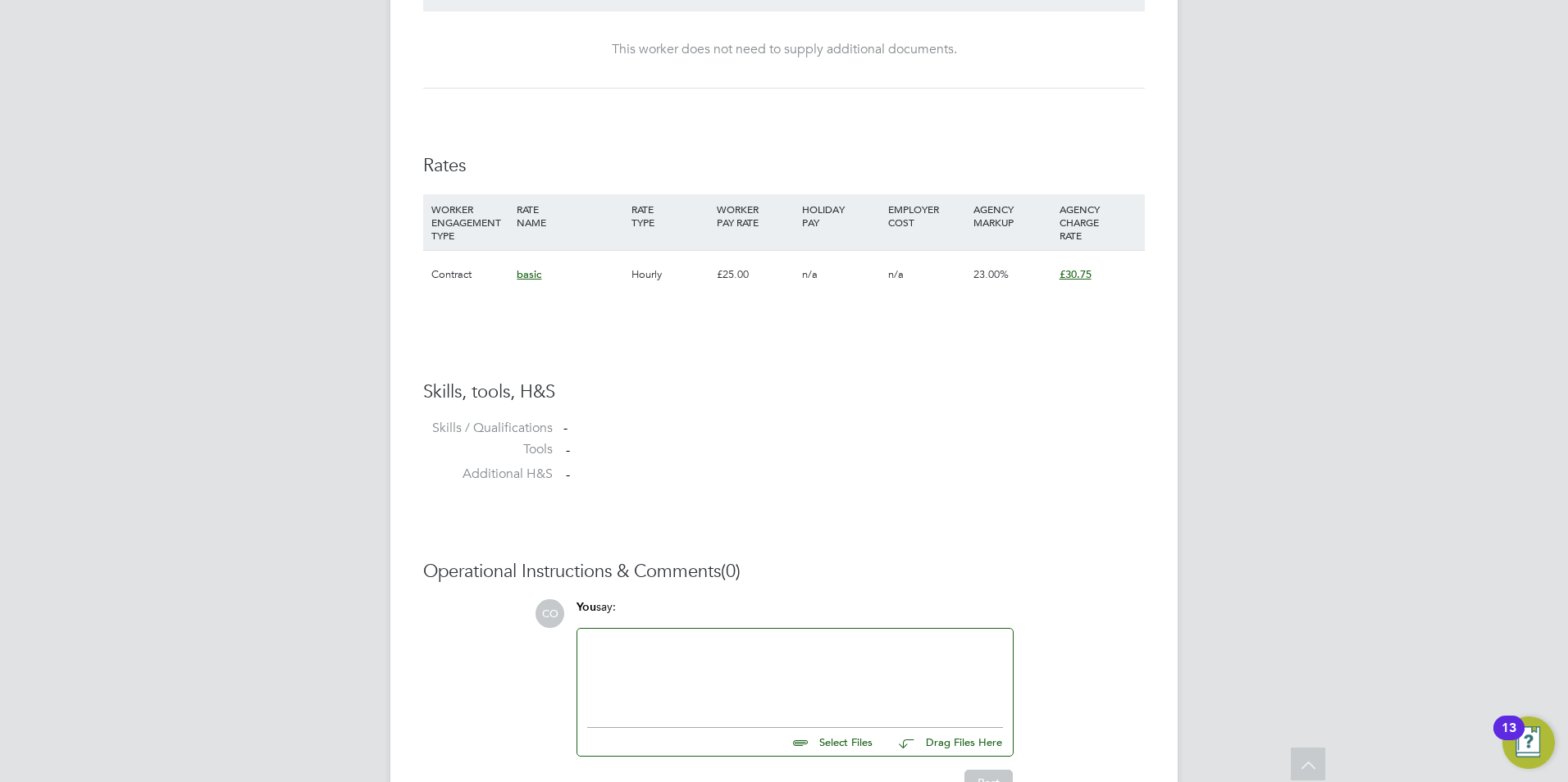
scroll to position [1085, 0]
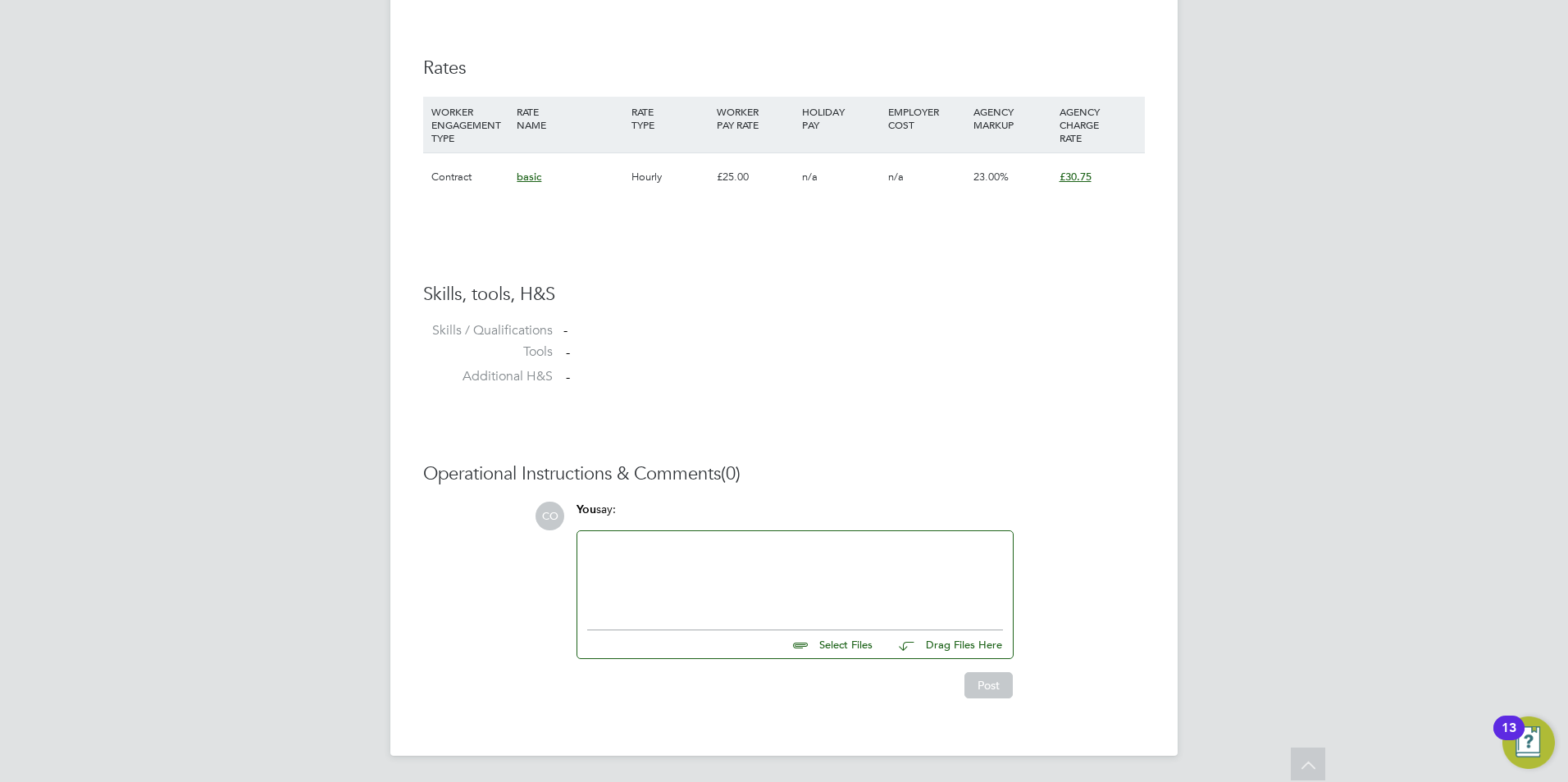
click at [867, 648] on input "file" at bounding box center [880, 642] width 246 height 23
type input "C:\fakepath\AM.docx"
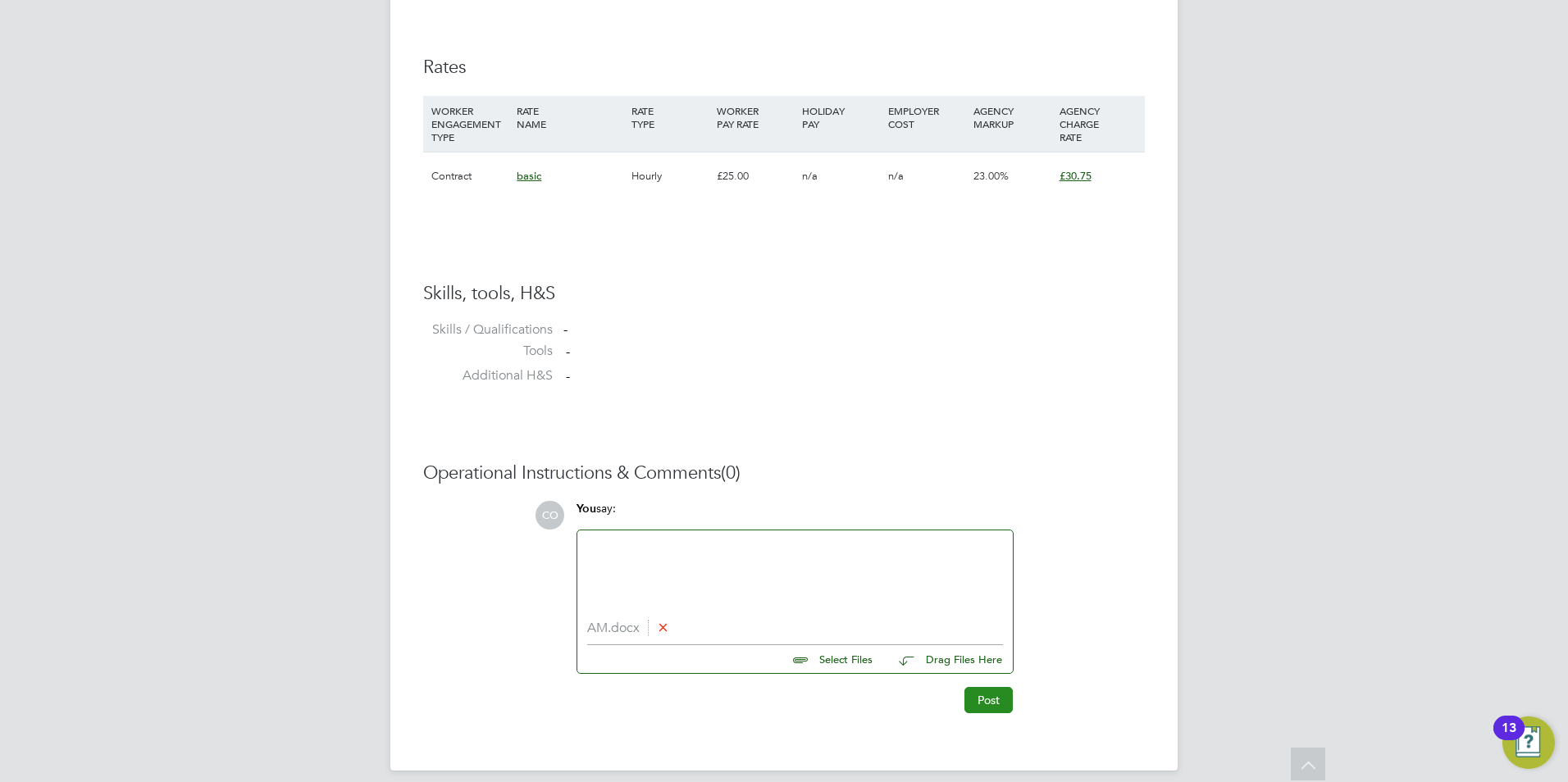
click at [979, 697] on button "Post" at bounding box center [989, 700] width 49 height 26
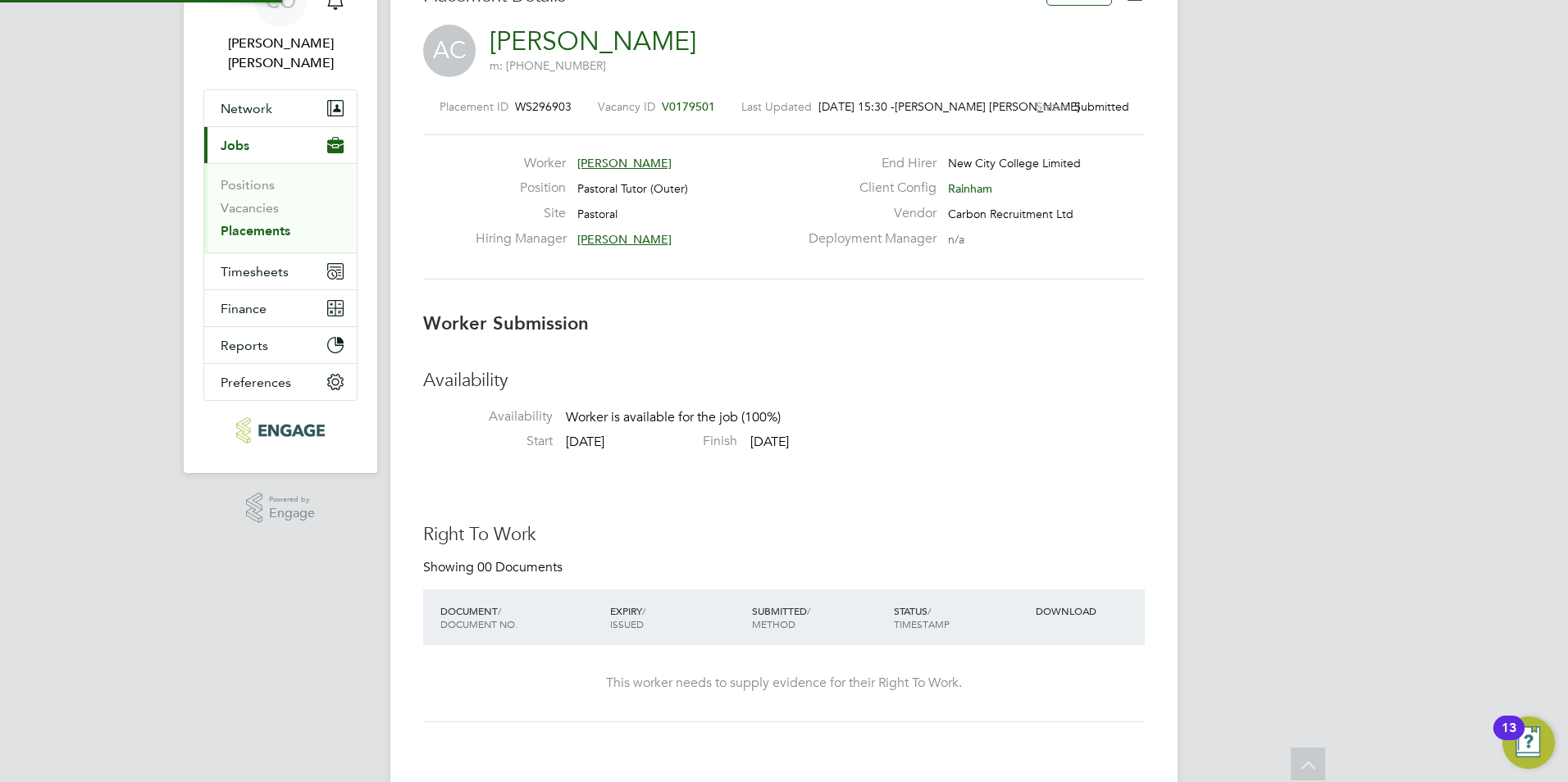
scroll to position [0, 0]
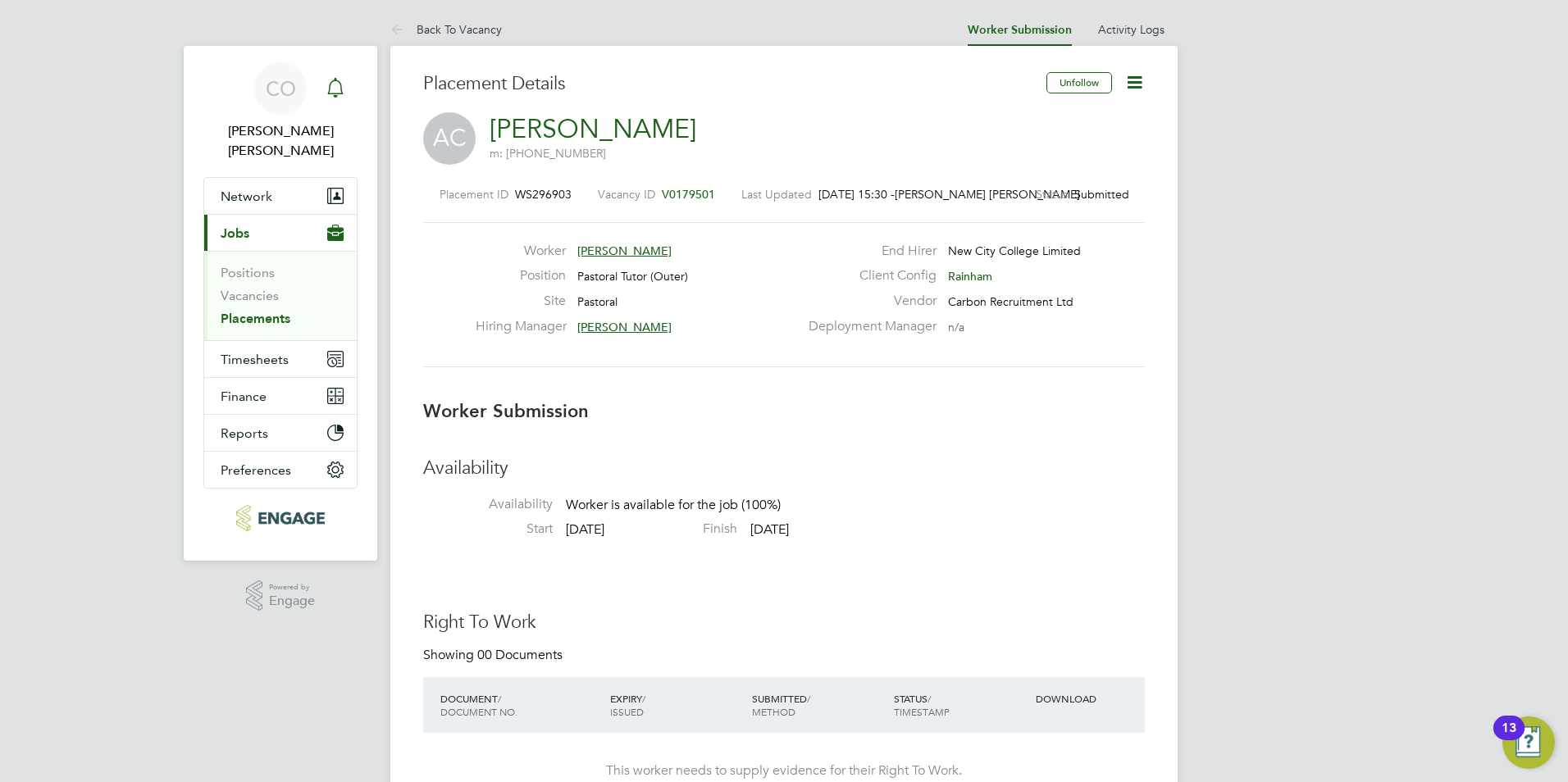
click at [328, 86] on icon "Main navigation" at bounding box center [336, 87] width 20 height 20
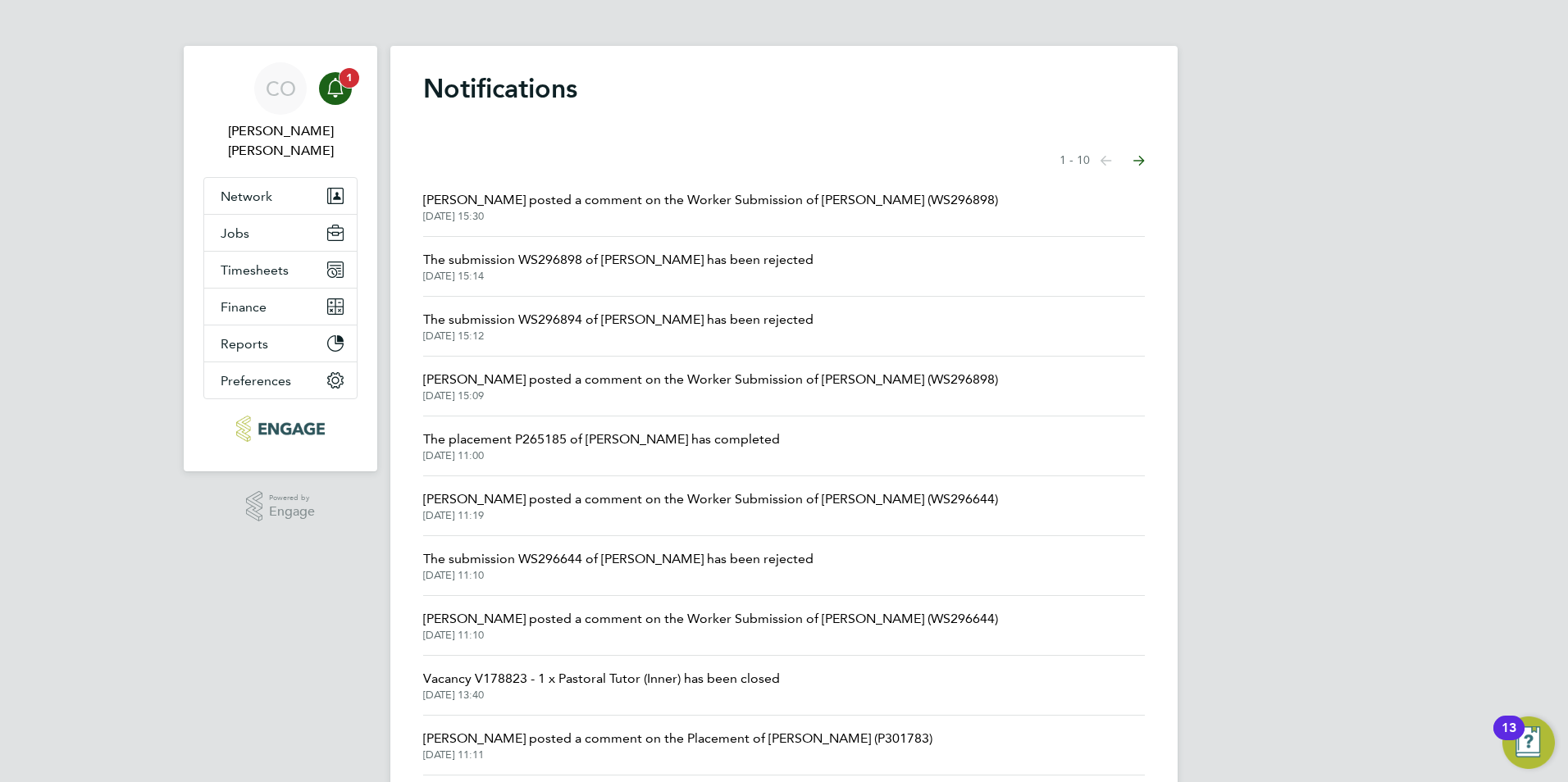
click at [347, 93] on div "Main navigation" at bounding box center [336, 88] width 33 height 33
click at [343, 92] on icon "Main navigation" at bounding box center [336, 87] width 20 height 20
click at [342, 87] on icon "Main navigation" at bounding box center [336, 87] width 20 height 20
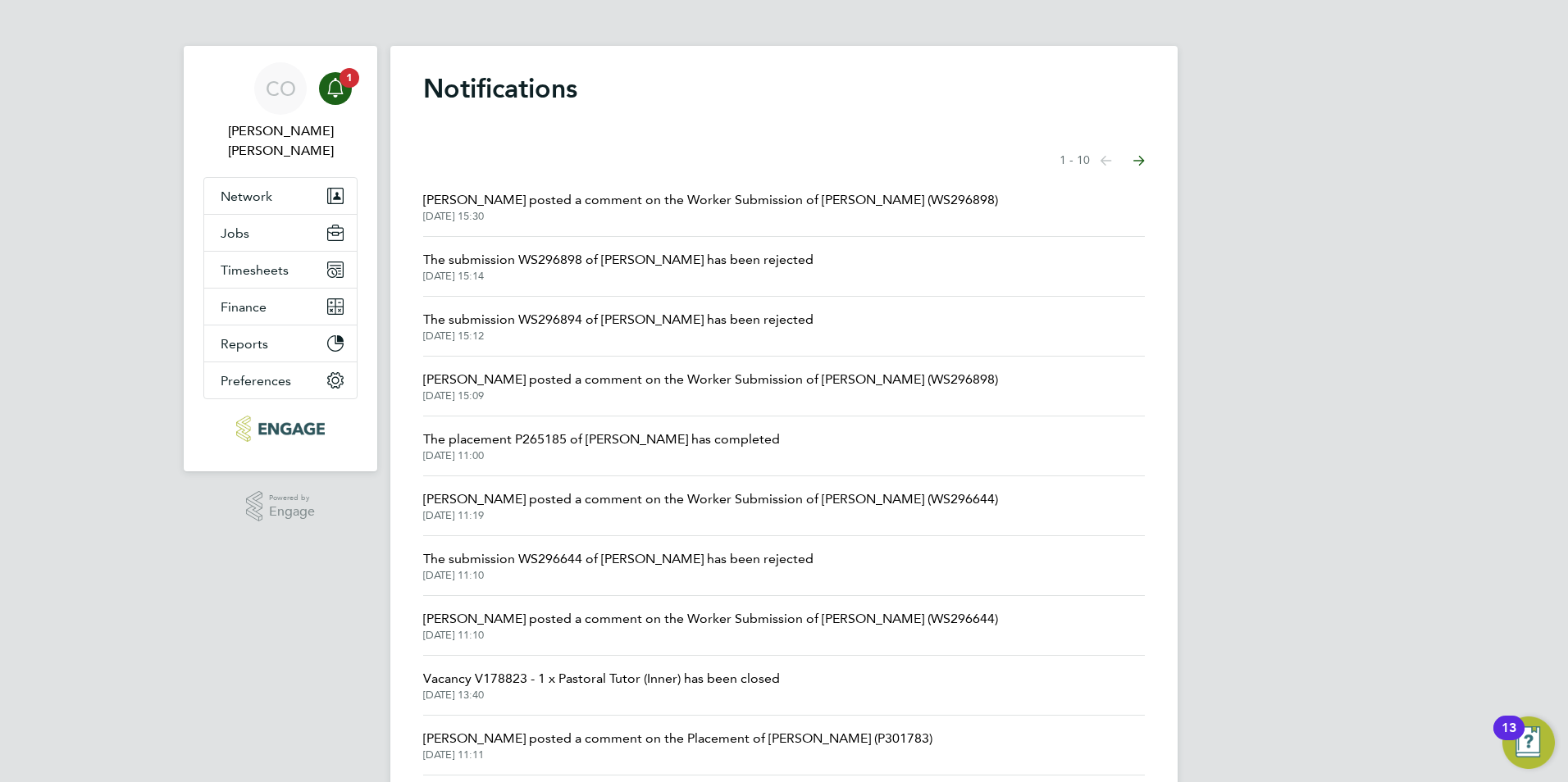
click at [501, 191] on span "[PERSON_NAME] posted a comment on the Worker Submission of [PERSON_NAME] (WS296…" at bounding box center [711, 200] width 575 height 20
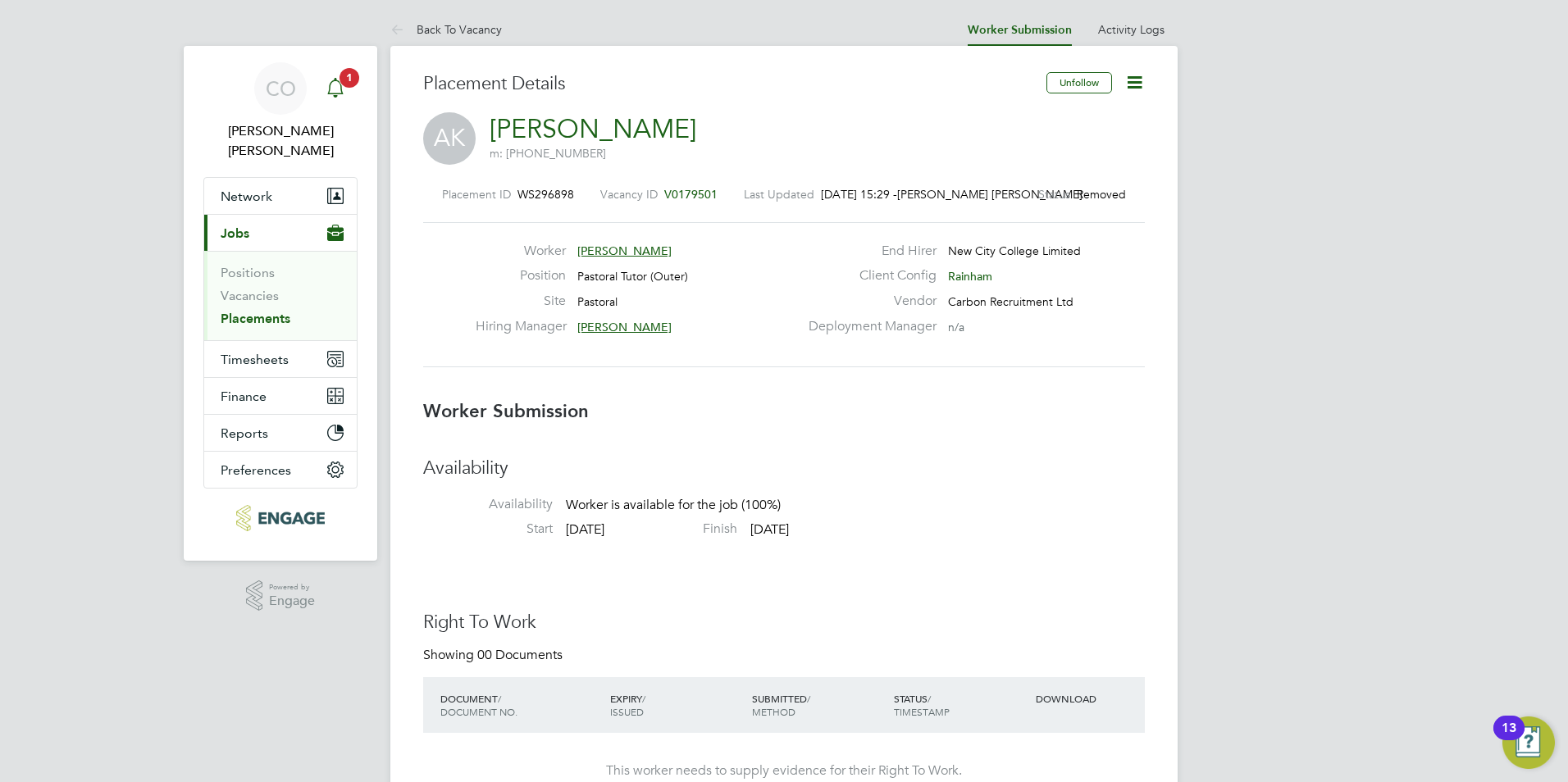
click at [352, 82] on span "1" at bounding box center [349, 78] width 20 height 20
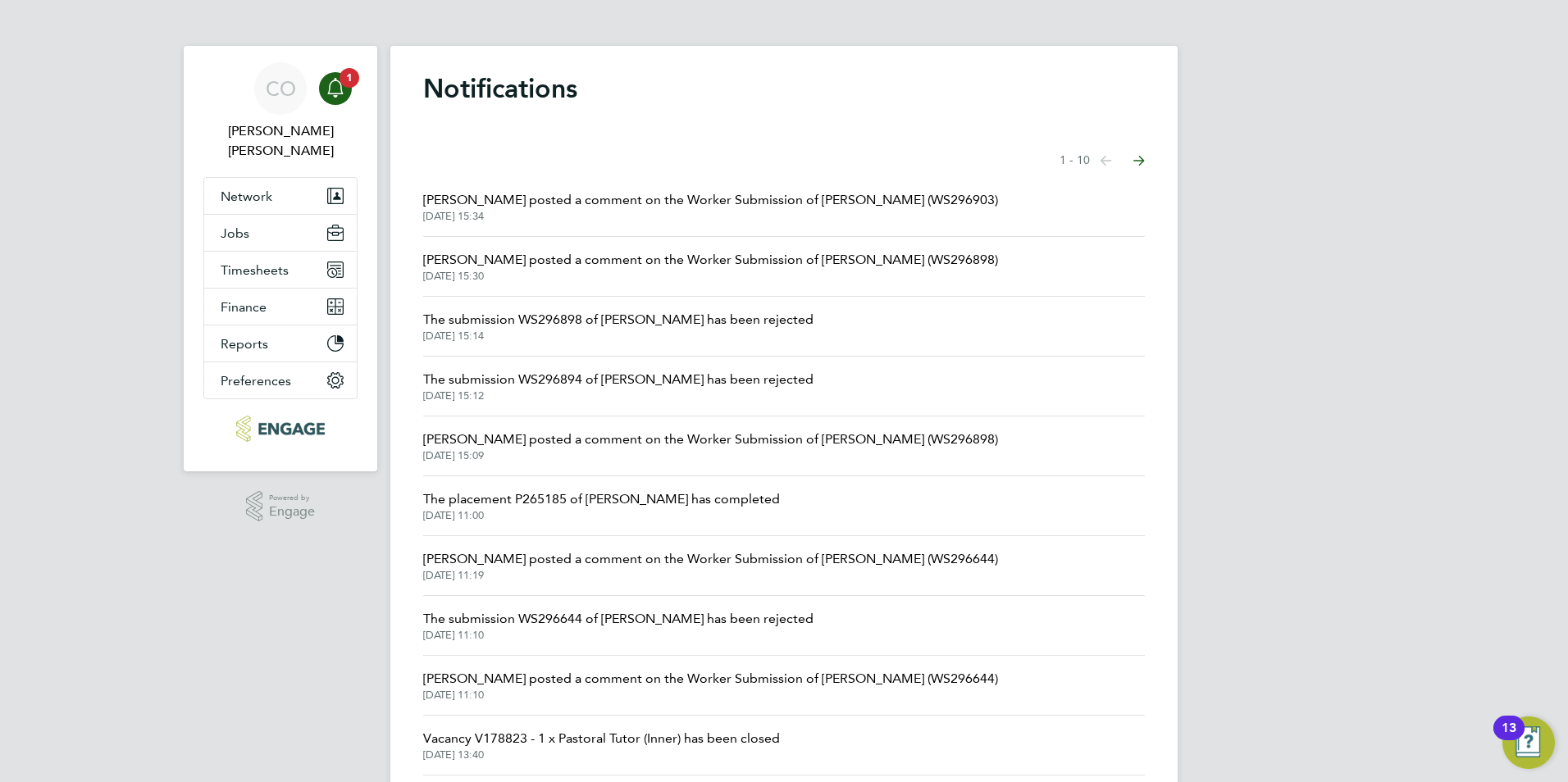
click at [502, 181] on li "Emma Wood posted a comment on the Worker Submission of Amadou Coulibaly (WS2969…" at bounding box center [784, 207] width 721 height 60
click at [523, 197] on span "[PERSON_NAME] posted a comment on the Worker Submission of [PERSON_NAME] (WS296…" at bounding box center [711, 200] width 575 height 20
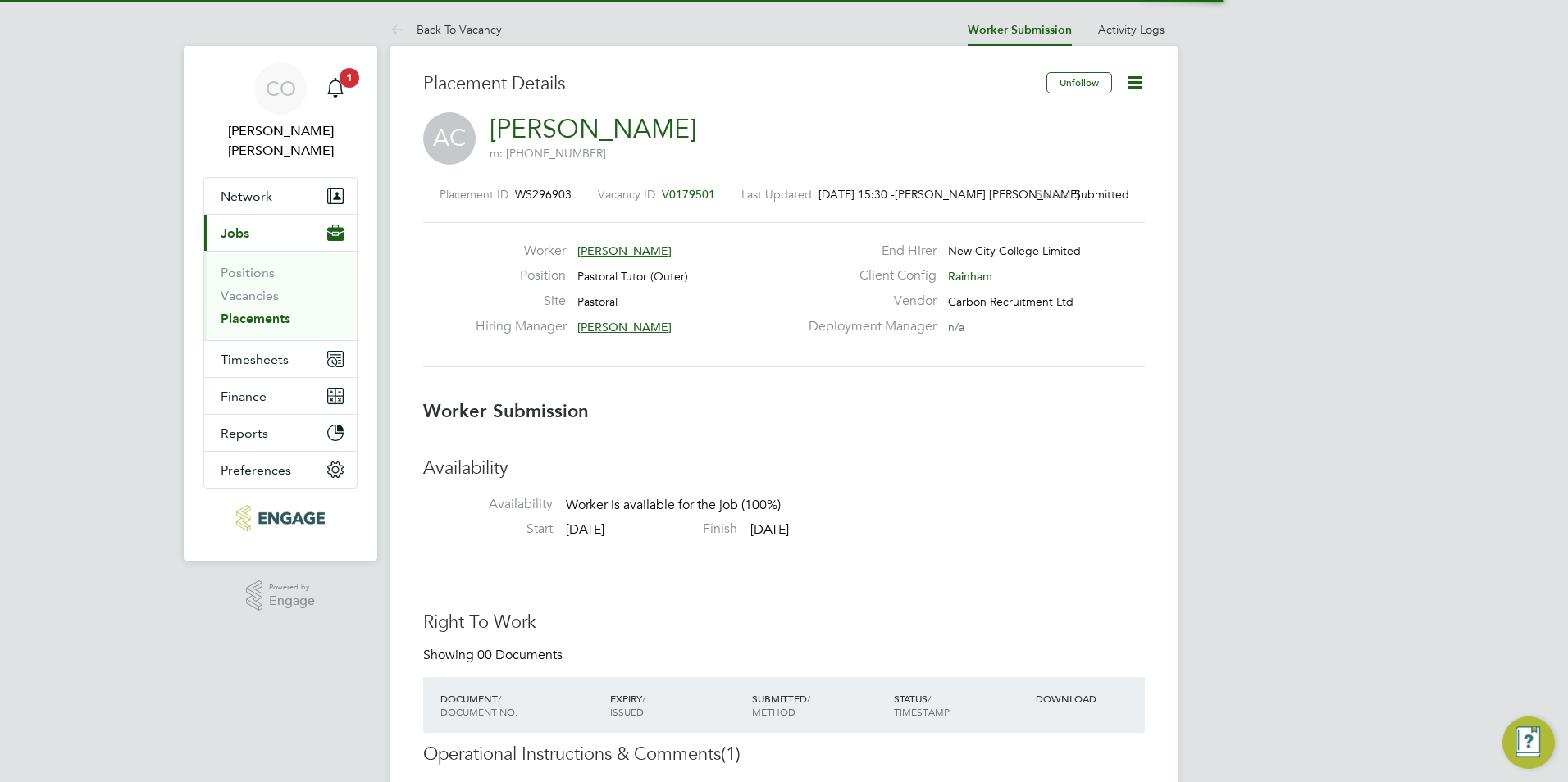
scroll to position [16, 131]
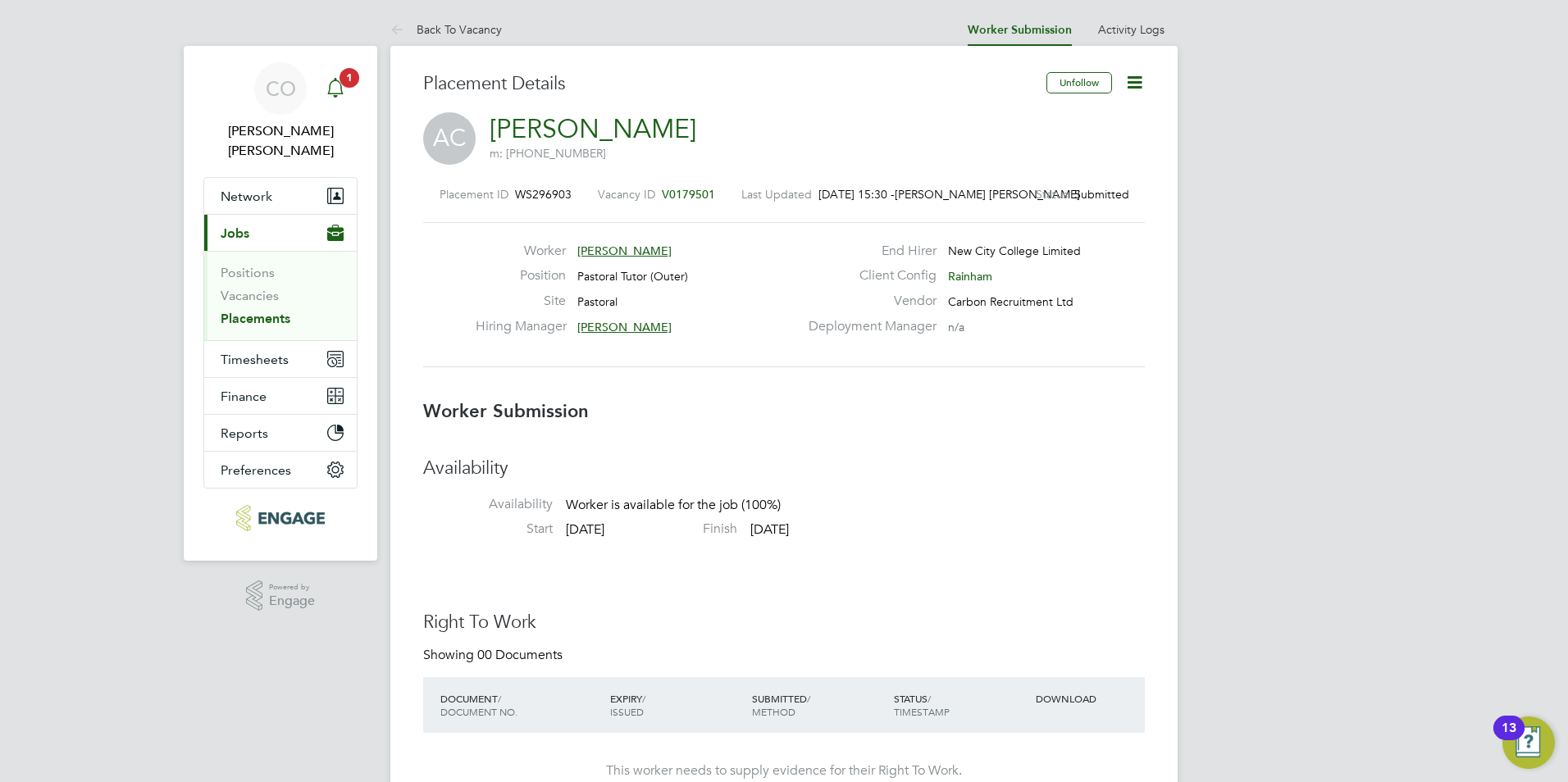
click at [339, 75] on span "1" at bounding box center [349, 78] width 20 height 20
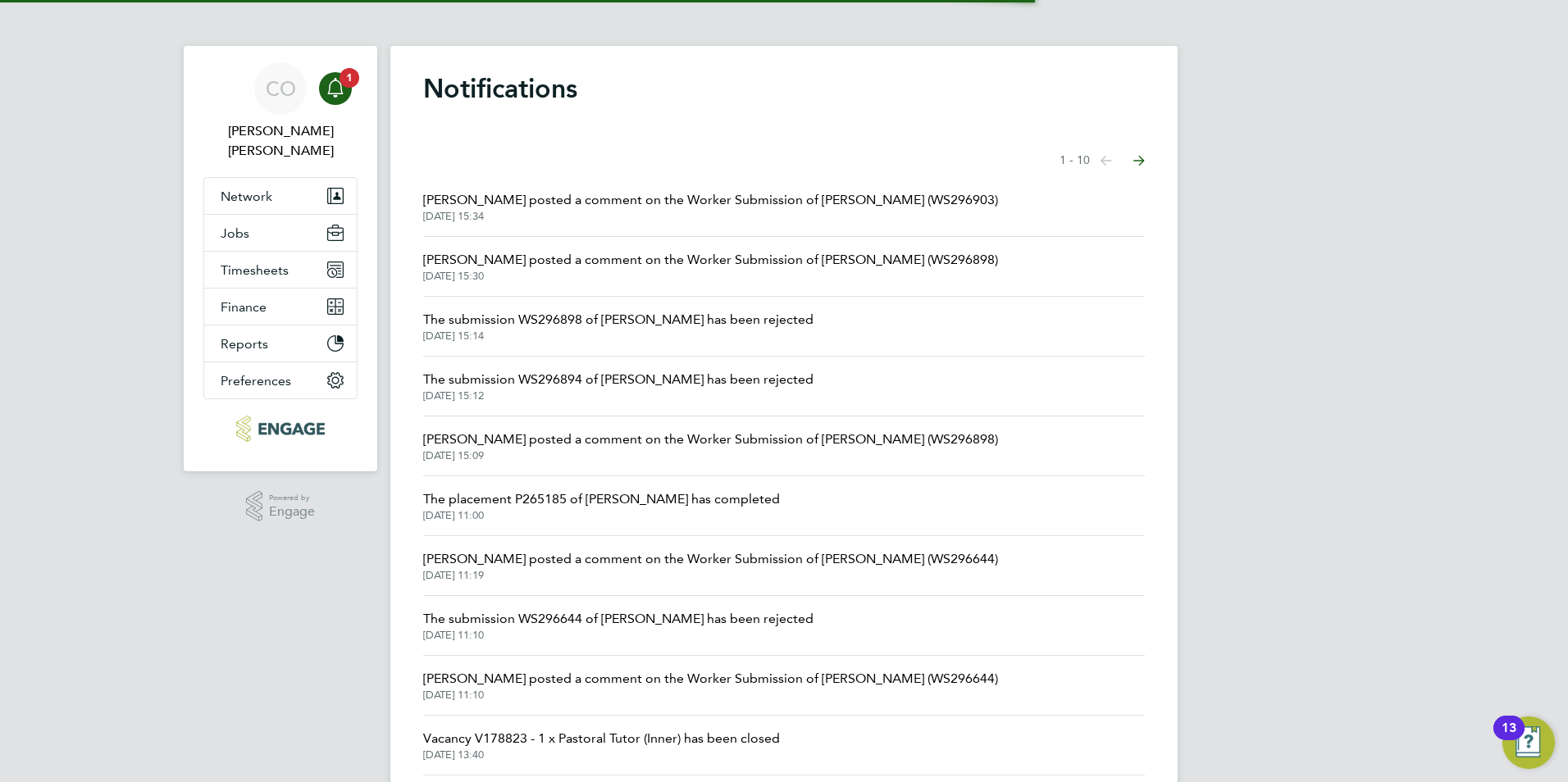
click at [574, 201] on span "[PERSON_NAME] posted a comment on the Worker Submission of [PERSON_NAME] (WS296…" at bounding box center [711, 200] width 575 height 20
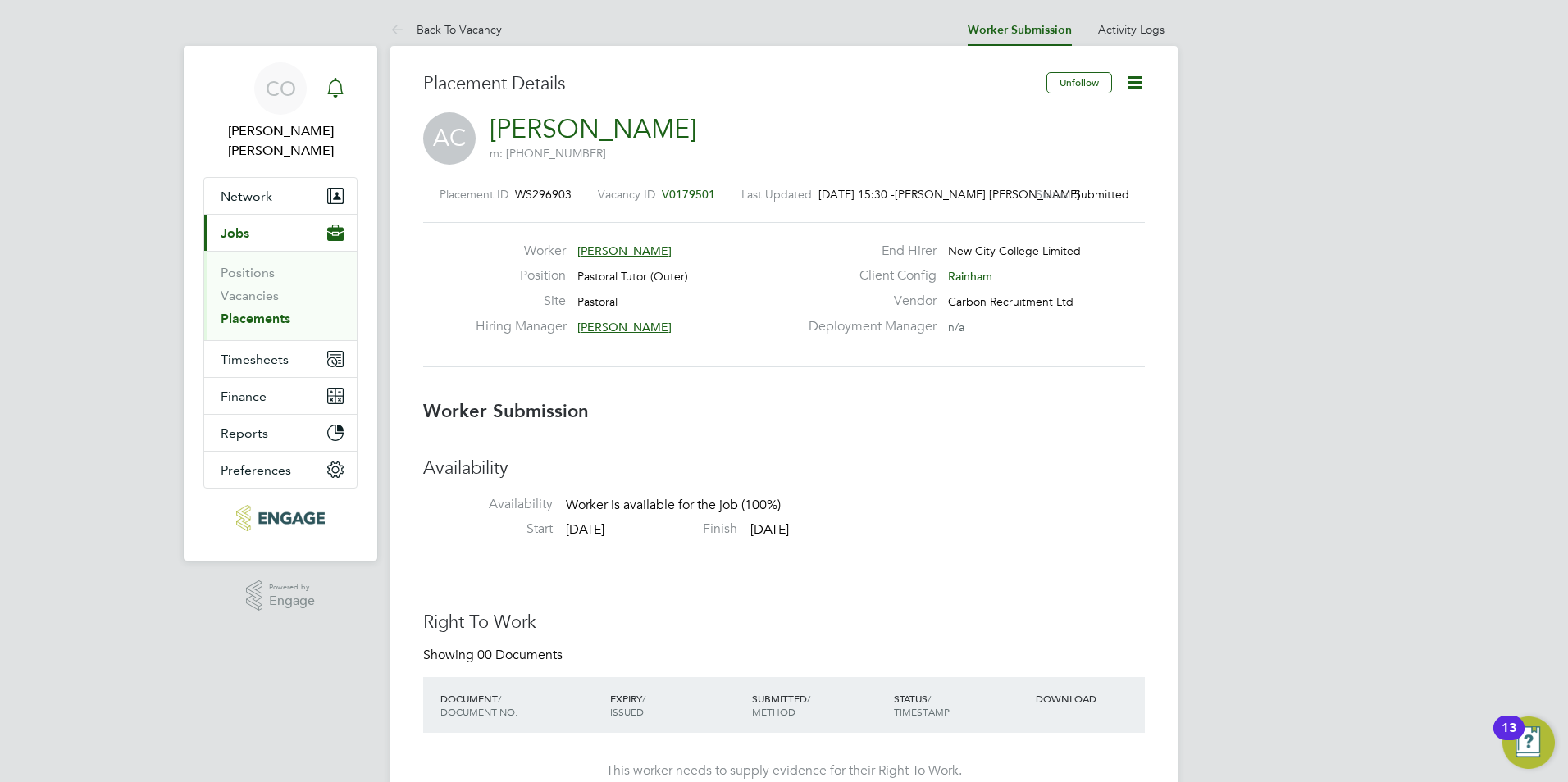
click at [347, 89] on div "Main navigation" at bounding box center [336, 88] width 33 height 33
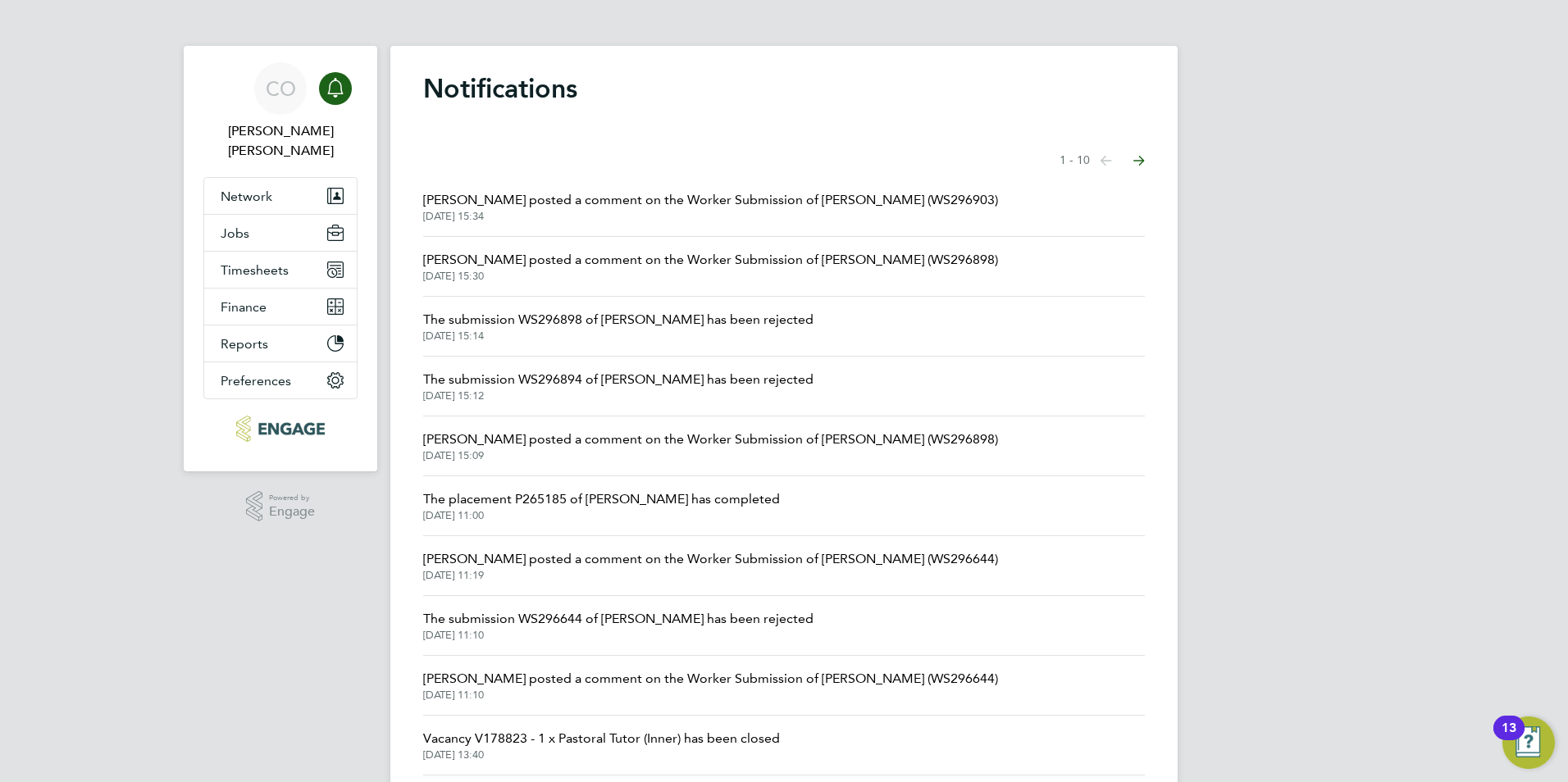
click at [884, 195] on span "[PERSON_NAME] posted a comment on the Worker Submission of [PERSON_NAME] (WS296…" at bounding box center [711, 200] width 575 height 20
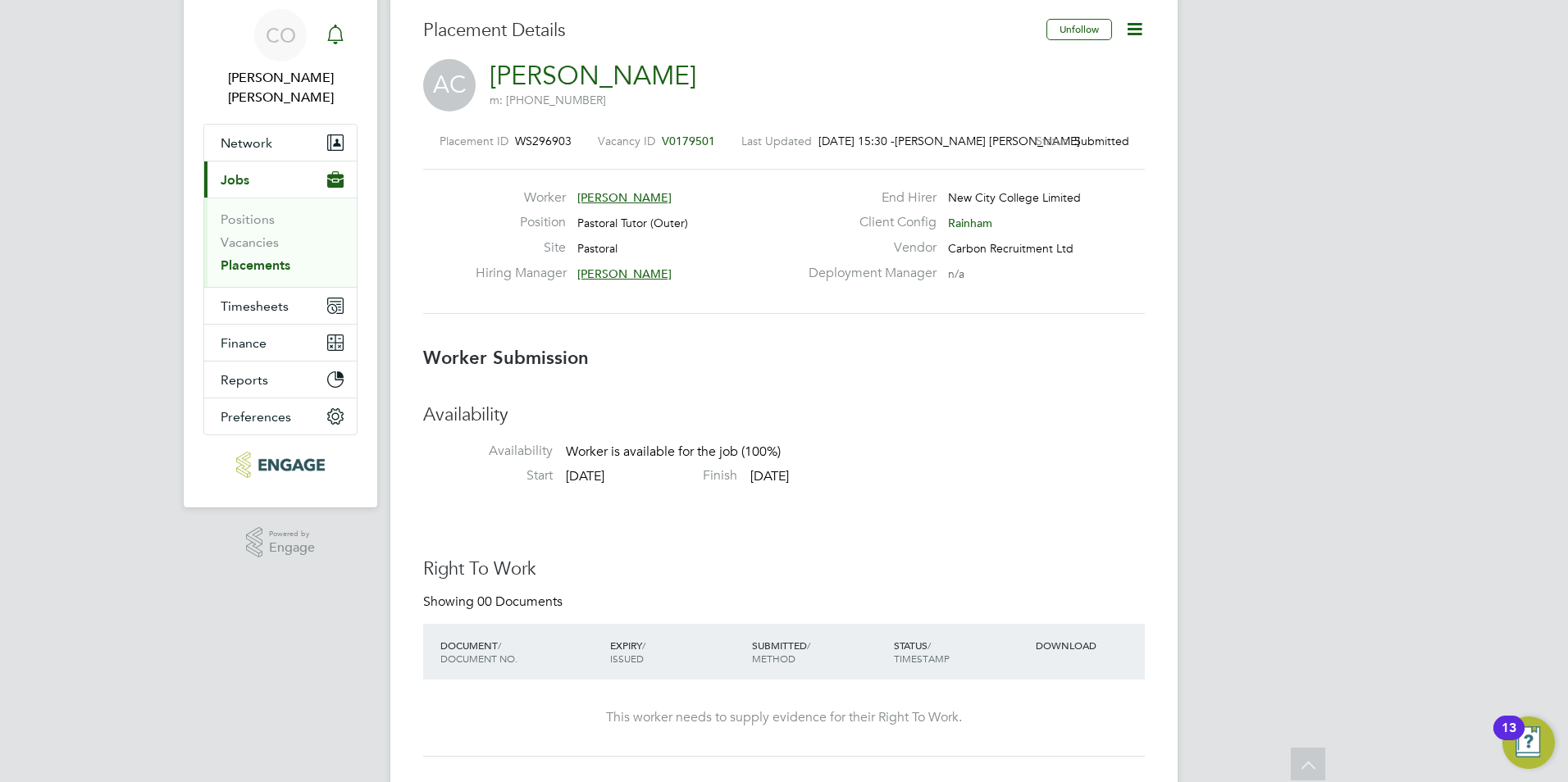
click at [333, 34] on icon "Main navigation" at bounding box center [336, 35] width 20 height 20
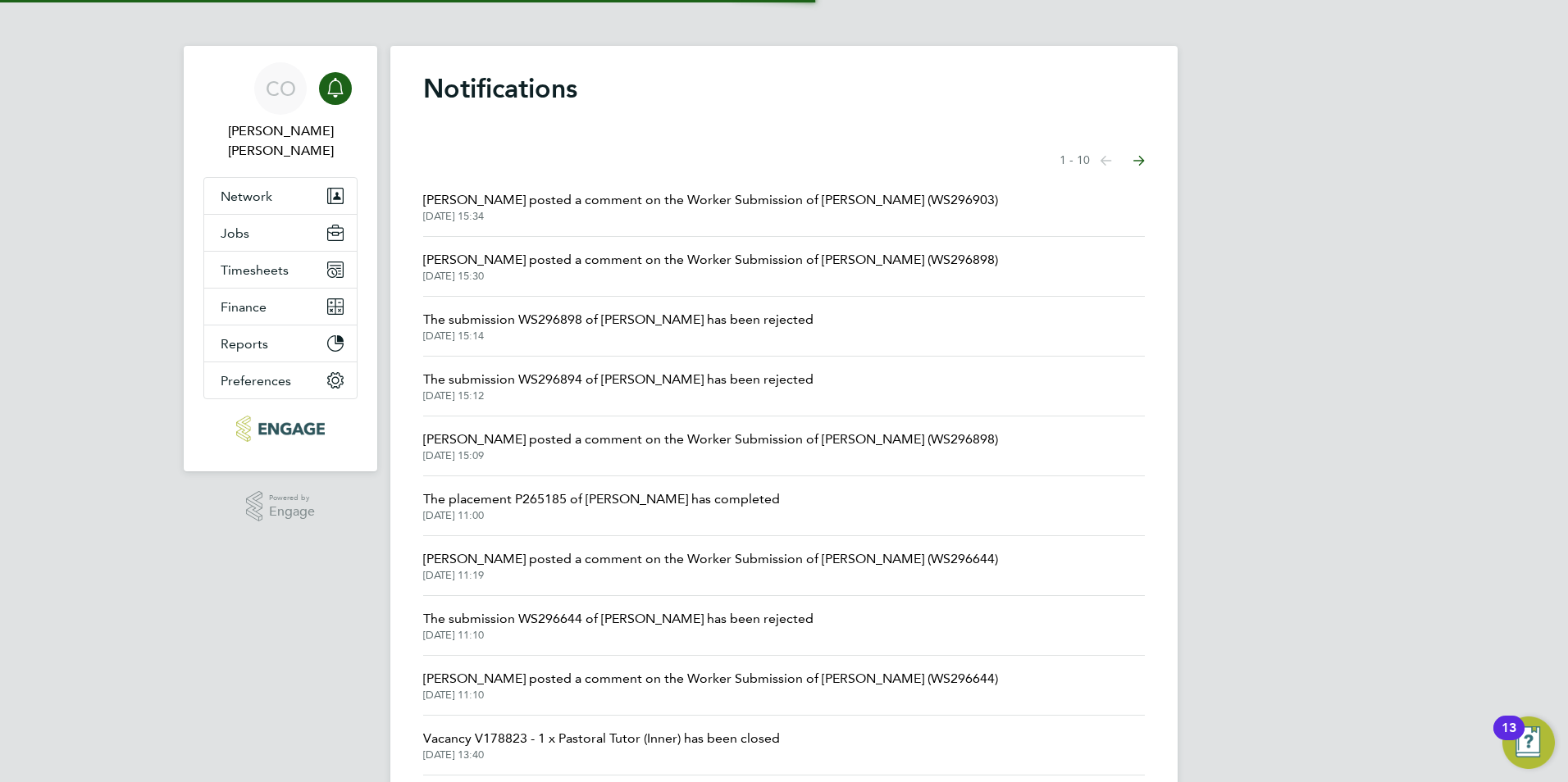
click at [786, 256] on span "[PERSON_NAME] posted a comment on the Worker Submission of [PERSON_NAME] (WS296…" at bounding box center [711, 260] width 575 height 20
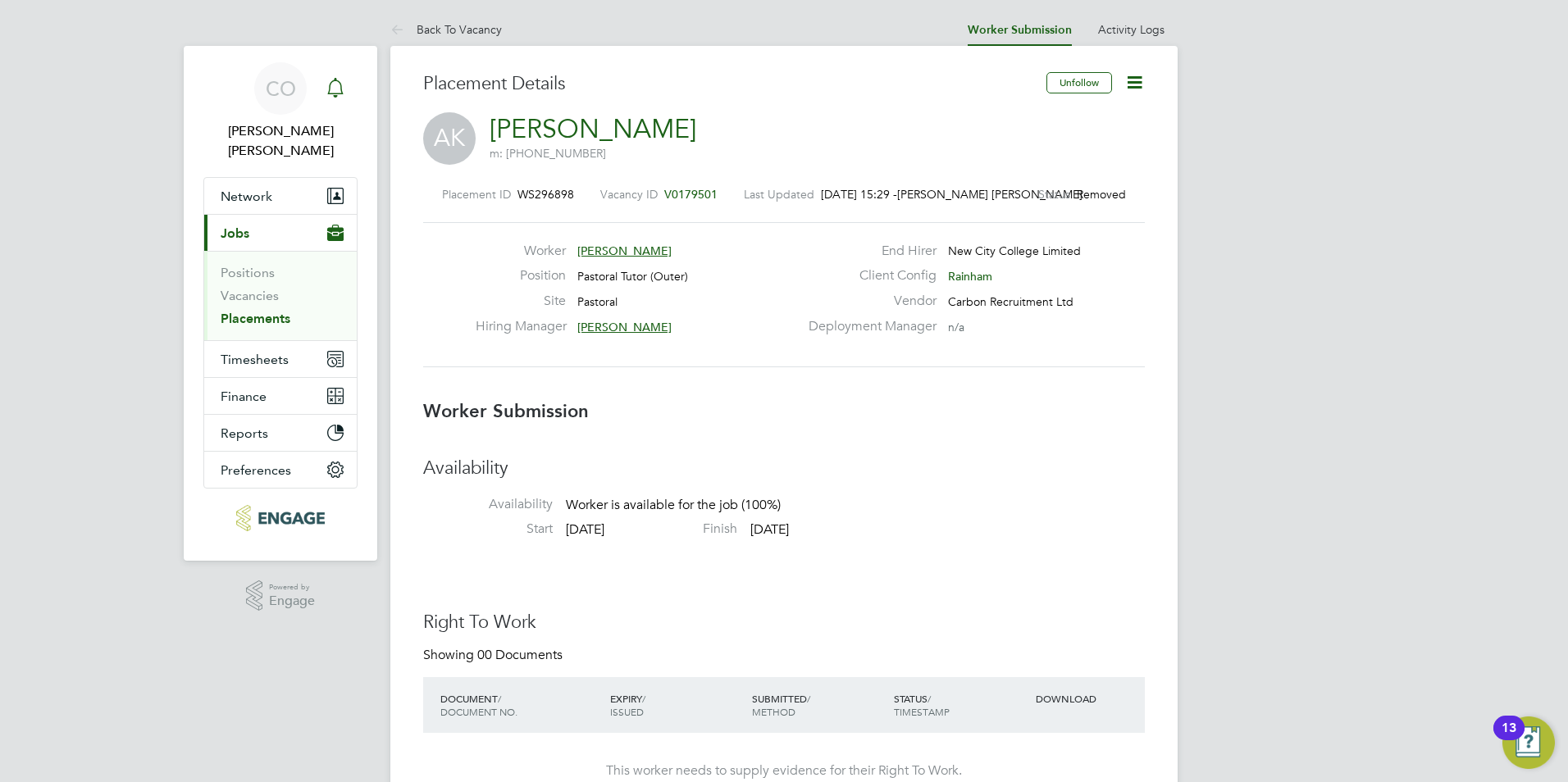
click at [343, 77] on div "Main navigation" at bounding box center [336, 88] width 33 height 33
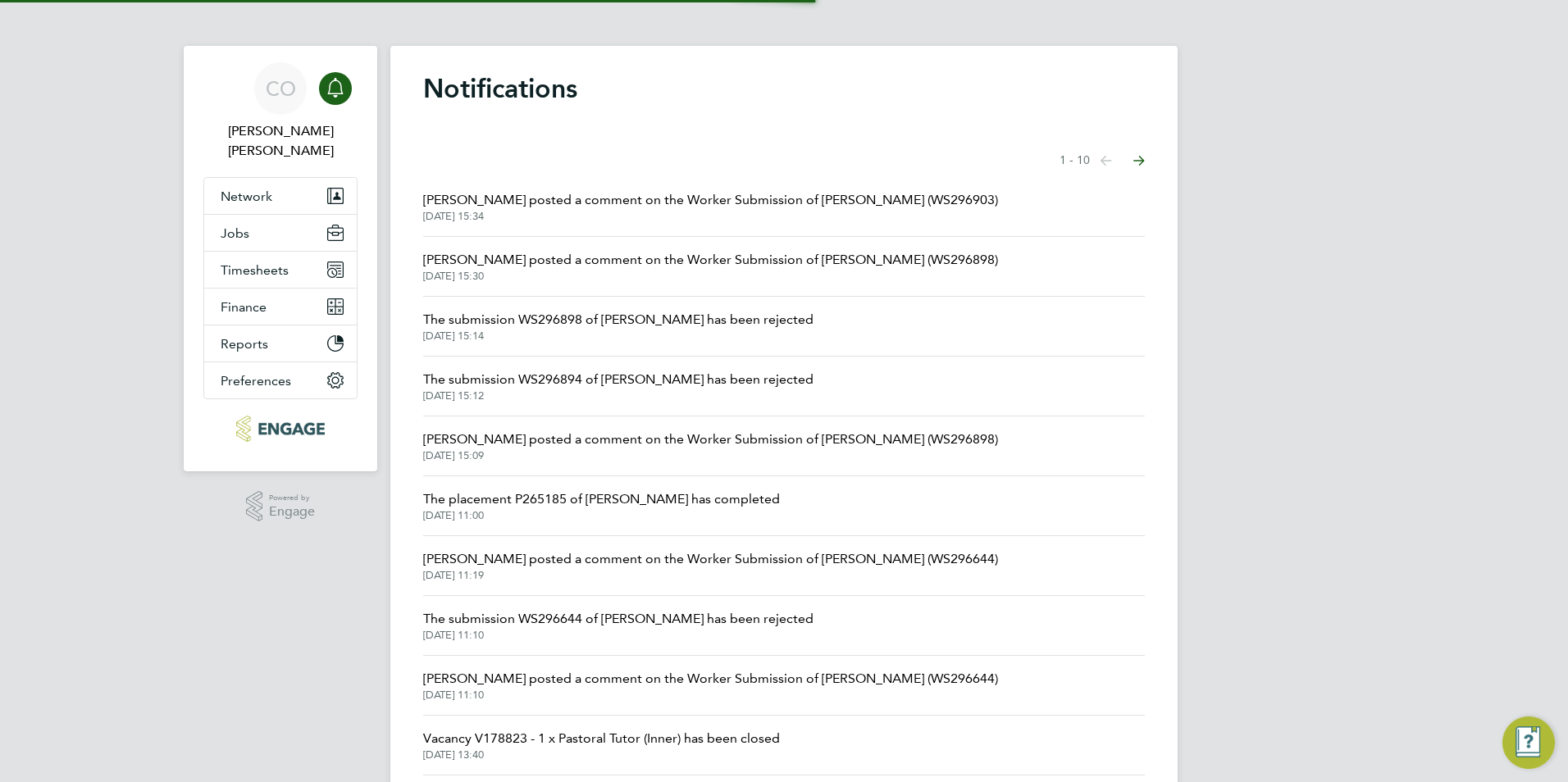
click at [616, 210] on span "[DATE] 15:34" at bounding box center [711, 216] width 575 height 13
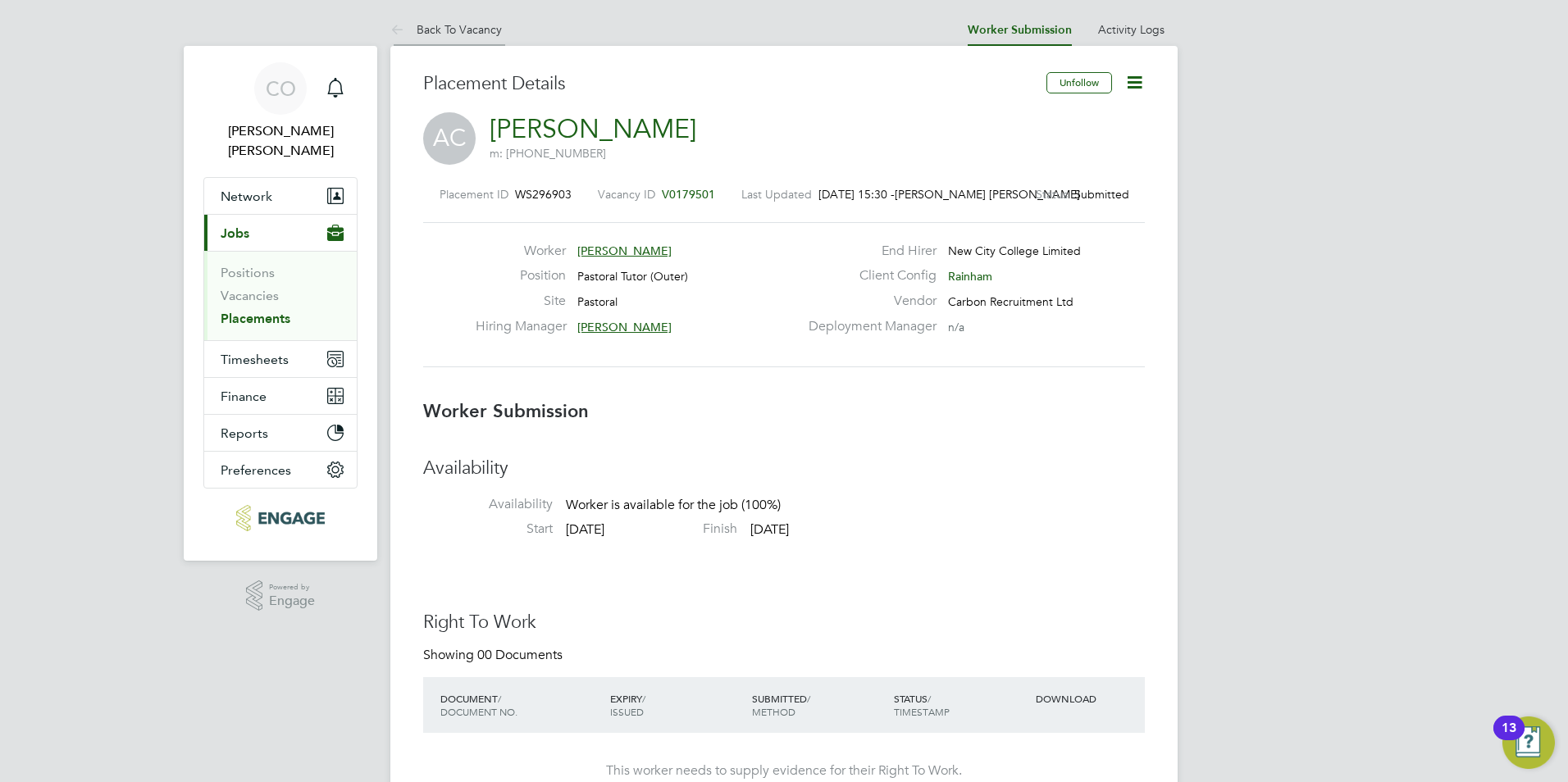
click at [405, 34] on icon at bounding box center [400, 31] width 21 height 21
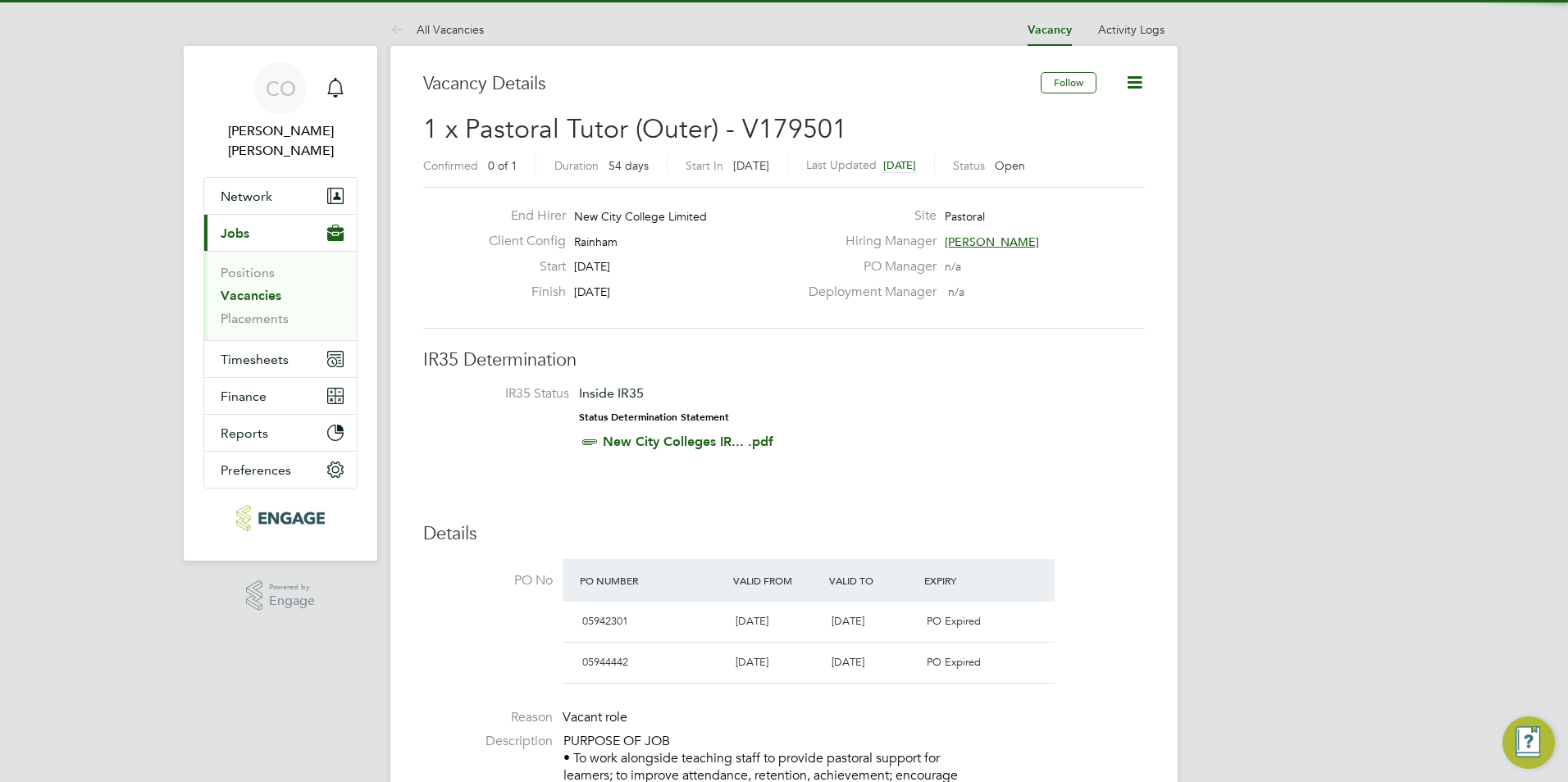
click at [257, 288] on link "Vacancies" at bounding box center [251, 295] width 61 height 16
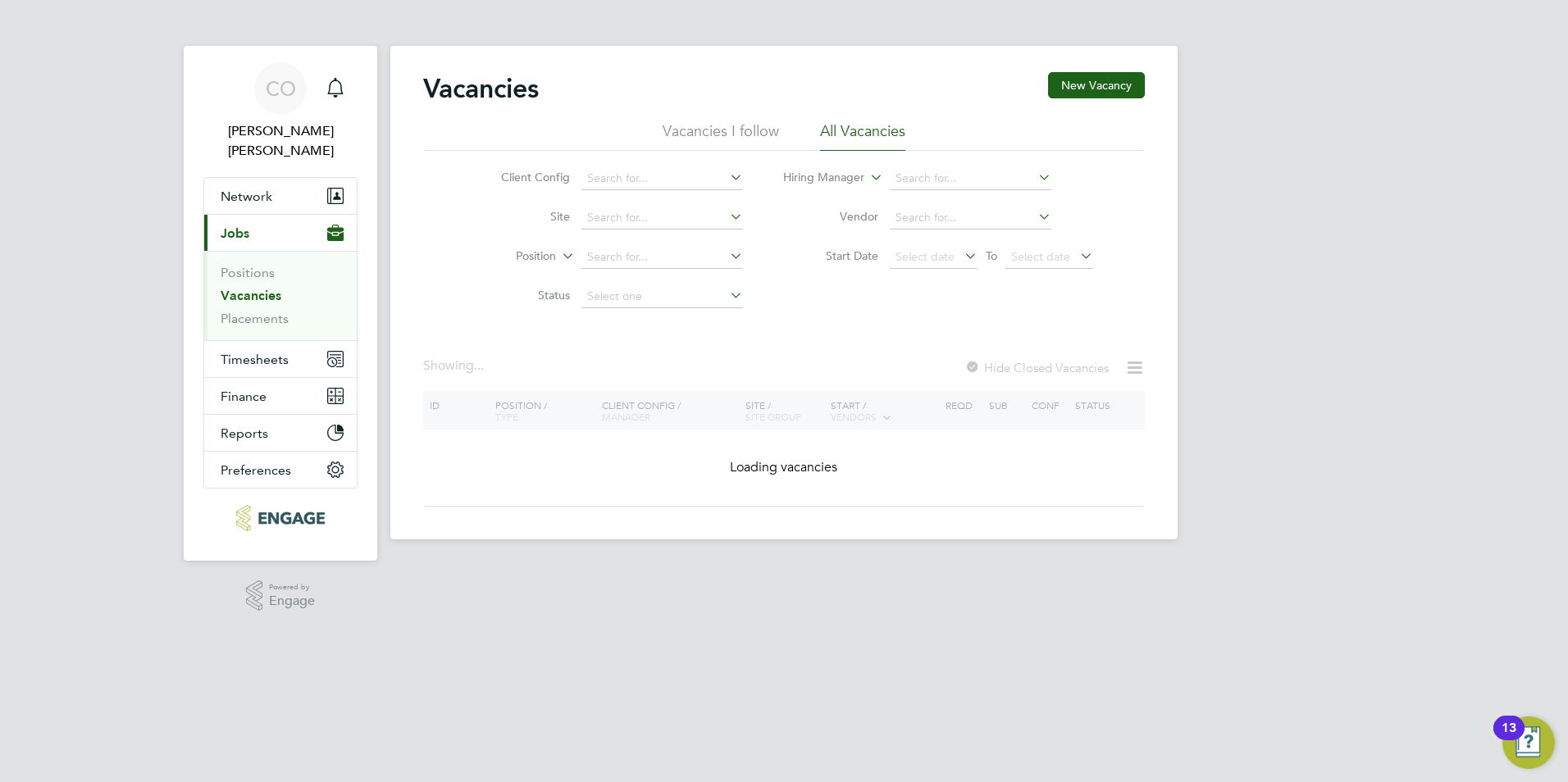
click at [712, 127] on li "Vacancies I follow" at bounding box center [720, 136] width 116 height 30
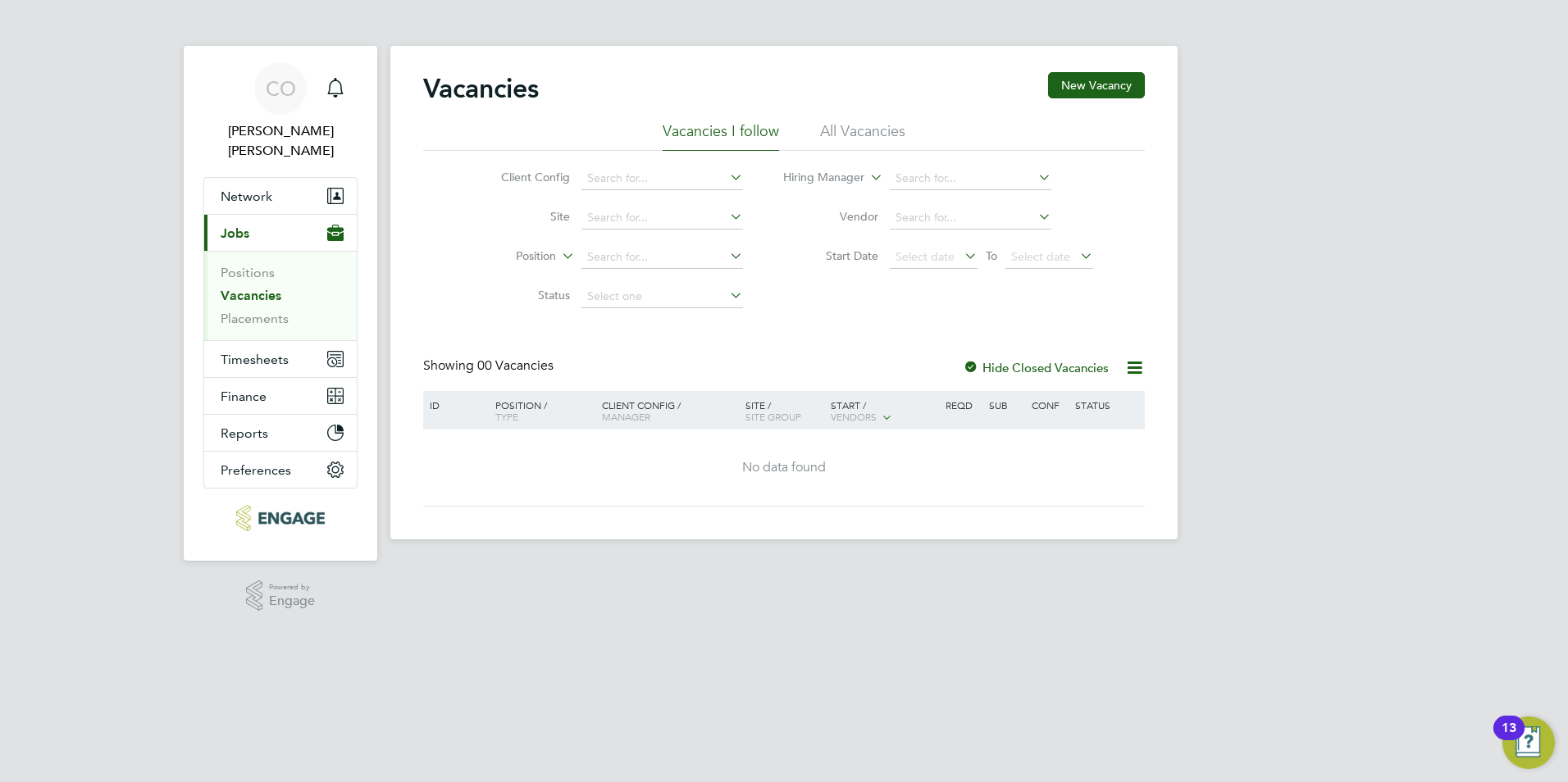
click at [712, 127] on li "Vacancies I follow" at bounding box center [720, 136] width 116 height 30
click at [835, 129] on li "All Vacancies" at bounding box center [862, 136] width 85 height 30
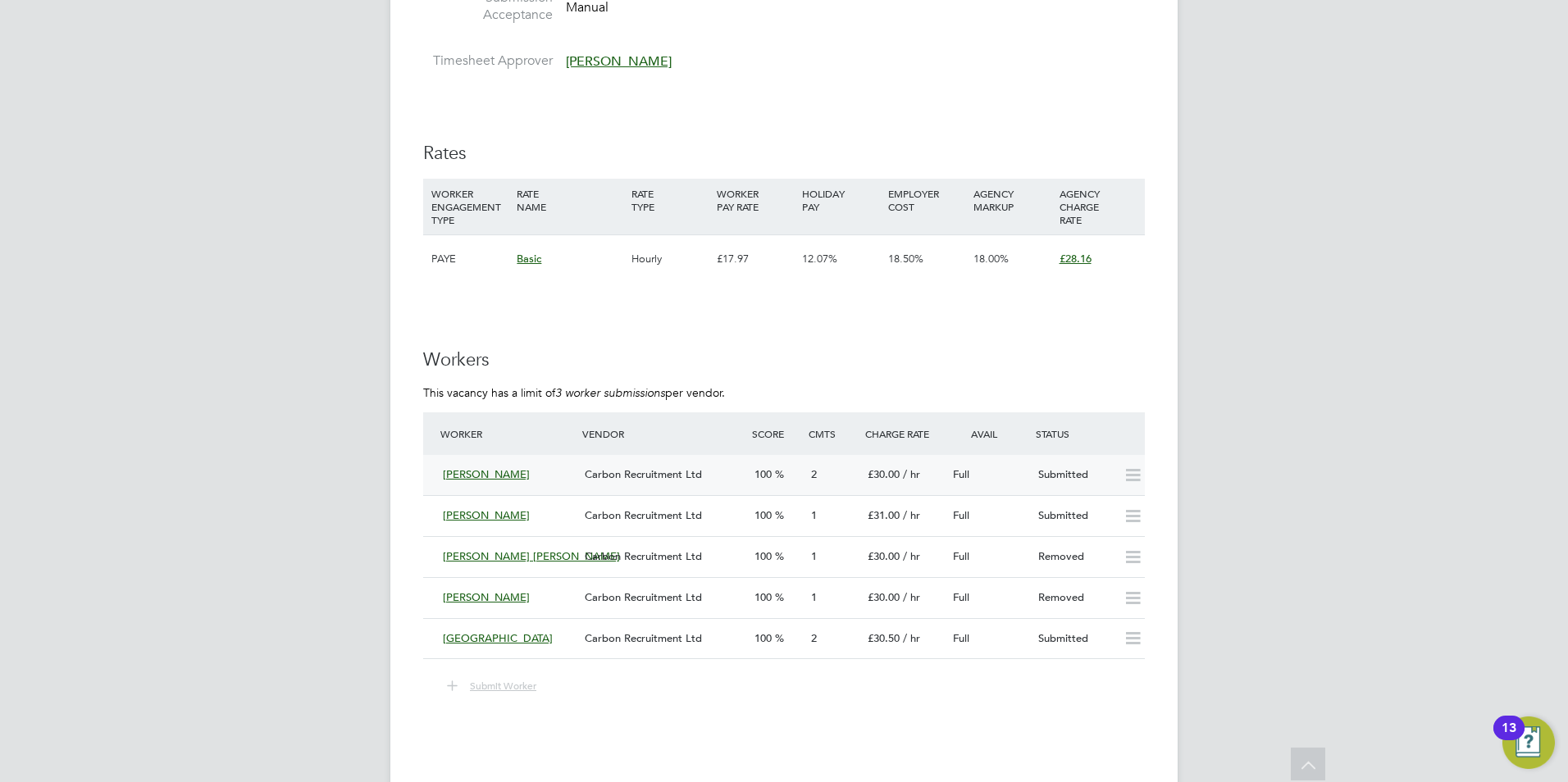
click at [441, 474] on div "[PERSON_NAME]" at bounding box center [508, 474] width 142 height 27
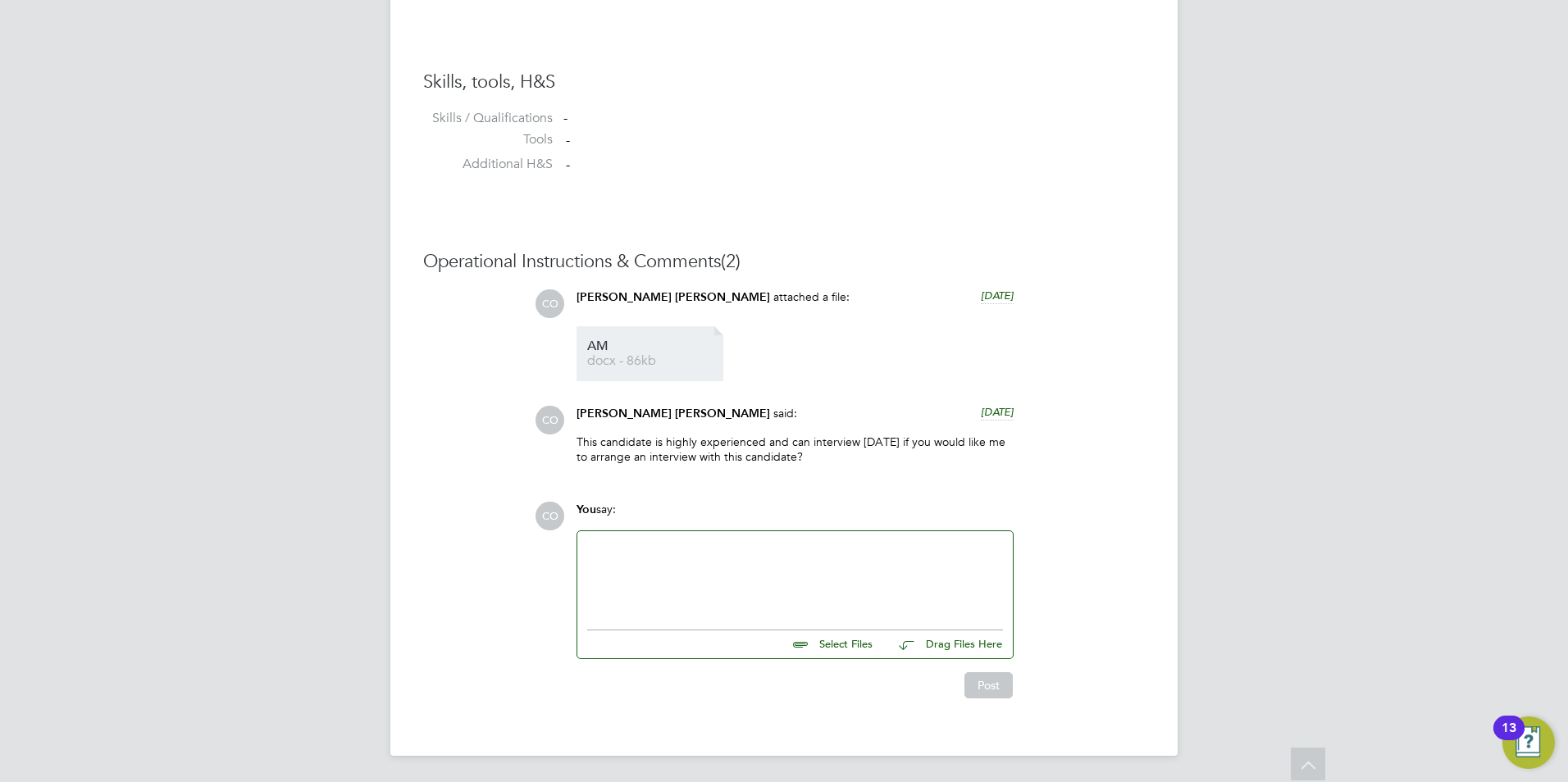
click at [593, 336] on li "AM docx - 86kb" at bounding box center [650, 354] width 147 height 55
click at [599, 346] on span "AM" at bounding box center [653, 346] width 131 height 12
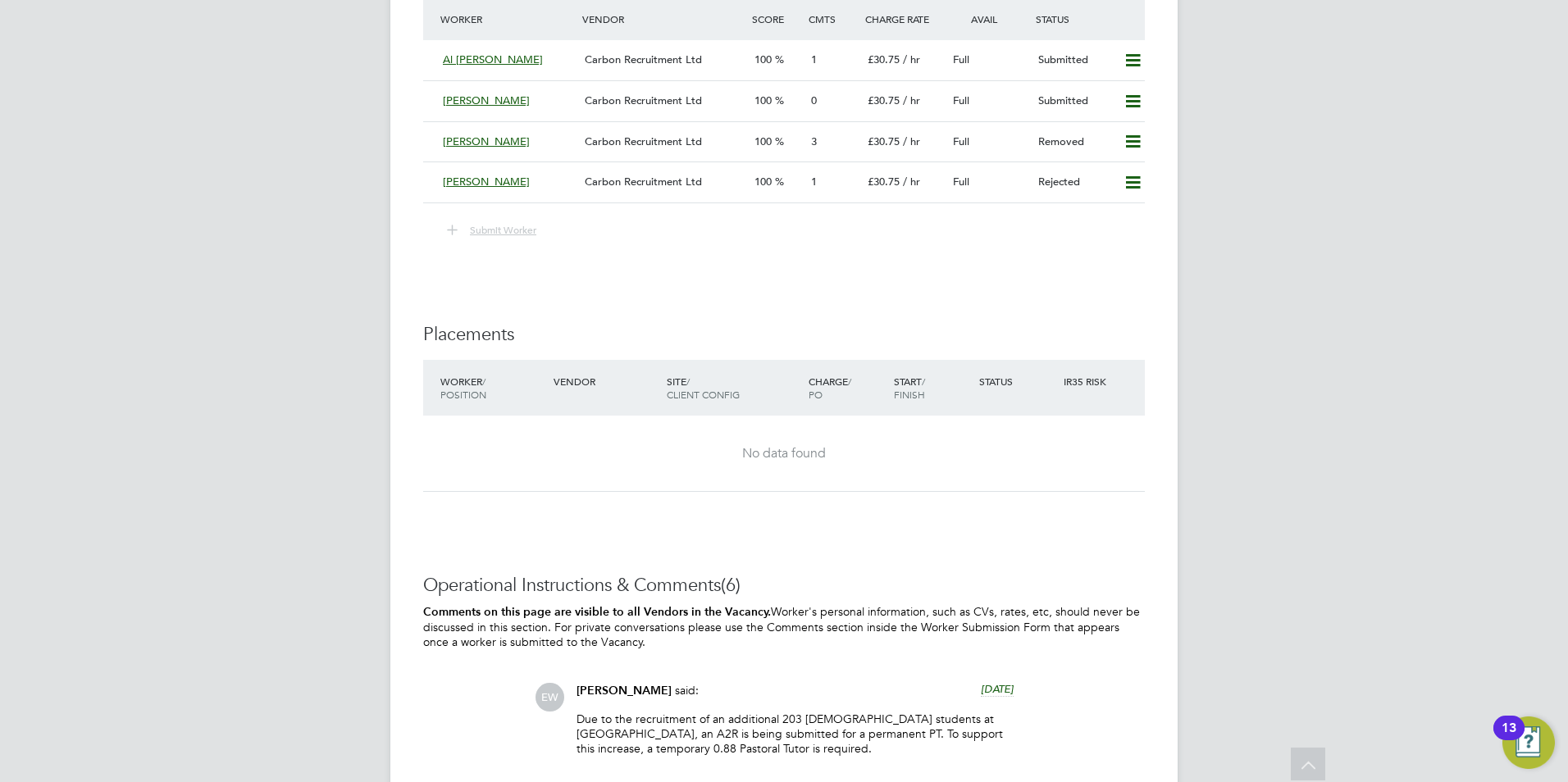
scroll to position [3279, 0]
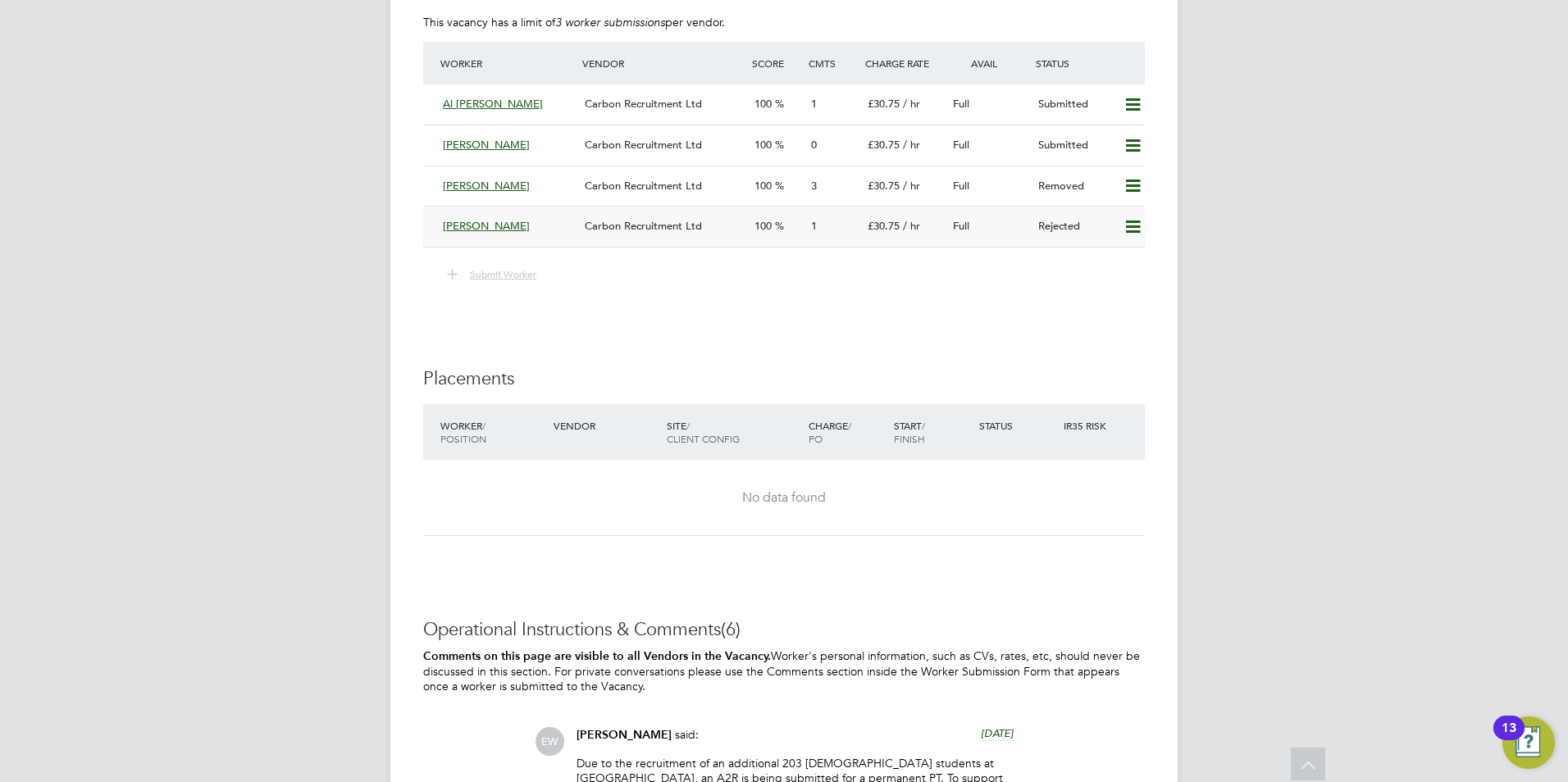
click at [1138, 233] on icon at bounding box center [1132, 227] width 21 height 13
click at [1123, 258] on li "Resubmit" at bounding box center [1106, 261] width 69 height 23
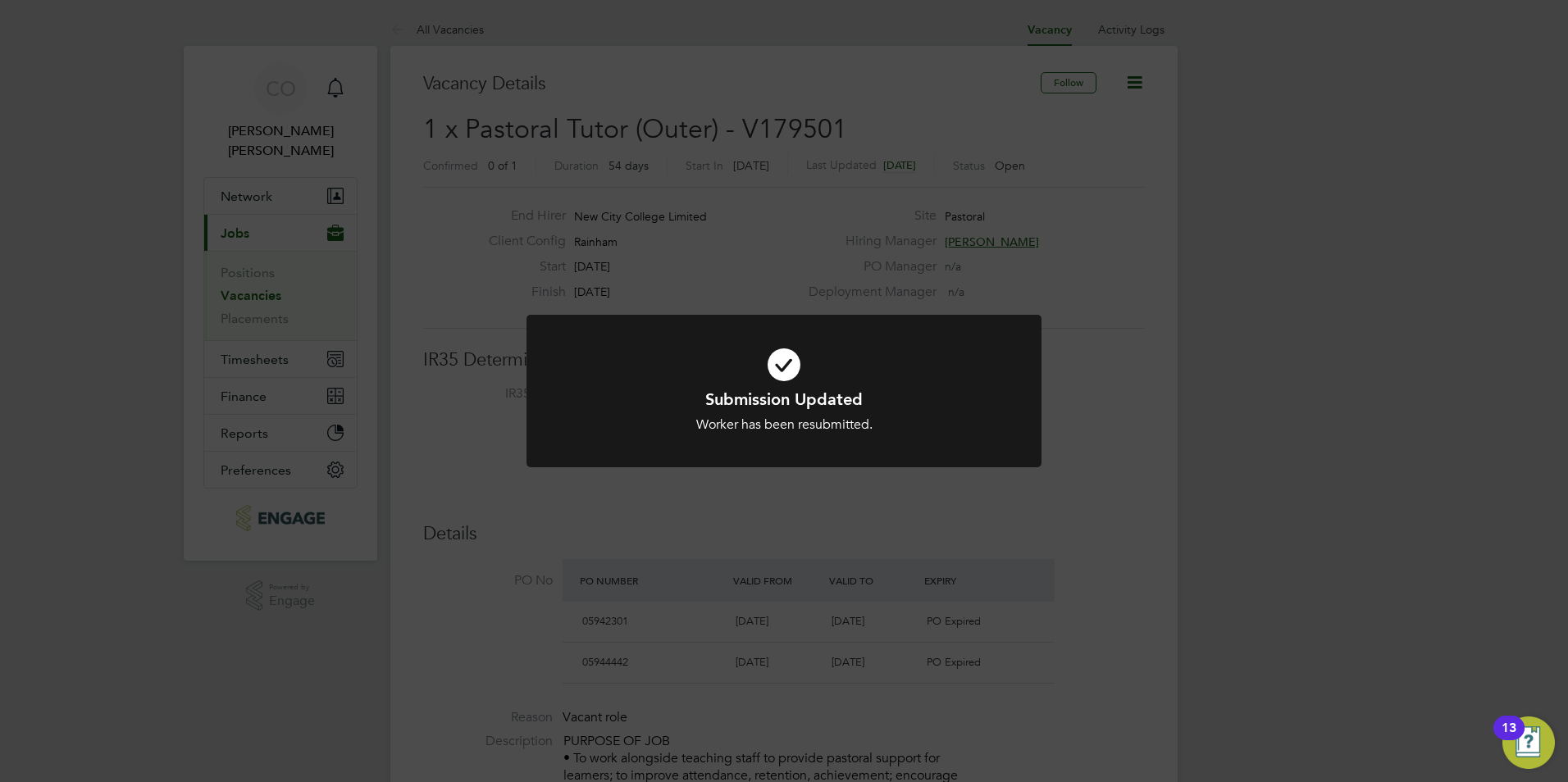
click at [1056, 297] on div "Submission Updated Worker has been resubmitted. Cancel Okay" at bounding box center [784, 391] width 1568 height 782
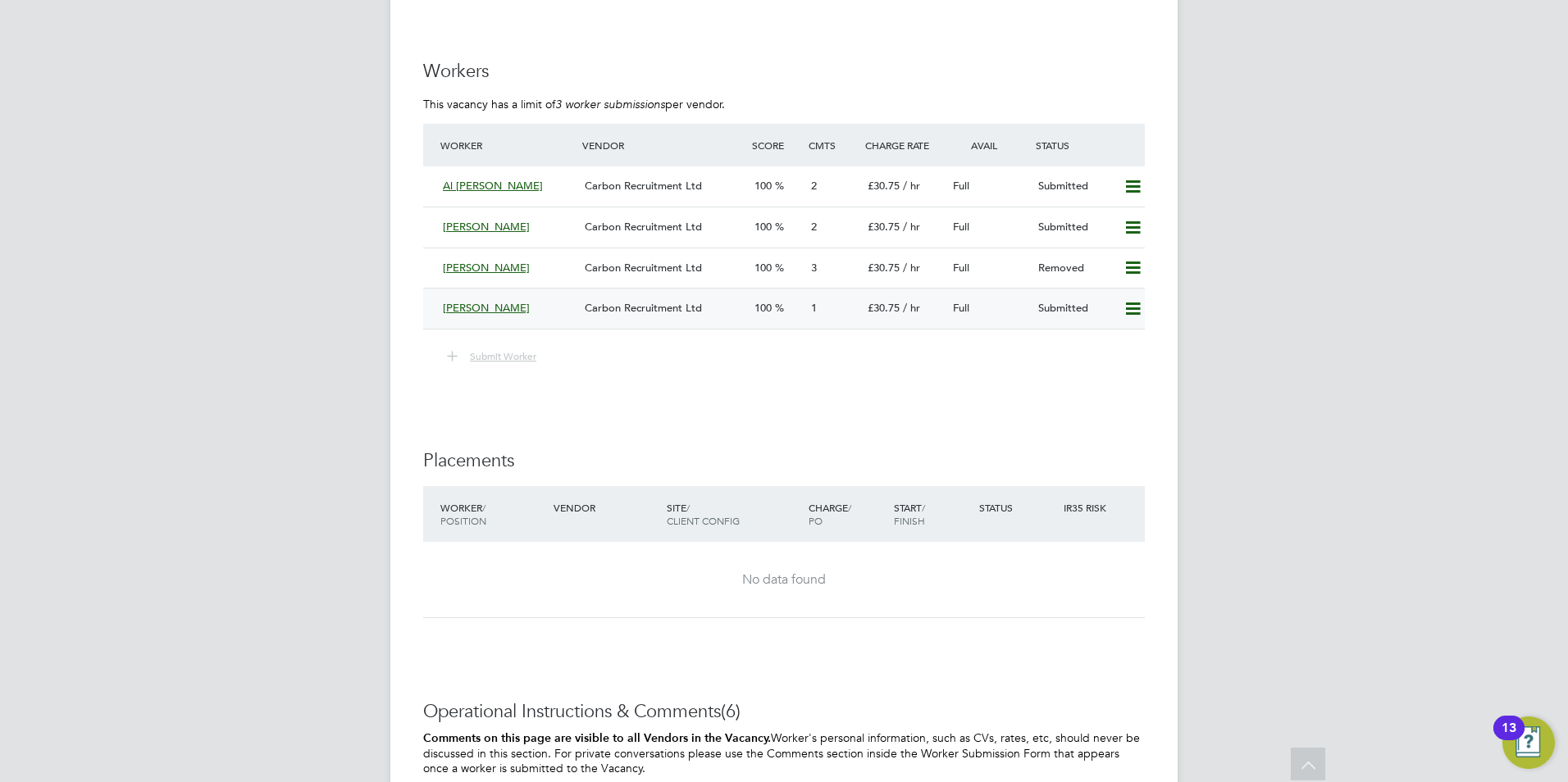
click at [1128, 303] on icon at bounding box center [1132, 309] width 21 height 13
click at [1112, 336] on li "Remove" at bounding box center [1109, 343] width 64 height 23
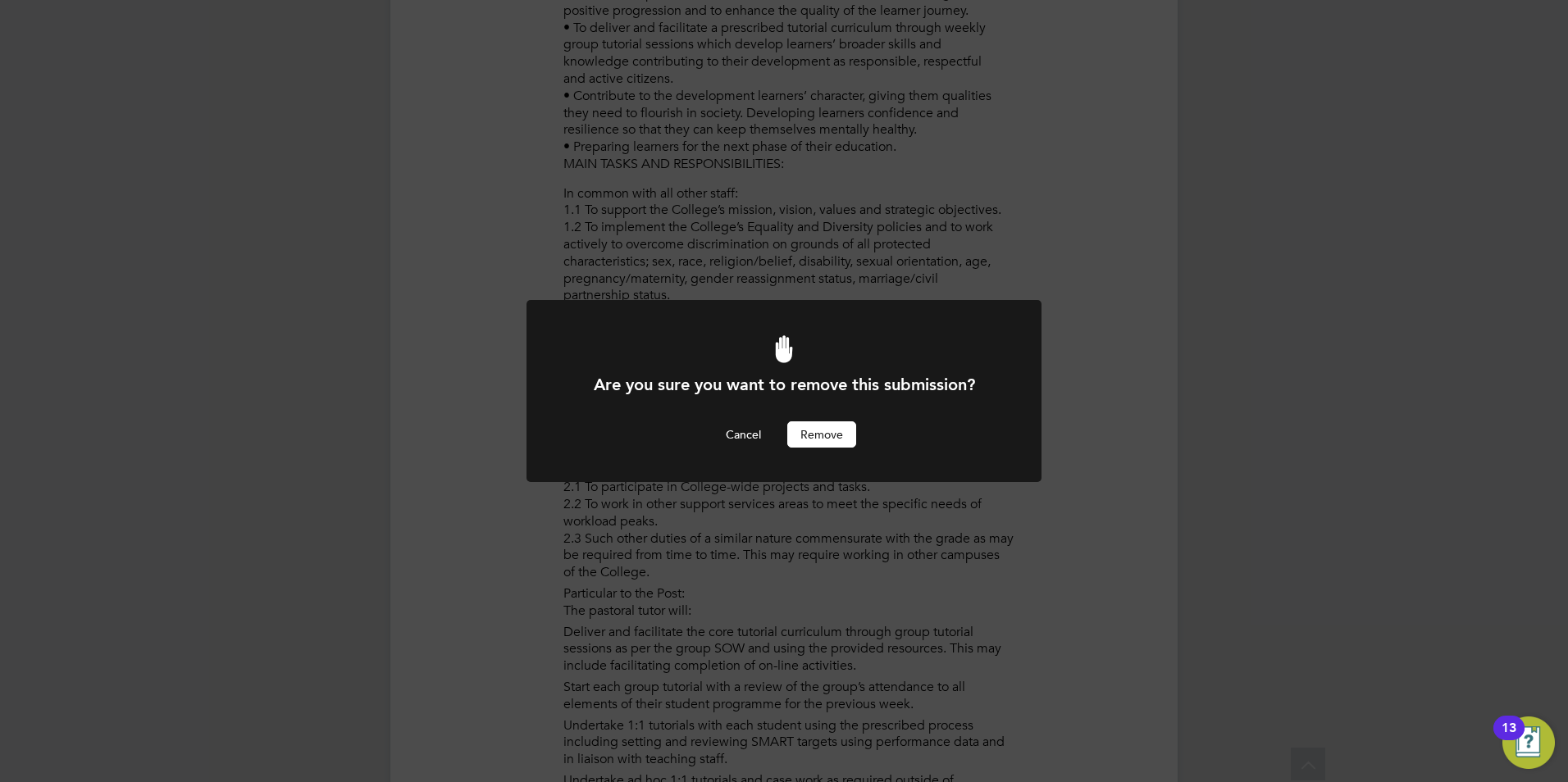
click at [852, 437] on button "Remove" at bounding box center [821, 435] width 68 height 26
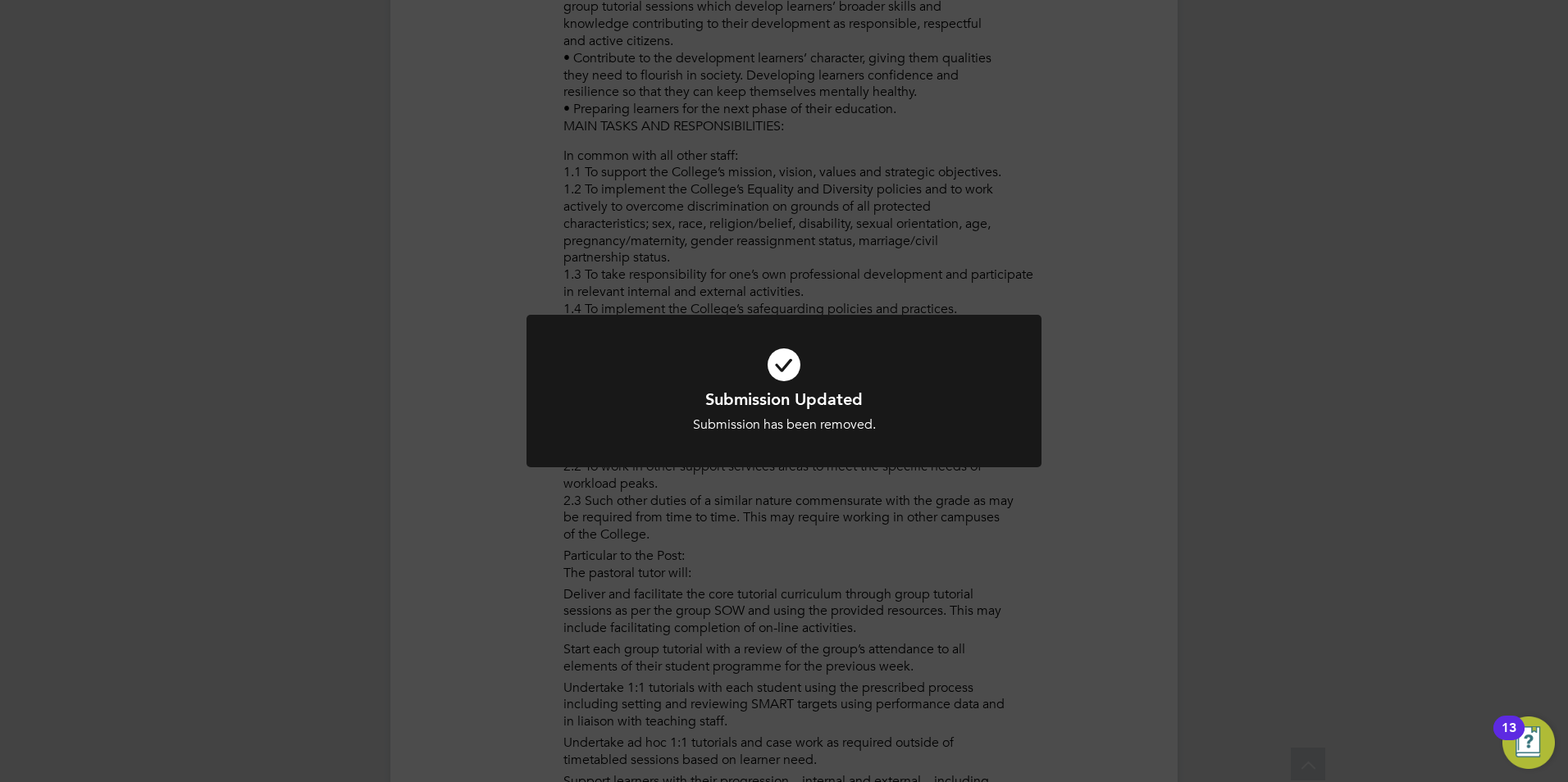
click at [871, 311] on div "Submission Updated Submission has been removed. Cancel Okay" at bounding box center [784, 391] width 1568 height 782
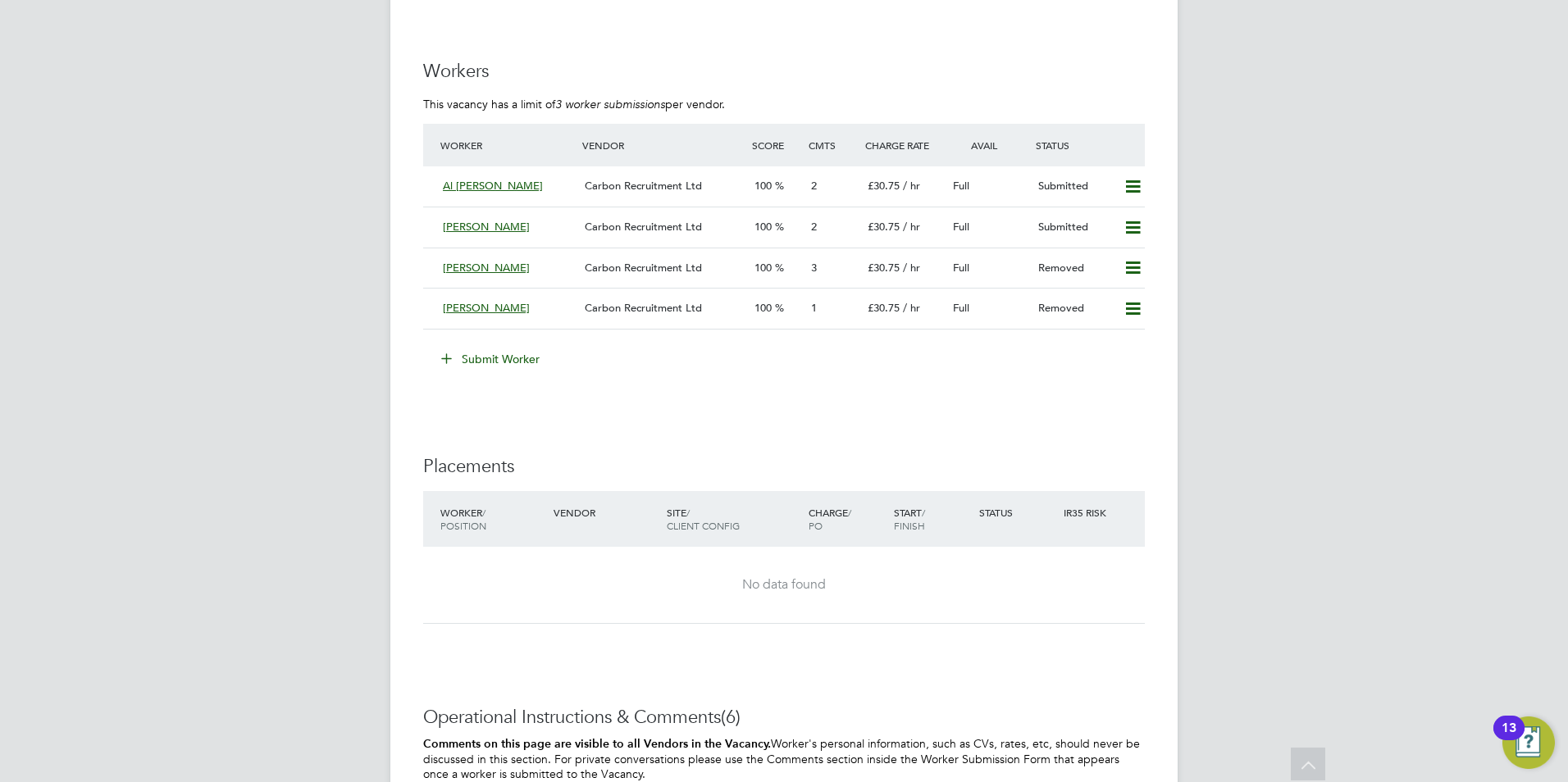
click at [441, 360] on icon at bounding box center [446, 357] width 12 height 12
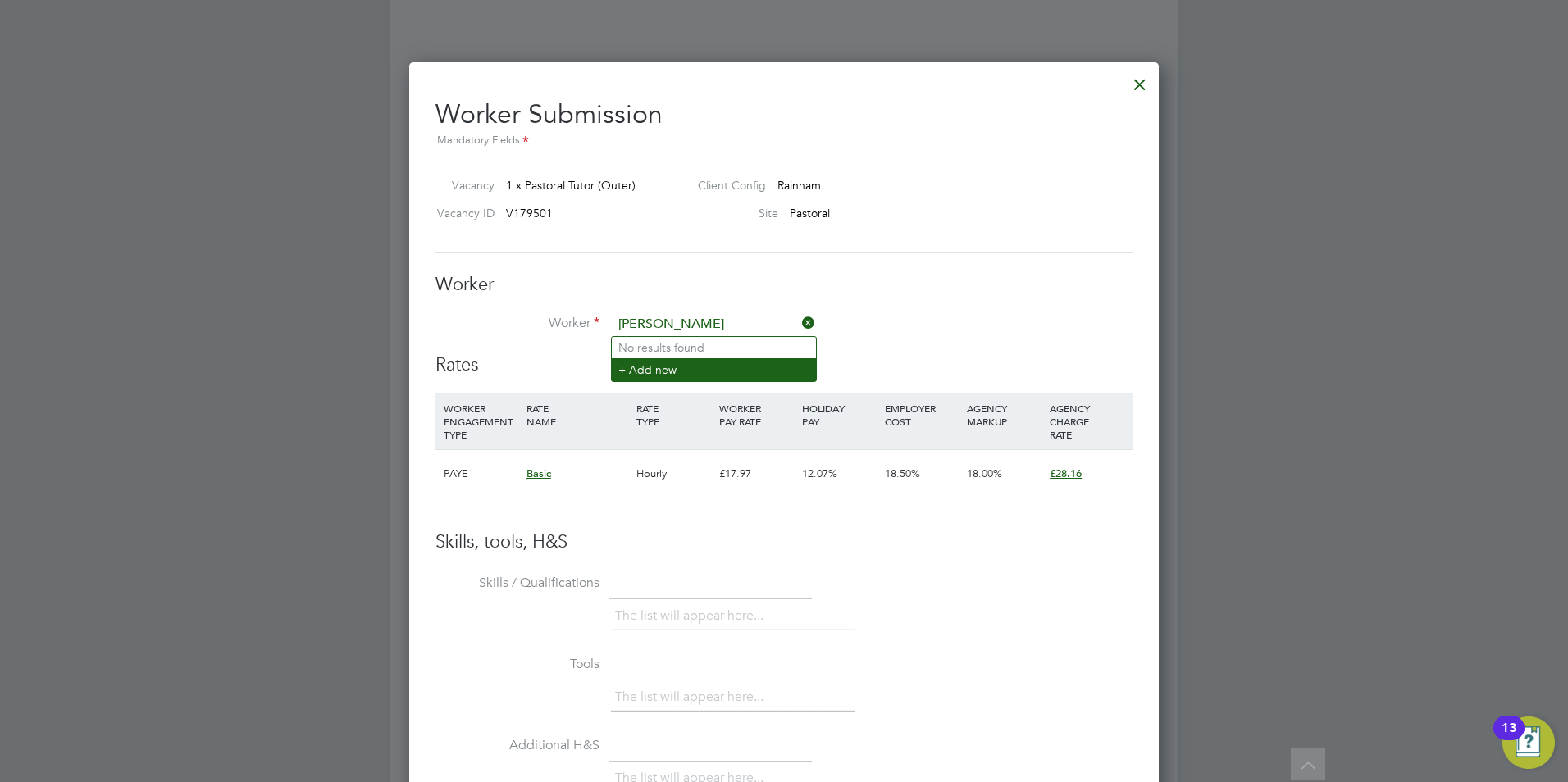
type input "[PERSON_NAME]"
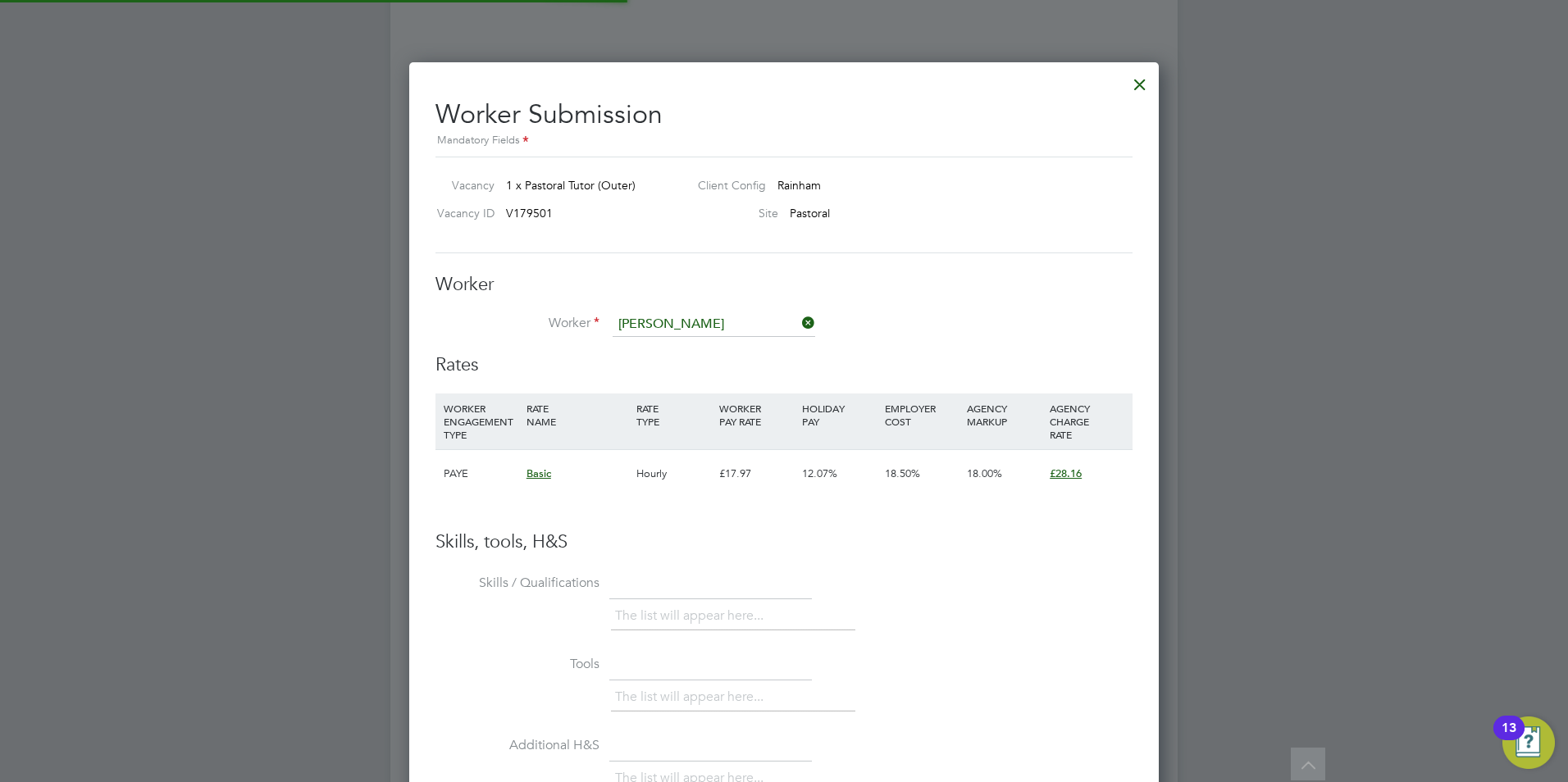
click at [744, 377] on li "+ Add new" at bounding box center [713, 369] width 204 height 22
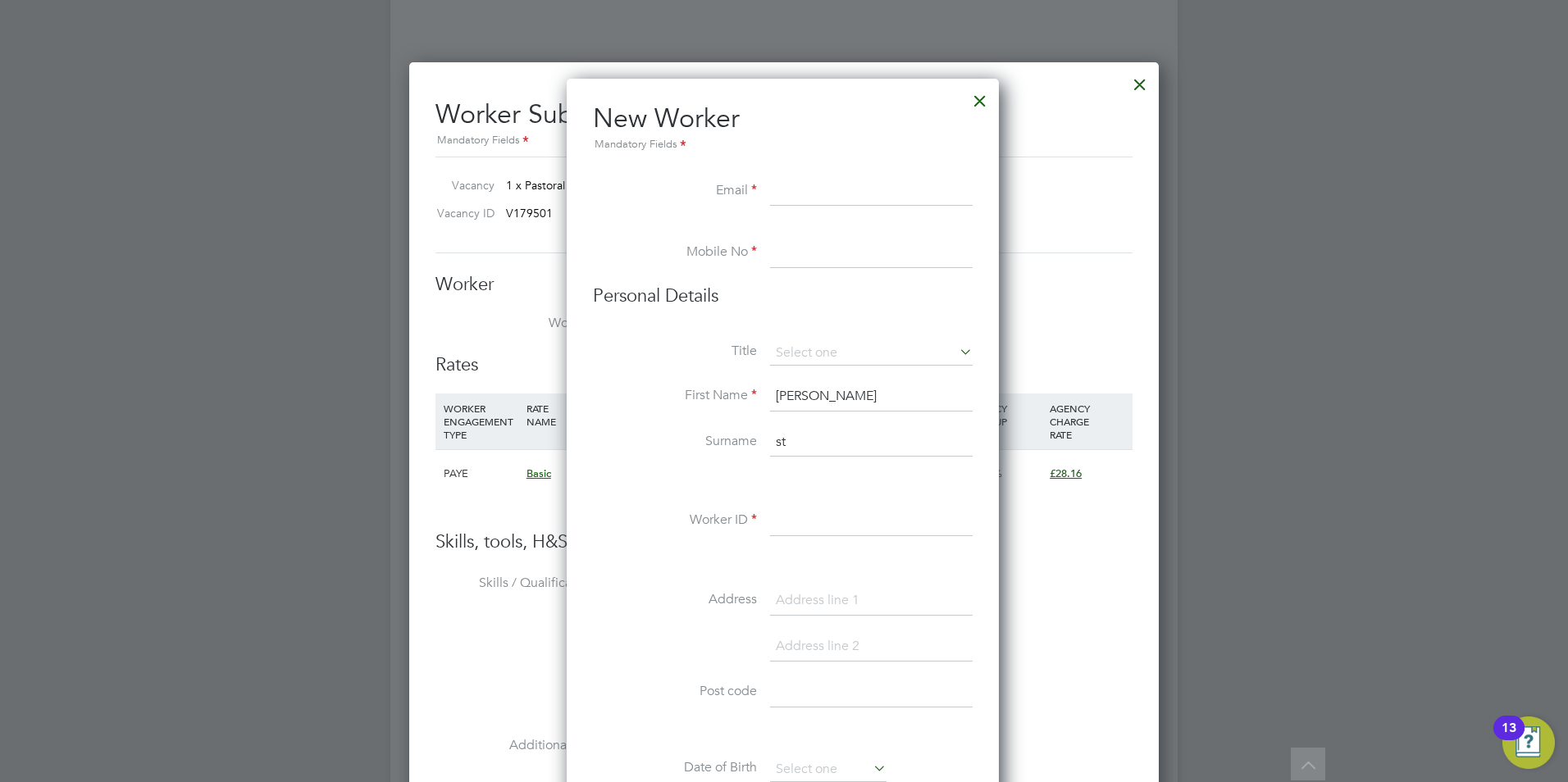
paste input "amy-stewart1991@hotmail.co.uk"
type input "amy-stewart1991@hotmail.co.uk"
click at [808, 244] on input at bounding box center [871, 253] width 202 height 30
paste input "+44 7751259712"
type input "+44 7751259712"
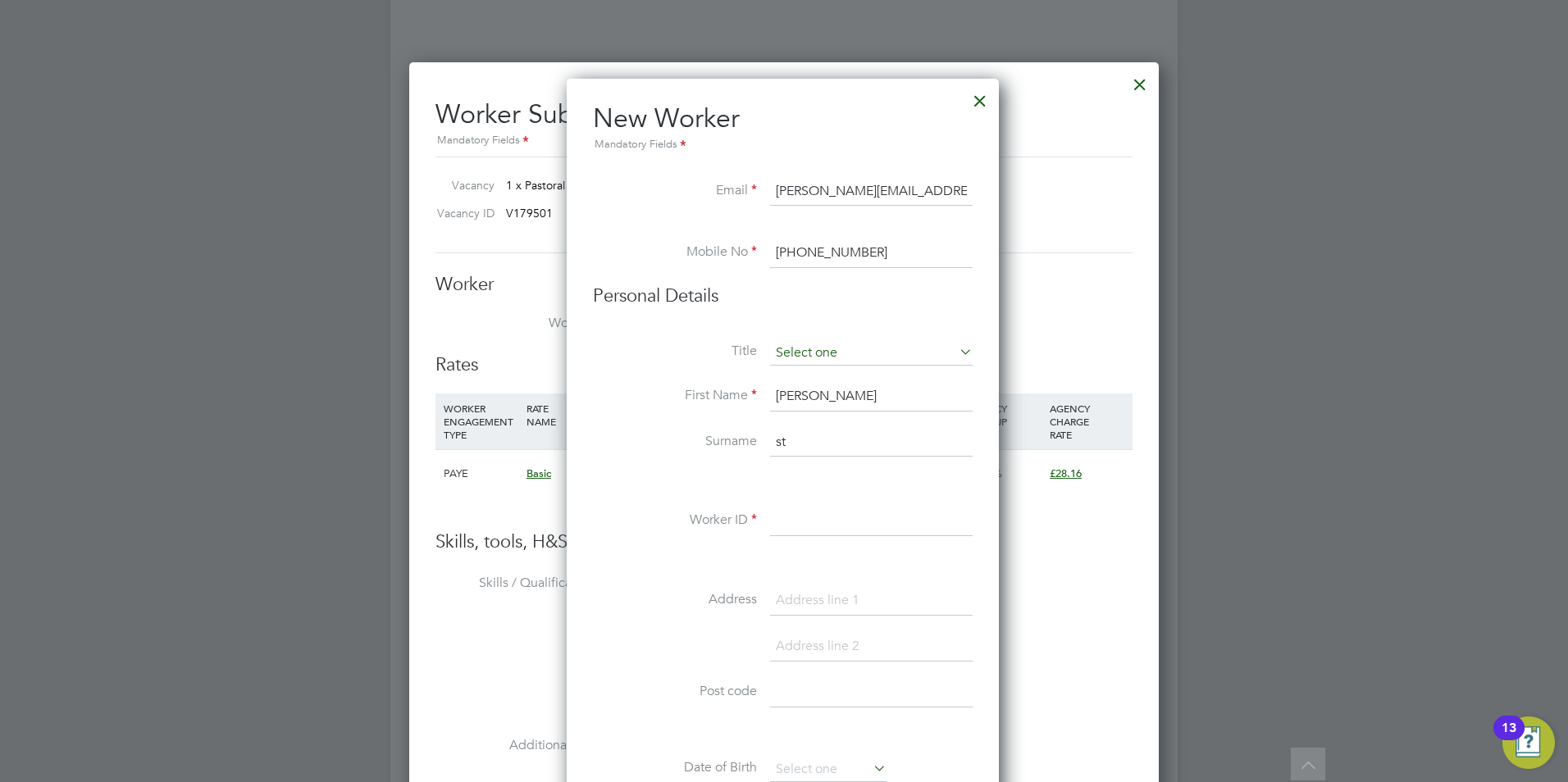
click at [817, 355] on input at bounding box center [871, 353] width 202 height 25
click at [823, 410] on li "Miss" at bounding box center [871, 419] width 204 height 21
type input "Miss"
click at [820, 399] on input "amy" at bounding box center [871, 397] width 202 height 30
click at [824, 444] on input "st" at bounding box center [871, 443] width 202 height 30
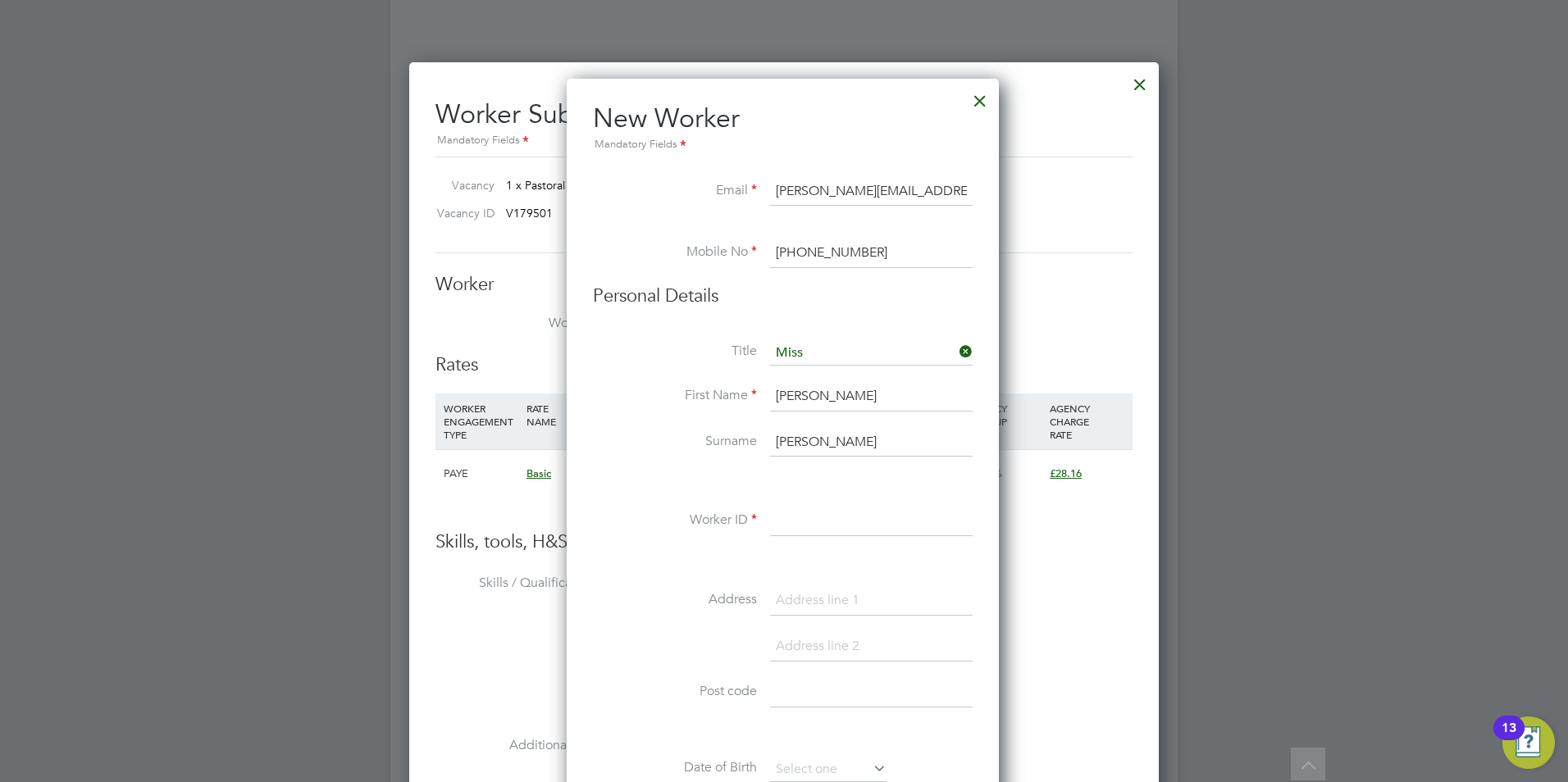
type input "Stewart"
click at [829, 530] on input at bounding box center [871, 521] width 202 height 30
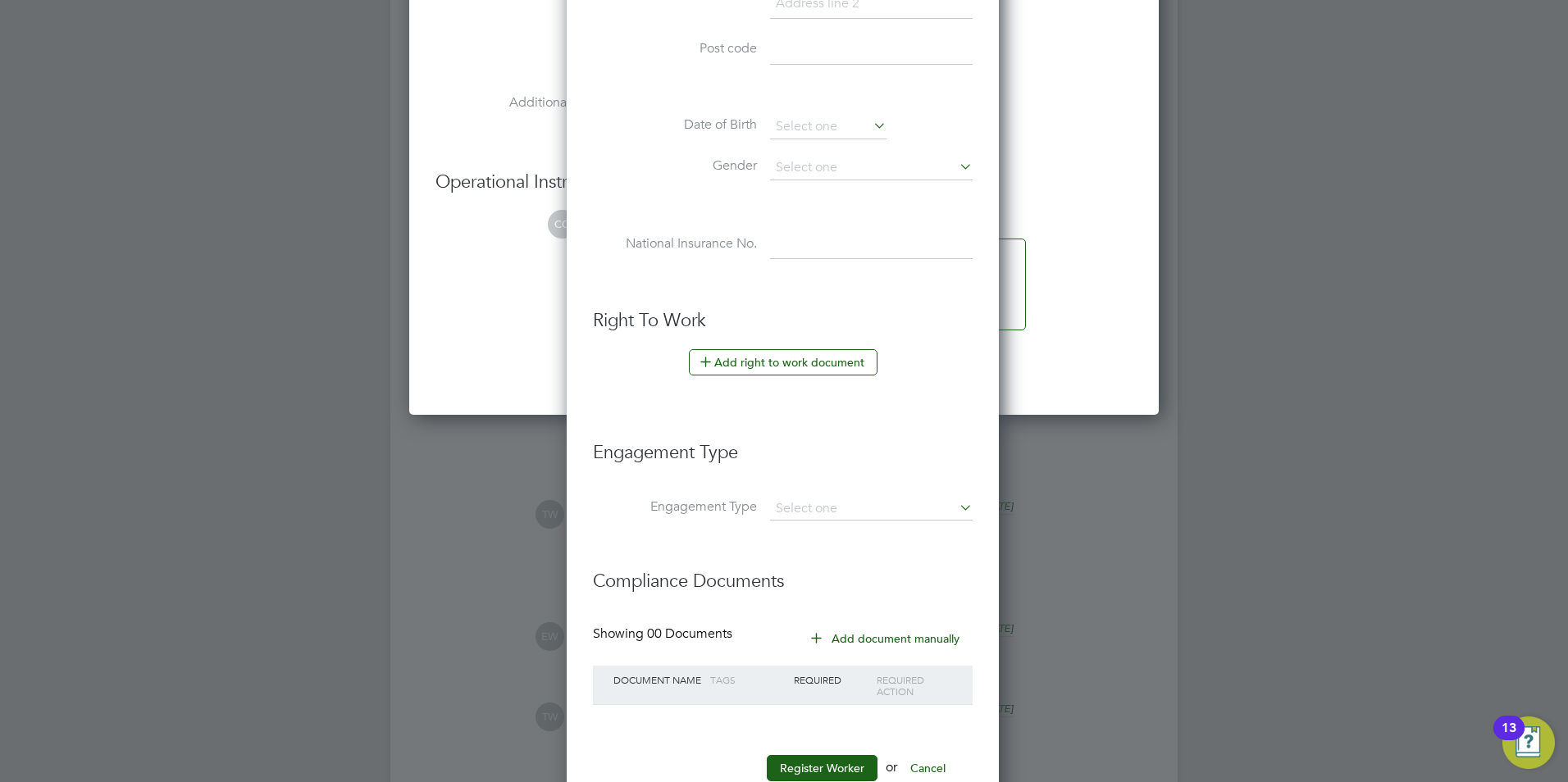
scroll to position [4083, 0]
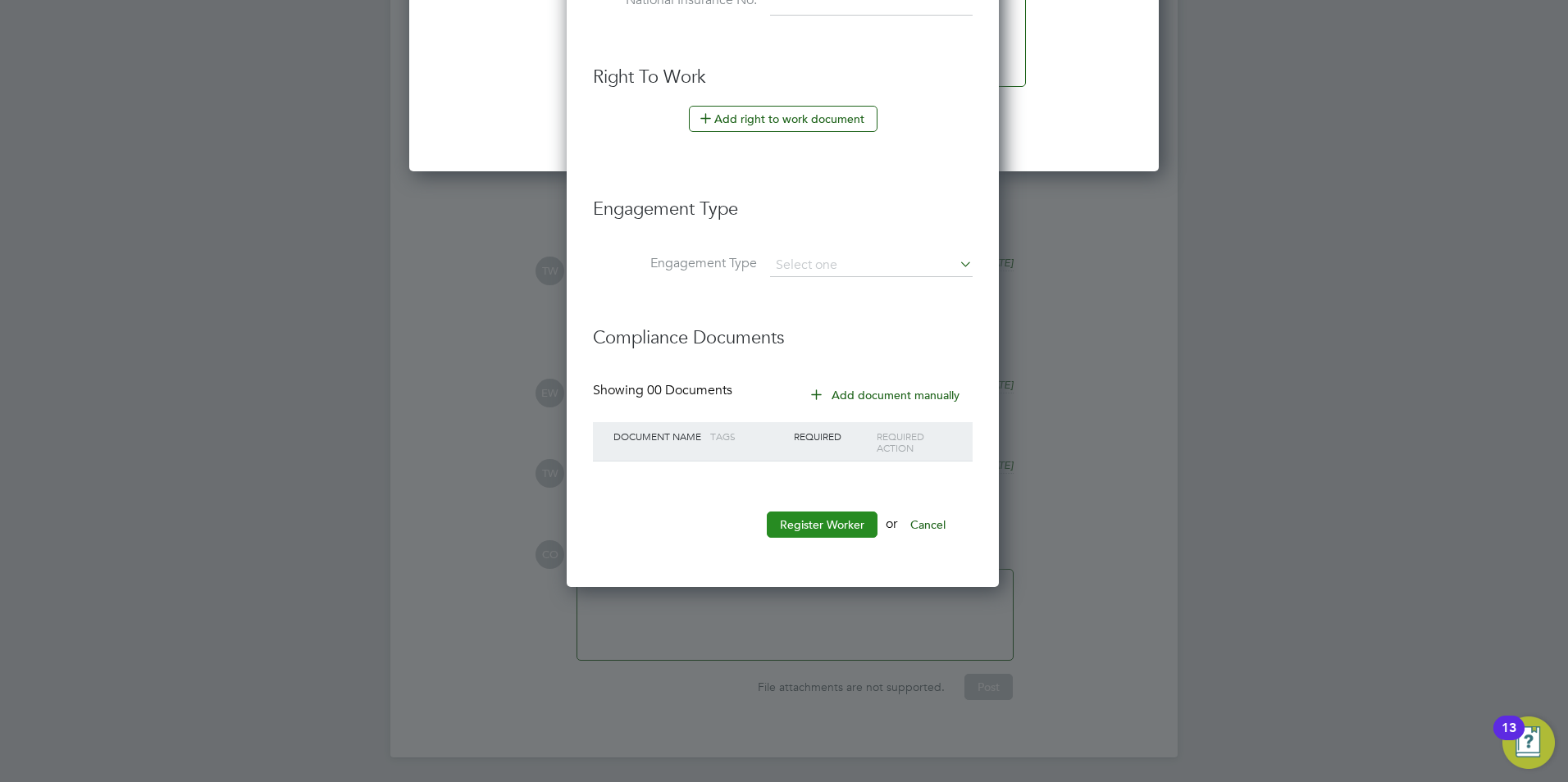
type input "AS"
click at [847, 522] on button "Register Worker" at bounding box center [822, 525] width 111 height 26
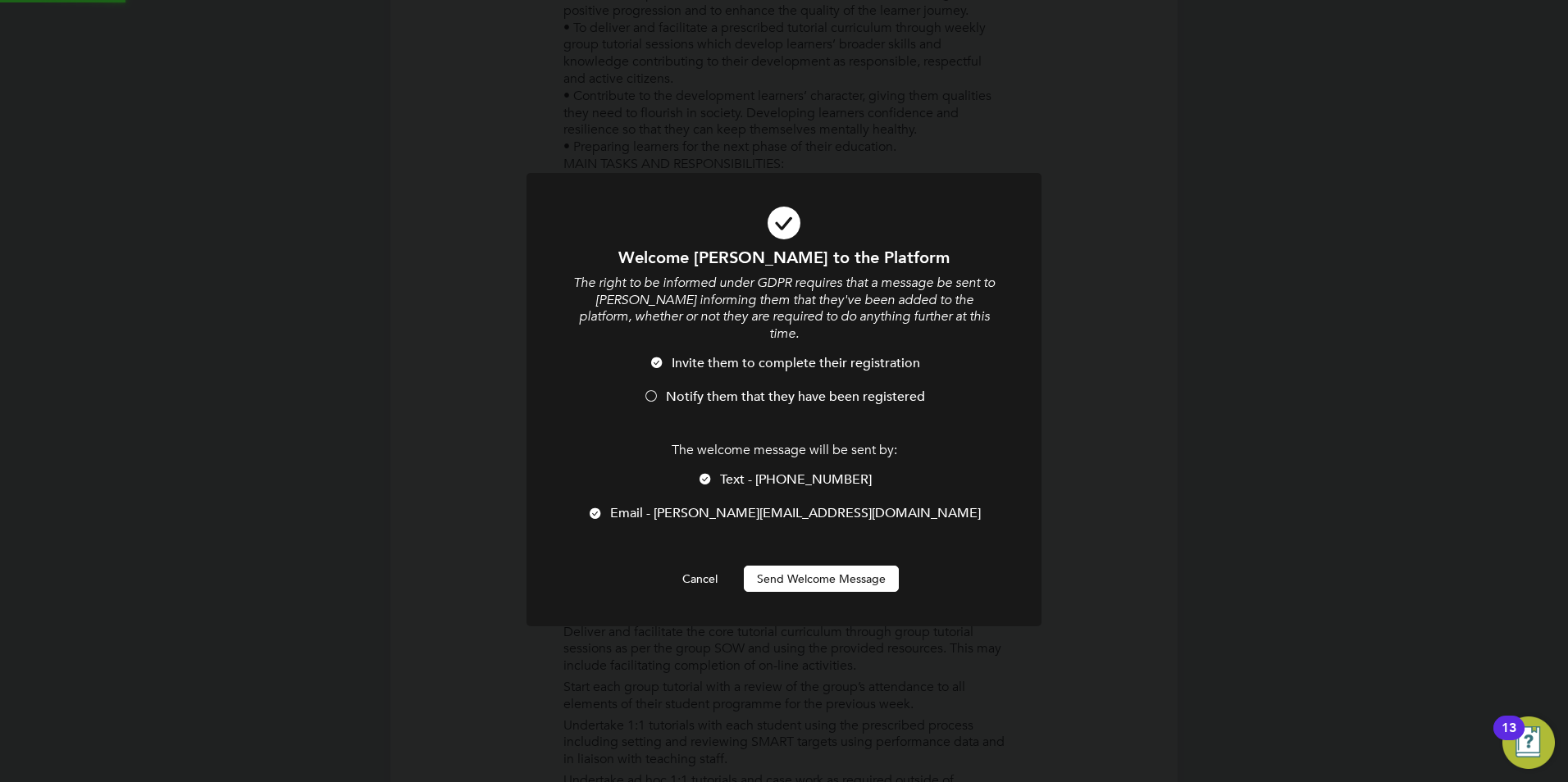
scroll to position [0, 0]
click at [699, 389] on span "Notify them that they have been registered" at bounding box center [796, 397] width 259 height 16
click at [721, 471] on li "Text - +44 7751259712" at bounding box center [784, 488] width 427 height 34
click at [786, 567] on button "Send Welcome Message" at bounding box center [821, 579] width 155 height 26
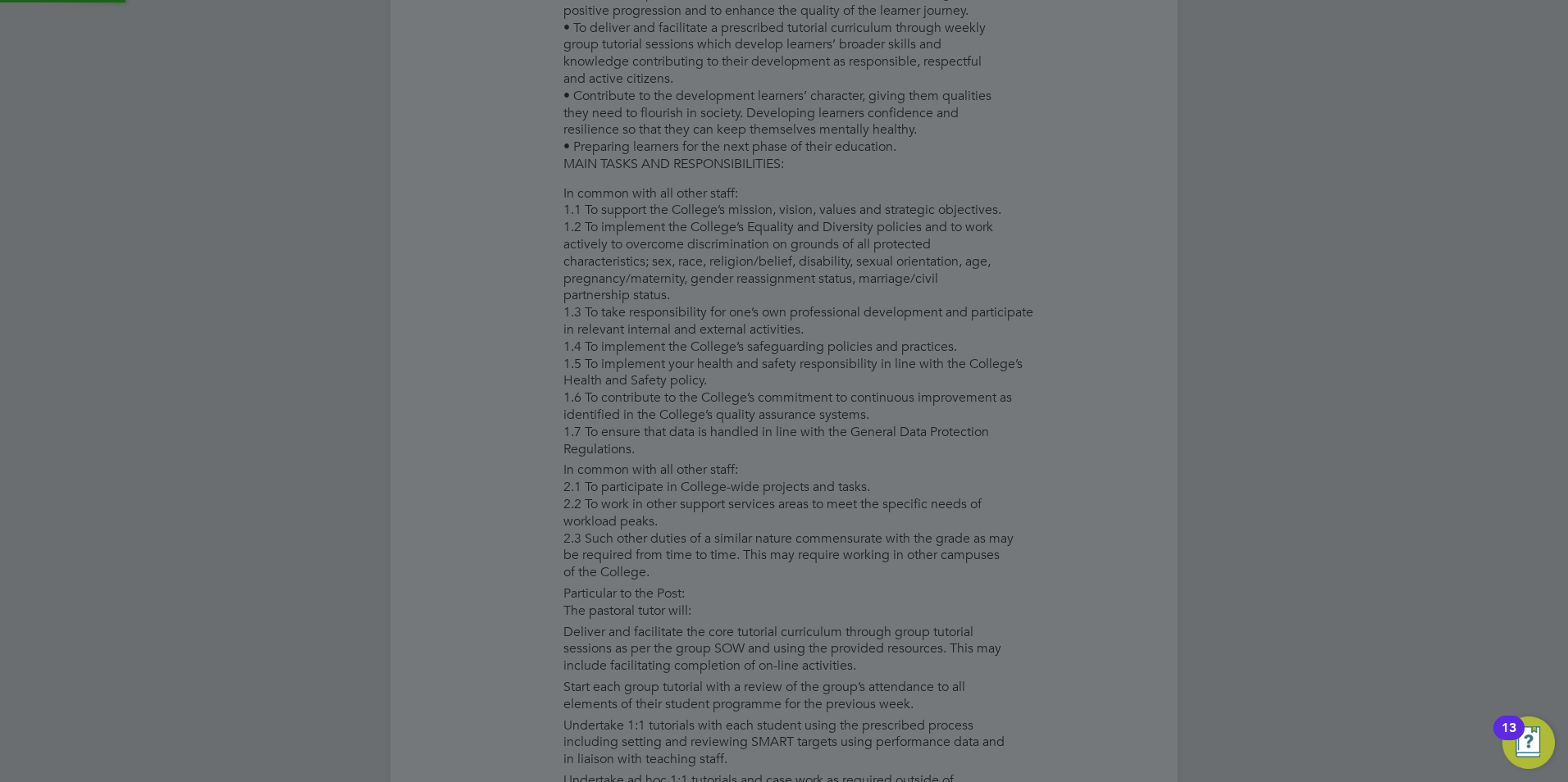
type input "amy Stewart (AS)"
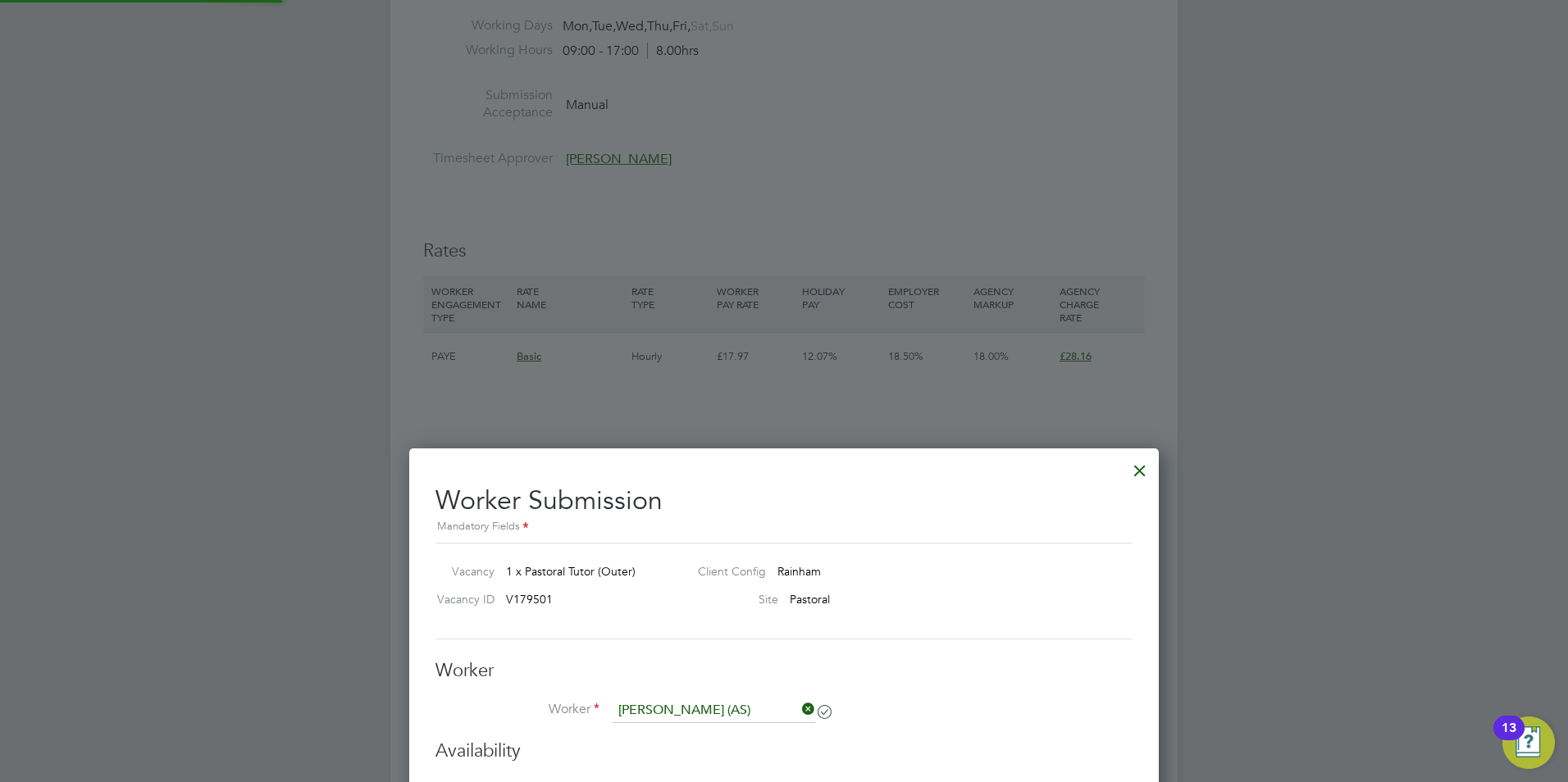
scroll to position [3197, 0]
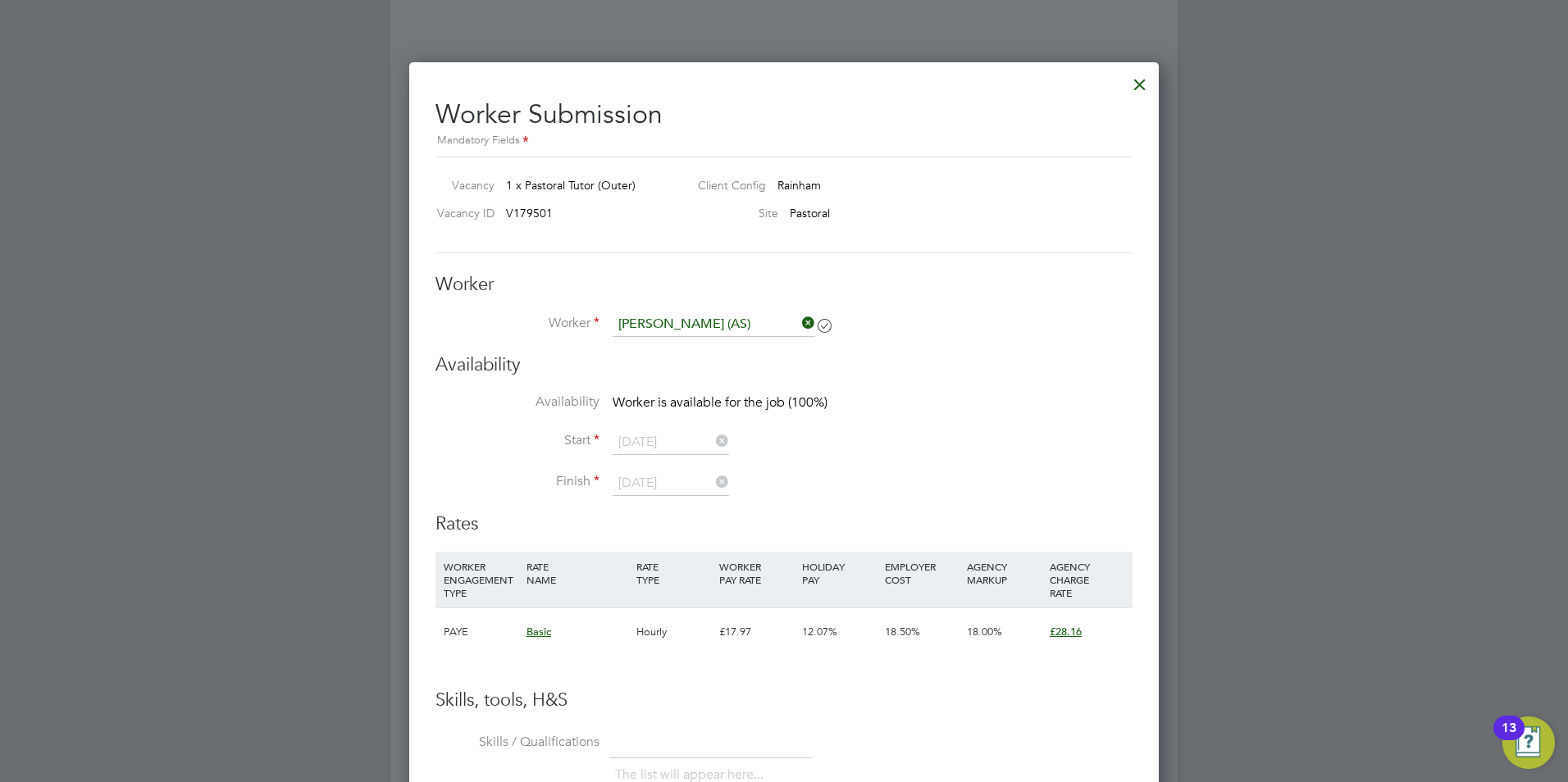
click at [713, 434] on icon at bounding box center [713, 441] width 0 height 23
click at [713, 440] on icon at bounding box center [713, 441] width 0 height 23
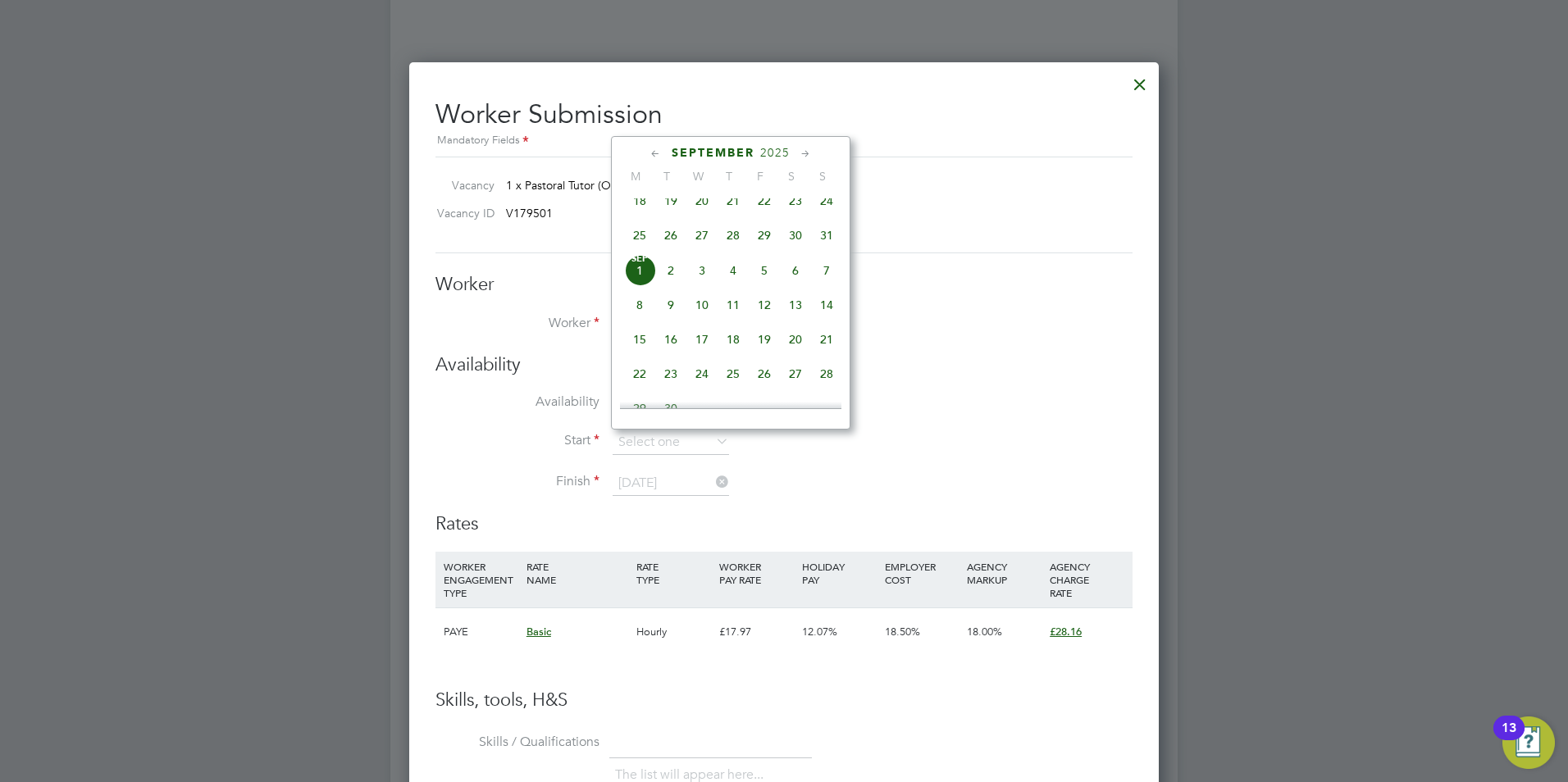
click at [830, 528] on h3 "Rates" at bounding box center [784, 524] width 697 height 24
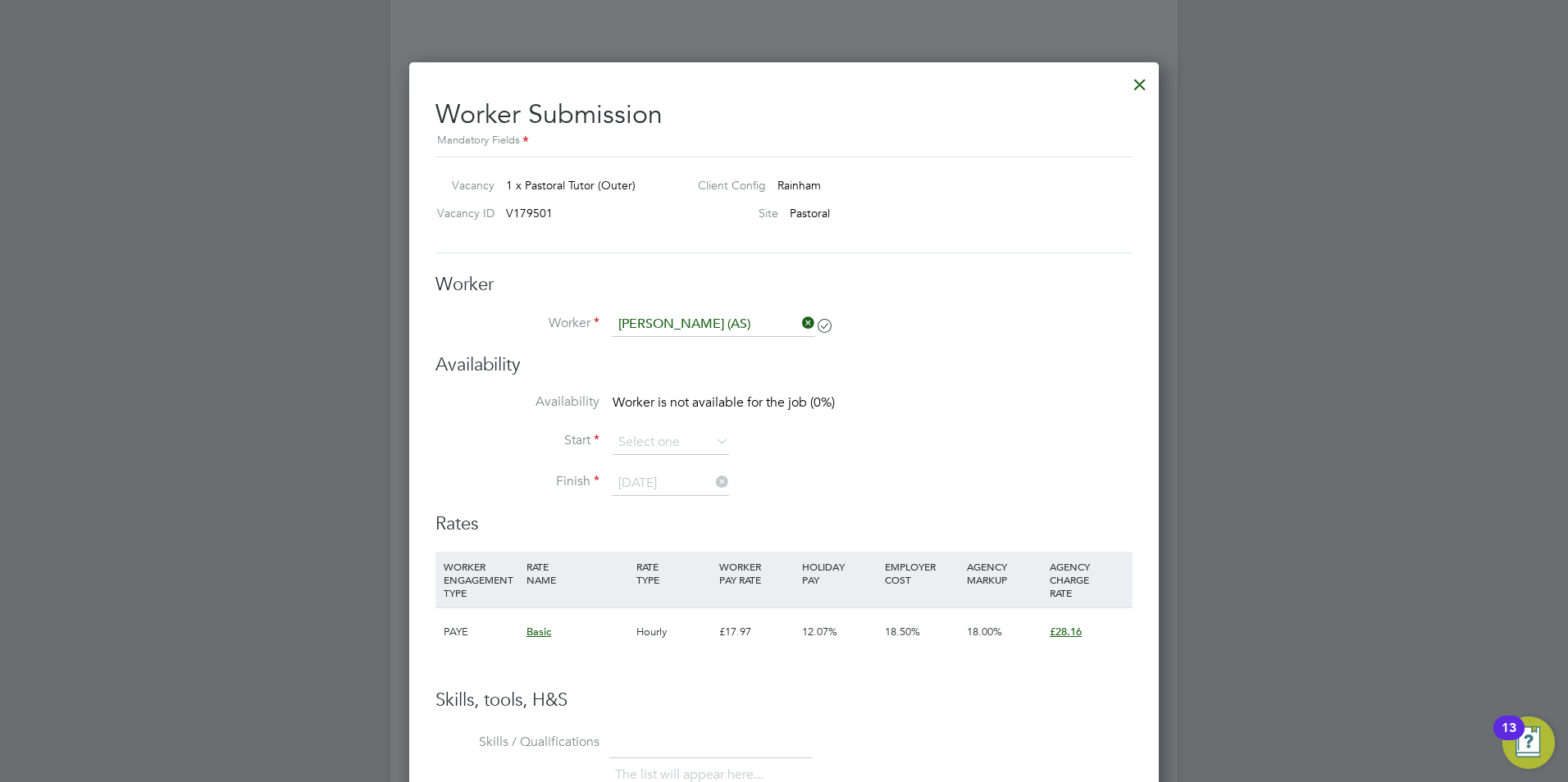
click at [1145, 87] on div at bounding box center [1140, 80] width 30 height 30
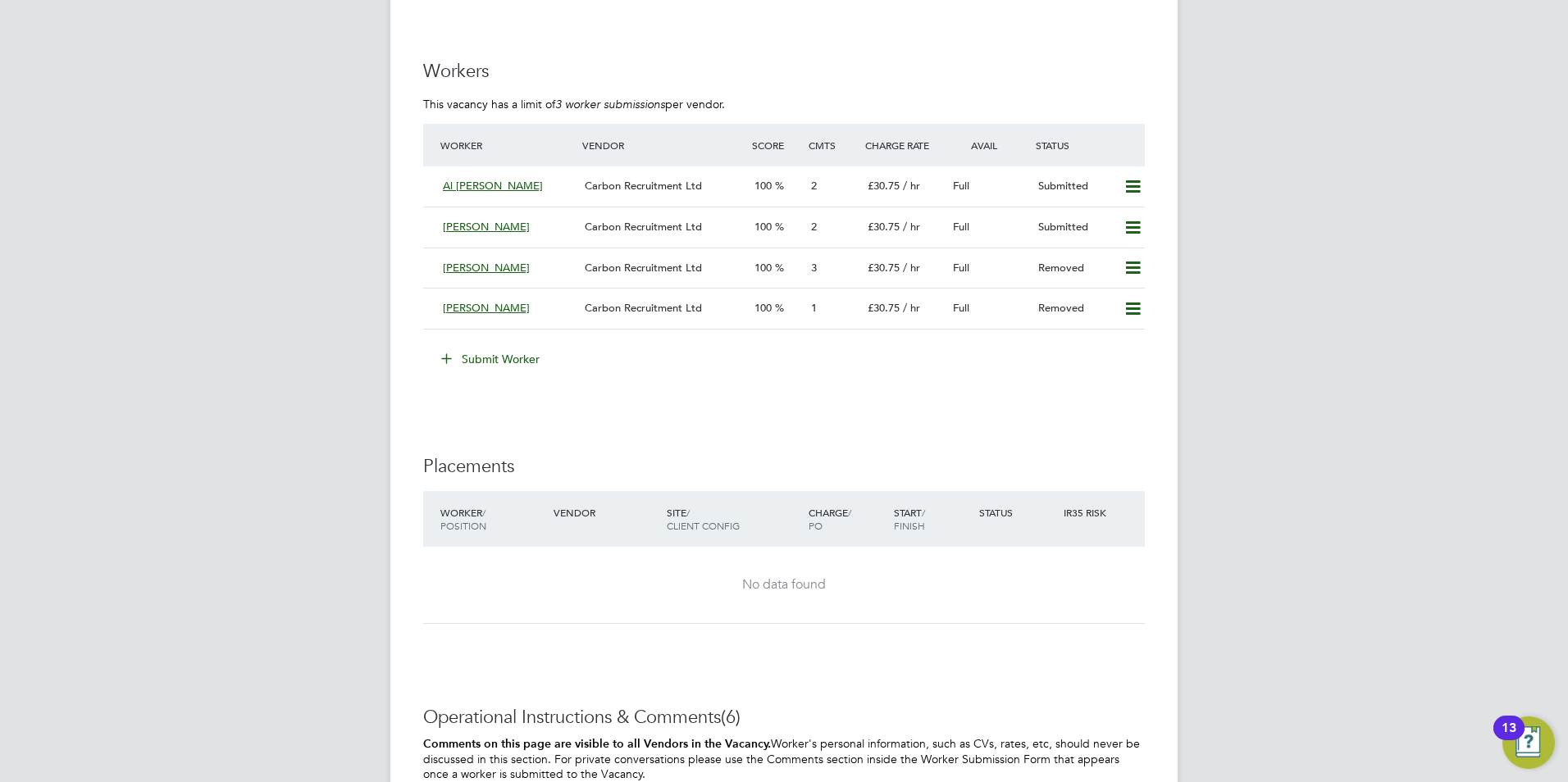
click at [443, 356] on icon at bounding box center [446, 357] width 12 height 12
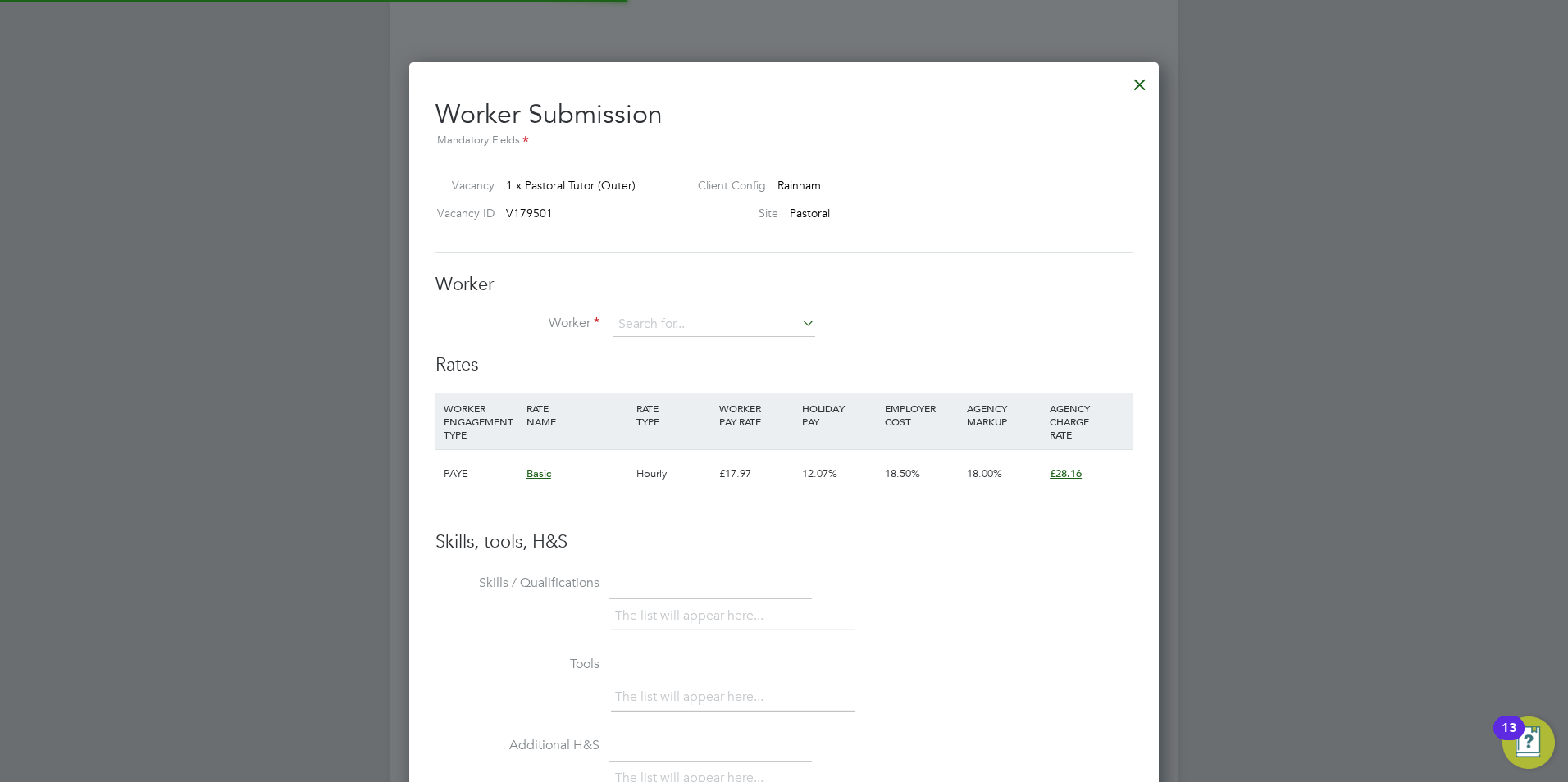
scroll to position [995, 750]
click at [613, 344] on li "Amy Stewart (AS)" at bounding box center [777, 347] width 330 height 22
type input "Amy Stewart (AS)"
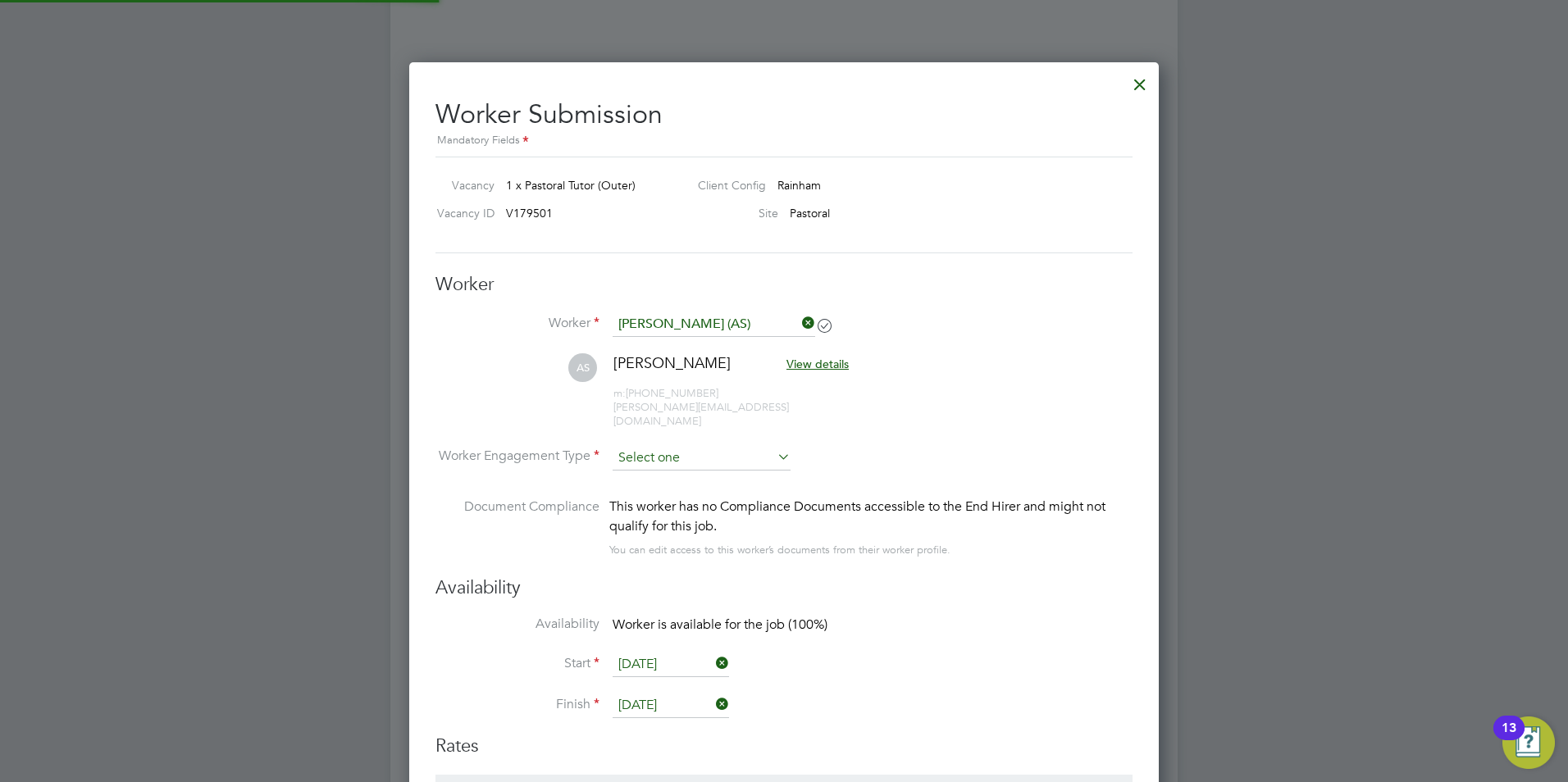
scroll to position [8, 8]
click at [654, 446] on input at bounding box center [701, 459] width 178 height 25
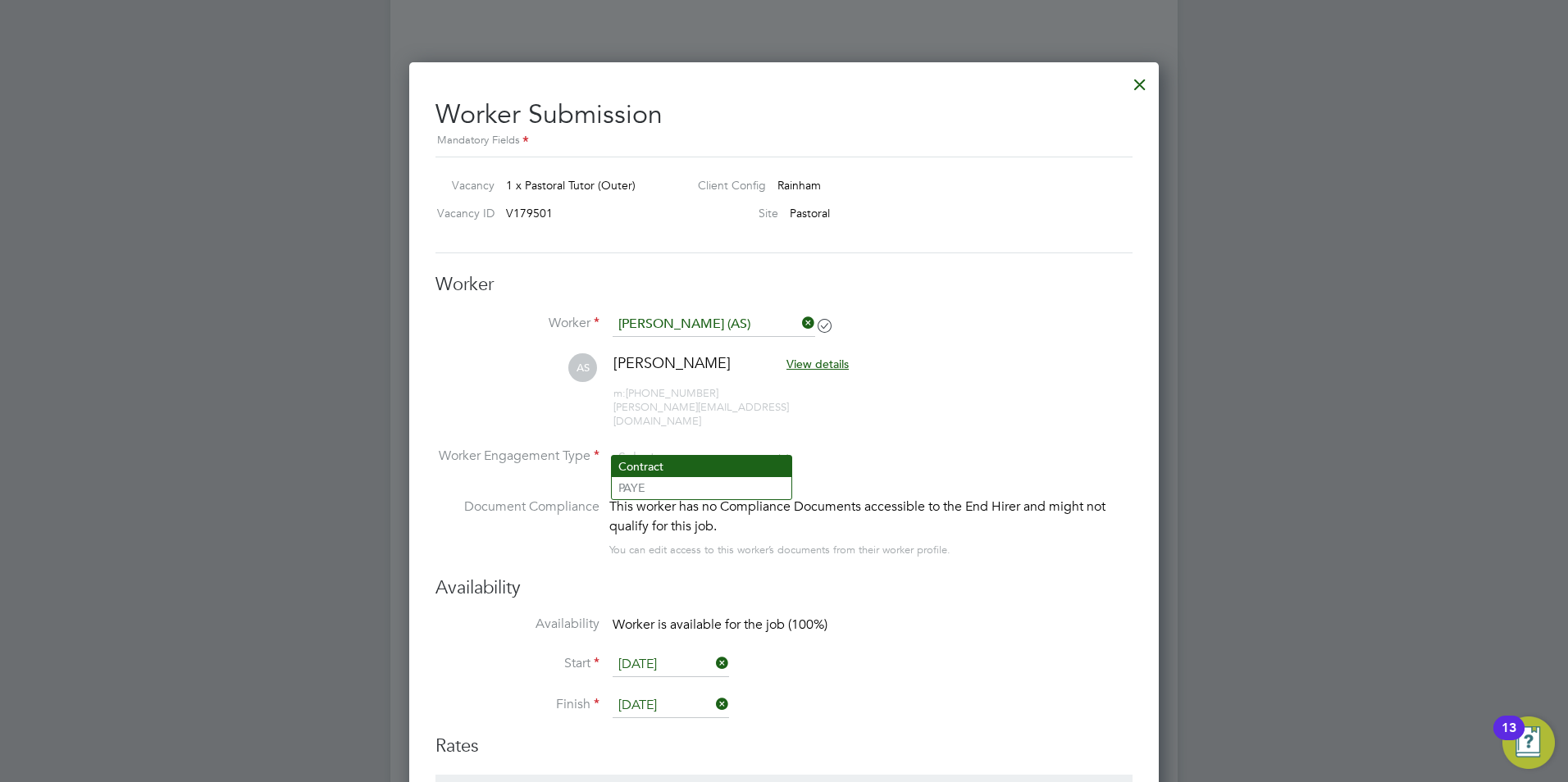
click at [659, 465] on li "Contract" at bounding box center [701, 467] width 180 height 21
type input "Contract"
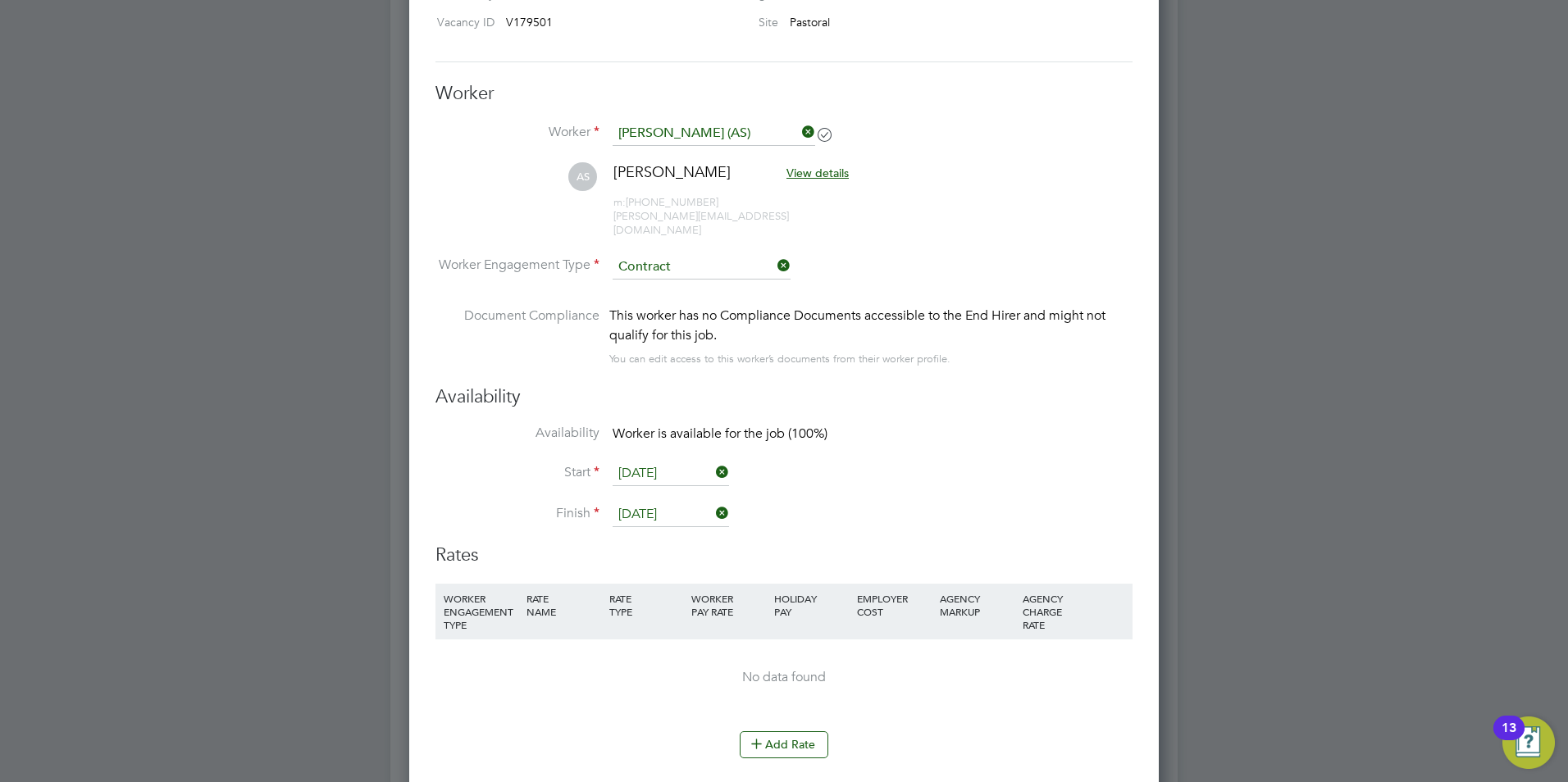
scroll to position [3525, 0]
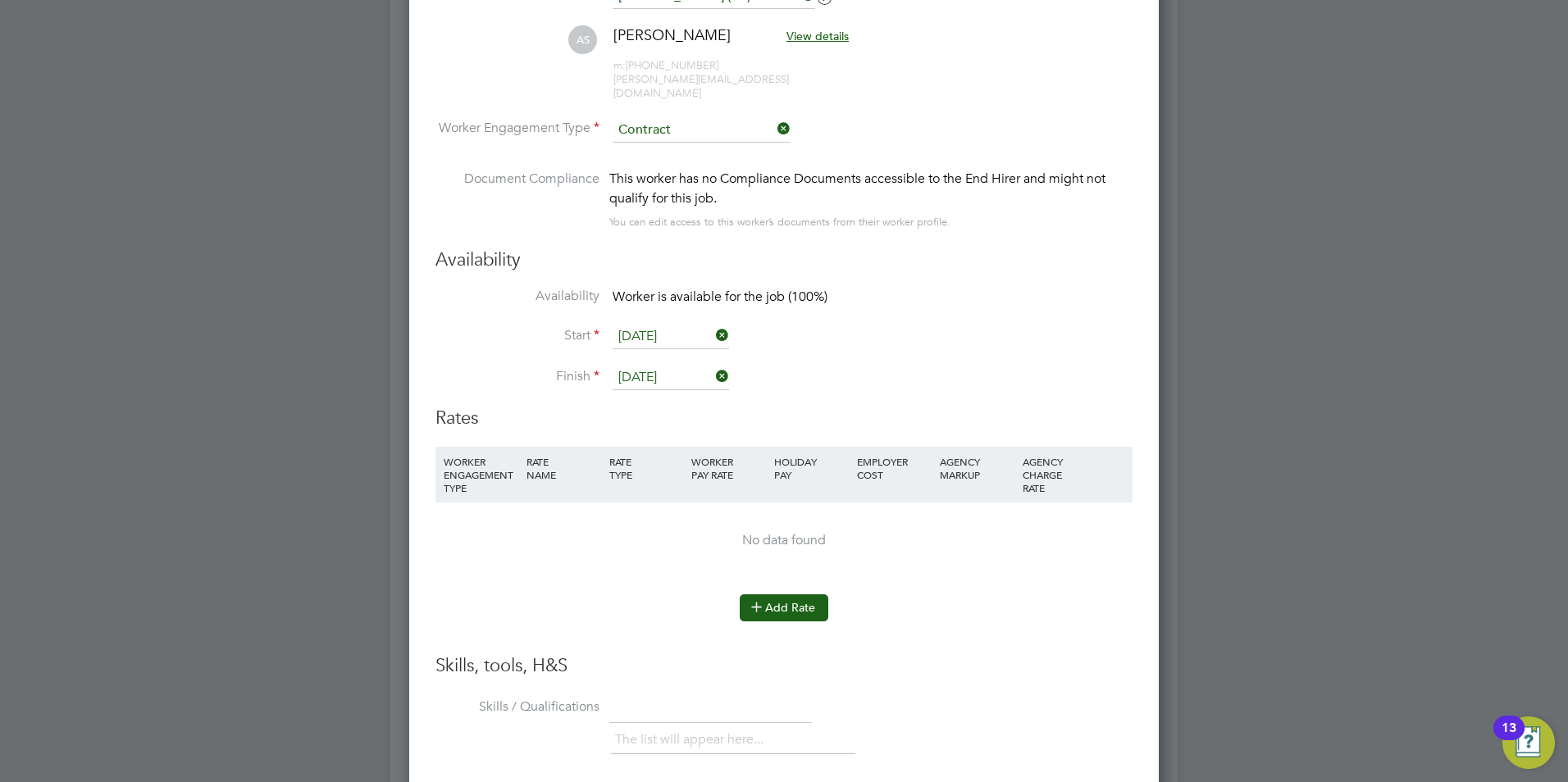
click at [754, 600] on icon at bounding box center [756, 605] width 12 height 12
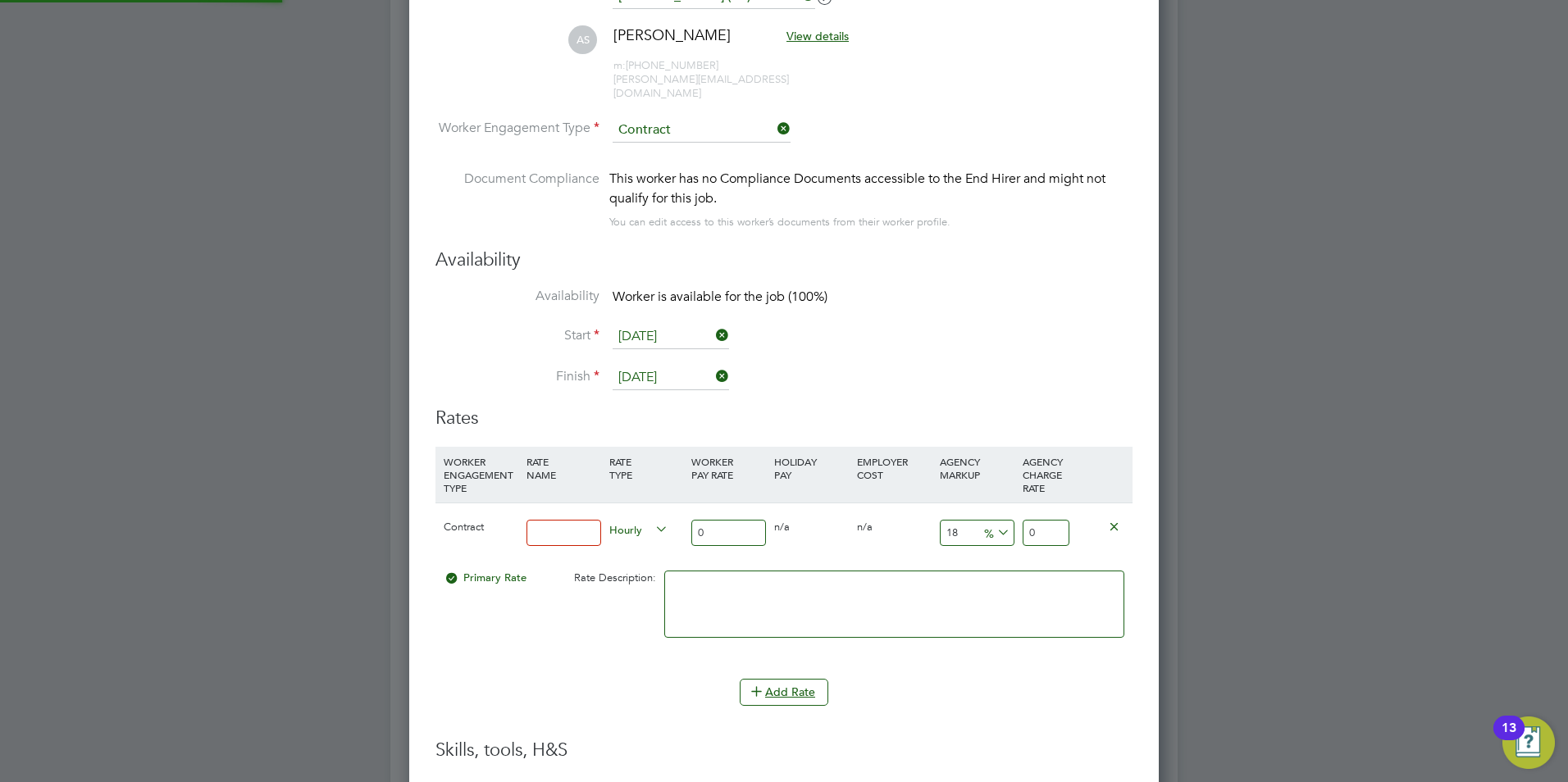
scroll to position [8, 8]
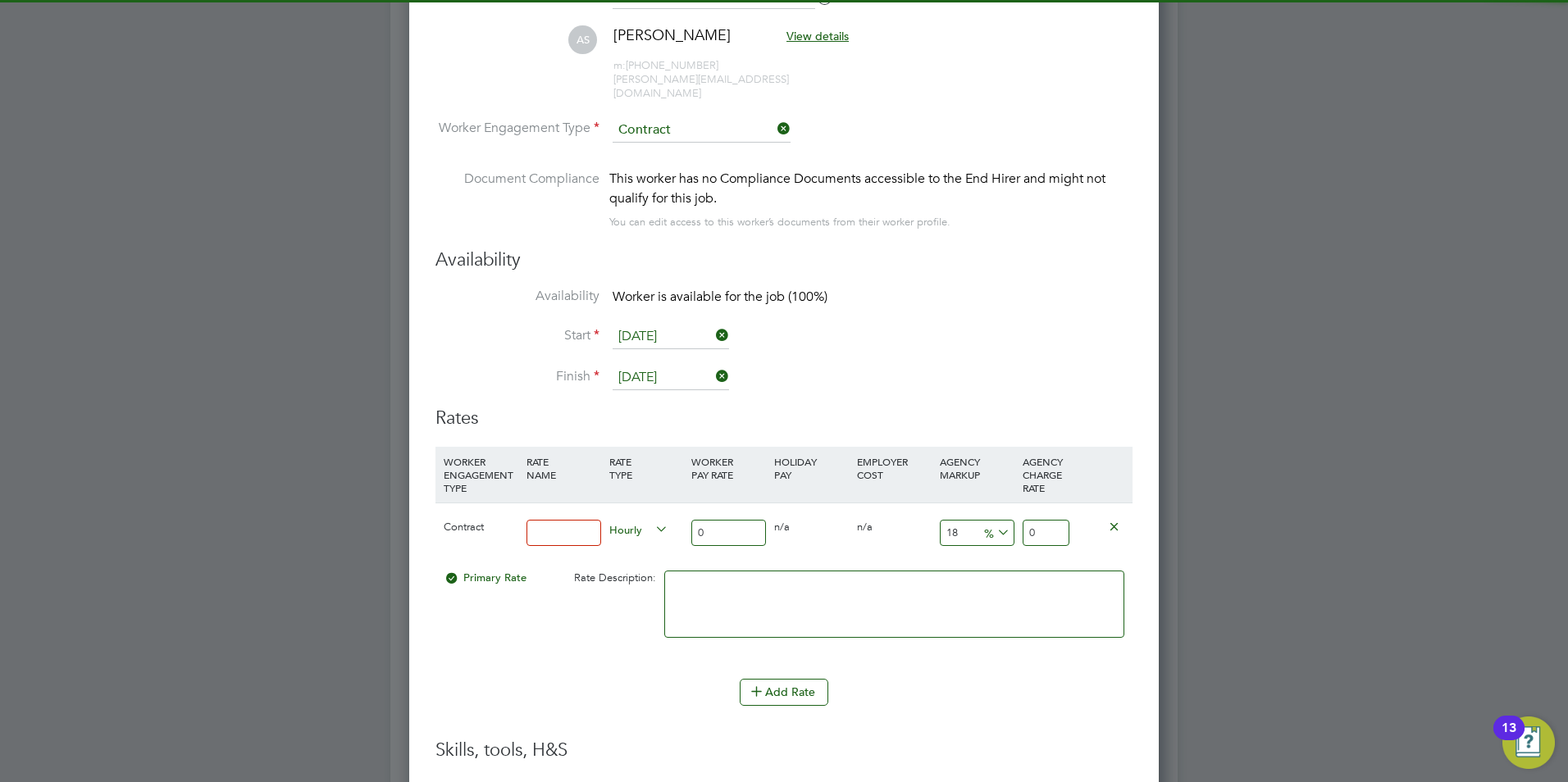
click at [532, 523] on input at bounding box center [564, 533] width 74 height 27
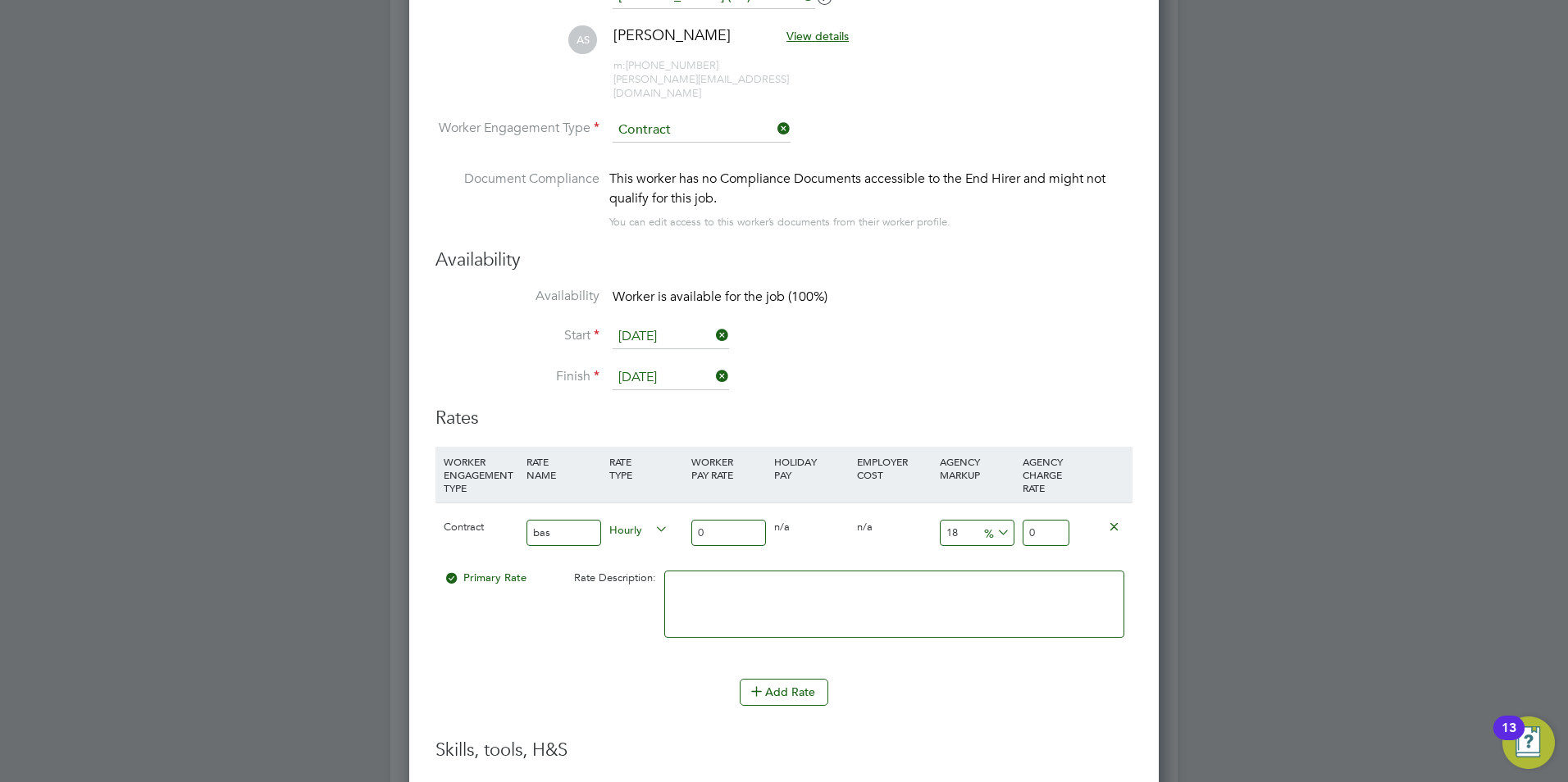
type input "basic"
drag, startPoint x: 702, startPoint y: 521, endPoint x: 631, endPoint y: 521, distance: 71.0
click at [631, 521] on div "Contract basic Hourly 0 0 n/a 0 n/a 18 0 % 0" at bounding box center [784, 533] width 697 height 61
type input "2"
type input "2.36"
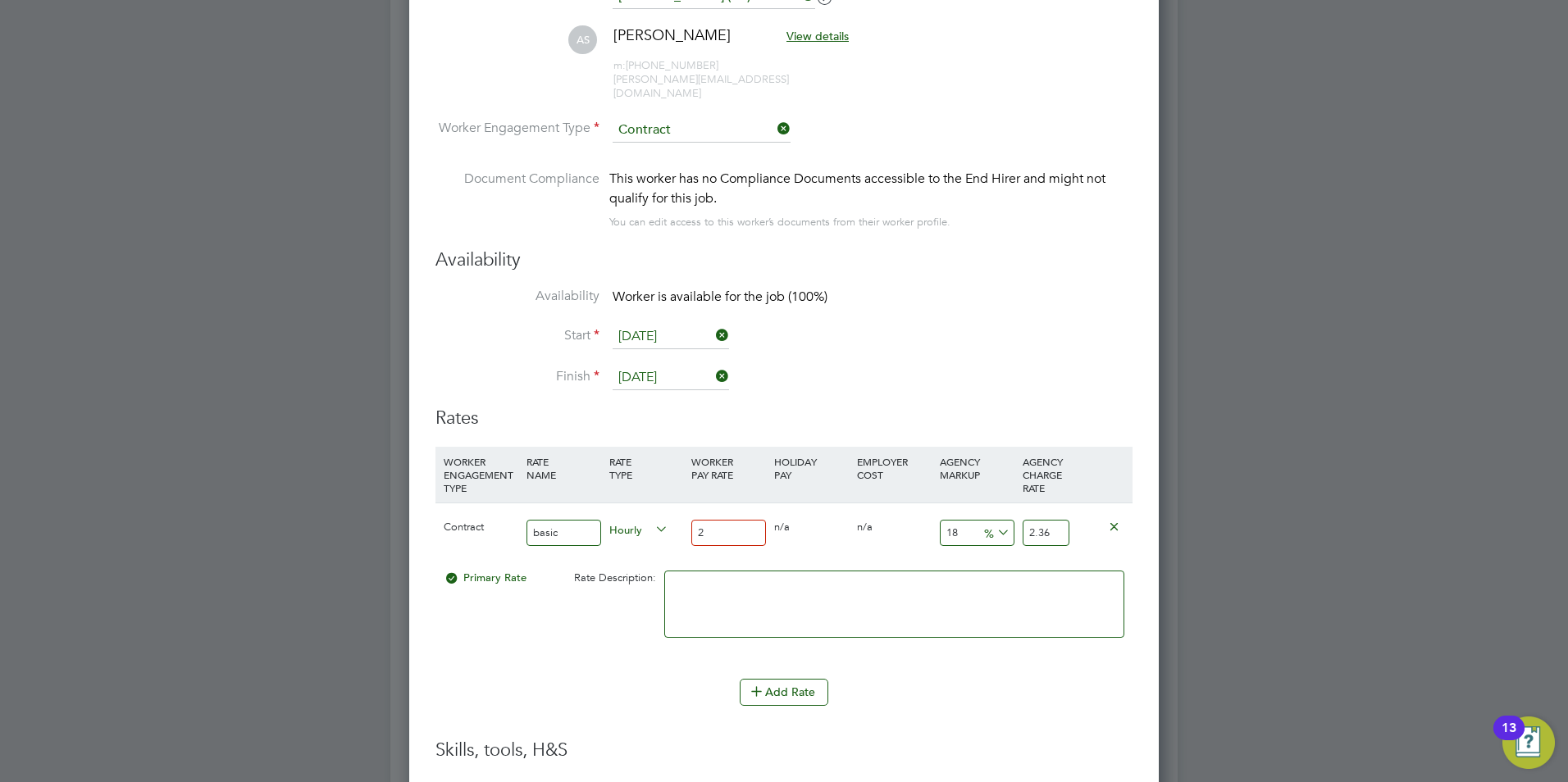
type input "25"
type input "29.5"
type input "25"
drag, startPoint x: 956, startPoint y: 517, endPoint x: 896, endPoint y: 519, distance: 60.0
click at [896, 519] on div "Contract basic Hourly 25 0 n/a 0 n/a 18 4.5 % 29.5" at bounding box center [784, 533] width 697 height 61
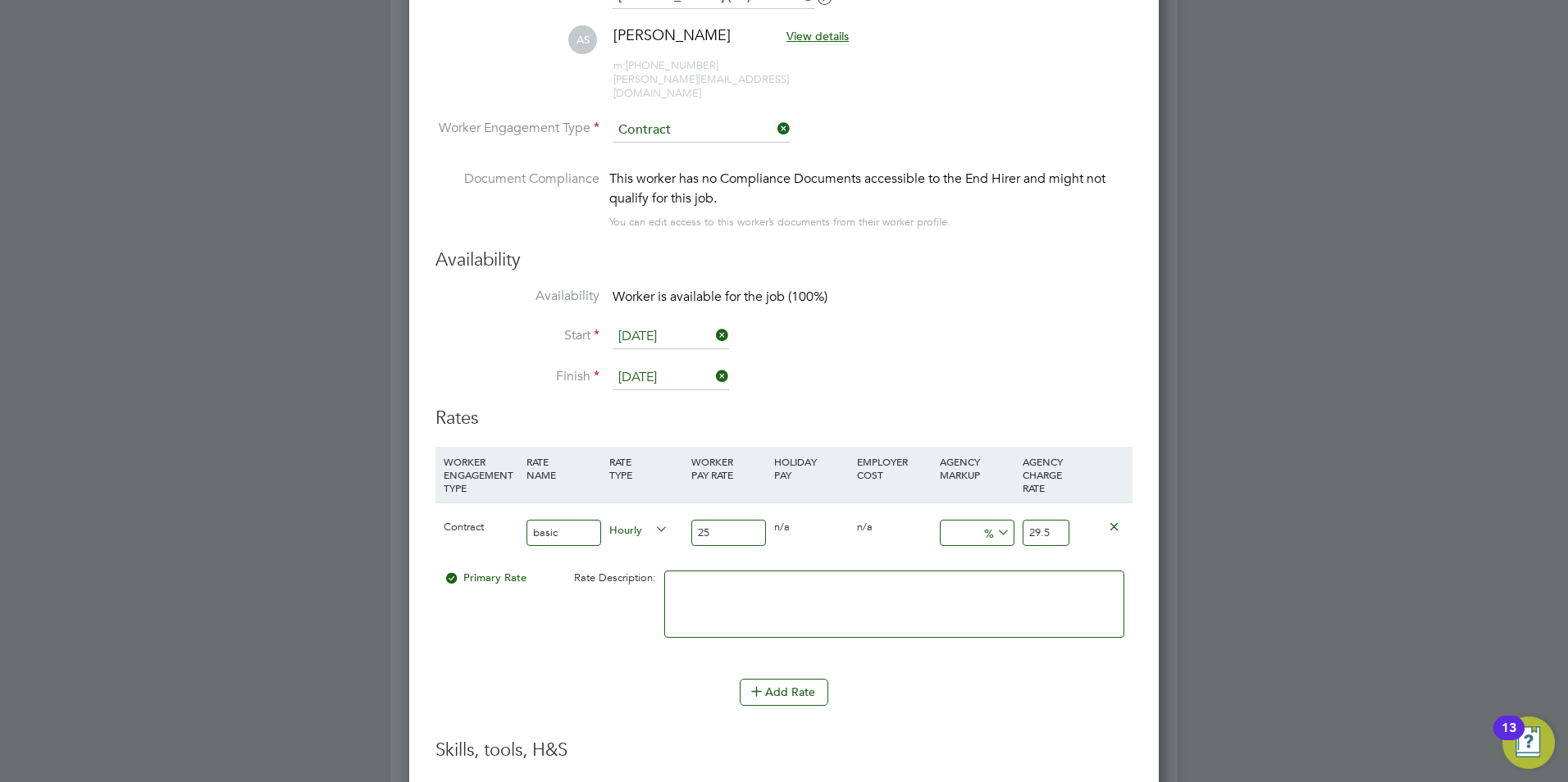
type input "2"
type input "25.5"
type input "23"
type input "30.75"
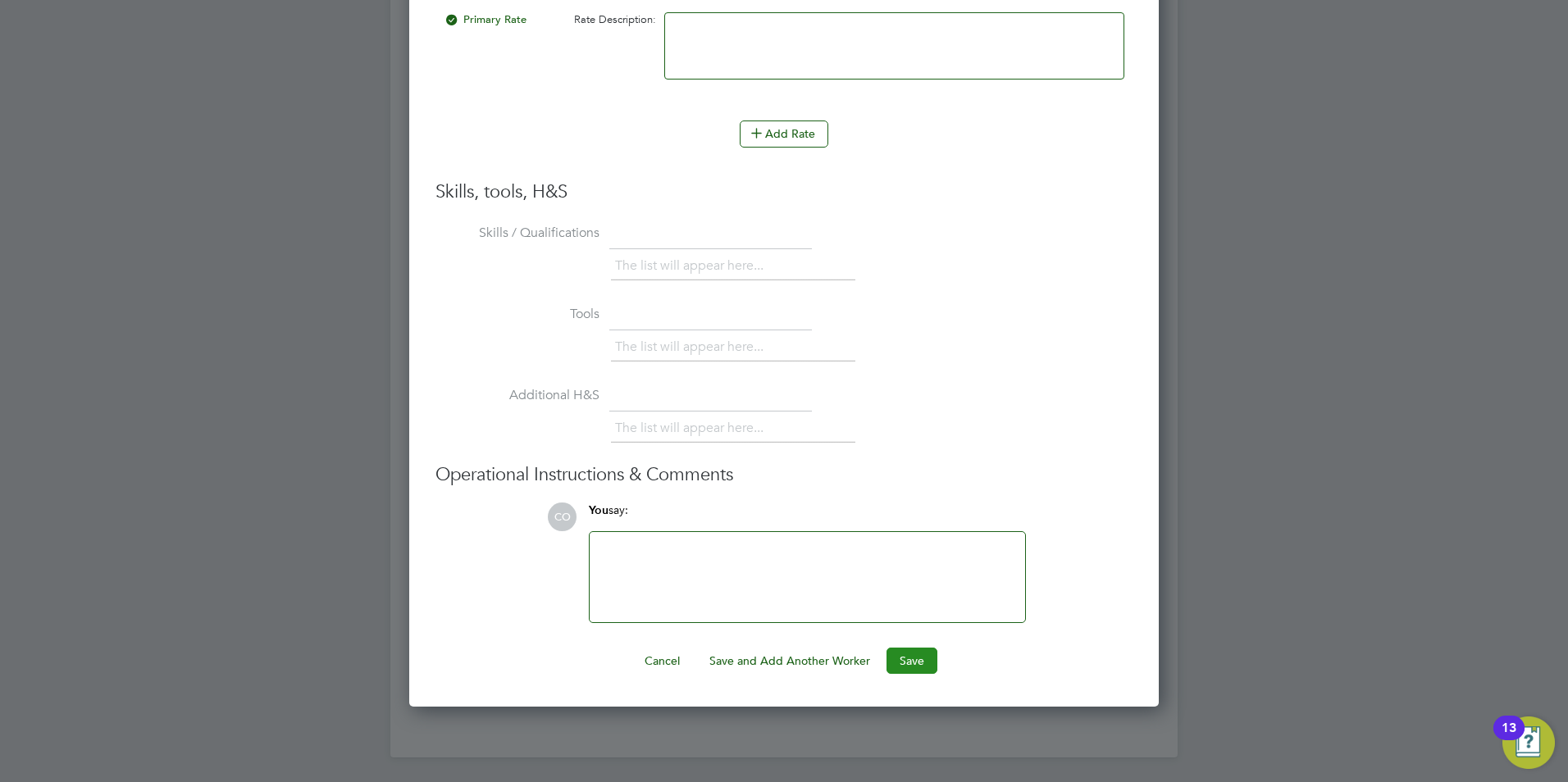
type input "23"
click at [911, 650] on button "Save" at bounding box center [912, 661] width 51 height 26
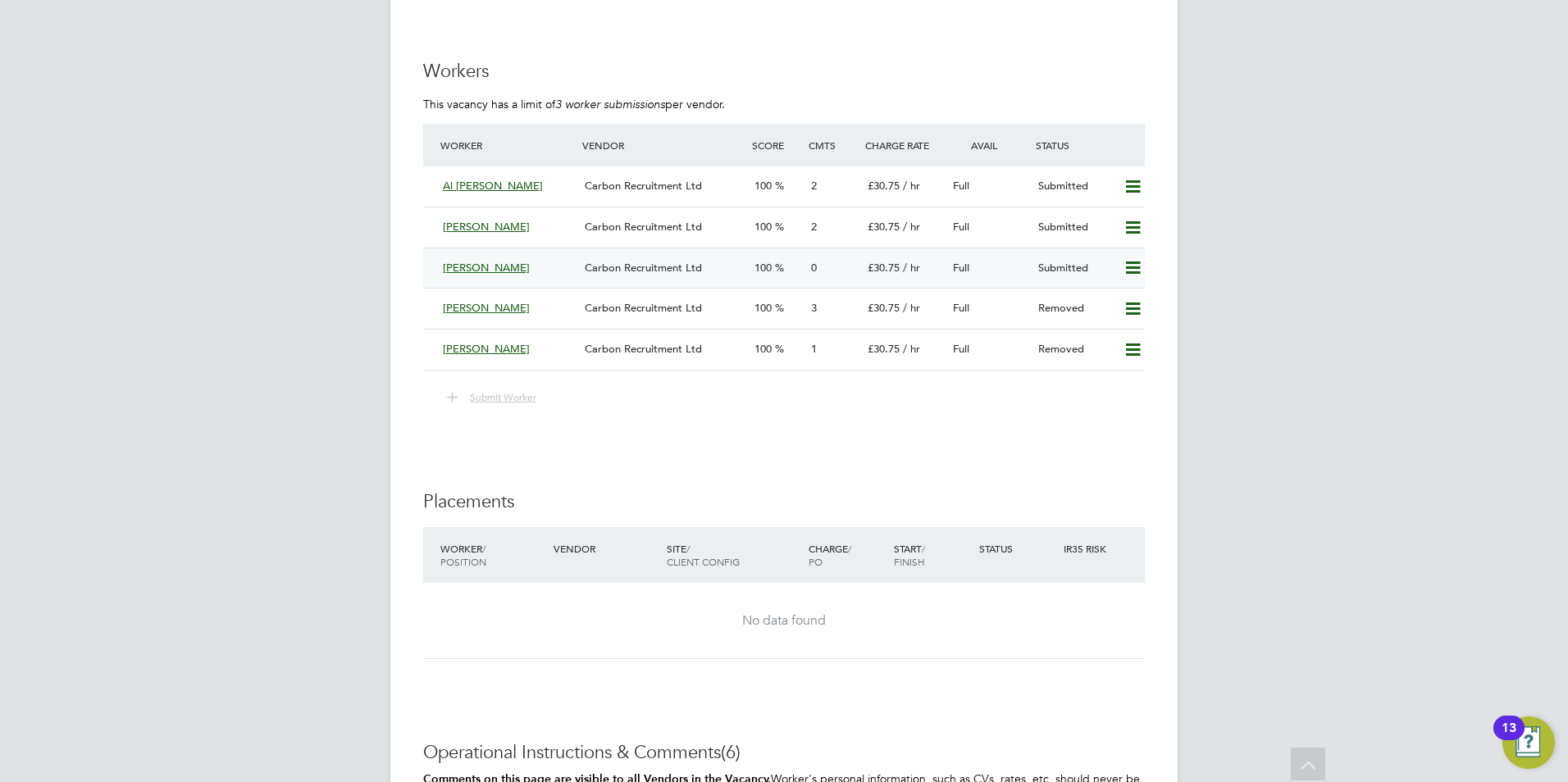
click at [437, 265] on div "[PERSON_NAME]" at bounding box center [508, 268] width 142 height 27
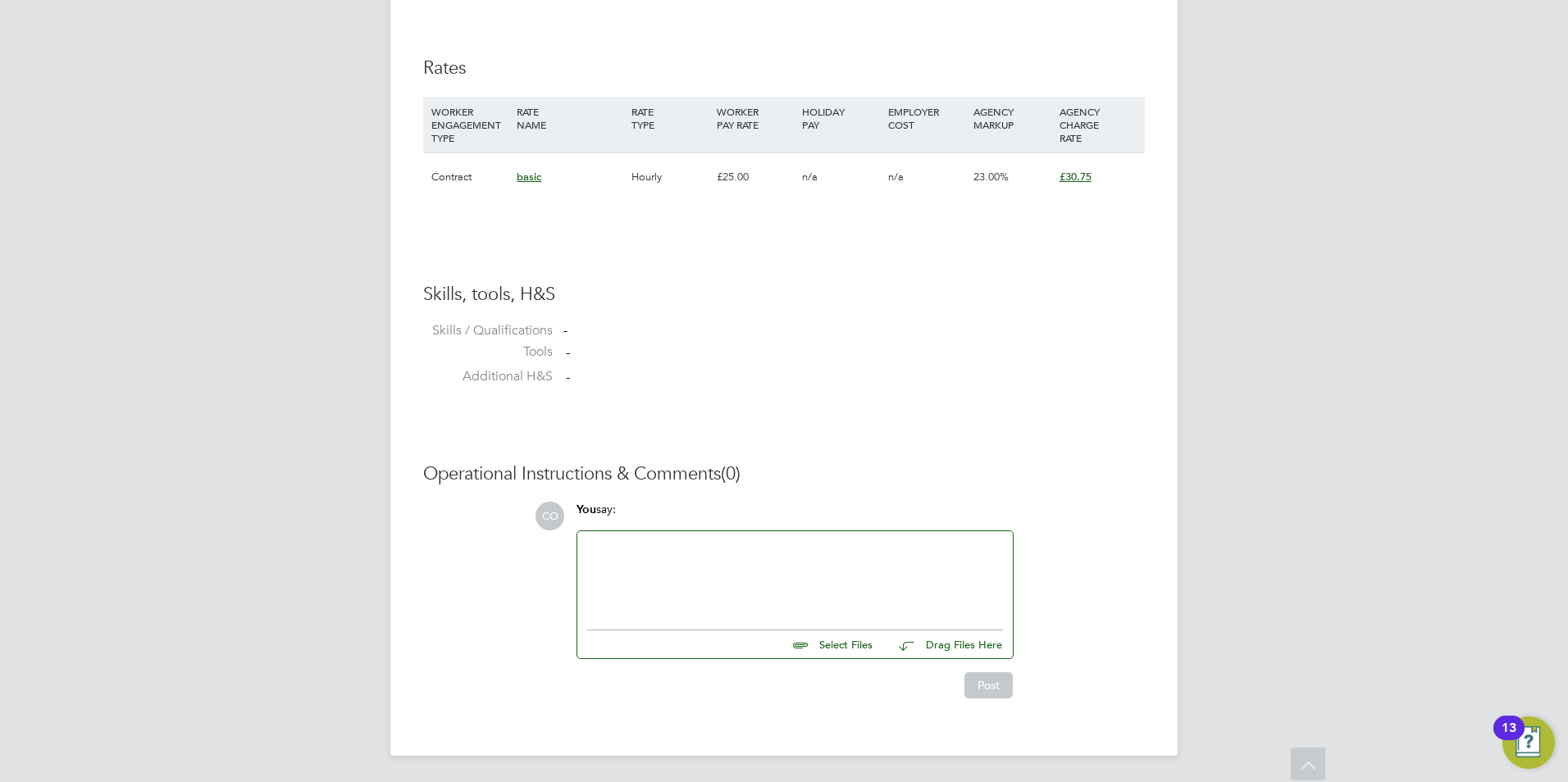
click at [817, 641] on input "file" at bounding box center [880, 642] width 246 height 23
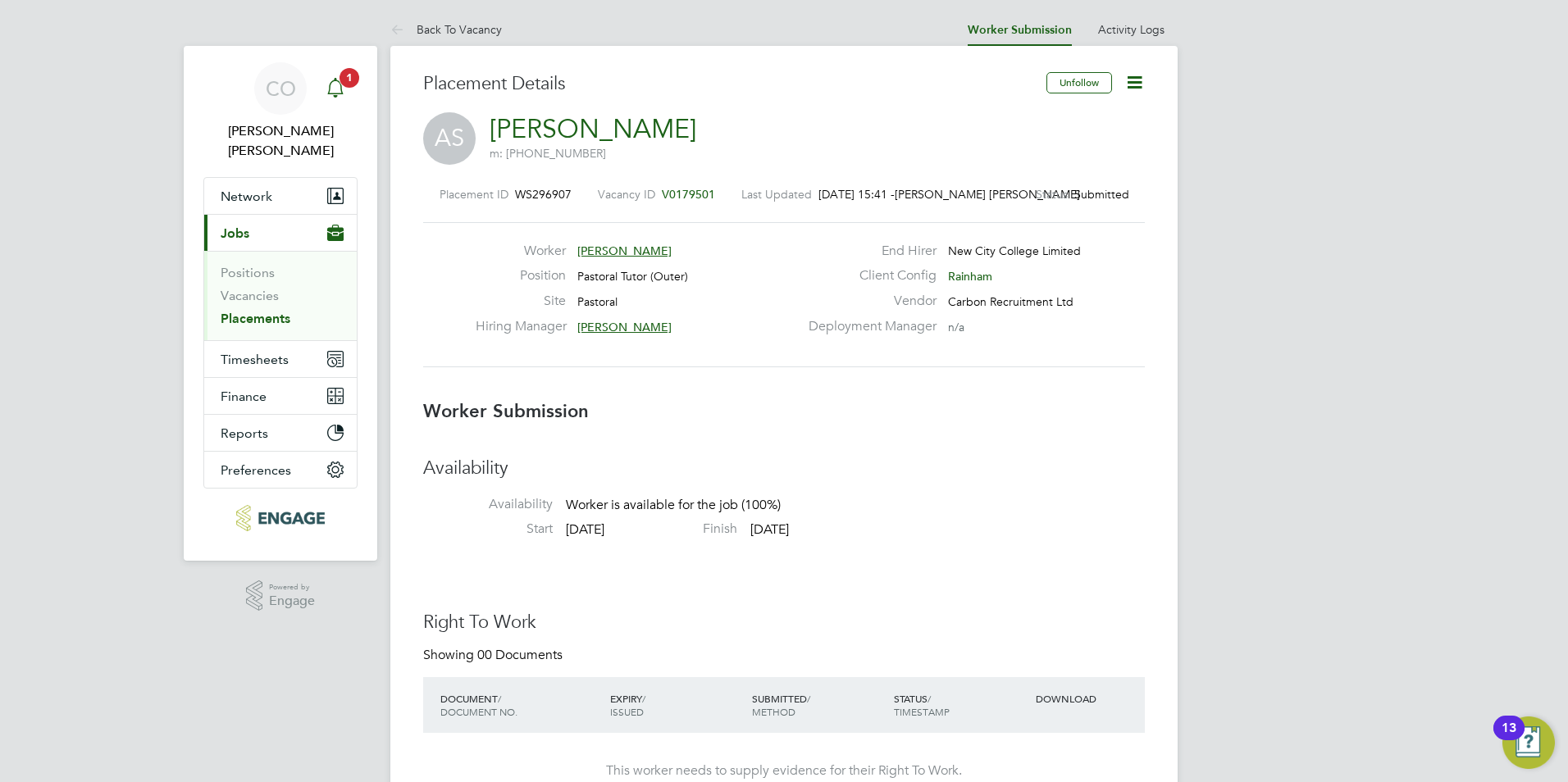
click at [337, 78] on icon "Main navigation" at bounding box center [336, 87] width 20 height 20
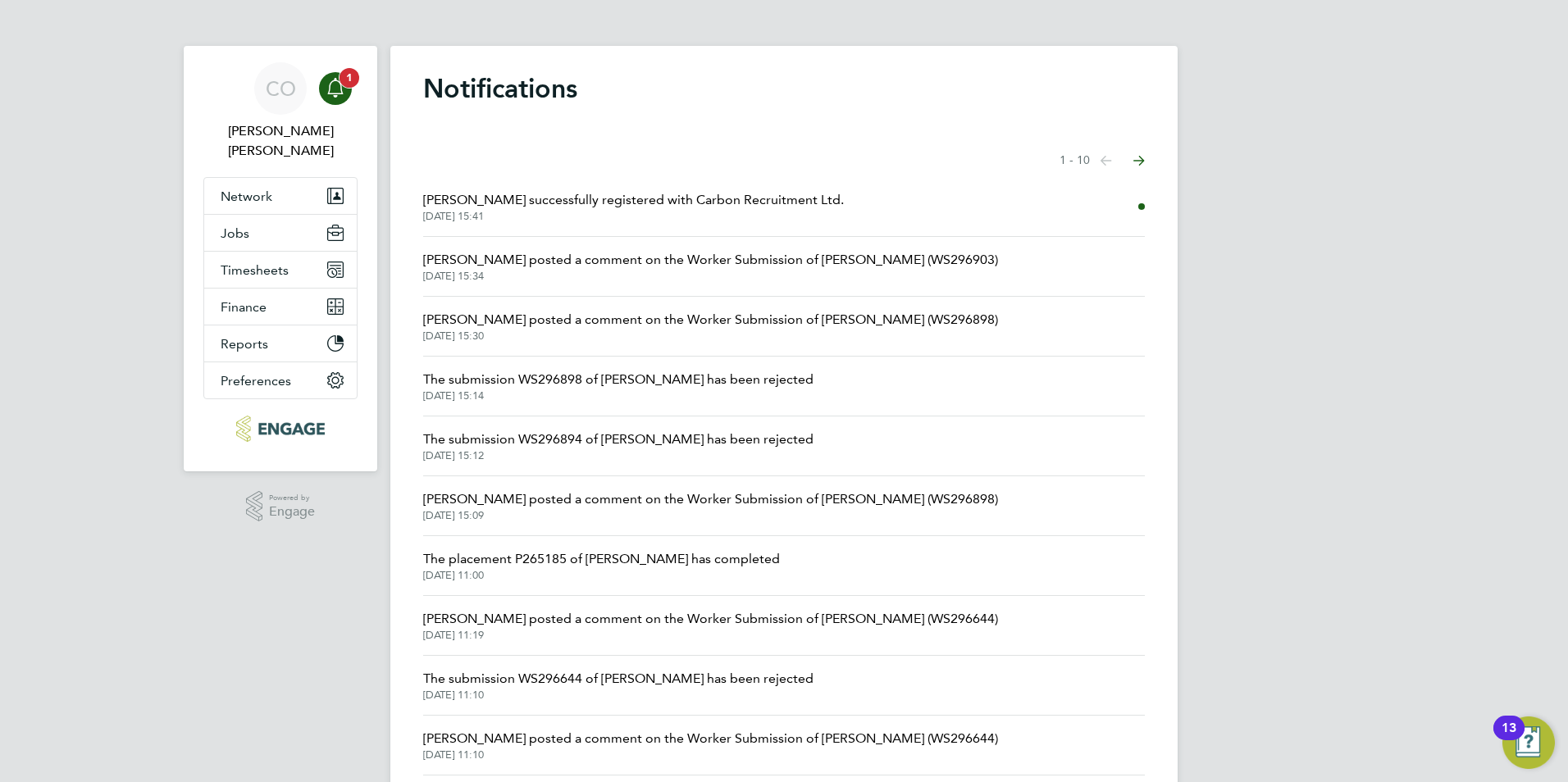
click at [328, 77] on div "Main navigation" at bounding box center [336, 88] width 33 height 33
click at [583, 196] on span "Amy Stewart successfully registered with Carbon Recruitment Ltd." at bounding box center [634, 200] width 421 height 20
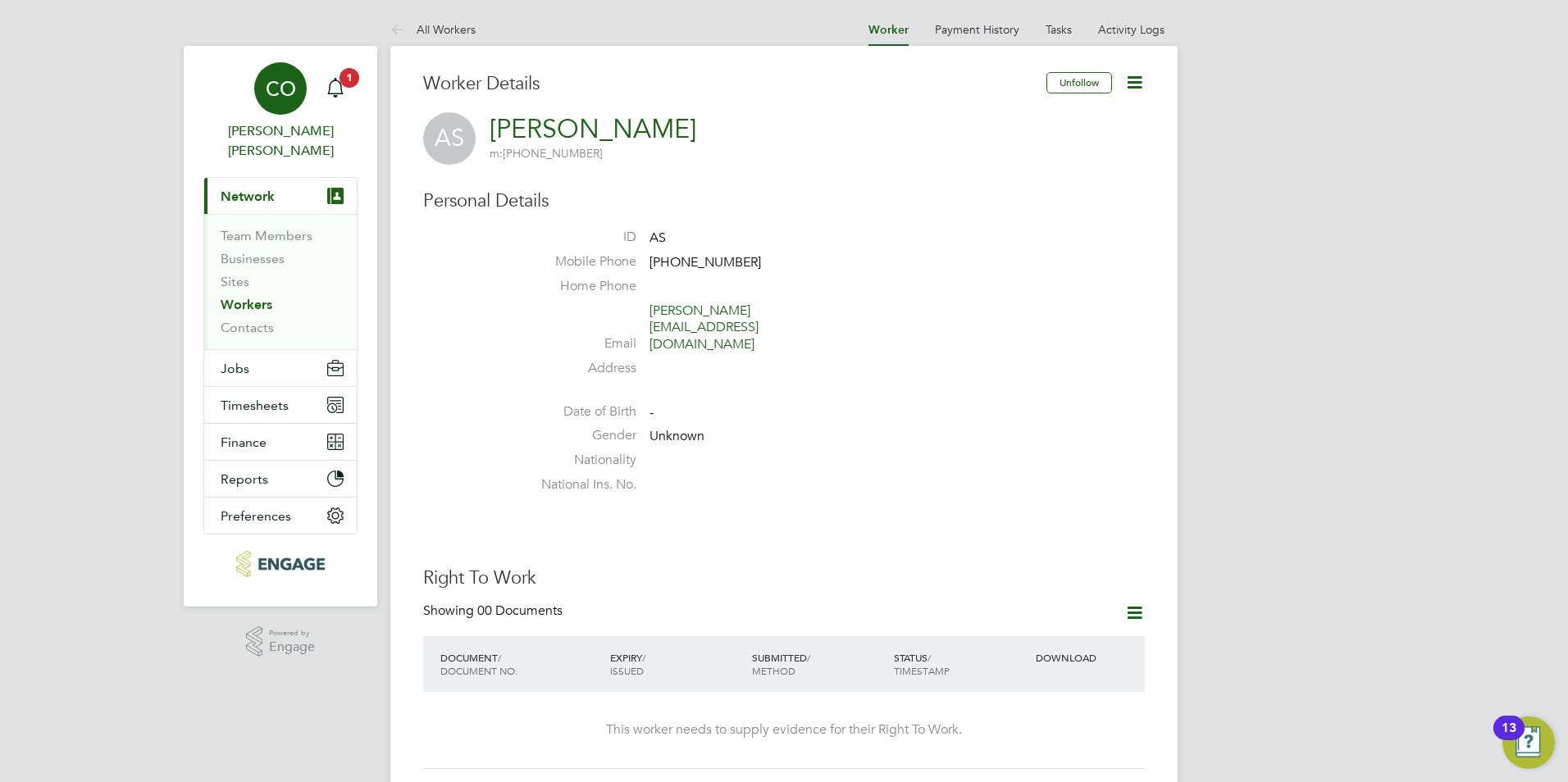
click at [352, 91] on link "CO Connor O'sullivan" at bounding box center [280, 111] width 154 height 98
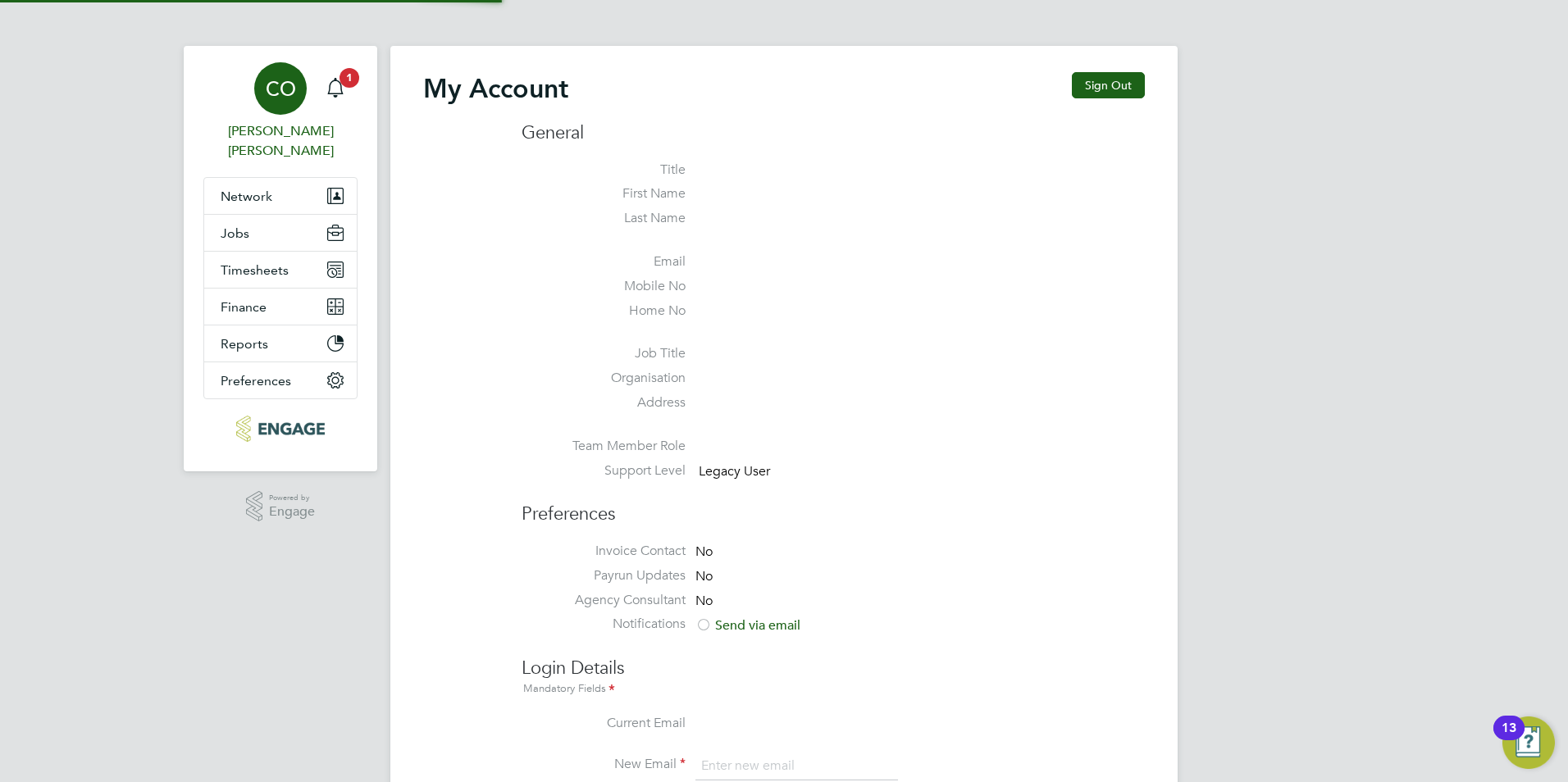
type input "connor@carbonrecruitment.co.uk"
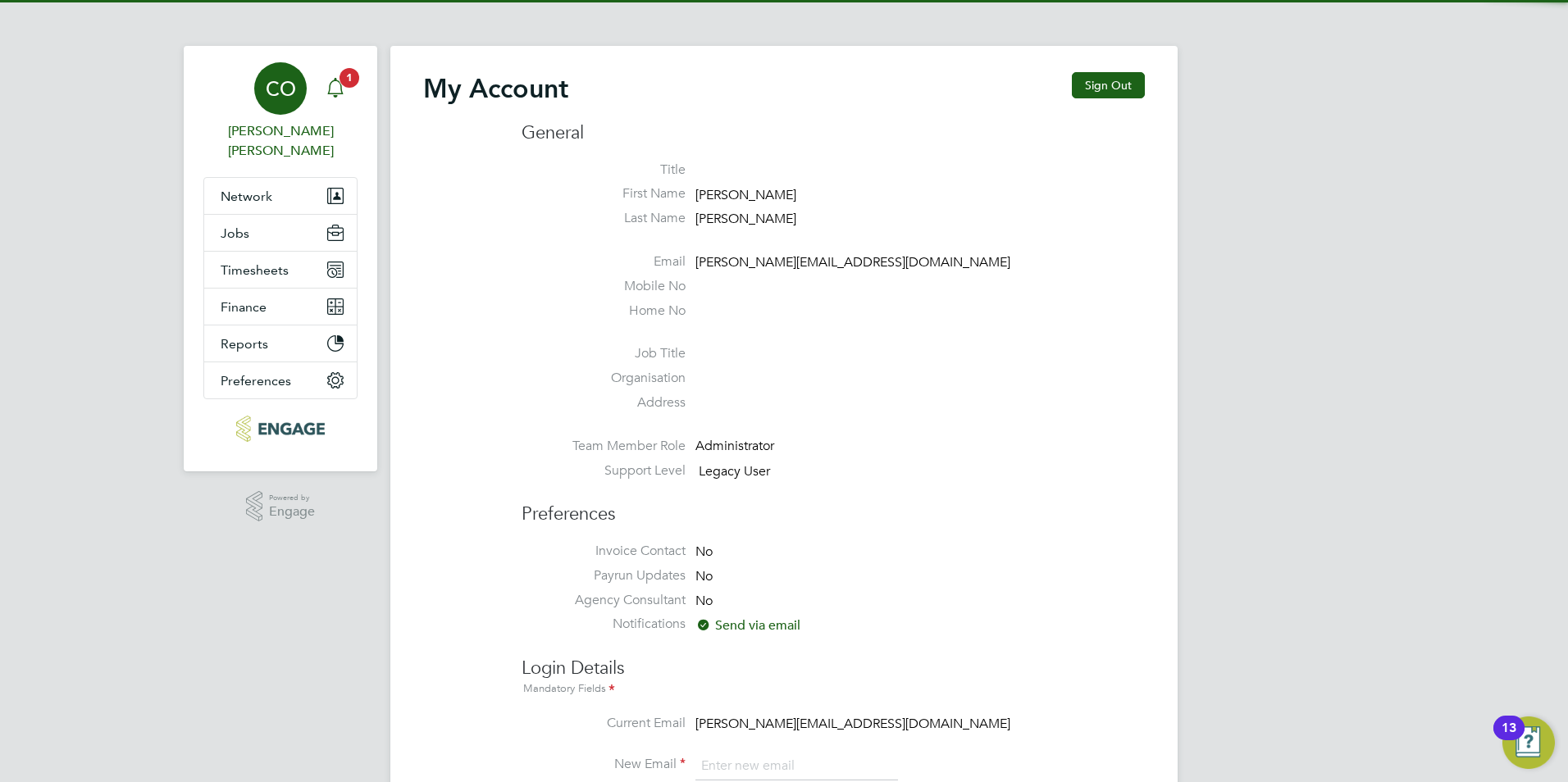
click at [349, 89] on div "Main navigation" at bounding box center [336, 88] width 33 height 33
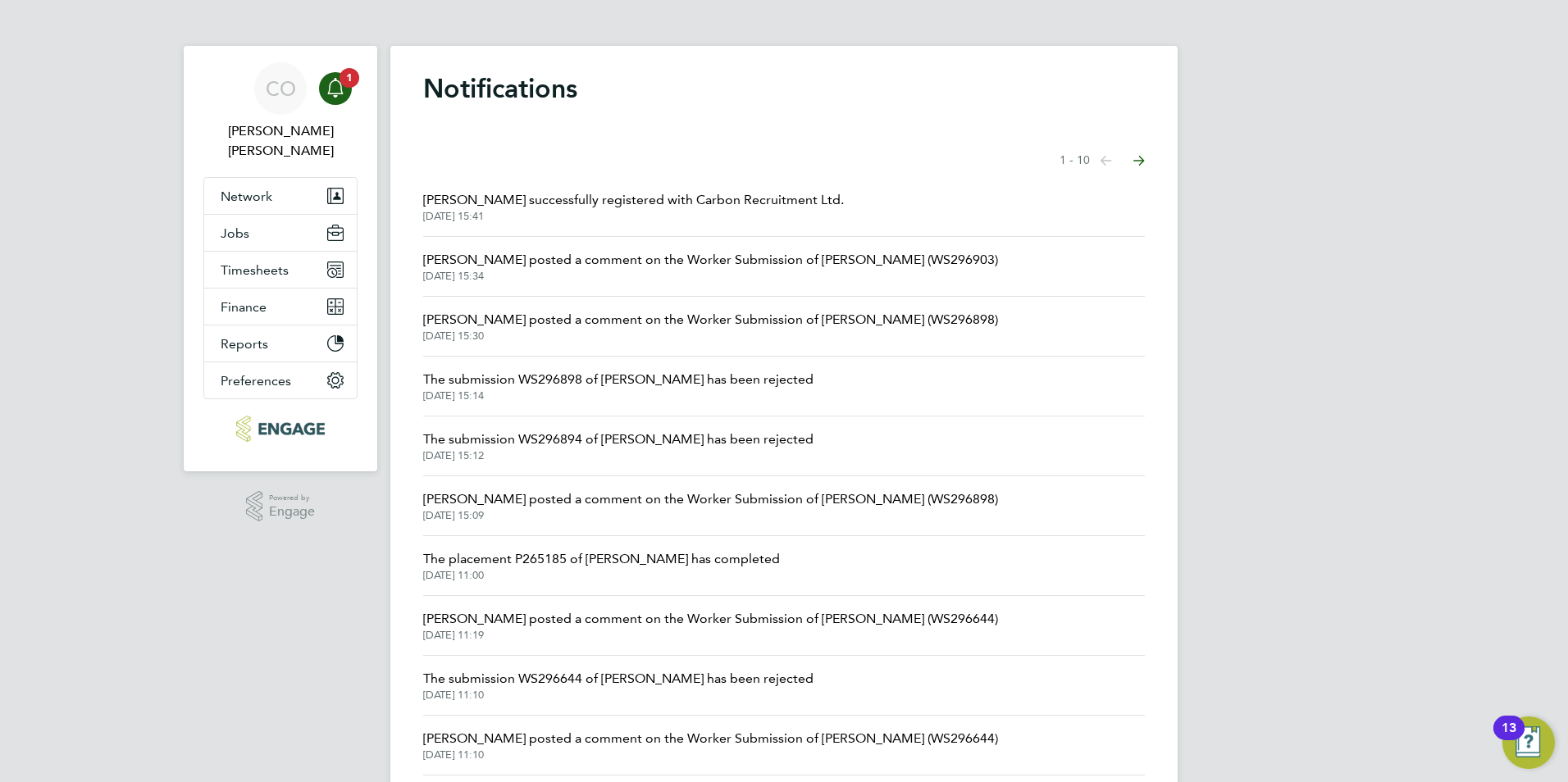
click at [418, 197] on div "Notifications Showing items 1 - 10 items Previous page Next page Amy Stewart su…" at bounding box center [784, 427] width 787 height 762
click at [456, 206] on span "Amy Stewart successfully registered with Carbon Recruitment Ltd." at bounding box center [634, 200] width 421 height 20
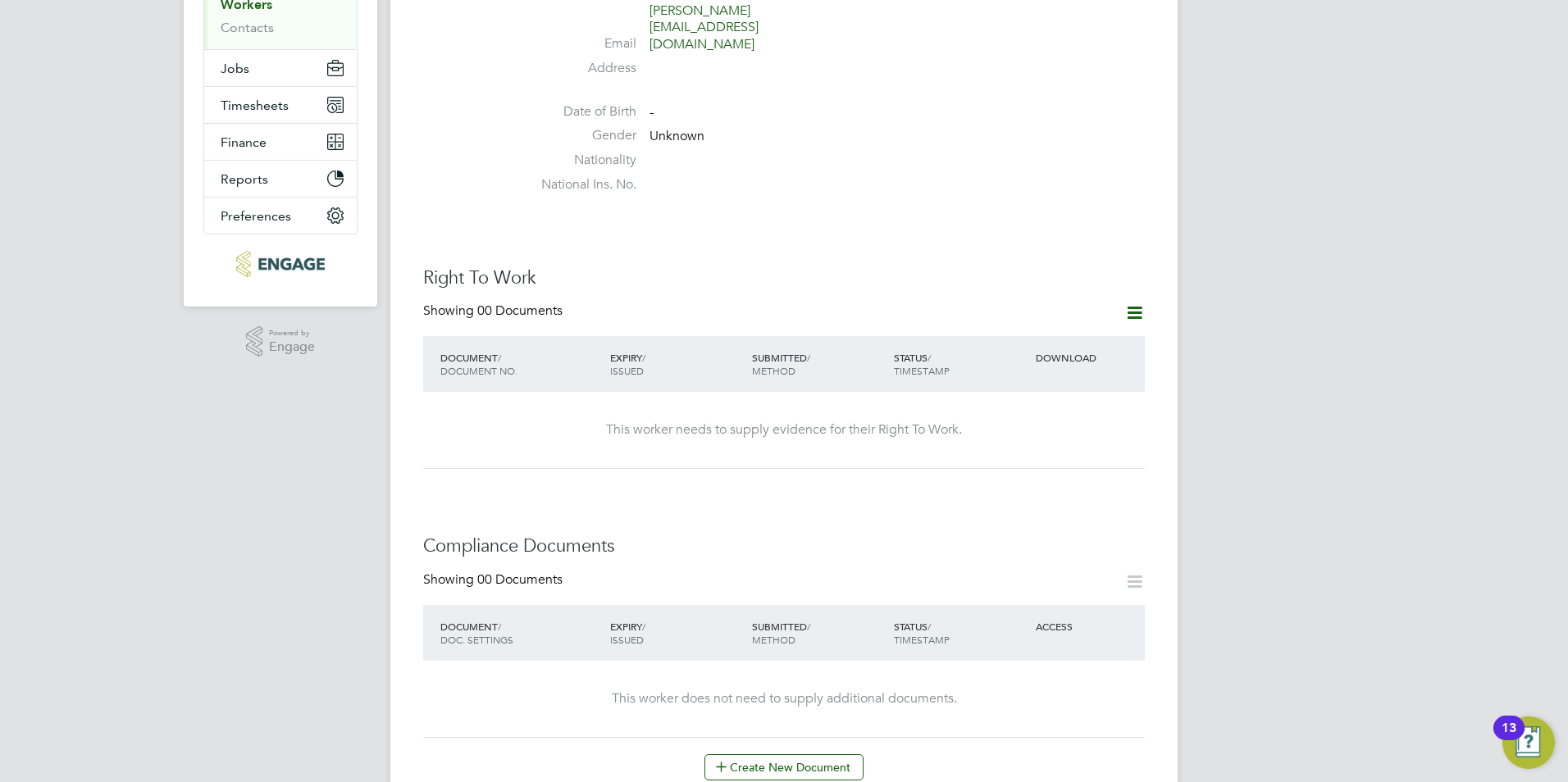
scroll to position [327, 0]
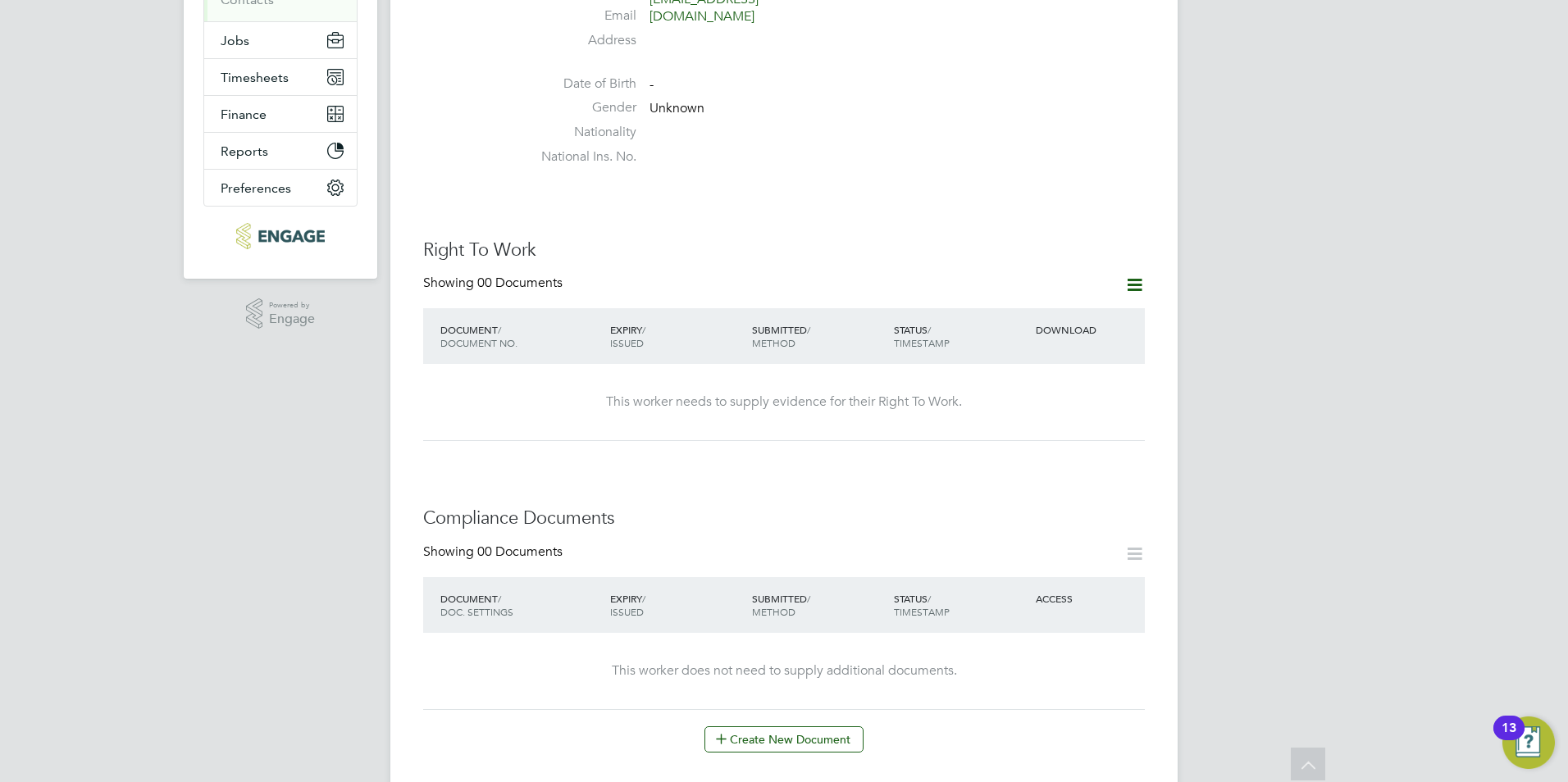
click at [790, 706] on div "Showing 00 Documents DOCUMENT / DOC. SETTINGS EXPIRY / ISSUED SUBMITTED / METHO…" at bounding box center [784, 648] width 721 height 209
click at [791, 726] on button "Create New Document" at bounding box center [784, 739] width 159 height 26
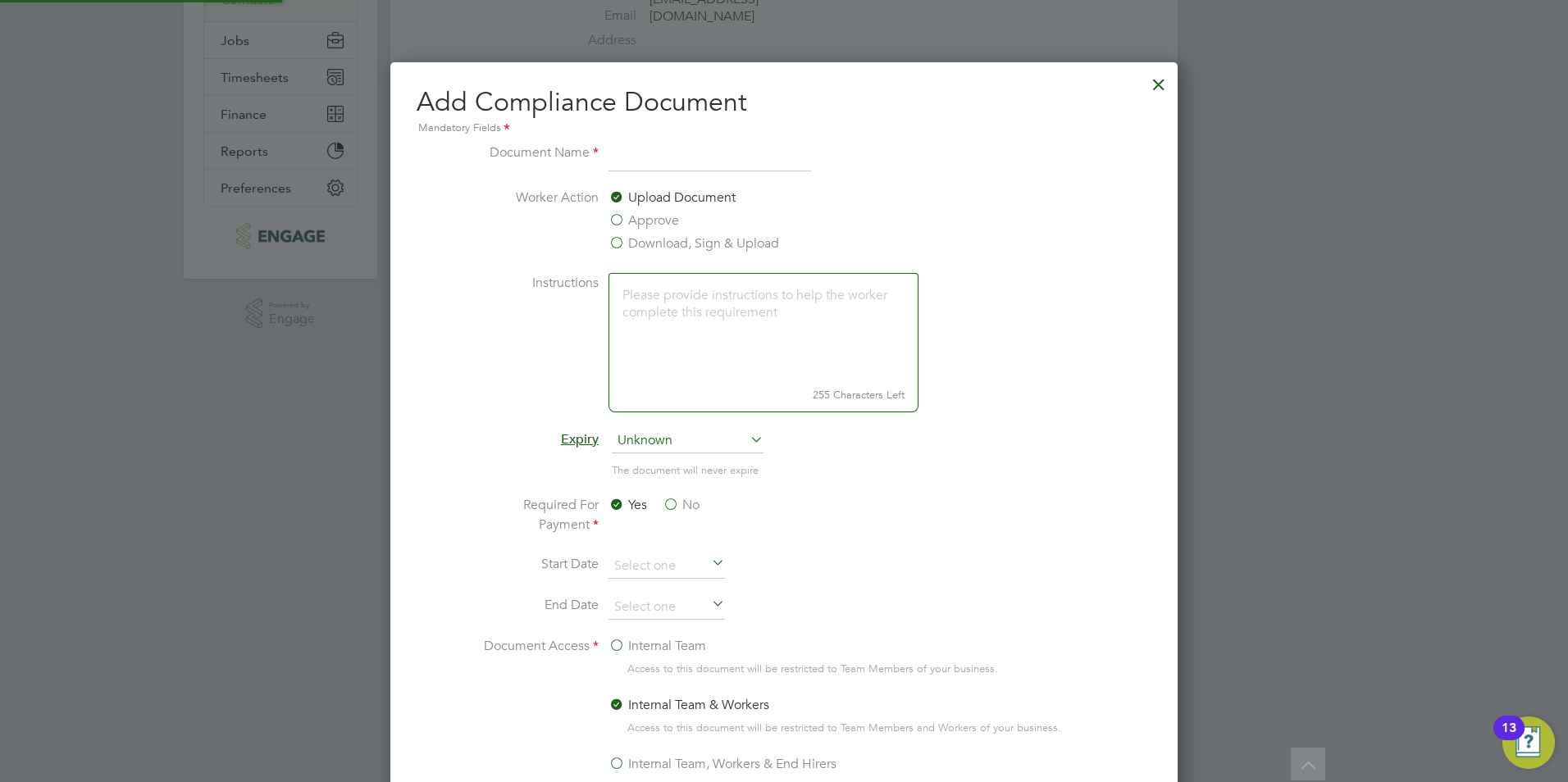
scroll to position [860, 788]
click at [1166, 82] on div at bounding box center [1159, 80] width 30 height 30
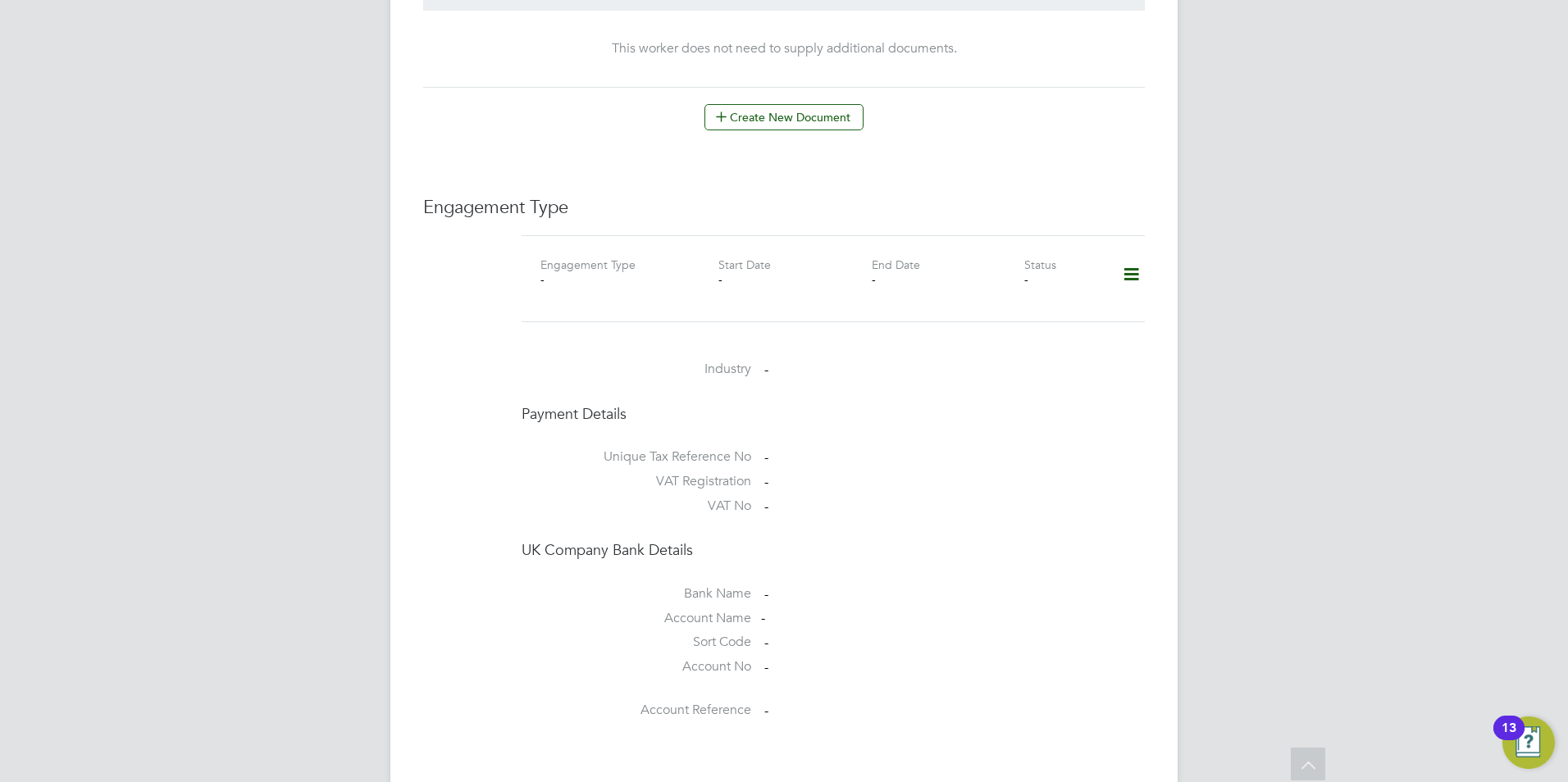
scroll to position [1227, 0]
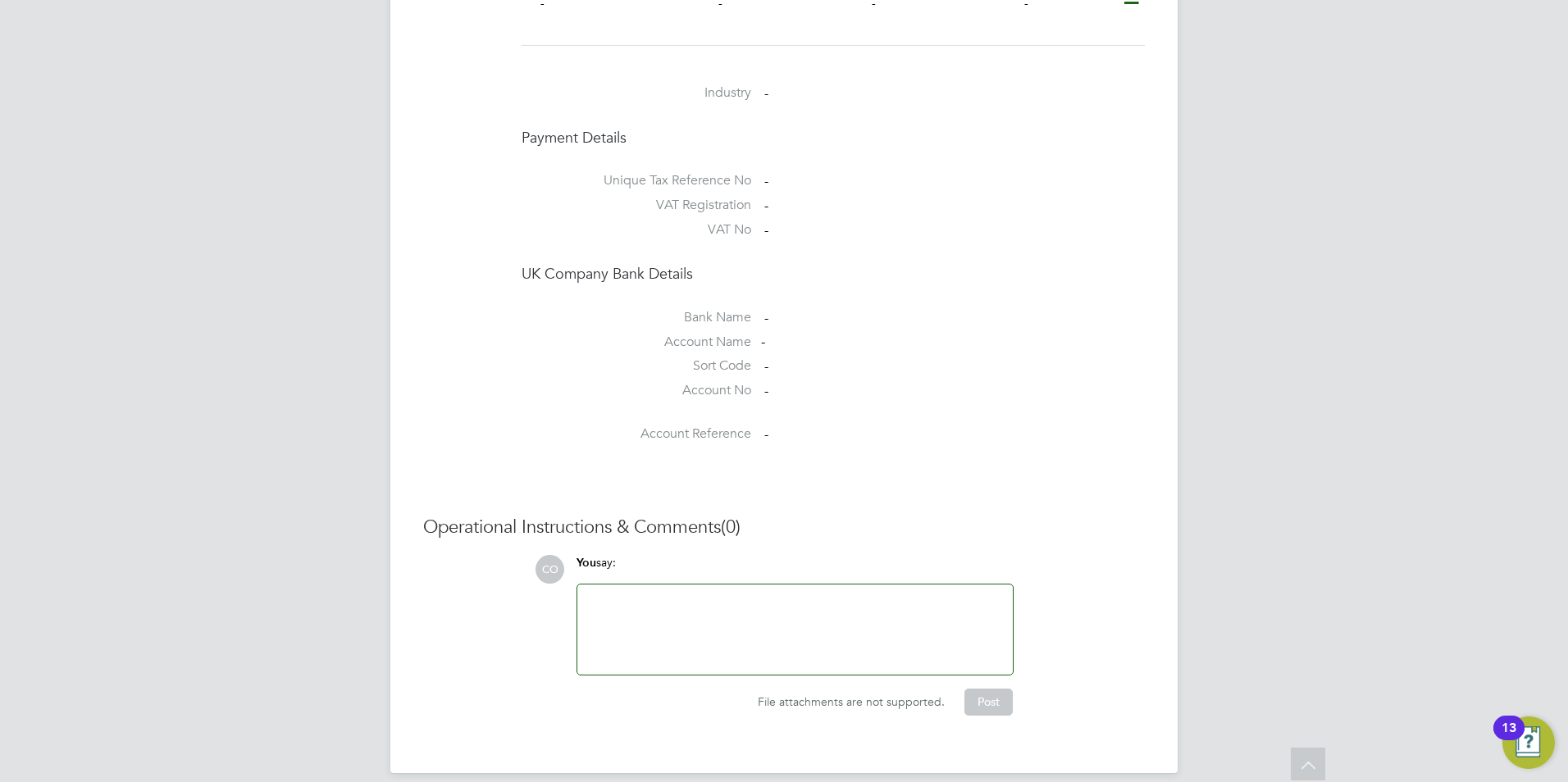
click at [838, 647] on div at bounding box center [796, 629] width 416 height 70
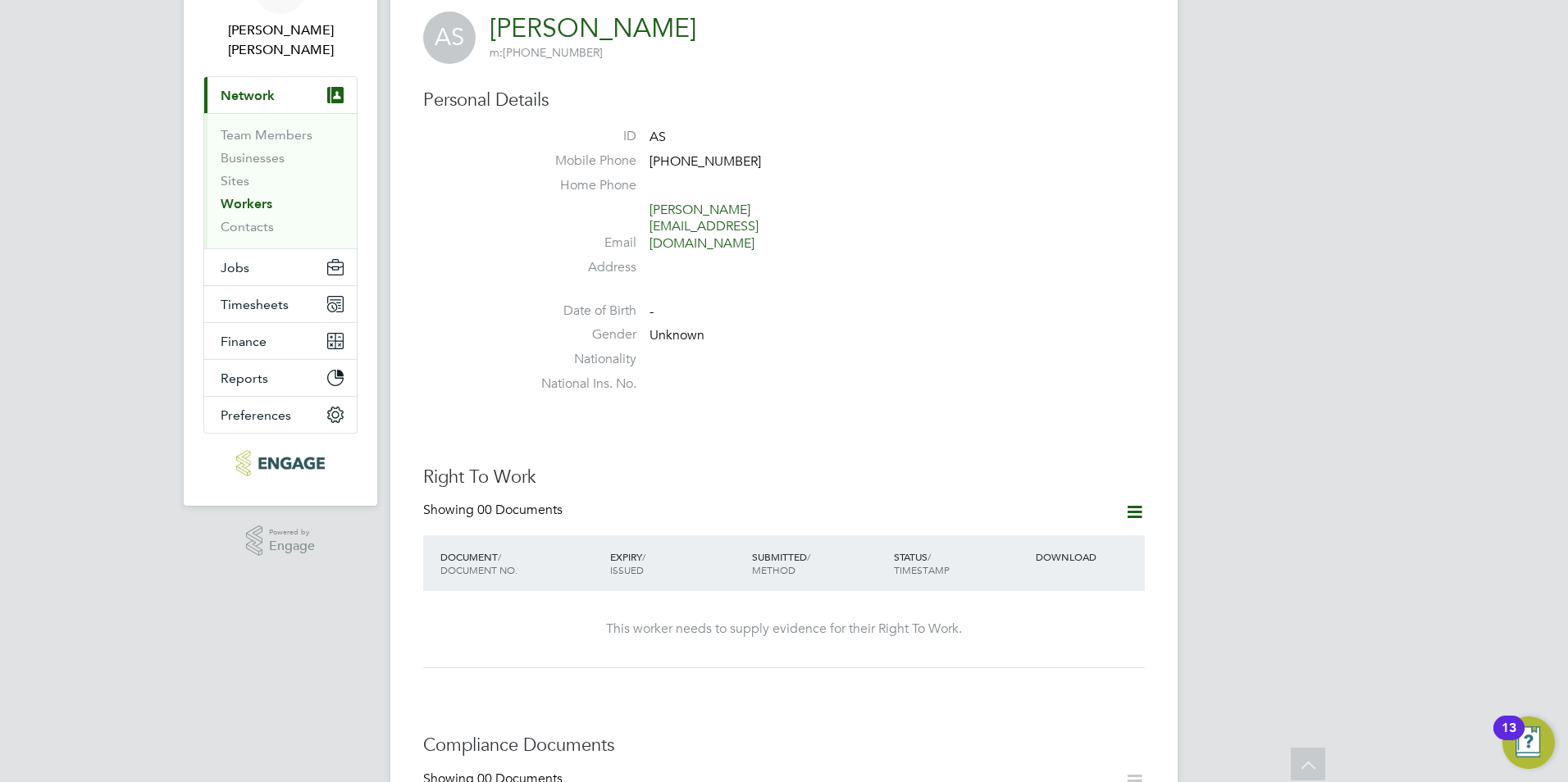
scroll to position [0, 0]
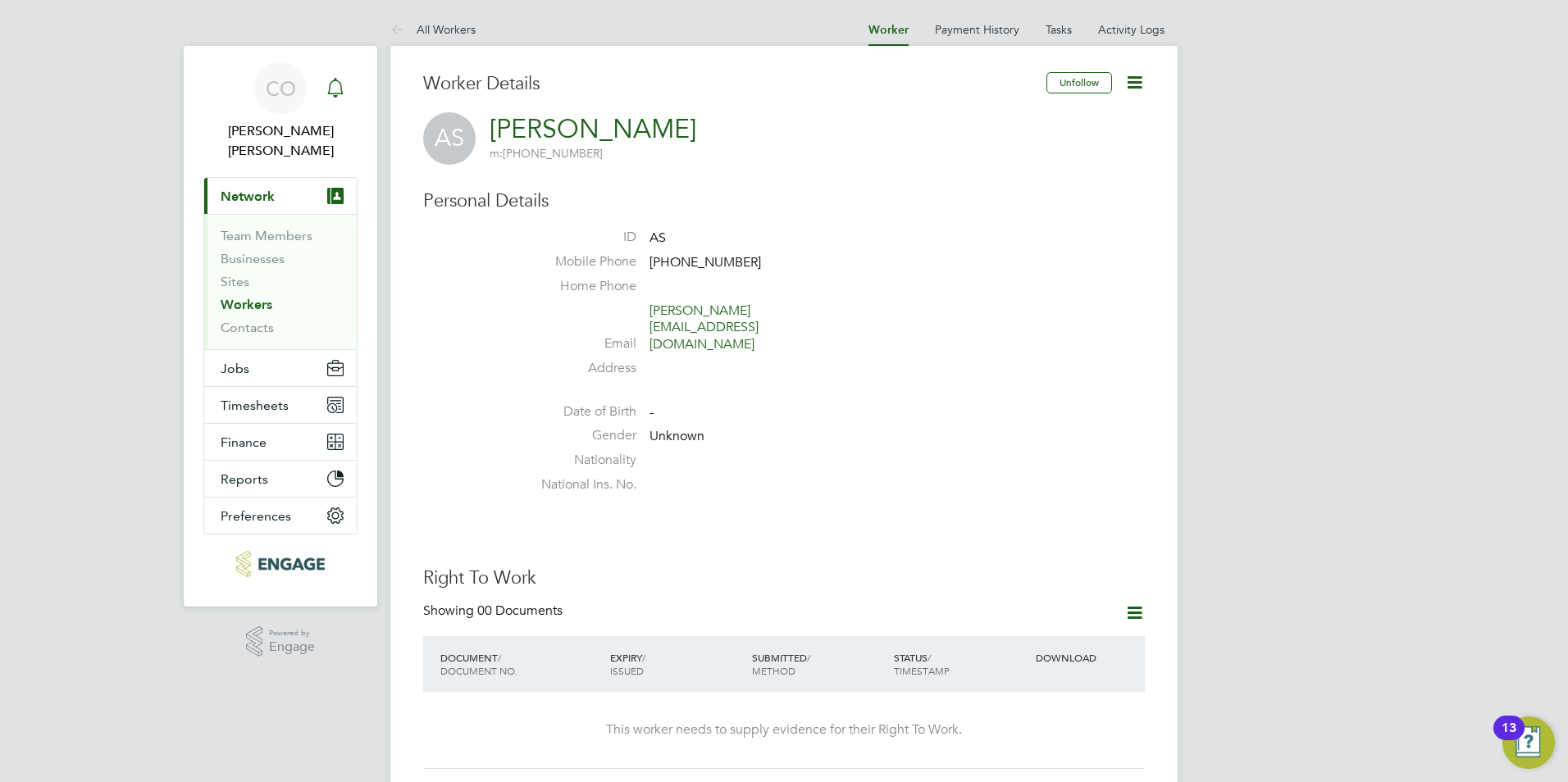
click at [336, 81] on icon "Main navigation" at bounding box center [335, 86] width 16 height 16
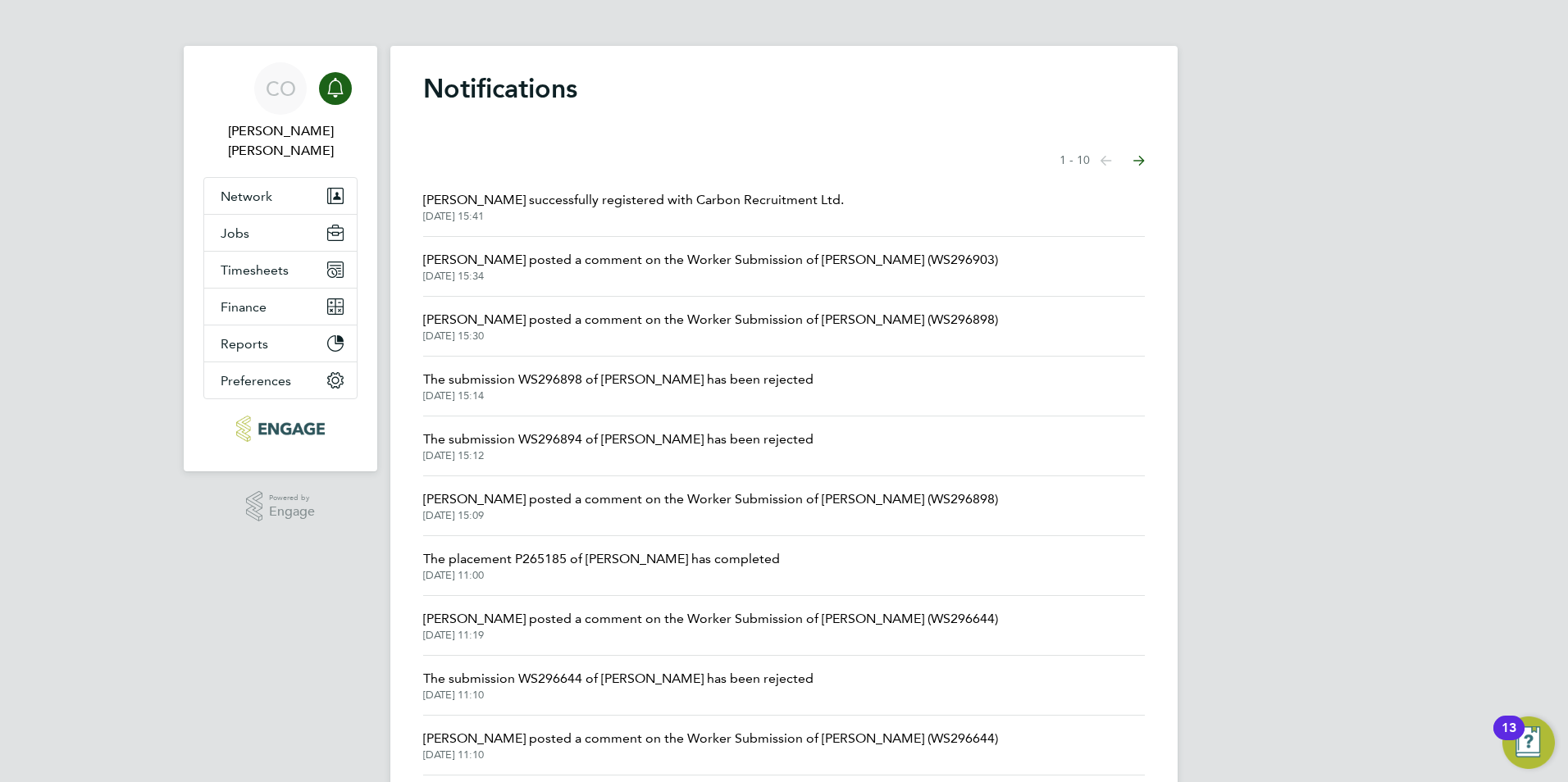
click at [451, 198] on span "[PERSON_NAME] successfully registered with Carbon Recruitment Ltd." at bounding box center [634, 200] width 421 height 20
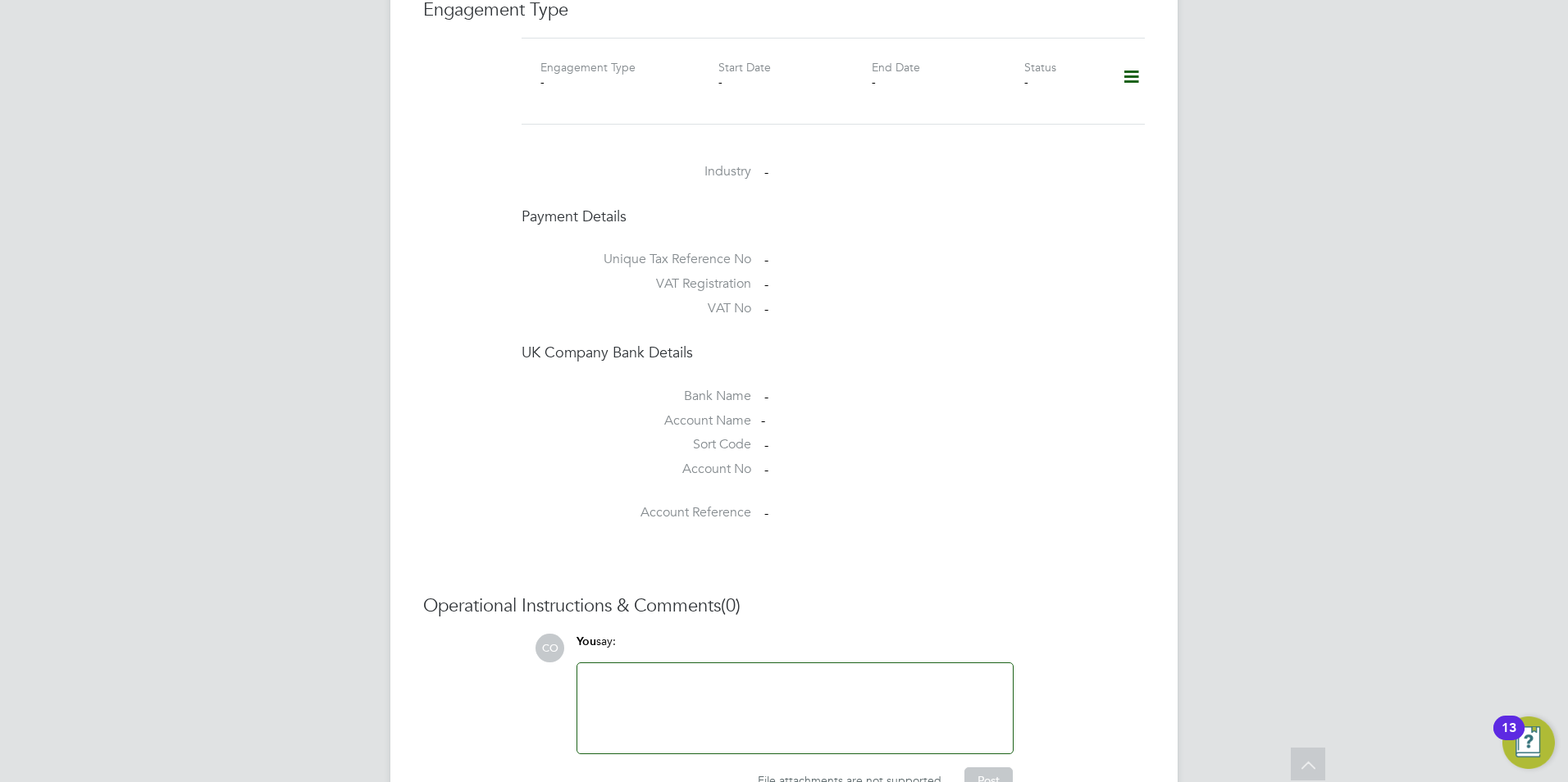
scroll to position [1227, 0]
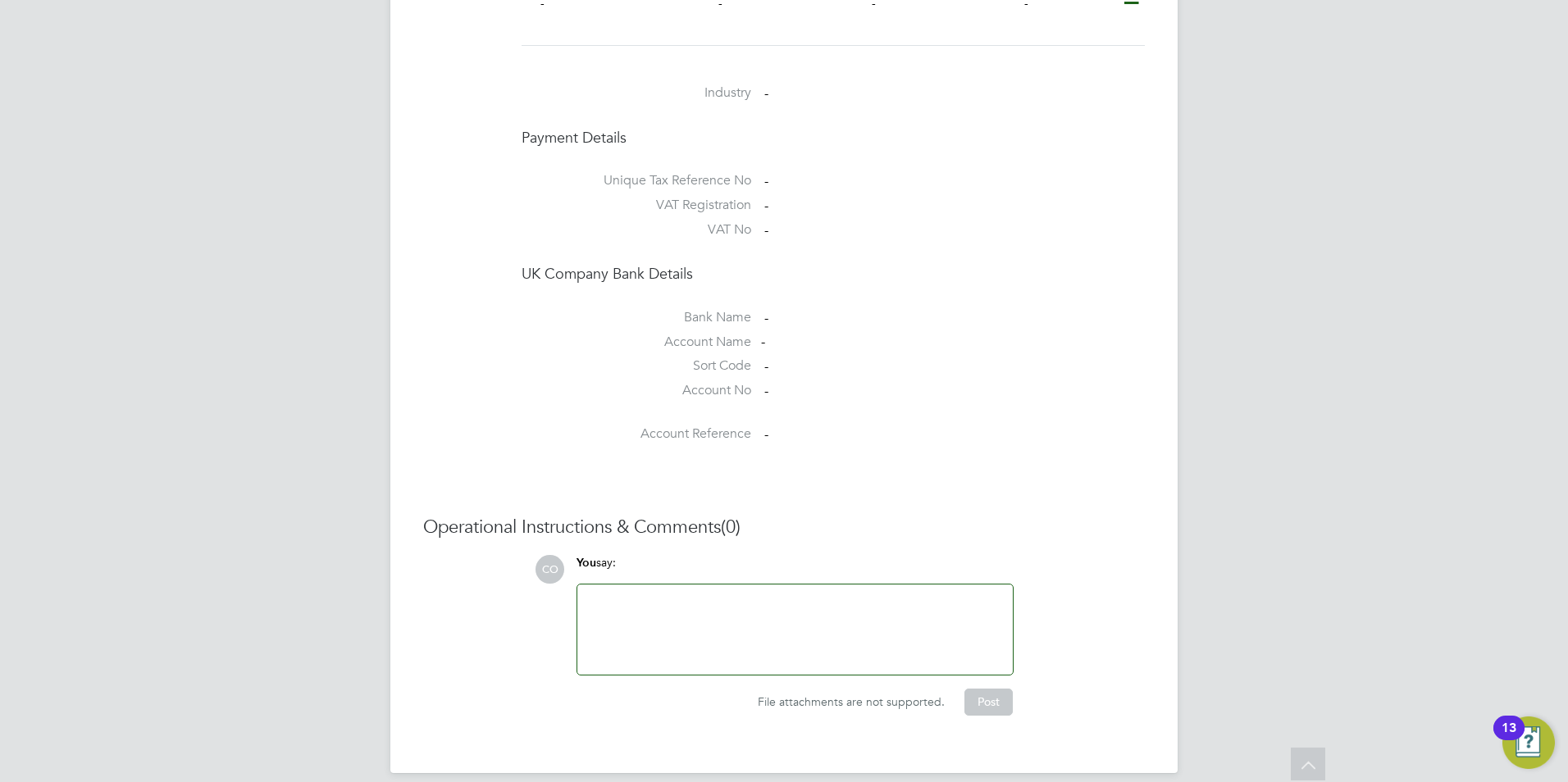
click at [723, 599] on div at bounding box center [796, 629] width 416 height 70
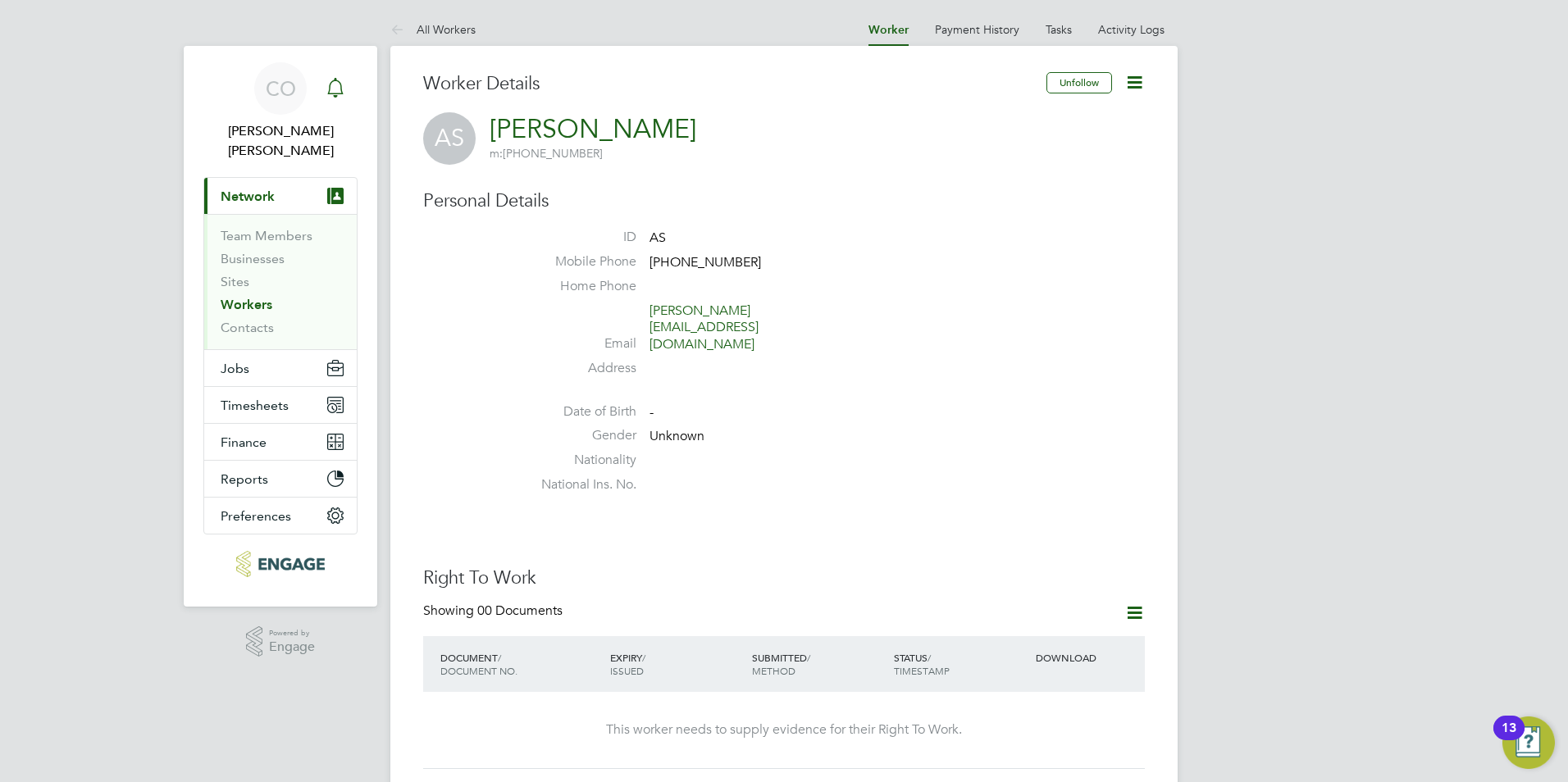
click at [325, 86] on div "Main navigation" at bounding box center [336, 88] width 33 height 33
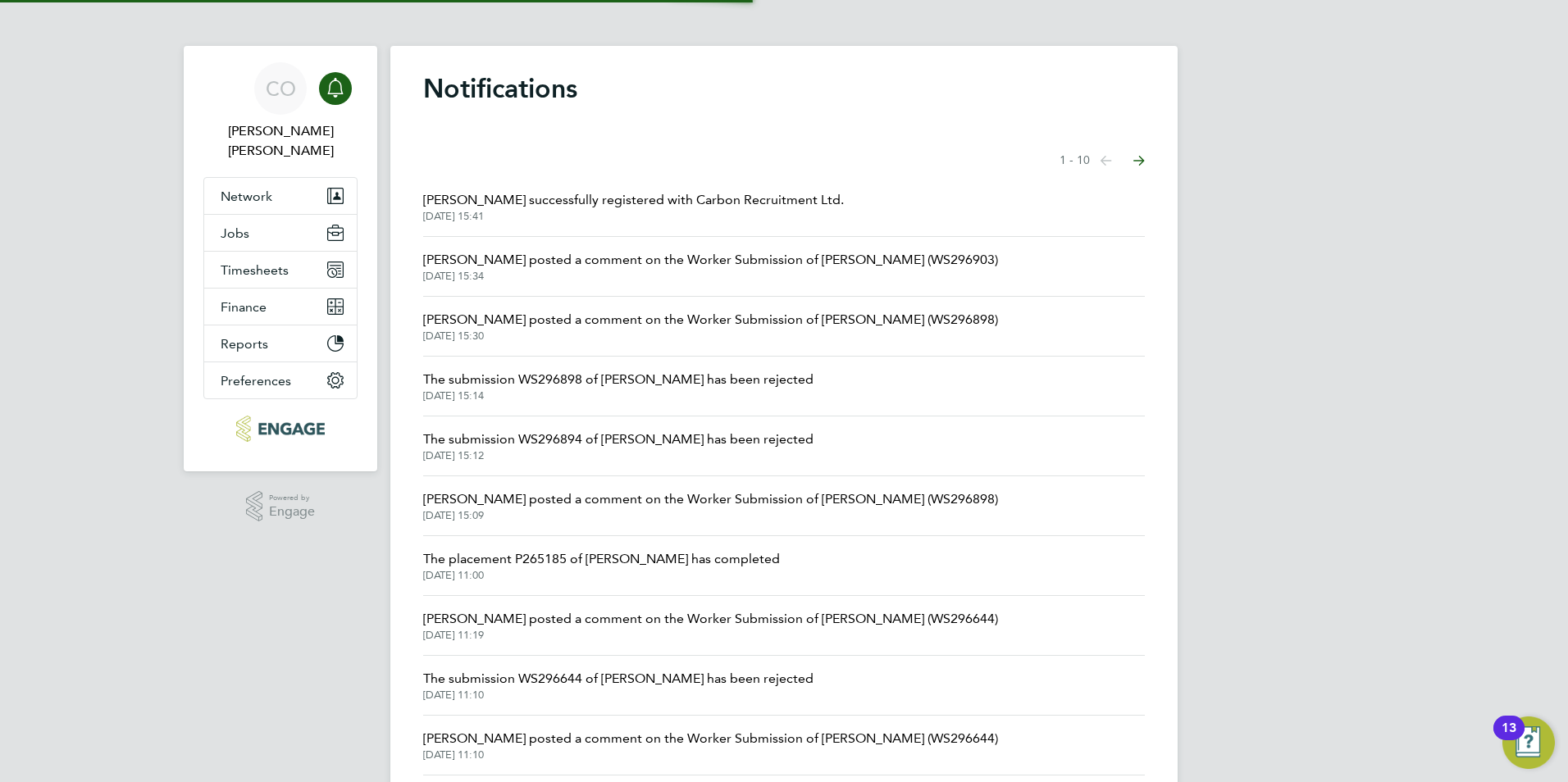
click at [328, 86] on icon "Main navigation" at bounding box center [336, 87] width 20 height 20
click at [342, 84] on span "1" at bounding box center [349, 78] width 20 height 20
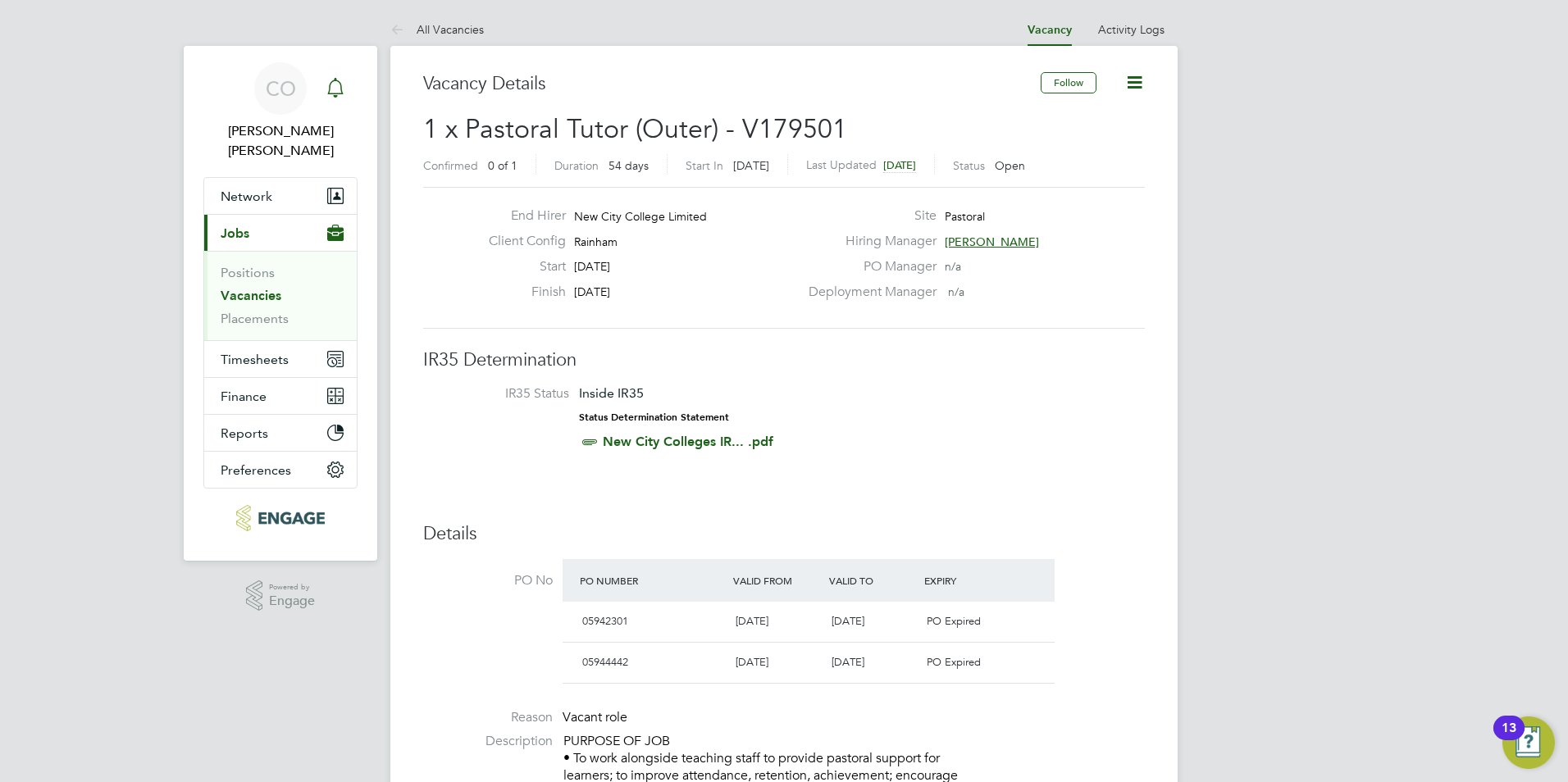
click at [342, 88] on icon "Main navigation" at bounding box center [336, 87] width 20 height 20
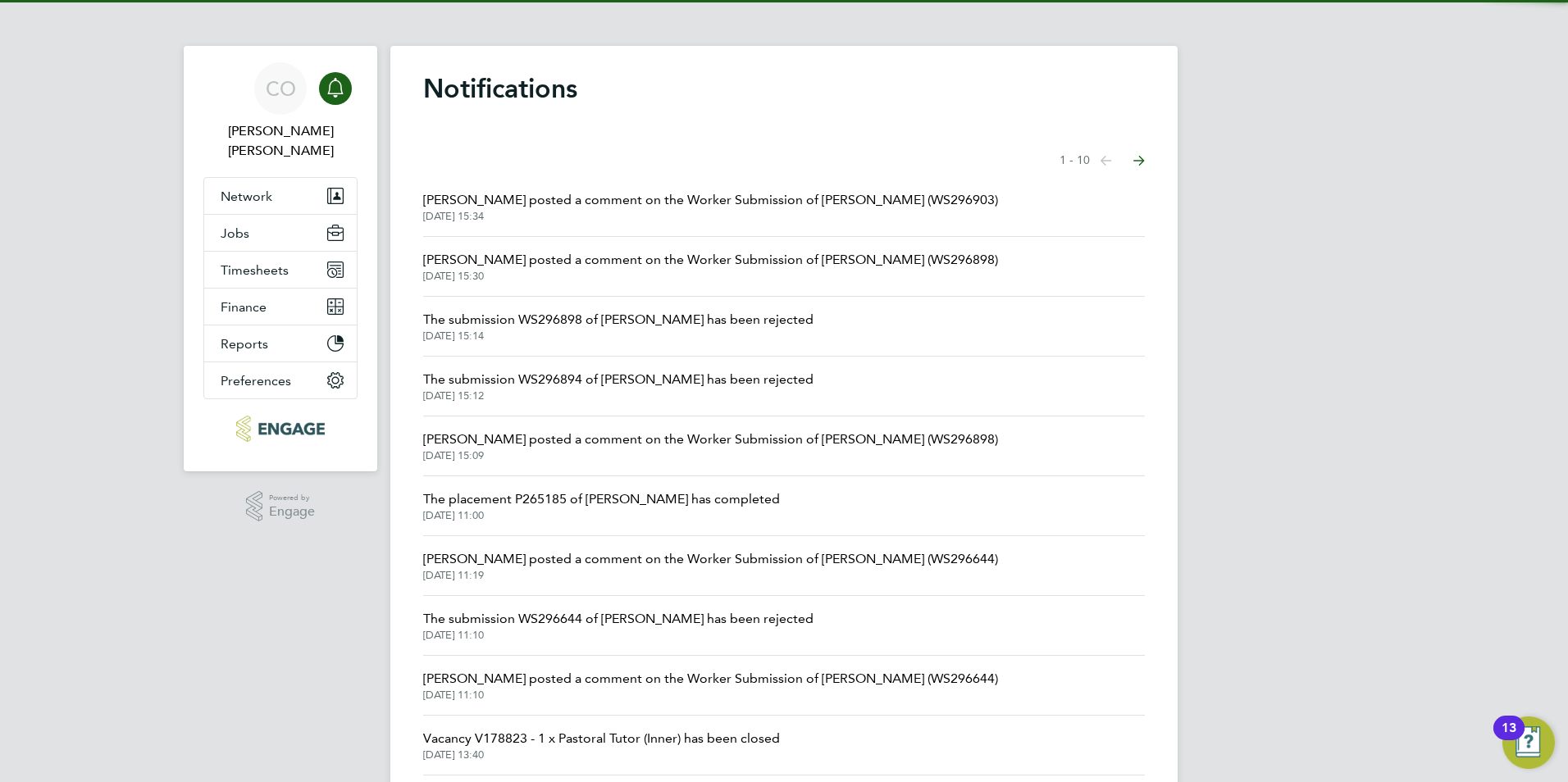
click at [546, 204] on span "[PERSON_NAME] posted a comment on the Worker Submission of [PERSON_NAME] (WS296…" at bounding box center [711, 200] width 575 height 20
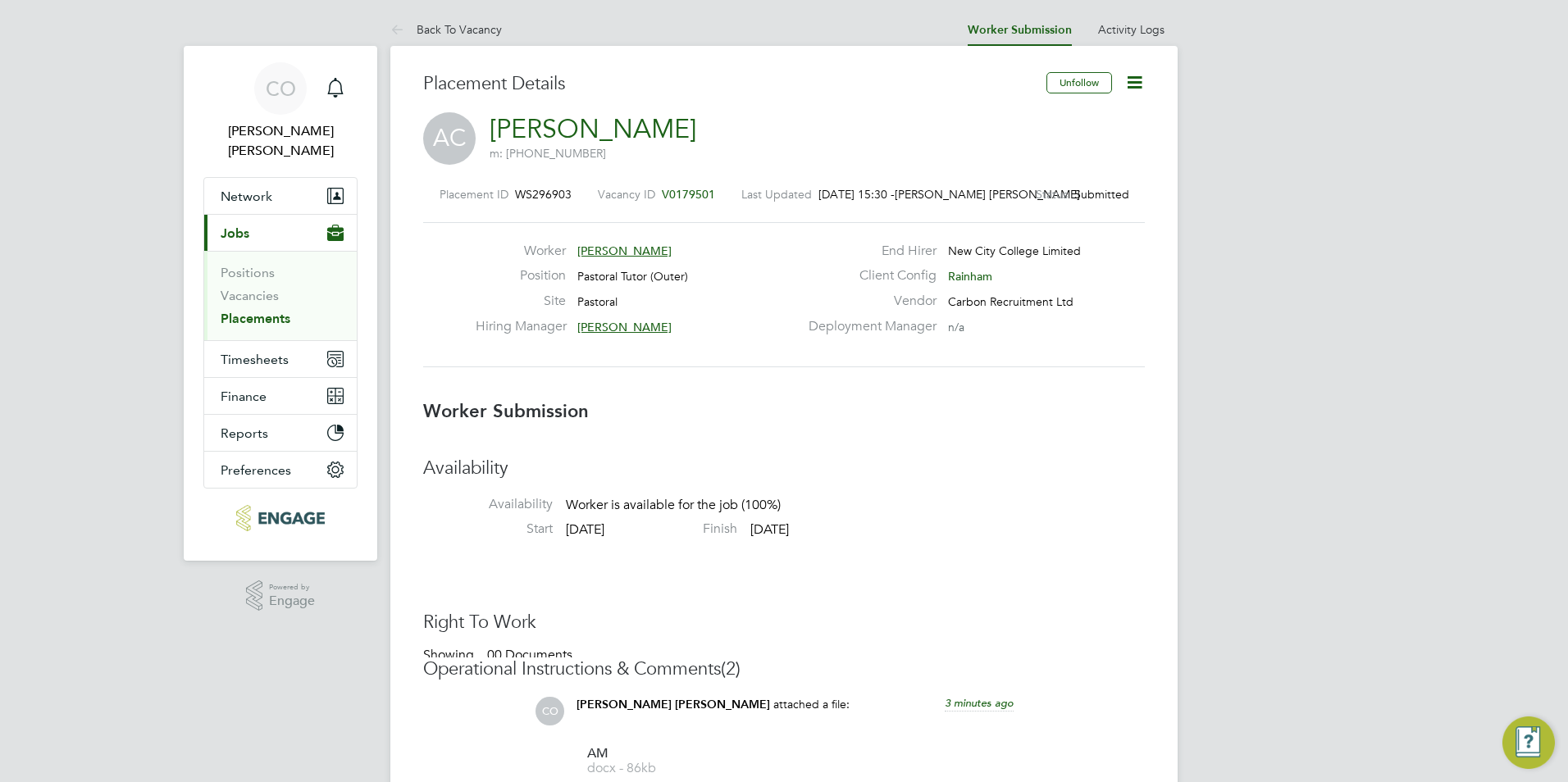
scroll to position [8, 8]
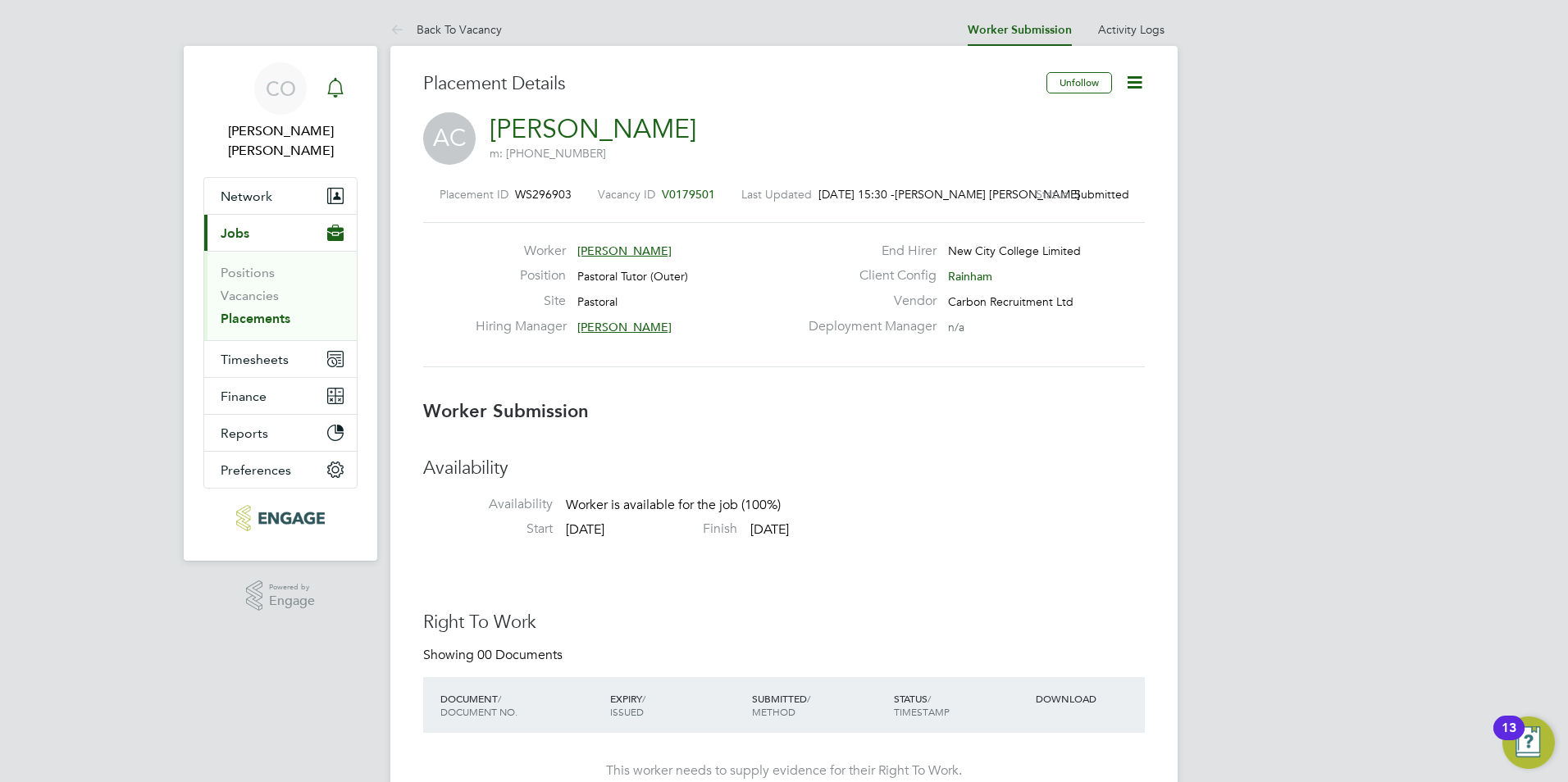
click at [342, 79] on icon "Main navigation" at bounding box center [336, 87] width 20 height 20
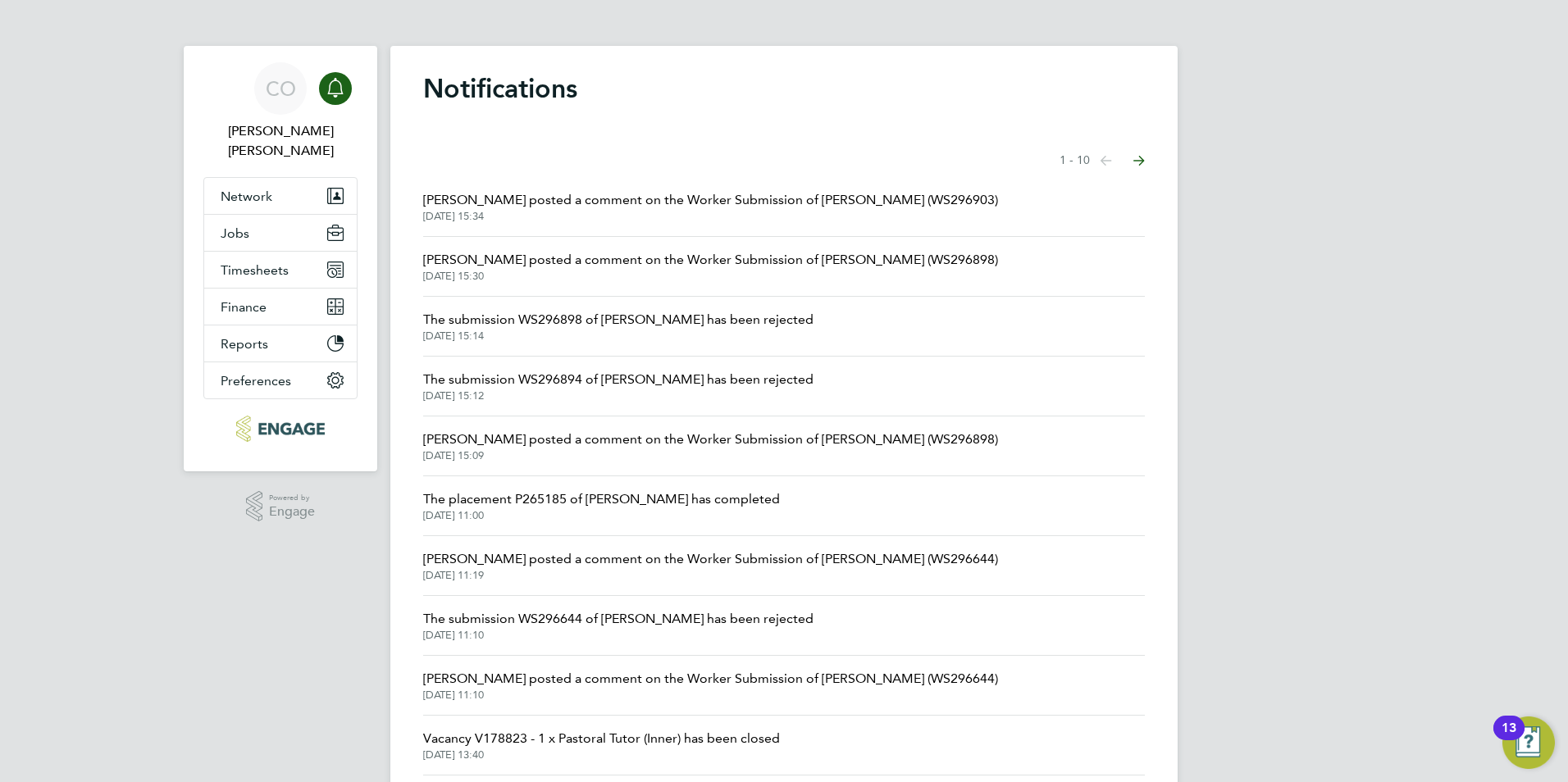
click at [516, 205] on span "[PERSON_NAME] posted a comment on the Worker Submission of [PERSON_NAME] (WS296…" at bounding box center [711, 200] width 575 height 20
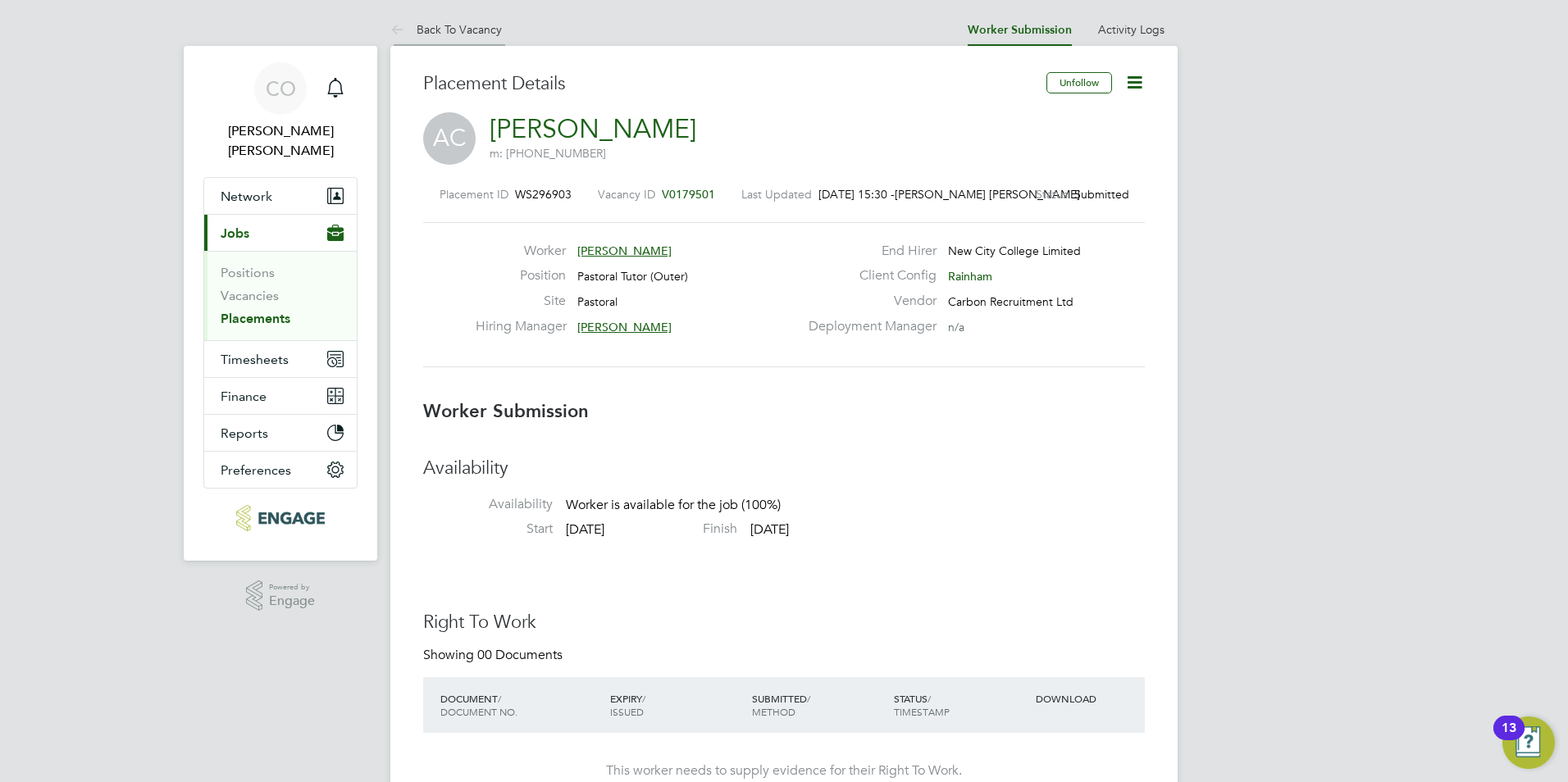
click at [412, 28] on link "Back To Vacancy" at bounding box center [446, 30] width 111 height 15
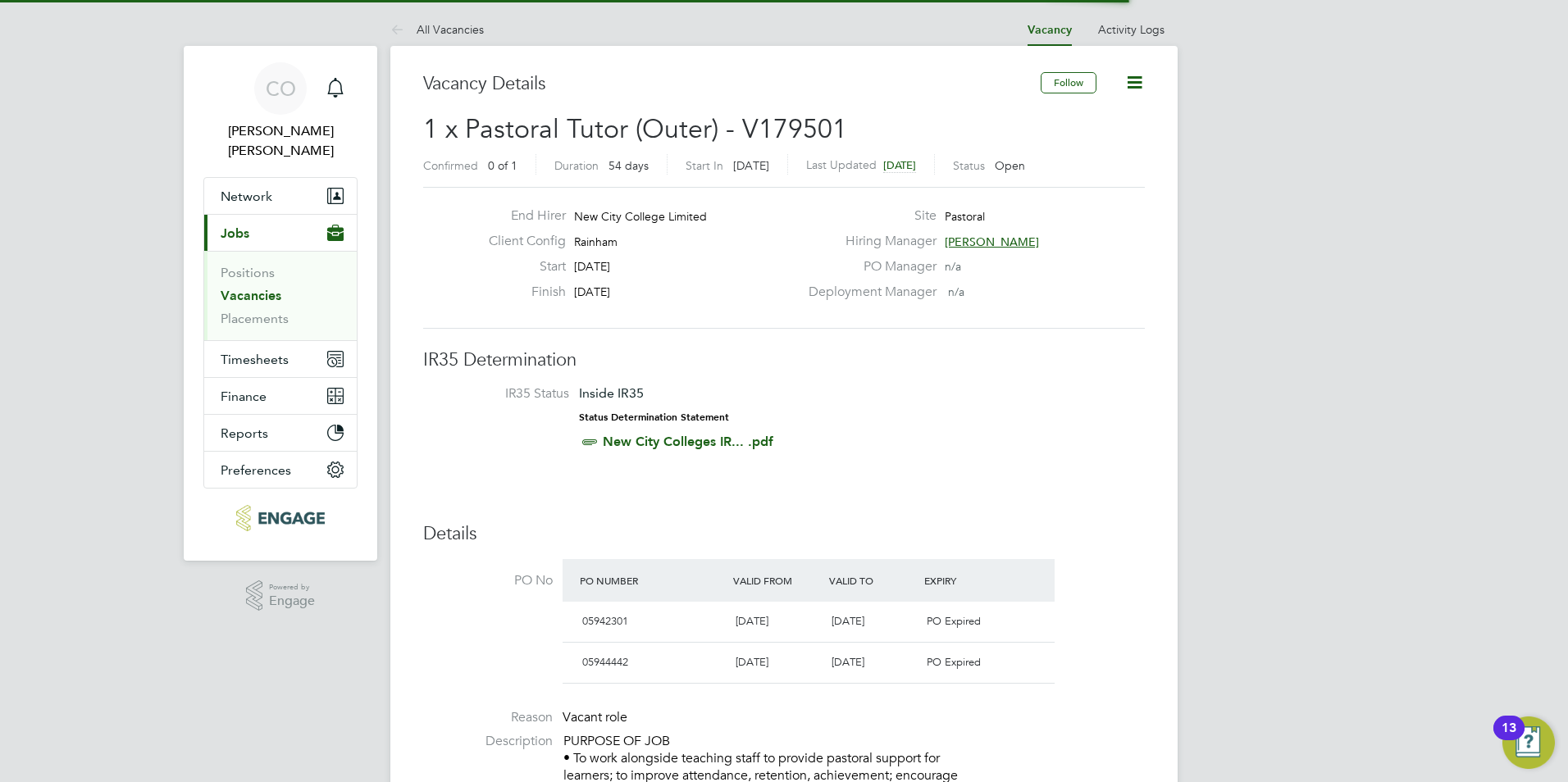
scroll to position [26, 324]
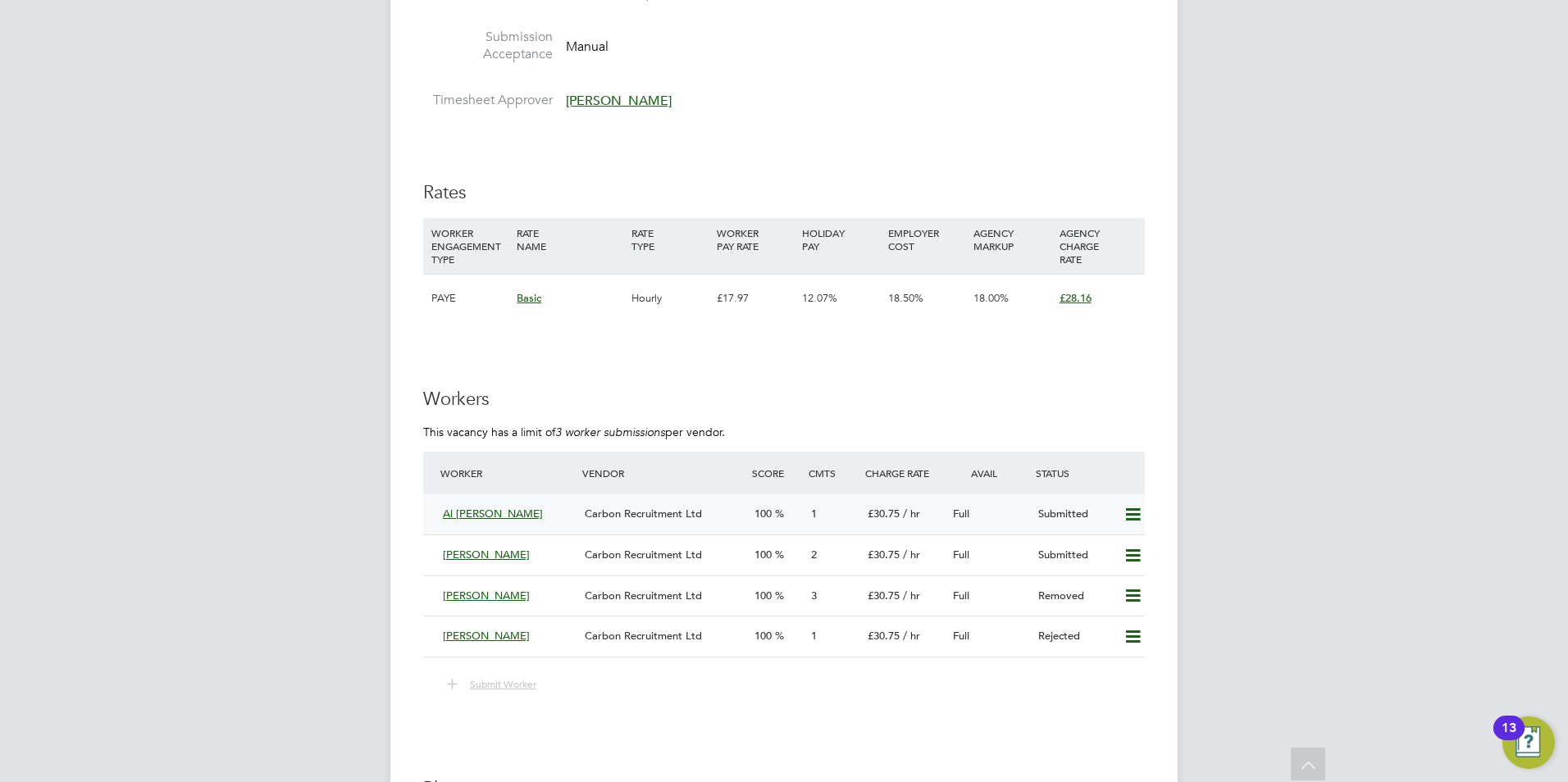
click at [438, 512] on div "Al [PERSON_NAME]" at bounding box center [508, 514] width 142 height 27
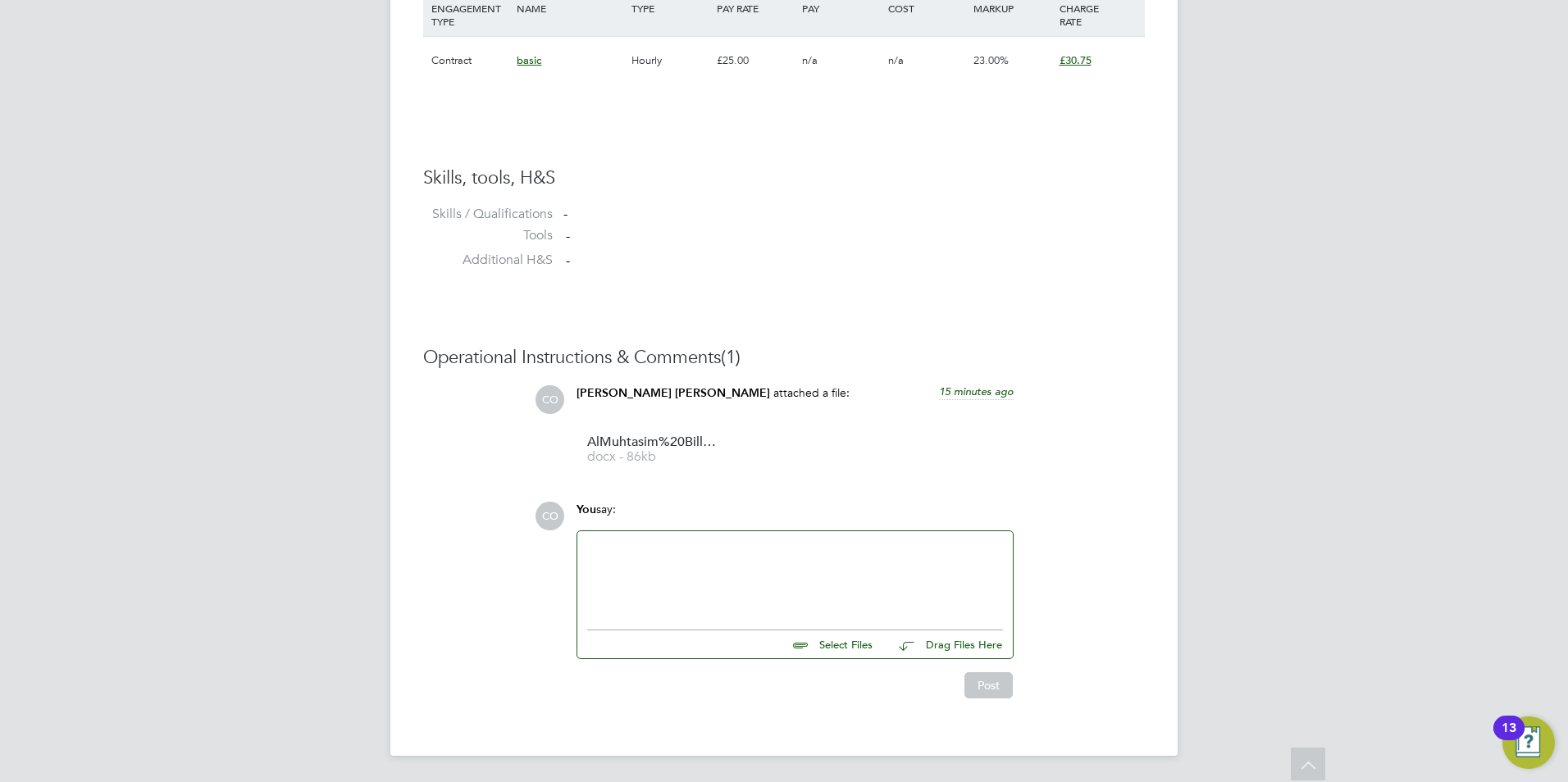
click at [642, 554] on div at bounding box center [796, 576] width 416 height 70
click at [999, 678] on button "Post" at bounding box center [989, 685] width 49 height 26
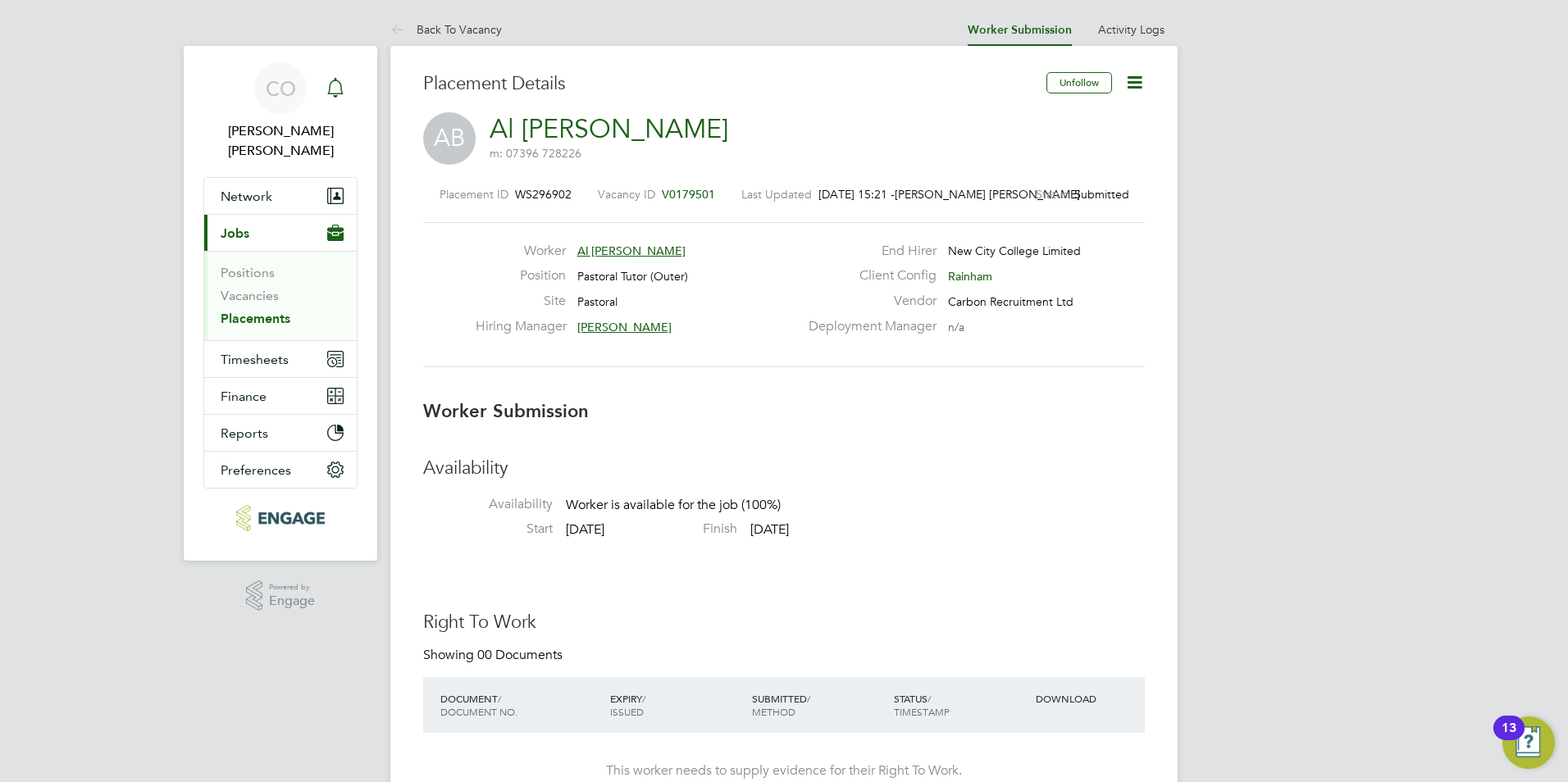
click at [328, 87] on icon "Main navigation" at bounding box center [336, 87] width 20 height 20
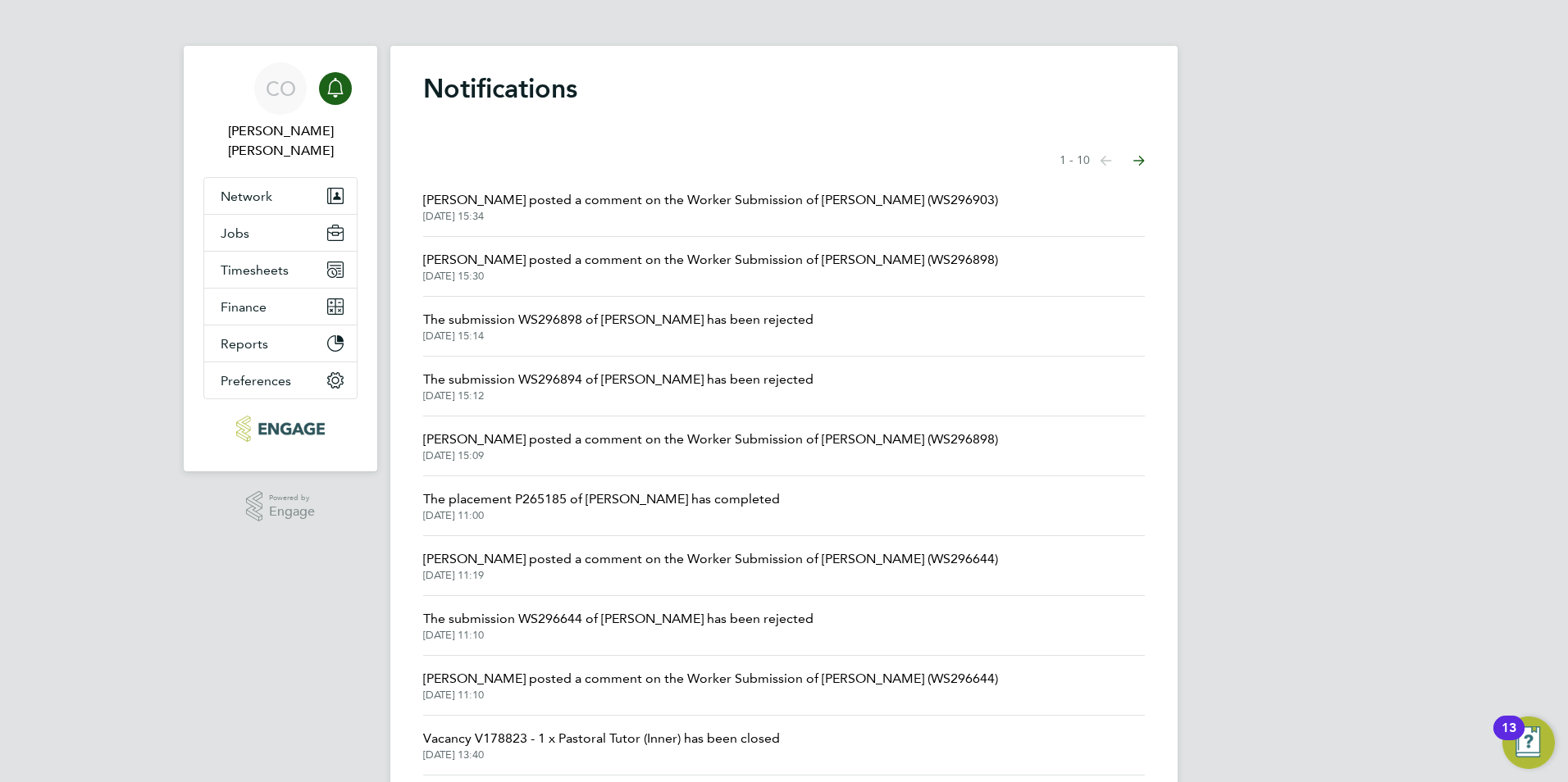
click at [327, 84] on icon "Main navigation" at bounding box center [336, 87] width 20 height 20
click at [333, 87] on icon "Main navigation" at bounding box center [336, 87] width 20 height 20
click at [221, 225] on span "Jobs" at bounding box center [234, 233] width 29 height 16
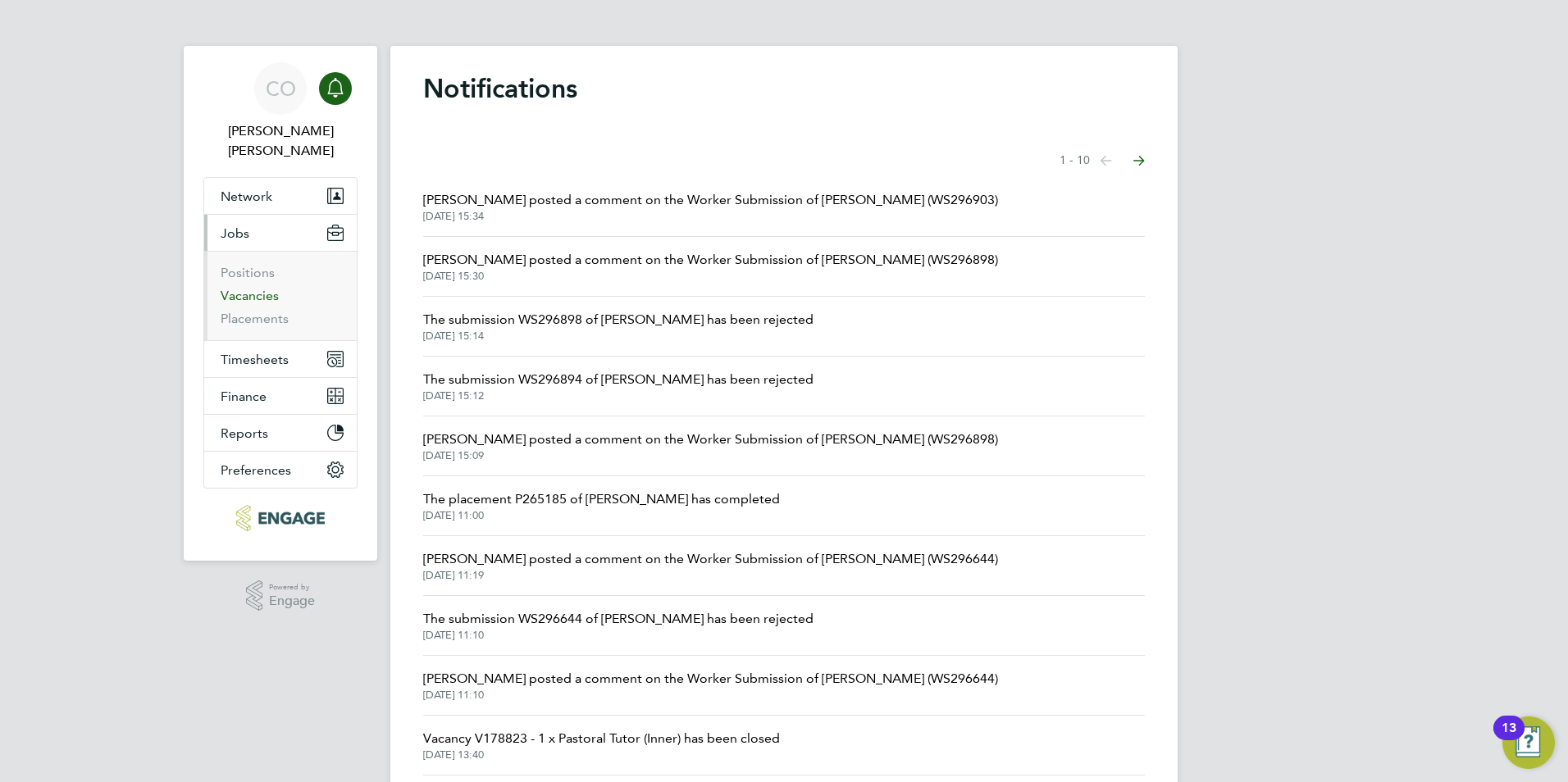
click at [248, 288] on link "Vacancies" at bounding box center [249, 295] width 59 height 16
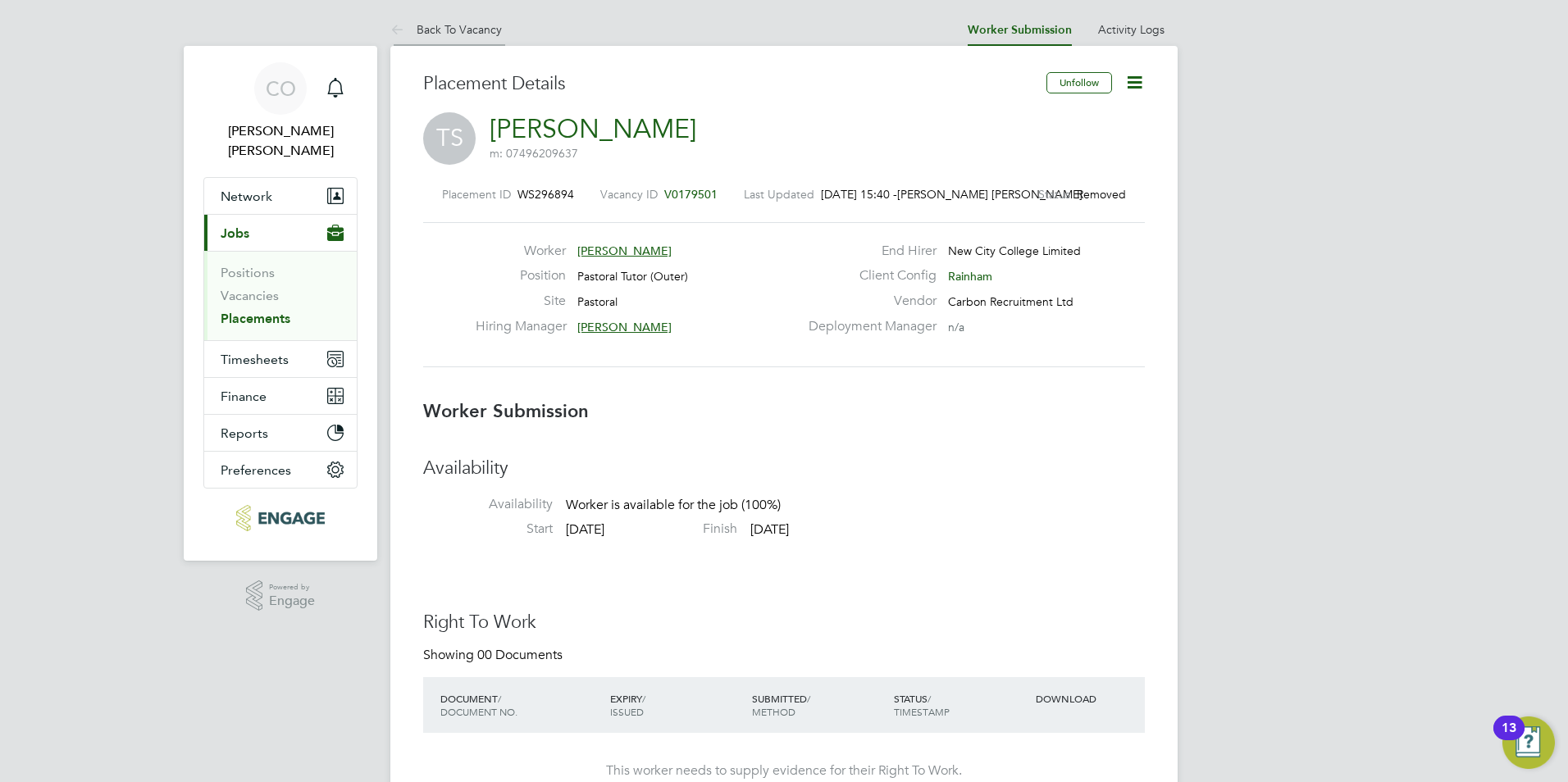
click at [395, 24] on icon at bounding box center [400, 31] width 21 height 21
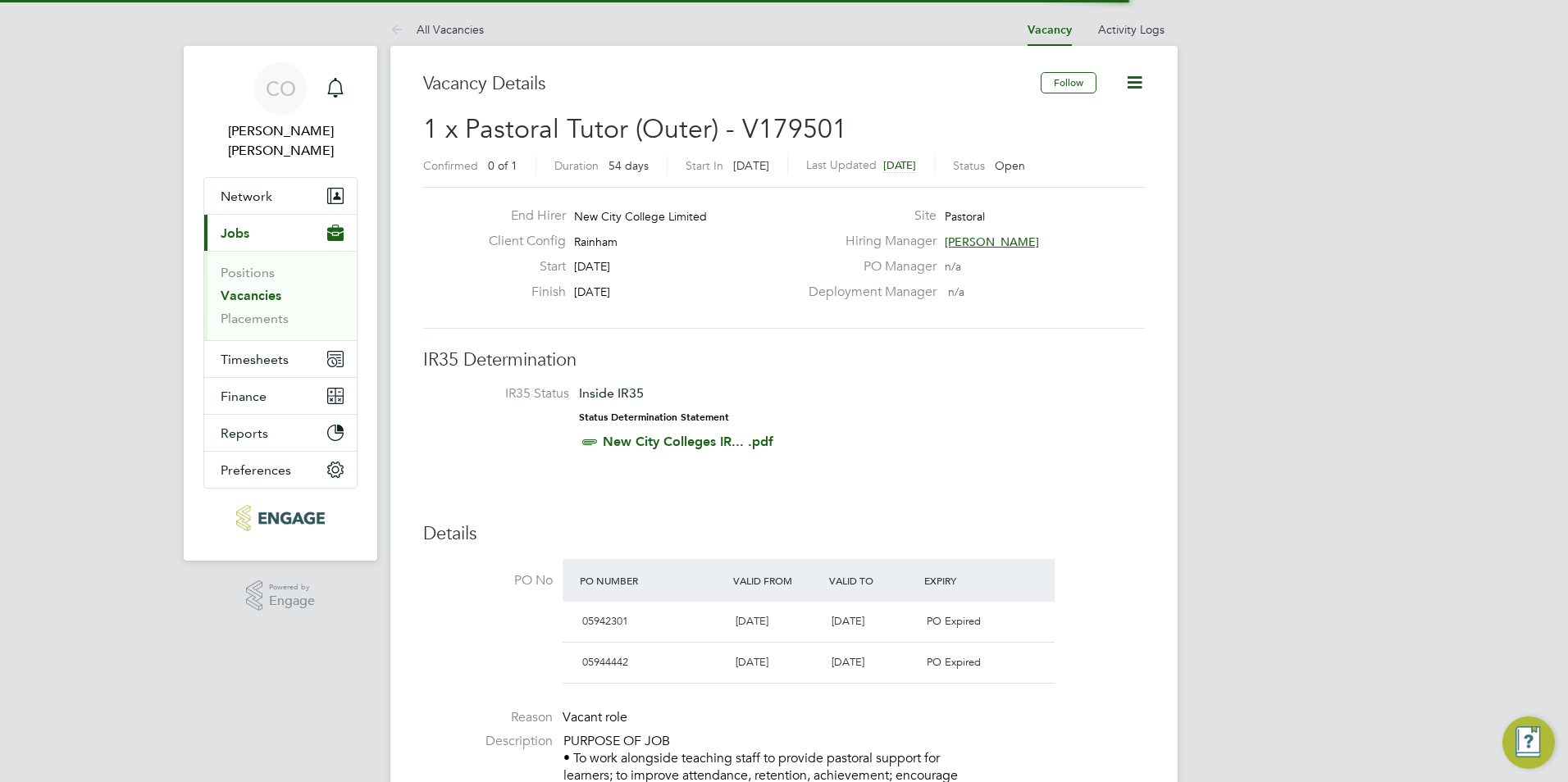
scroll to position [8, 8]
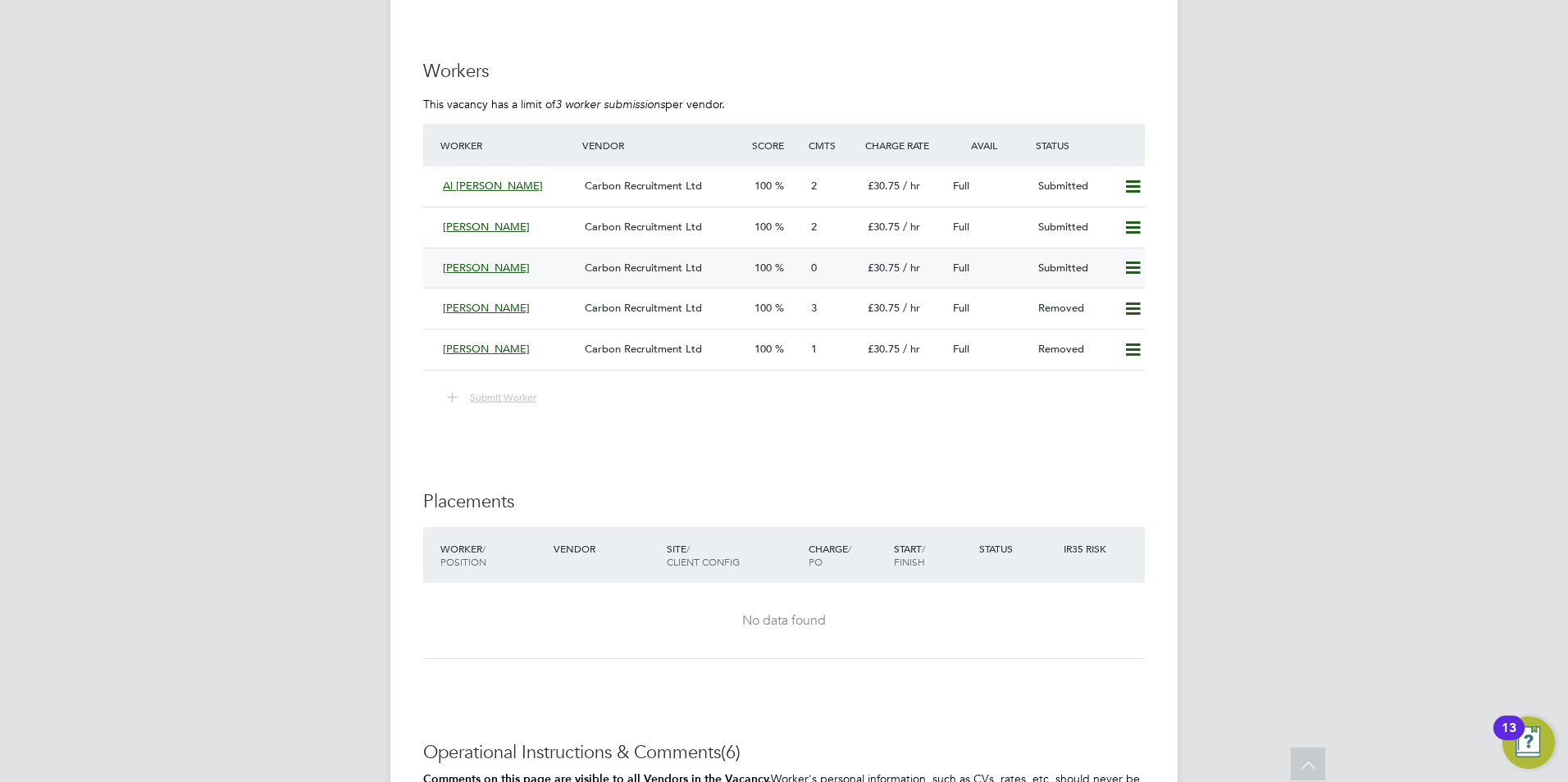
click at [440, 264] on div "[PERSON_NAME]" at bounding box center [508, 268] width 142 height 27
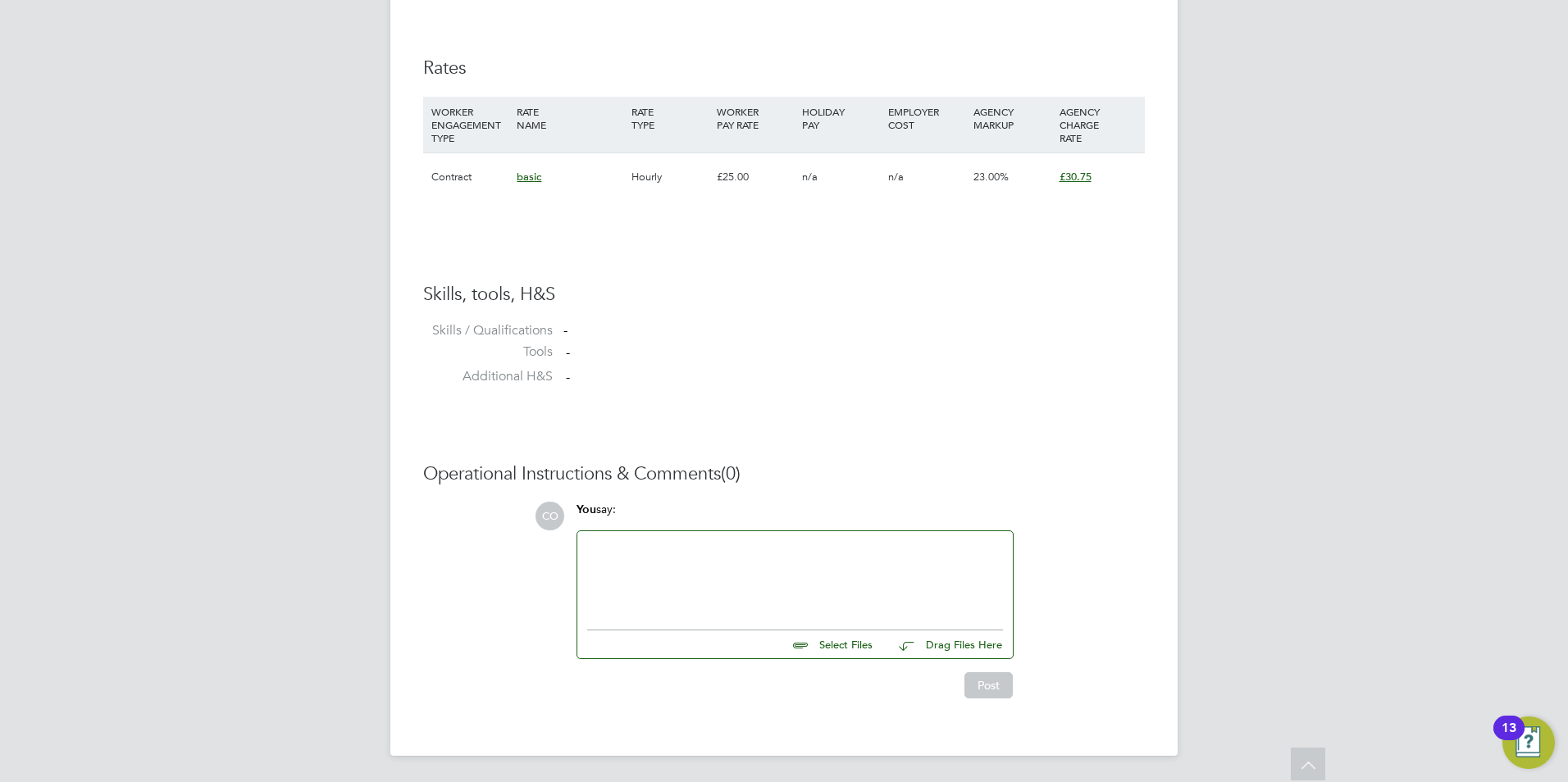
click at [810, 641] on input "file" at bounding box center [880, 642] width 246 height 23
type input "C:\fakepath\[PERSON_NAME] Stewart_29017616_.docx"
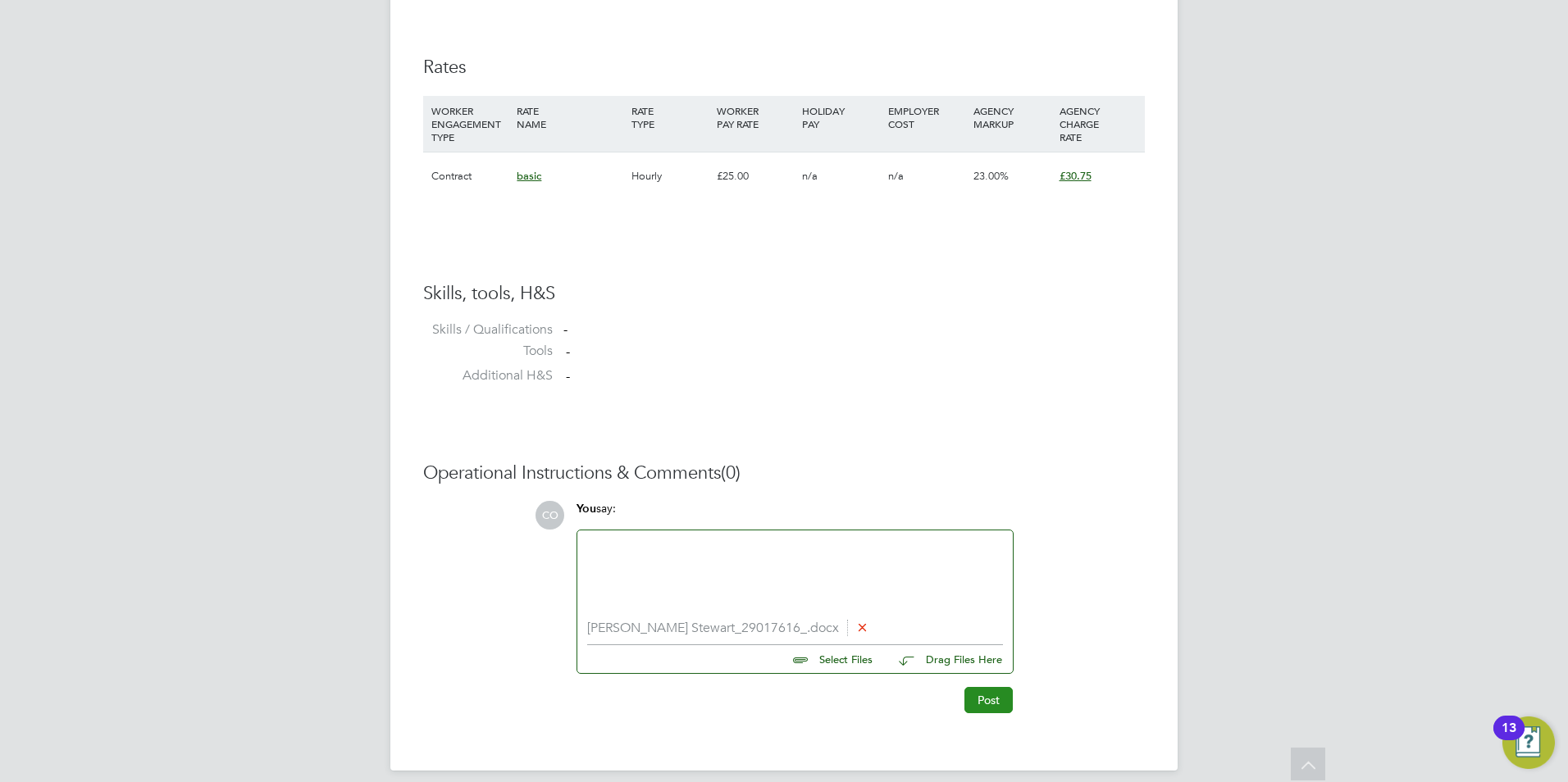
click at [994, 697] on button "Post" at bounding box center [989, 700] width 49 height 26
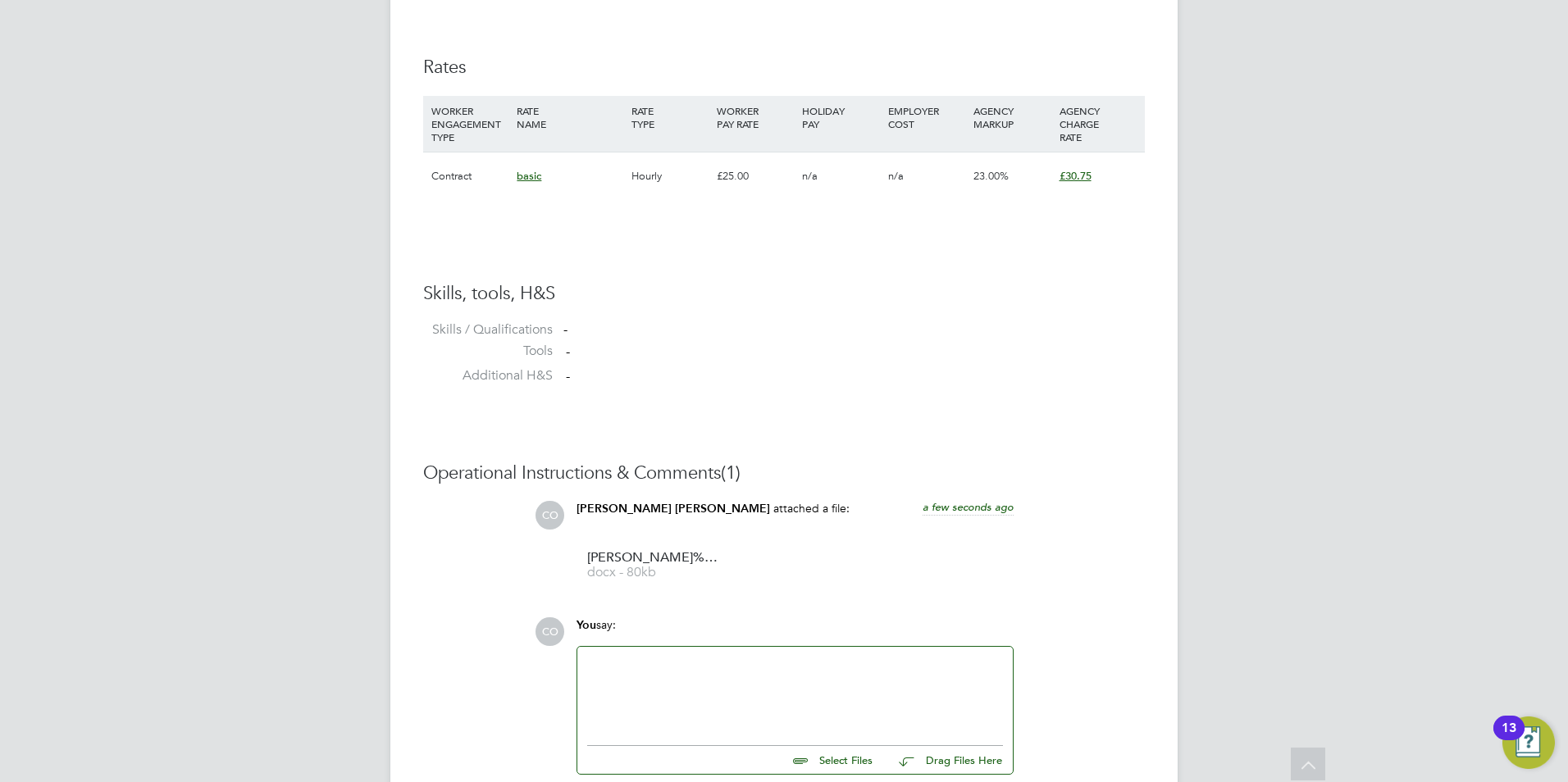
click at [843, 697] on div at bounding box center [796, 691] width 416 height 70
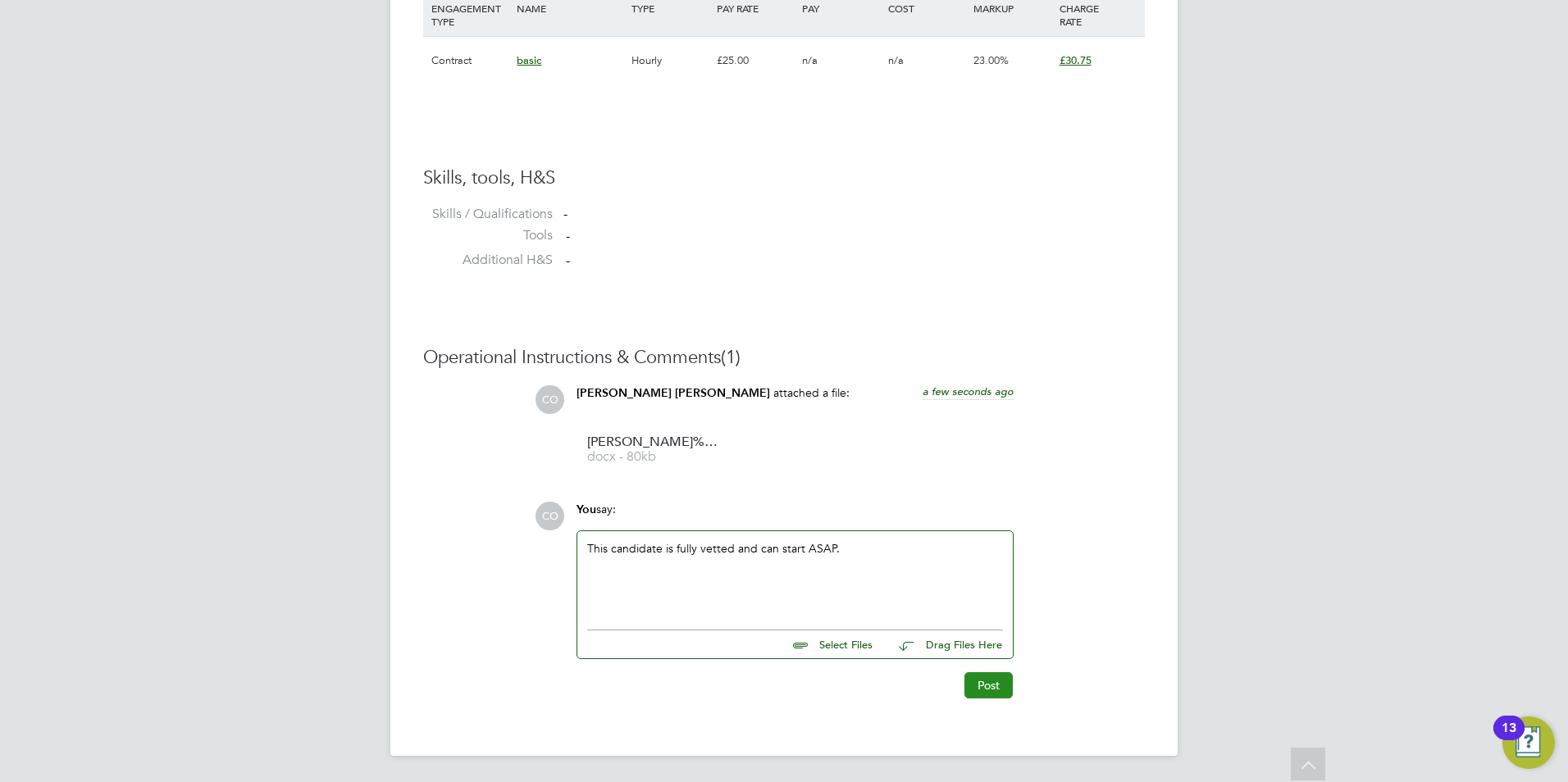
click at [969, 680] on button "Post" at bounding box center [989, 685] width 49 height 26
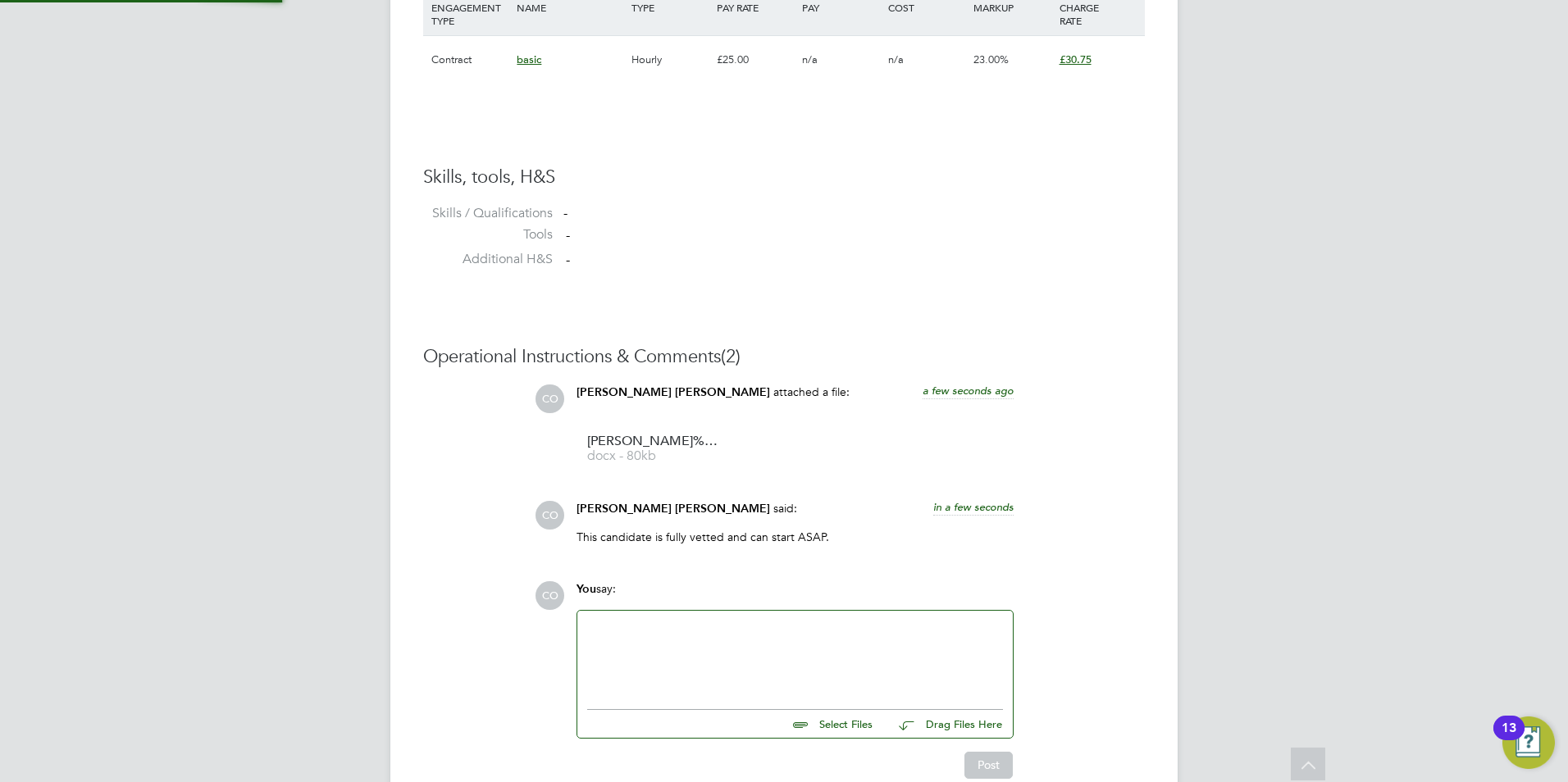
click at [842, 666] on div at bounding box center [796, 655] width 416 height 70
click at [991, 753] on button "Post" at bounding box center [989, 765] width 49 height 26
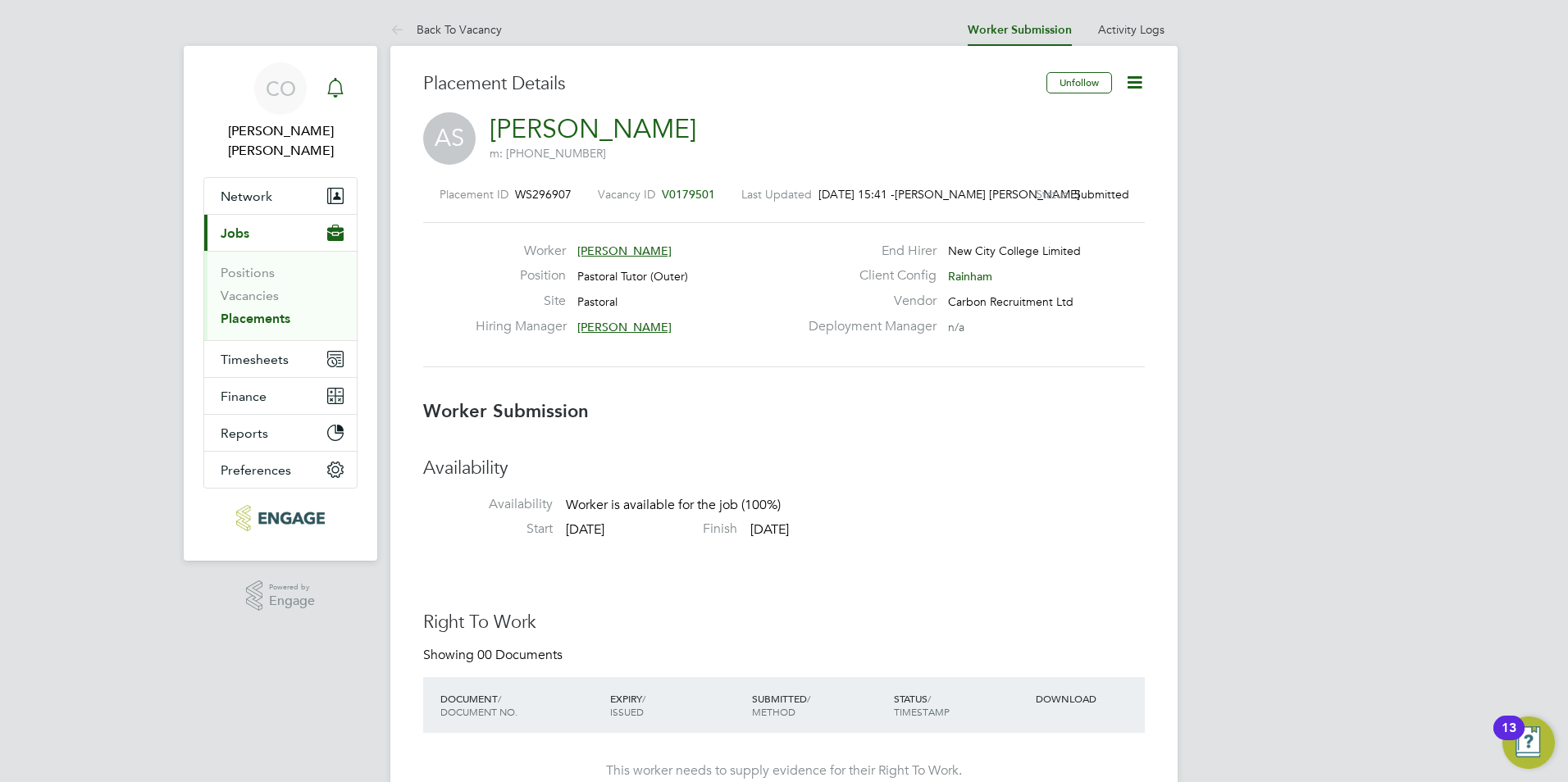
click at [336, 88] on icon "Main navigation" at bounding box center [336, 87] width 20 height 20
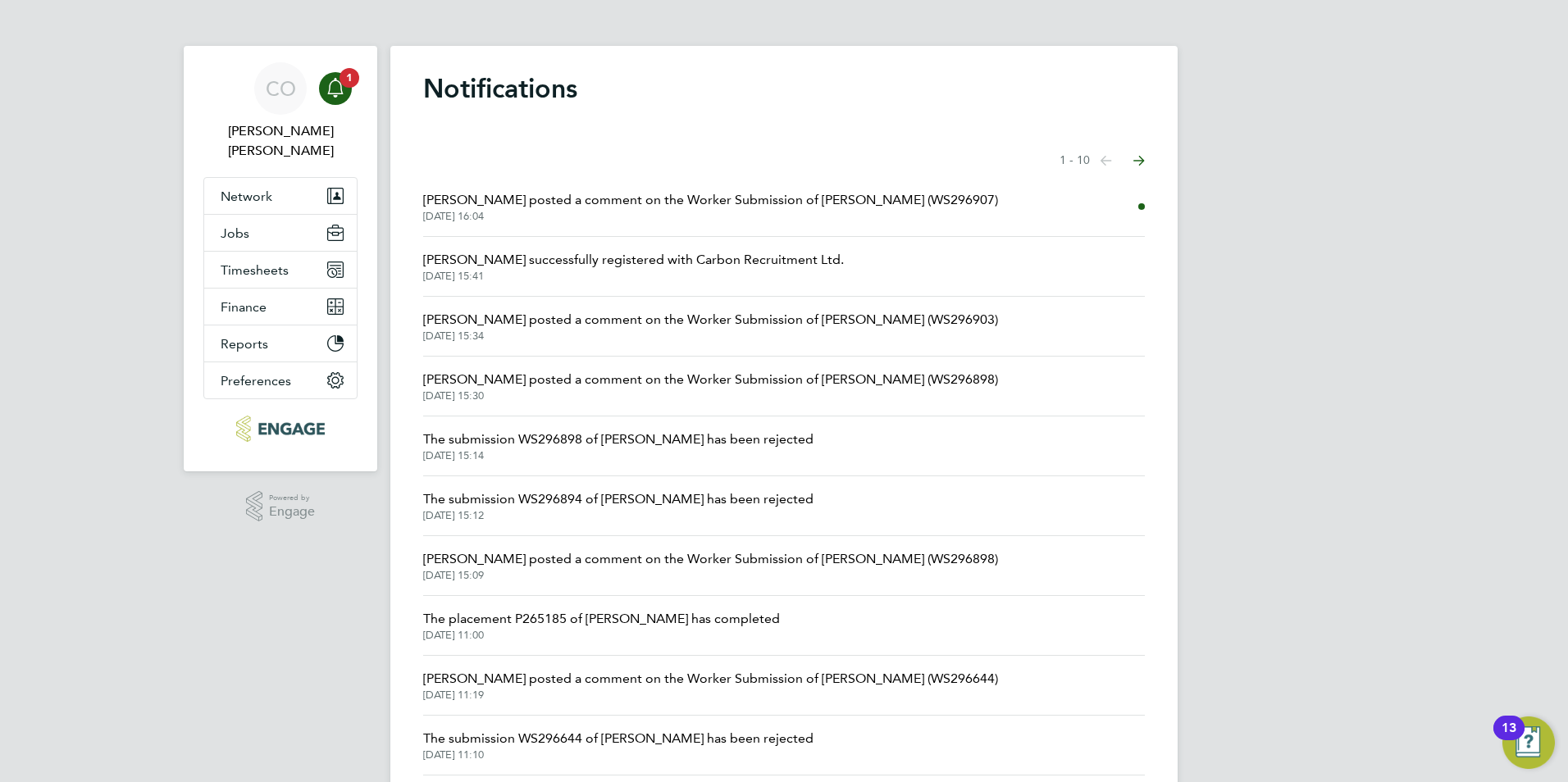
click at [560, 218] on span "01 Sep 2025, 16:04" at bounding box center [711, 216] width 575 height 13
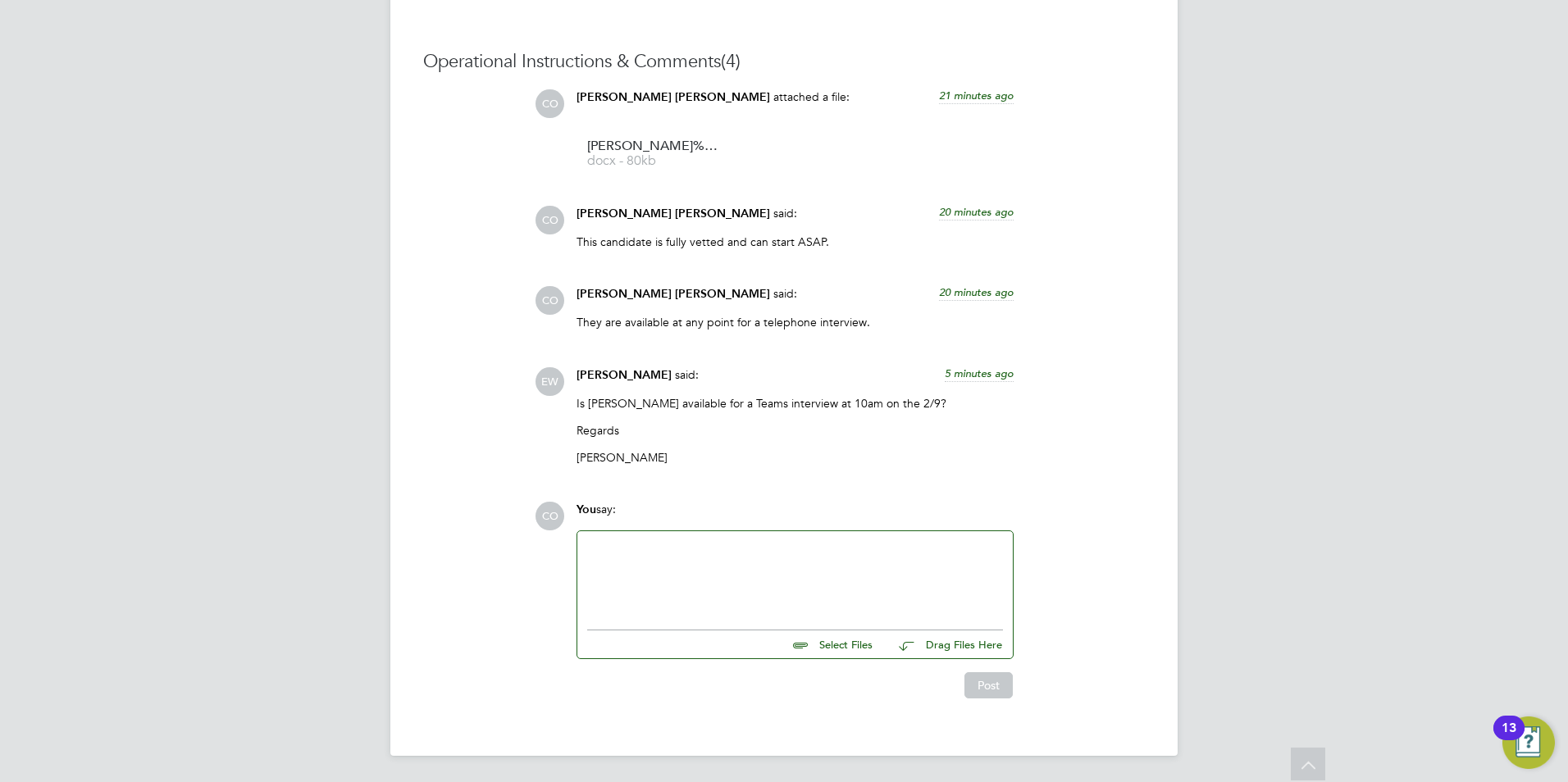
scroll to position [1497, 0]
click at [656, 608] on div at bounding box center [796, 576] width 416 height 70
click at [965, 684] on button "Post" at bounding box center [989, 685] width 49 height 26
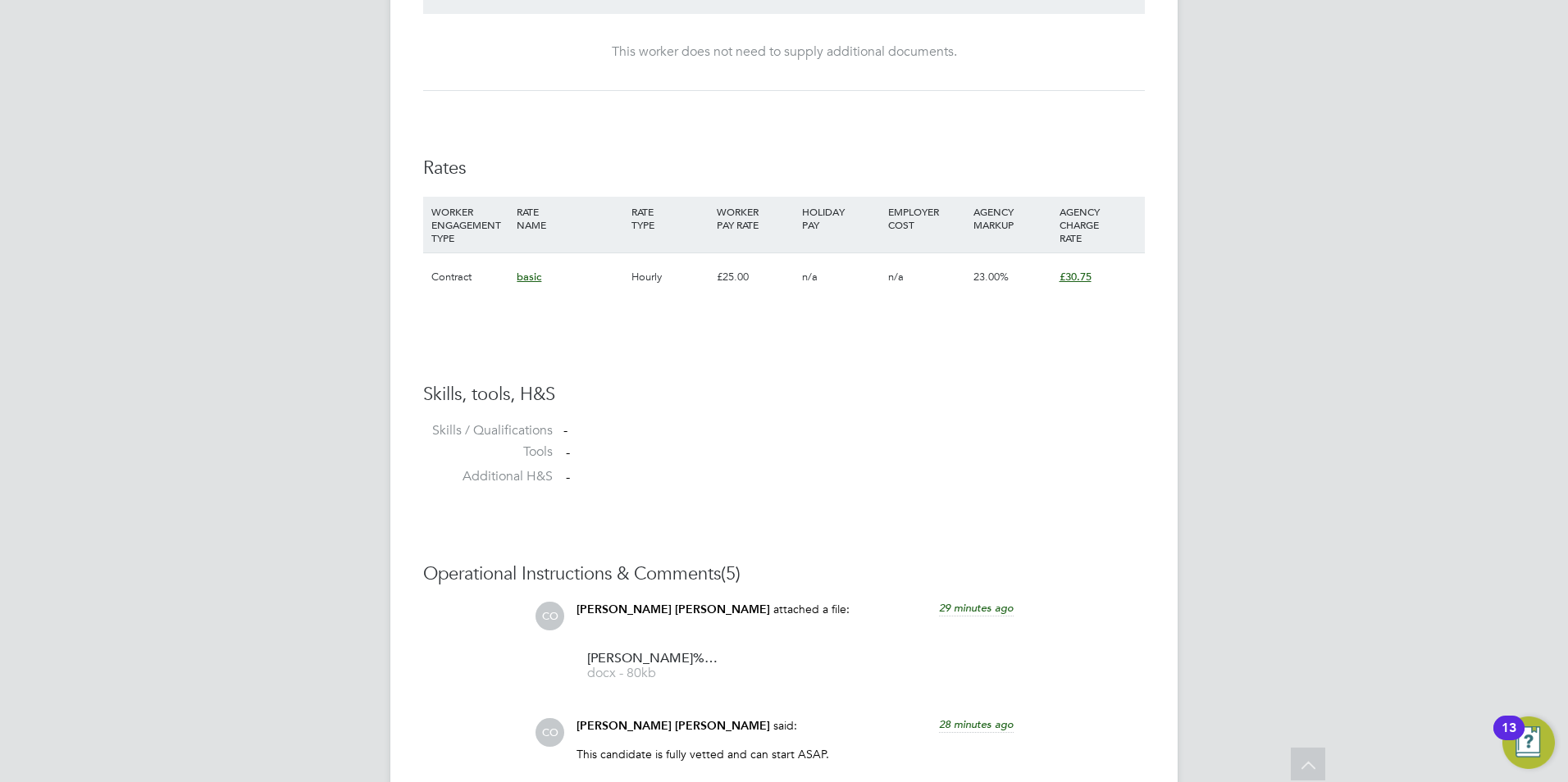
scroll to position [0, 0]
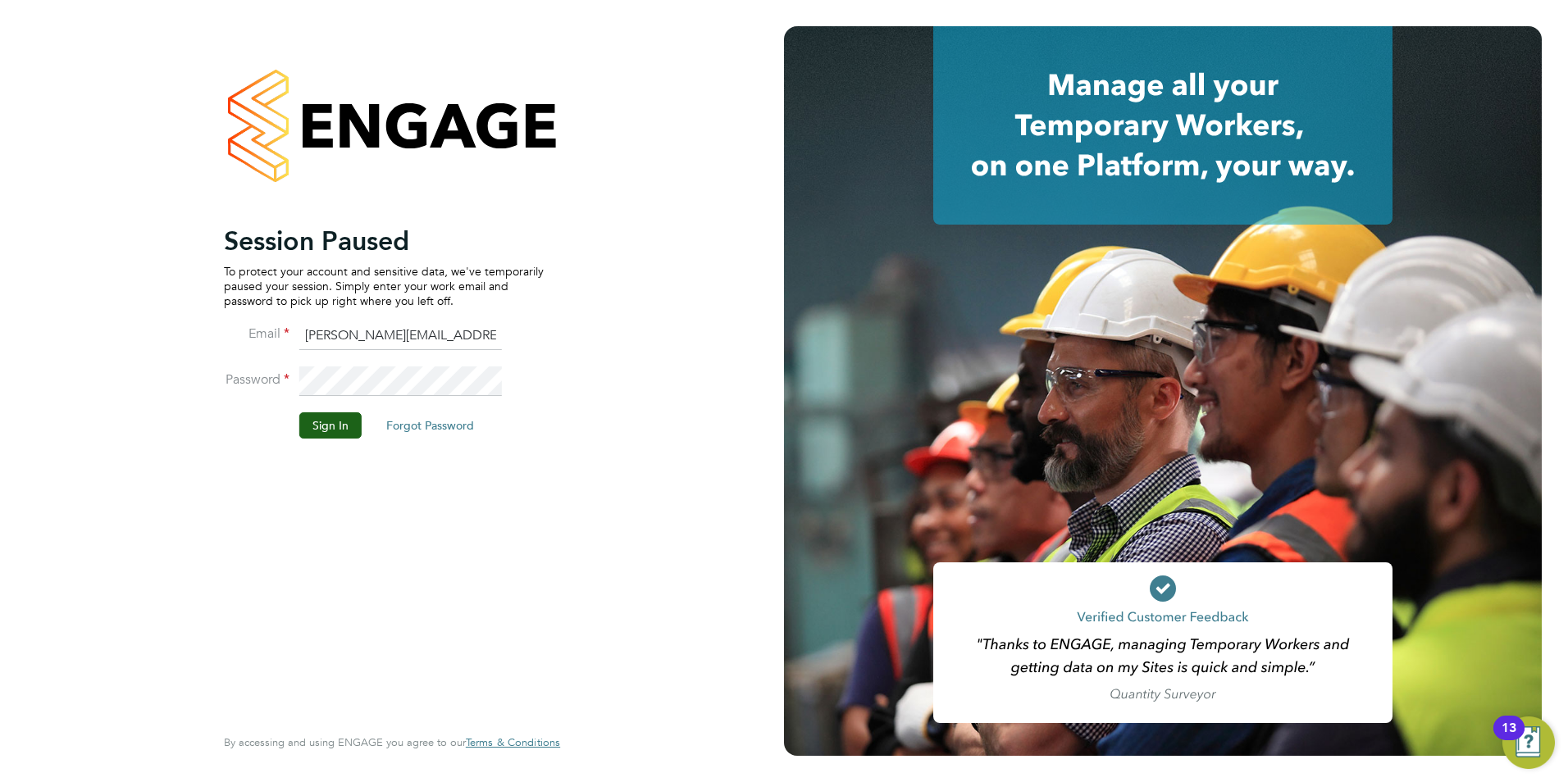
click at [319, 431] on button "Sign In" at bounding box center [331, 426] width 63 height 26
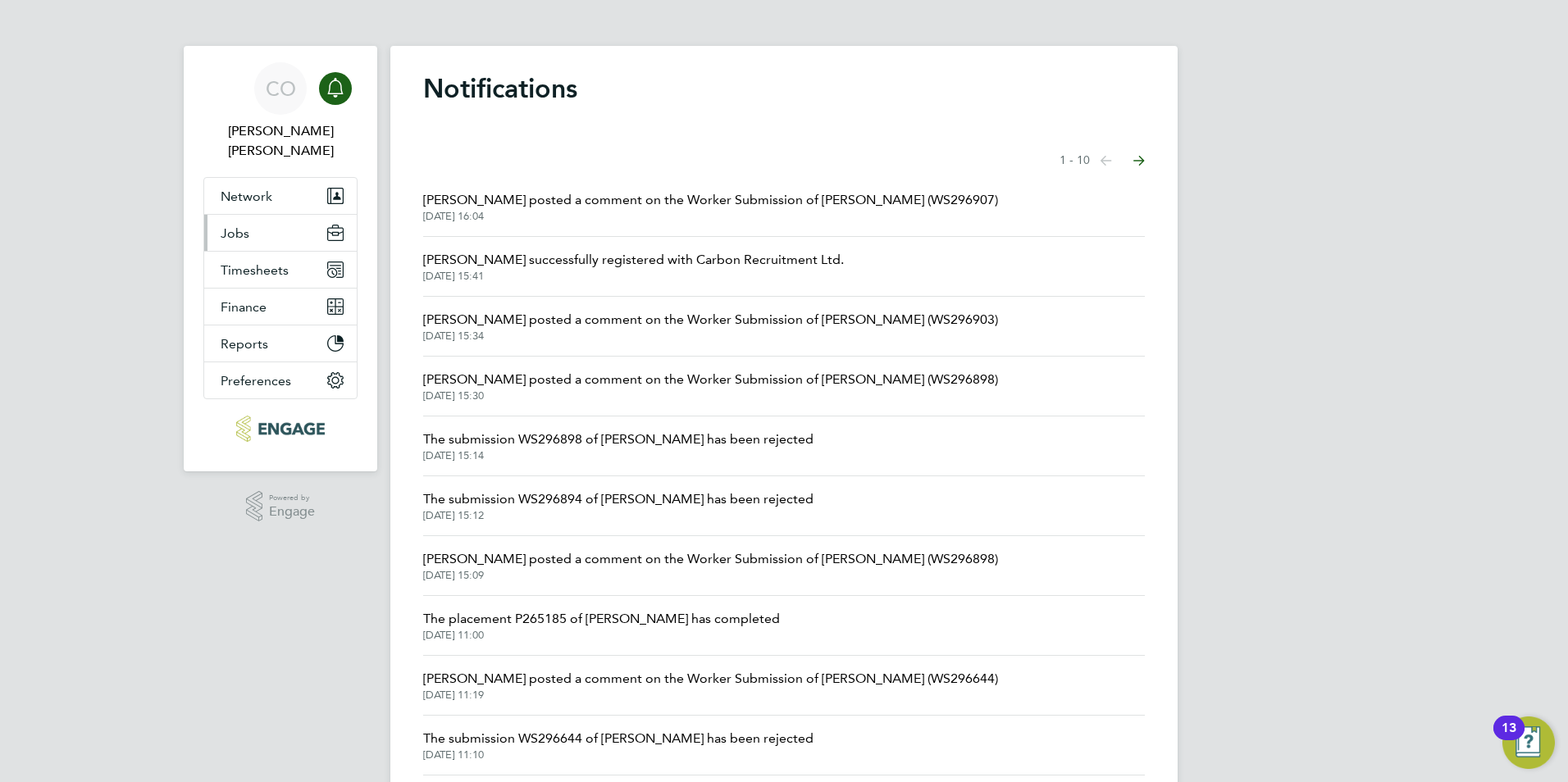
click at [229, 225] on span "Jobs" at bounding box center [234, 233] width 29 height 16
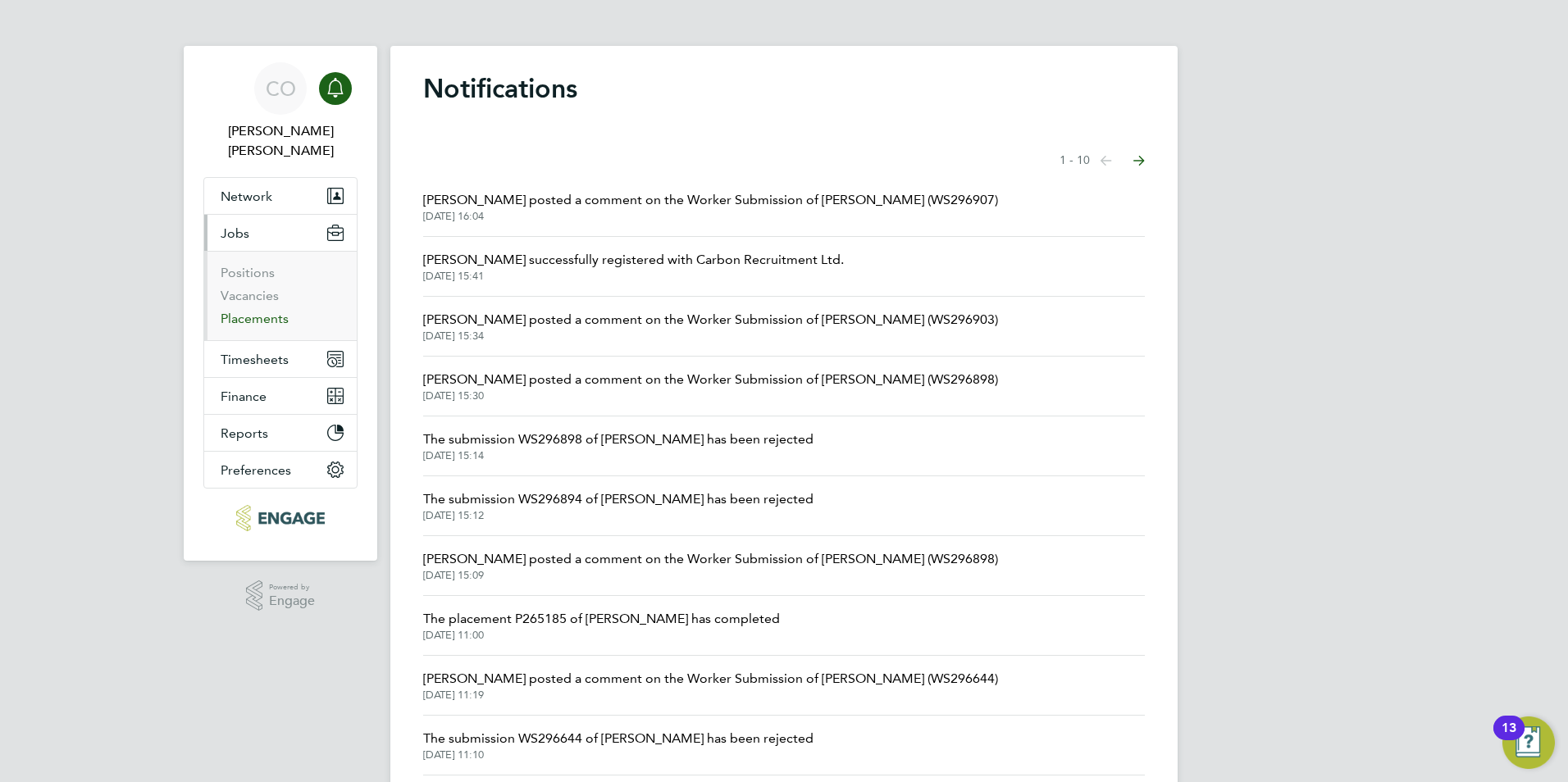
click at [243, 311] on link "Placements" at bounding box center [254, 318] width 68 height 16
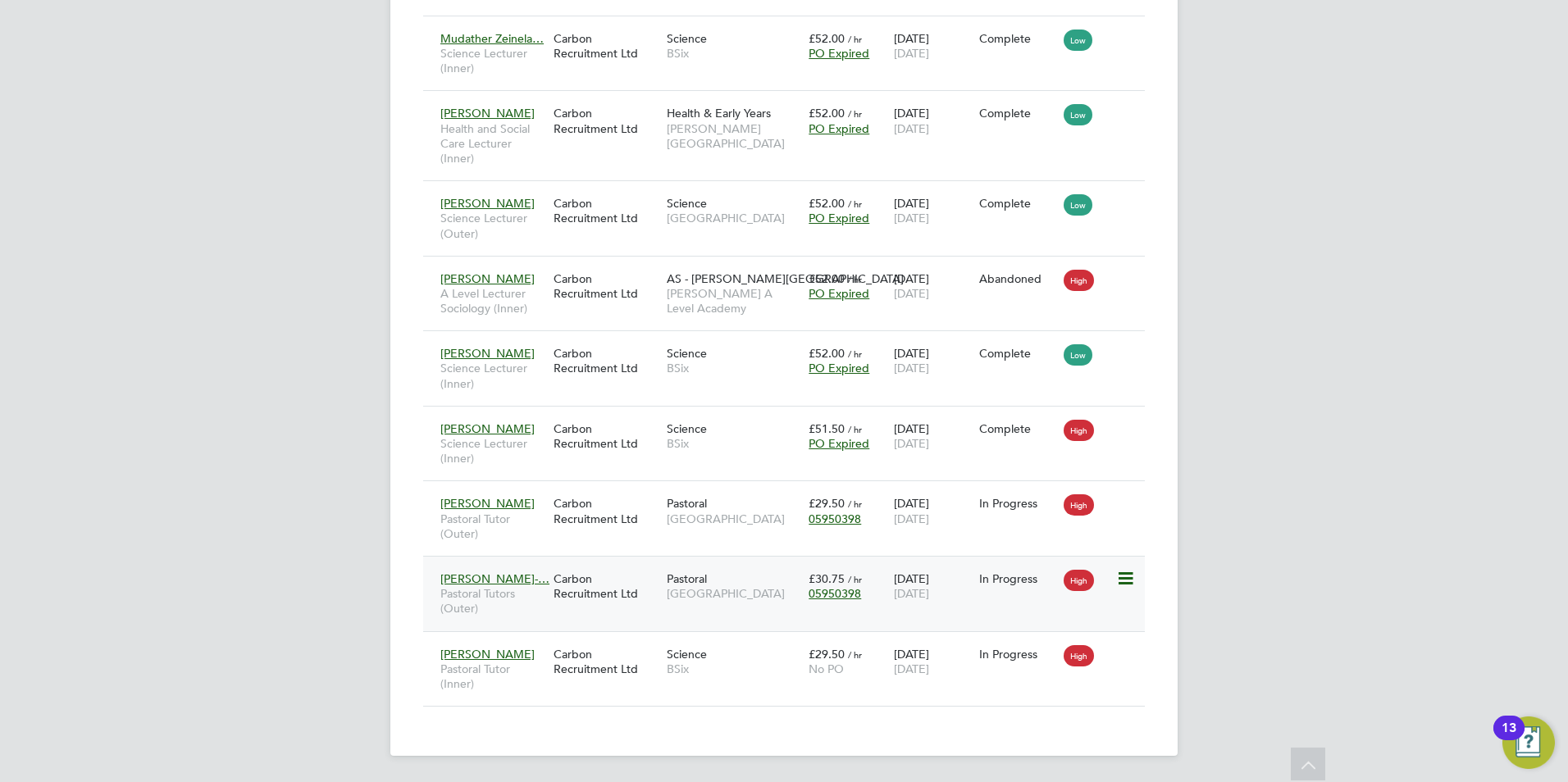
click at [475, 579] on span "Lucita Comwillis-…" at bounding box center [495, 579] width 109 height 15
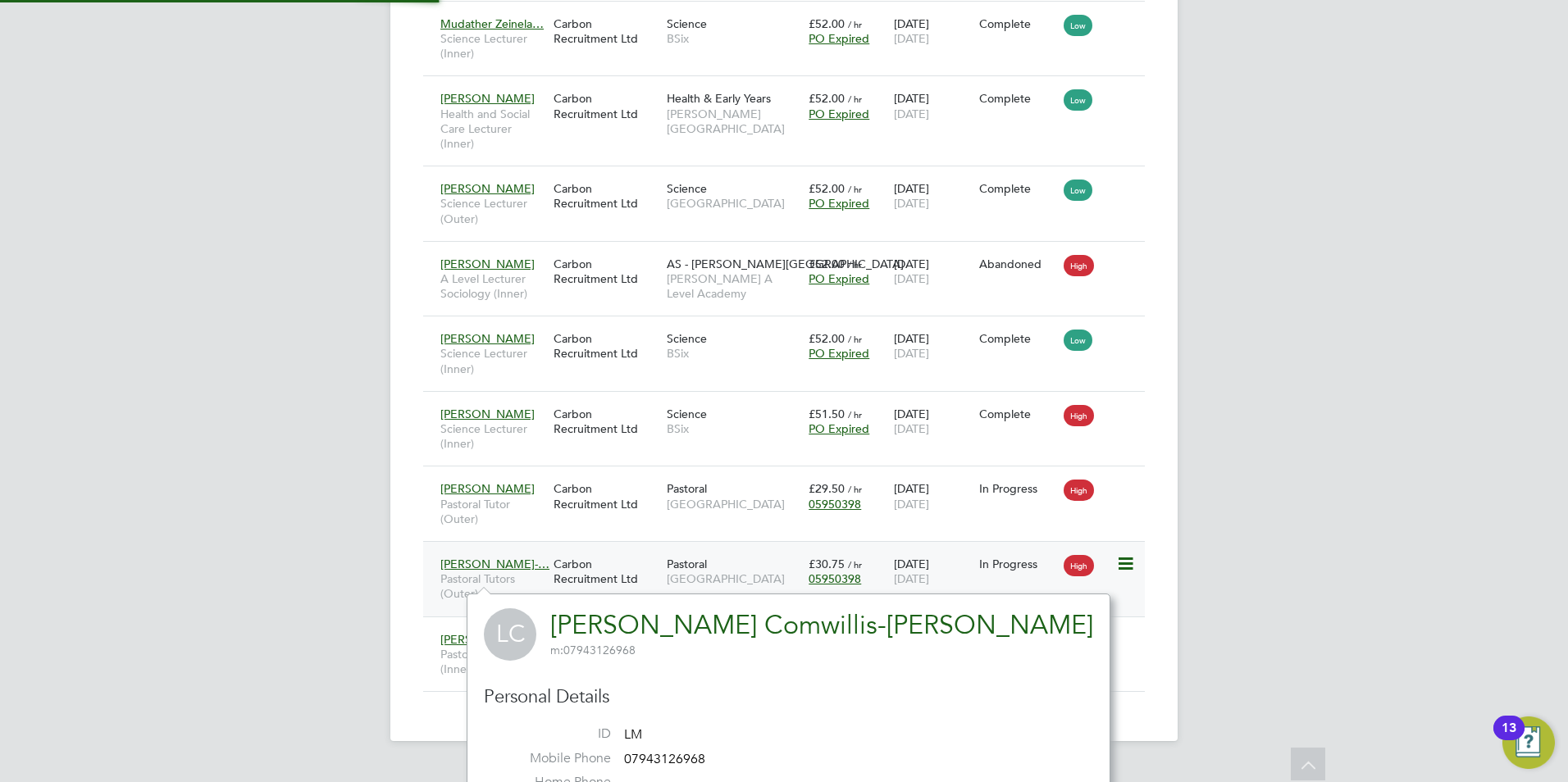
click at [438, 582] on div "Lucita Comwillis-… Pastoral Tutors (Outer)" at bounding box center [493, 579] width 113 height 62
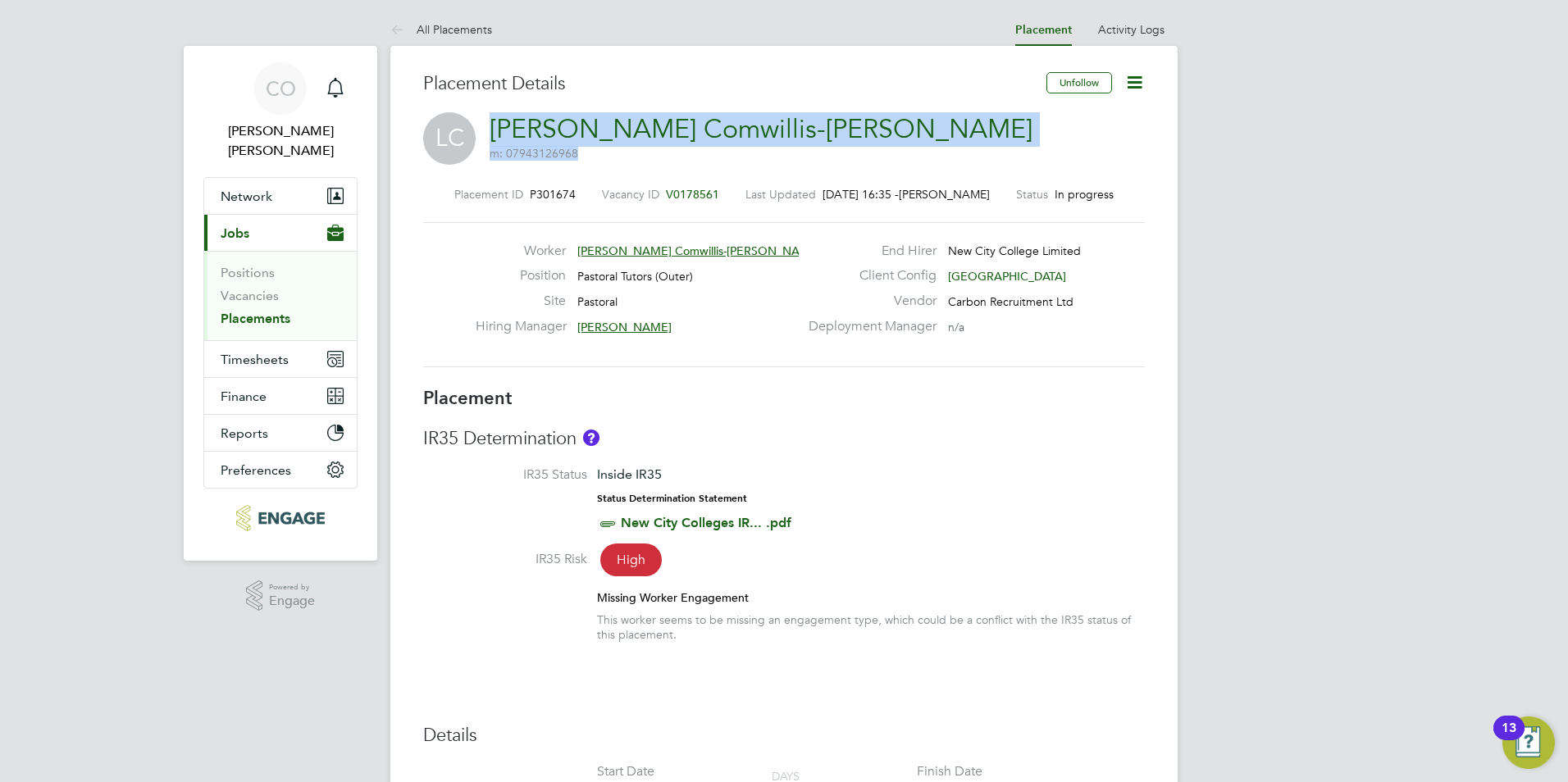
drag, startPoint x: 748, startPoint y: 129, endPoint x: 484, endPoint y: 142, distance: 264.3
click at [484, 142] on div "LC Lucita Comwillis-Paul m: 07943126968" at bounding box center [784, 140] width 721 height 56
copy h2 "Lucita Comwillis-Paul m: 07943126968"
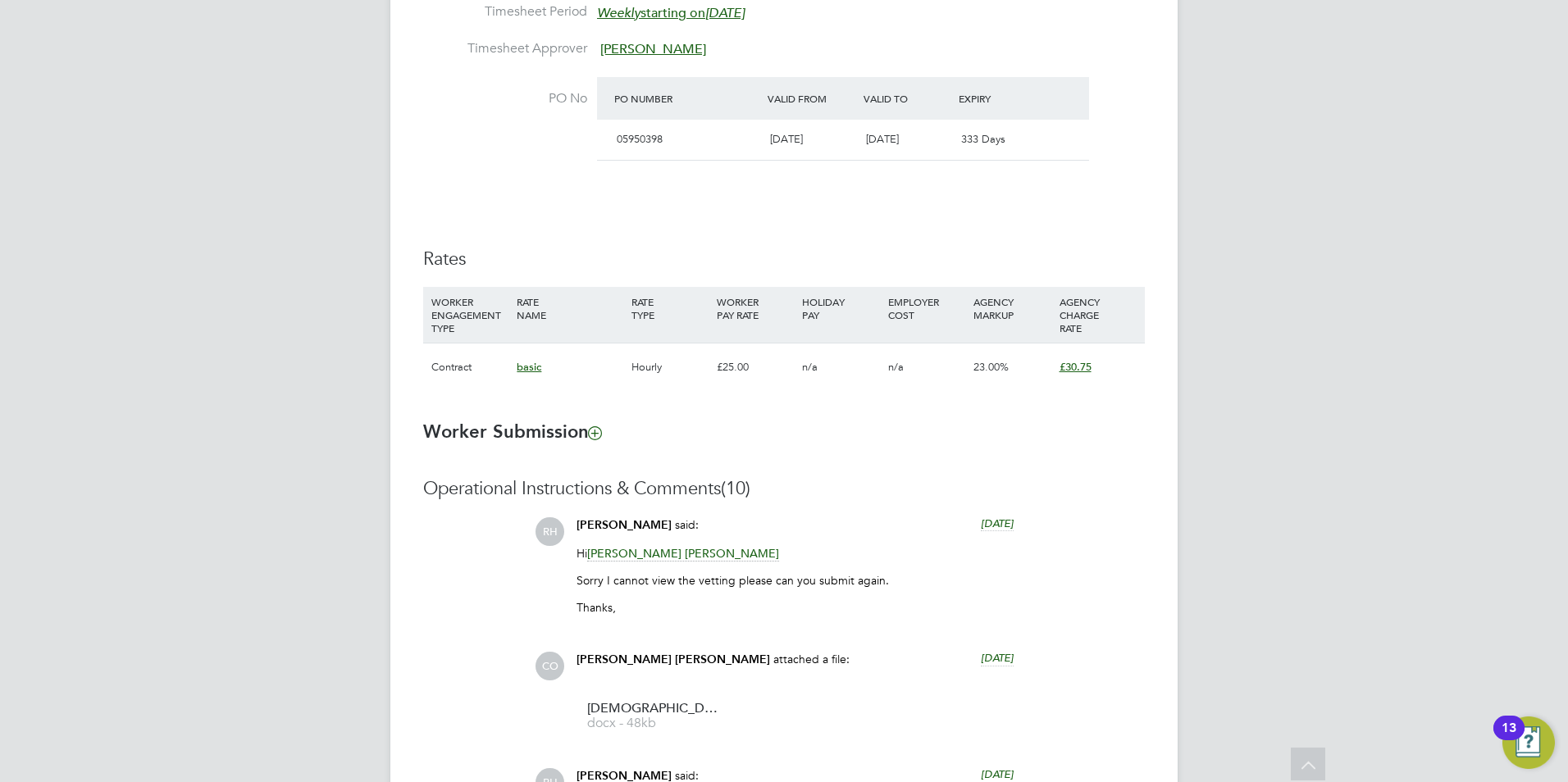
scroll to position [983, 0]
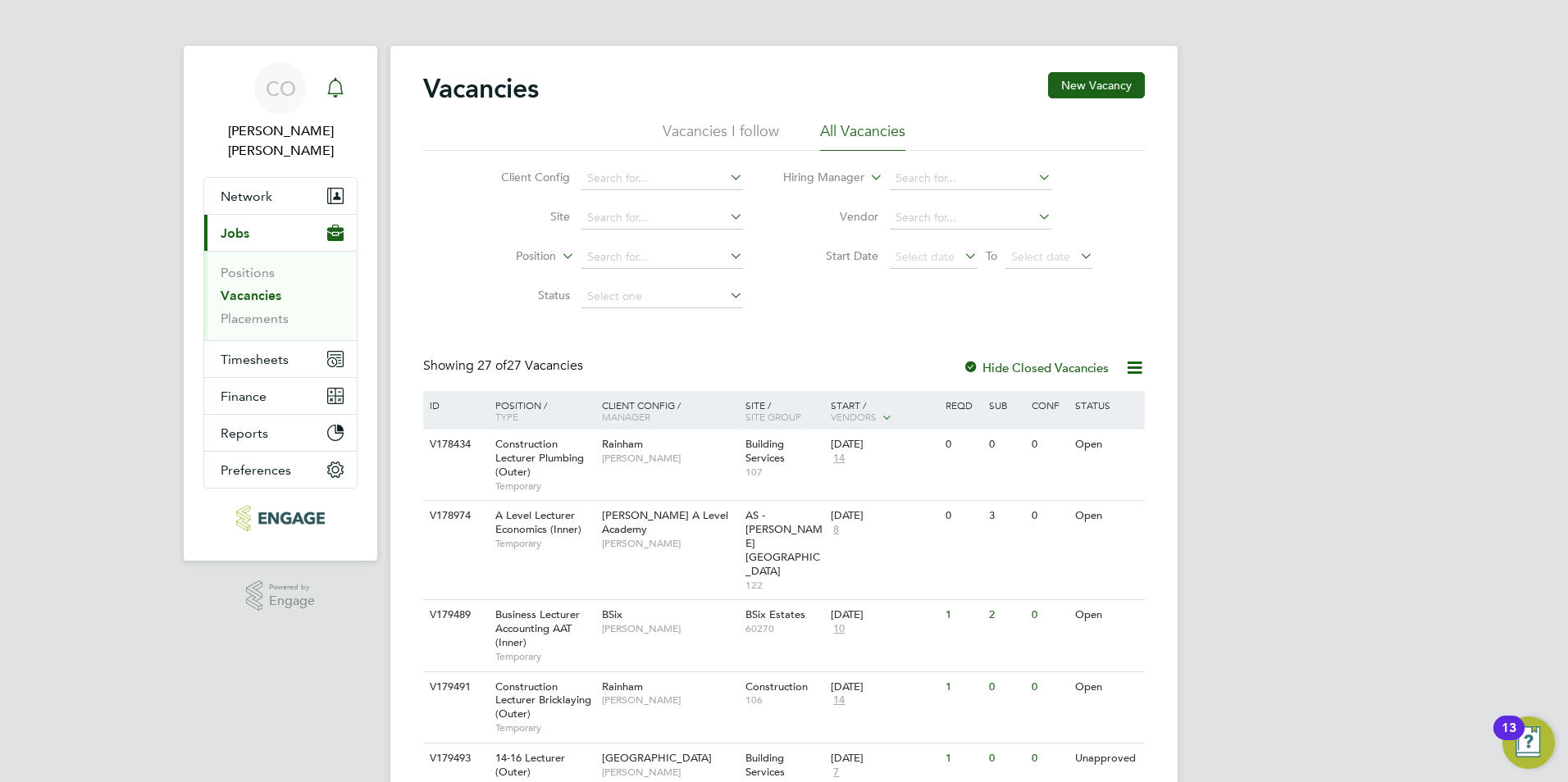
click at [329, 90] on icon "Main navigation" at bounding box center [336, 87] width 20 height 20
